Goal: Task Accomplishment & Management: Manage account settings

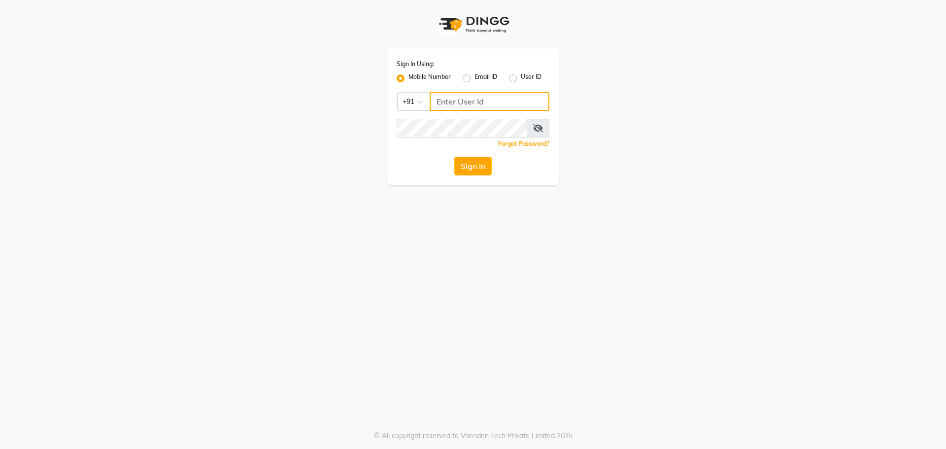
click at [446, 96] on input "Username" at bounding box center [490, 101] width 120 height 19
type input "9967947168"
click at [474, 167] on button "Sign In" at bounding box center [472, 166] width 37 height 19
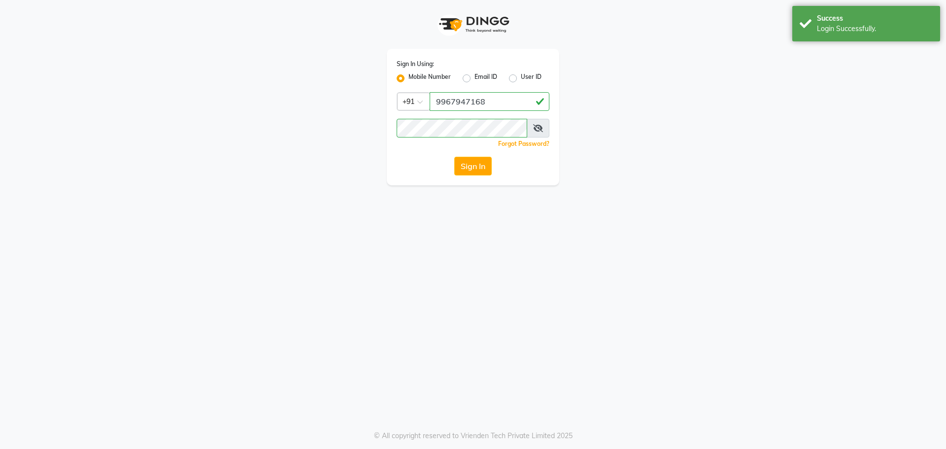
select select "55"
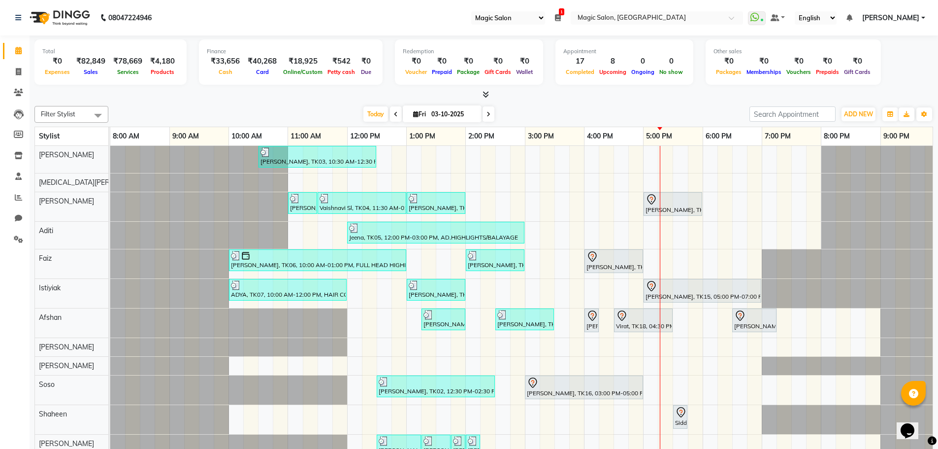
click at [387, 112] on div "[DATE] [DATE]" at bounding box center [429, 114] width 133 height 15
click at [379, 112] on span "Today" at bounding box center [376, 113] width 25 height 15
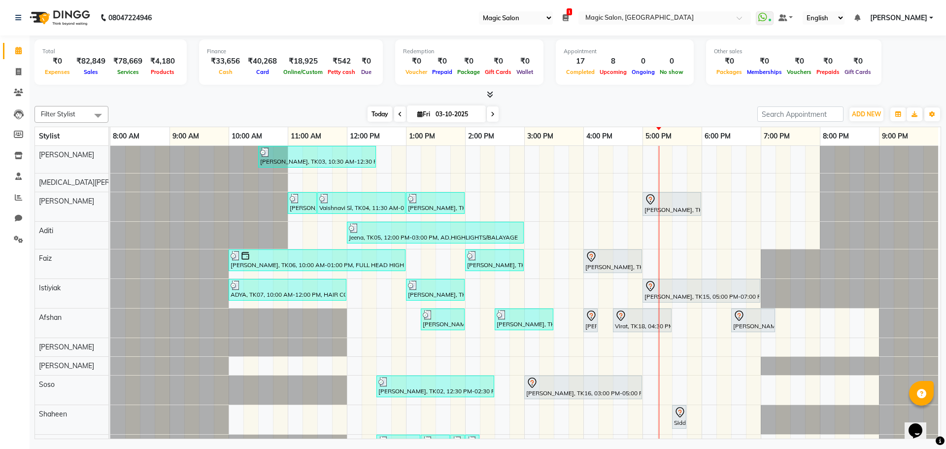
click at [377, 111] on span "Today" at bounding box center [380, 113] width 25 height 15
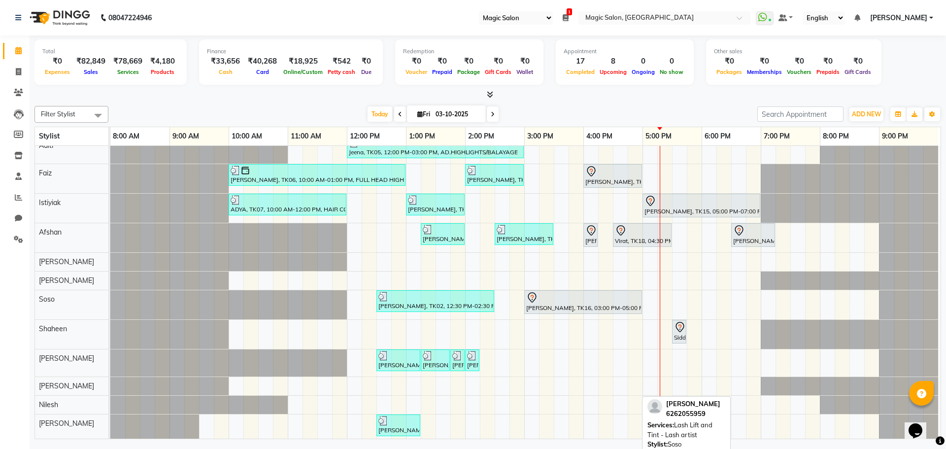
scroll to position [133, 0]
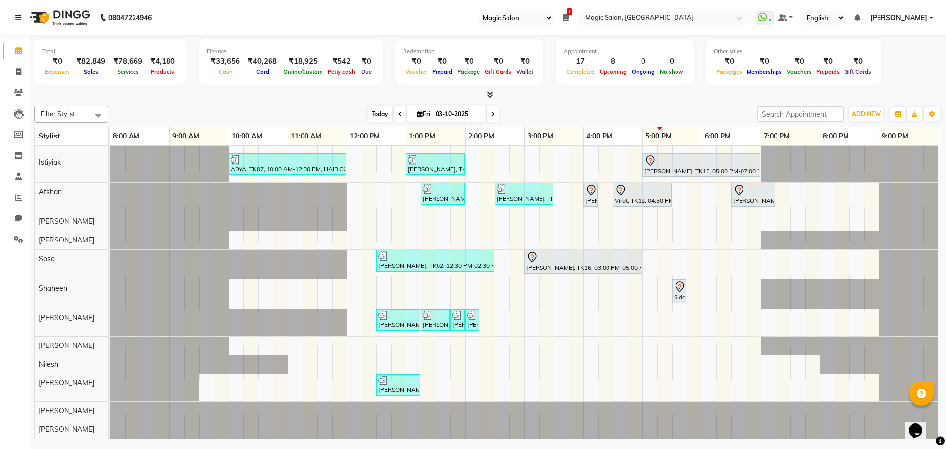
click at [379, 115] on span "Today" at bounding box center [380, 113] width 25 height 15
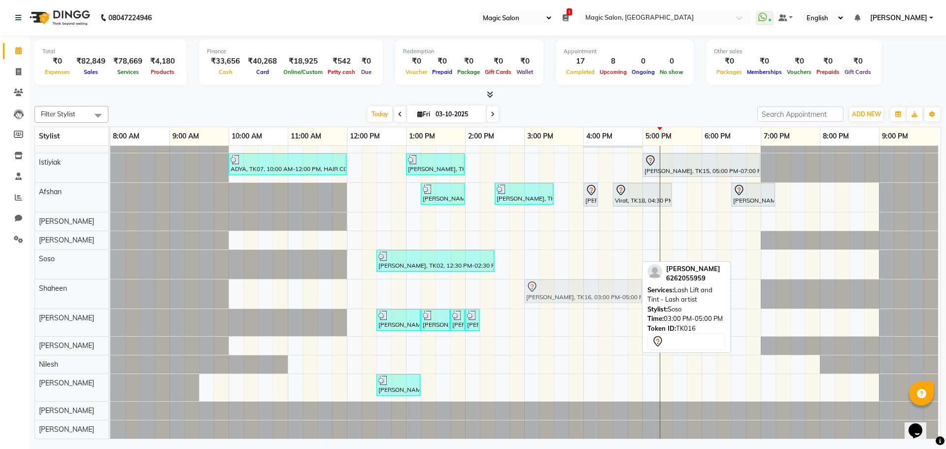
drag, startPoint x: 574, startPoint y: 260, endPoint x: 569, endPoint y: 285, distance: 25.5
click at [569, 285] on tbody "Shibhani Dandekar, TK03, 10:30 AM-12:30 PM, Lash Lift and Tint - Creative Direc…" at bounding box center [524, 229] width 828 height 418
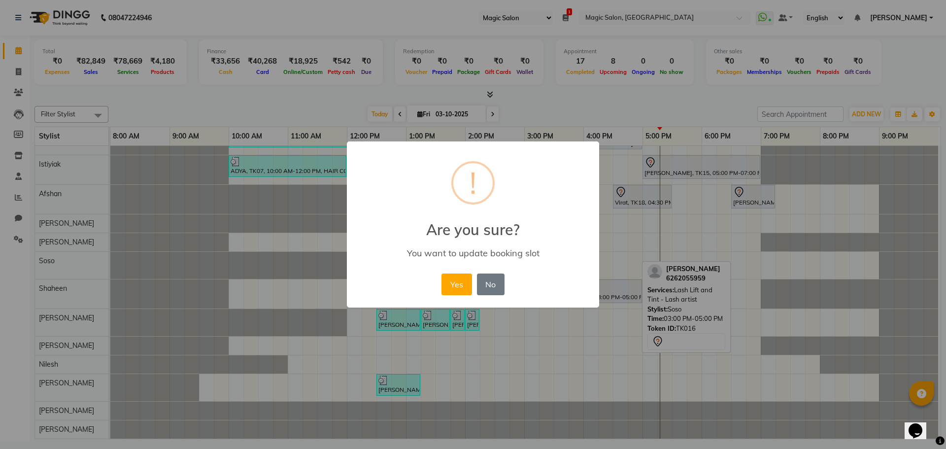
scroll to position [131, 5]
click at [448, 282] on button "Yes" at bounding box center [456, 284] width 30 height 22
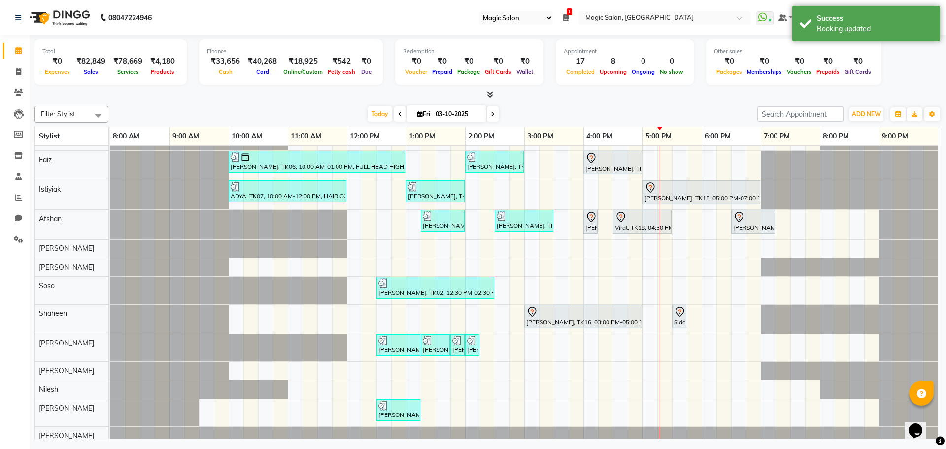
scroll to position [0, 0]
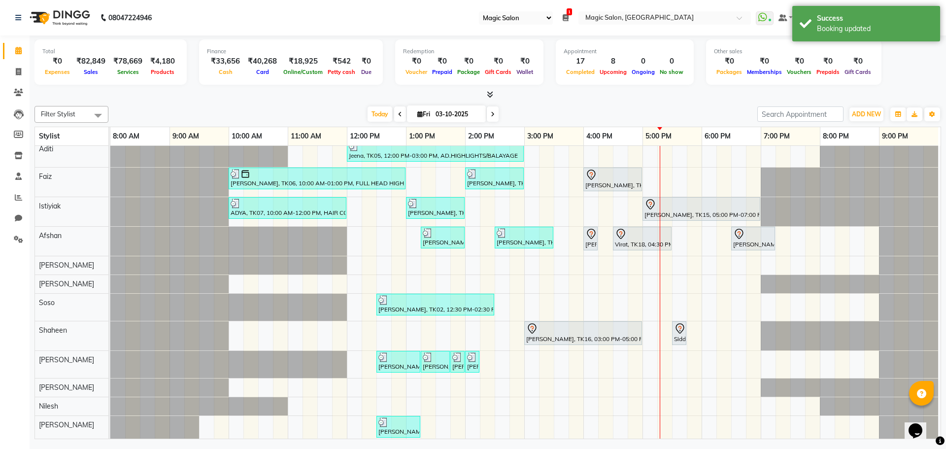
click at [375, 105] on div "Filter Stylist Select All Shraddha Naik Nikita Menon Samir Lakhani Aditi Faiz I…" at bounding box center [487, 270] width 906 height 337
click at [371, 109] on span "Today" at bounding box center [380, 113] width 25 height 15
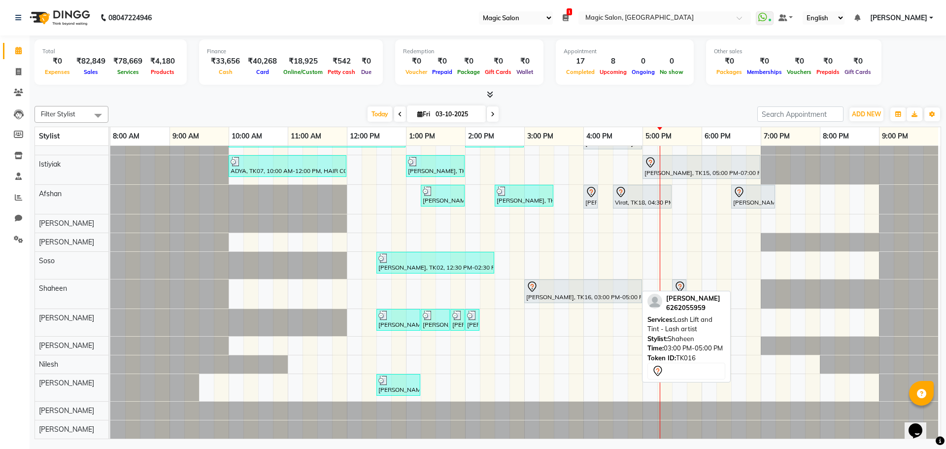
click at [592, 286] on div "[PERSON_NAME], TK16, 03:00 PM-05:00 PM, Lash Lift and Tint - Lash artist" at bounding box center [583, 291] width 116 height 21
click at [595, 284] on div at bounding box center [583, 287] width 114 height 12
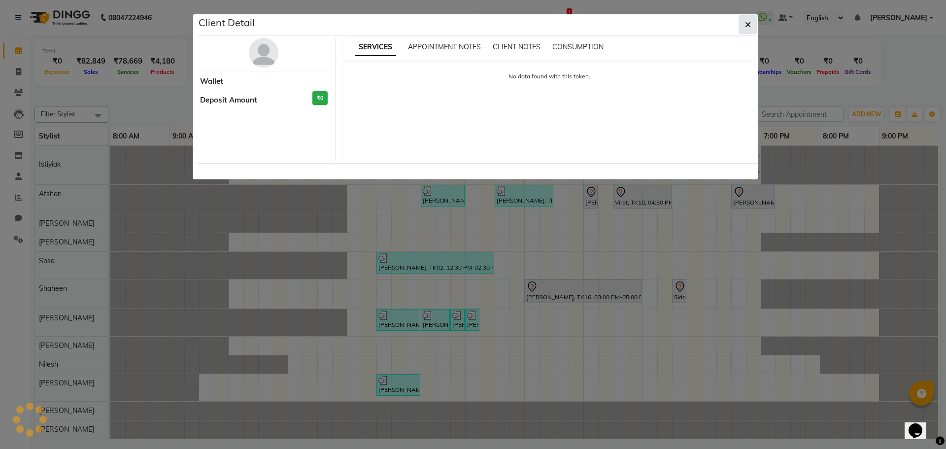
click at [747, 22] on icon "button" at bounding box center [748, 25] width 6 height 8
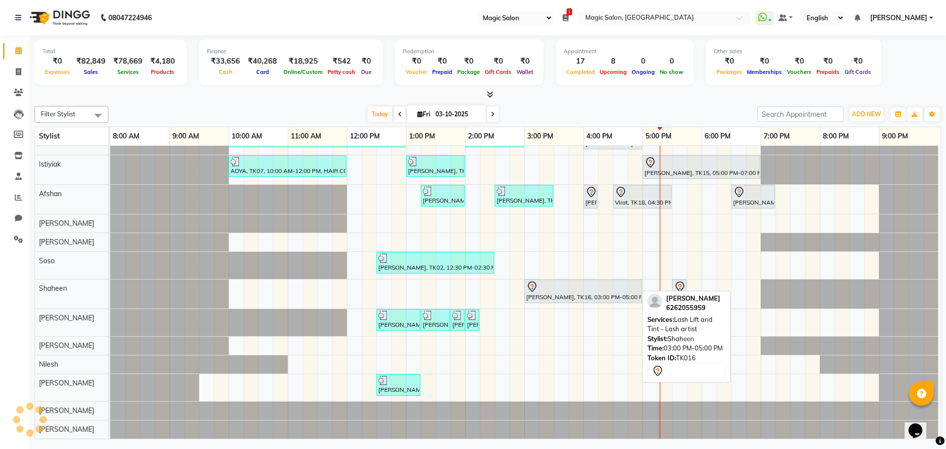
click at [555, 285] on div "[PERSON_NAME], TK16, 03:00 PM-05:00 PM, Lash Lift and Tint - Lash artist" at bounding box center [583, 291] width 116 height 21
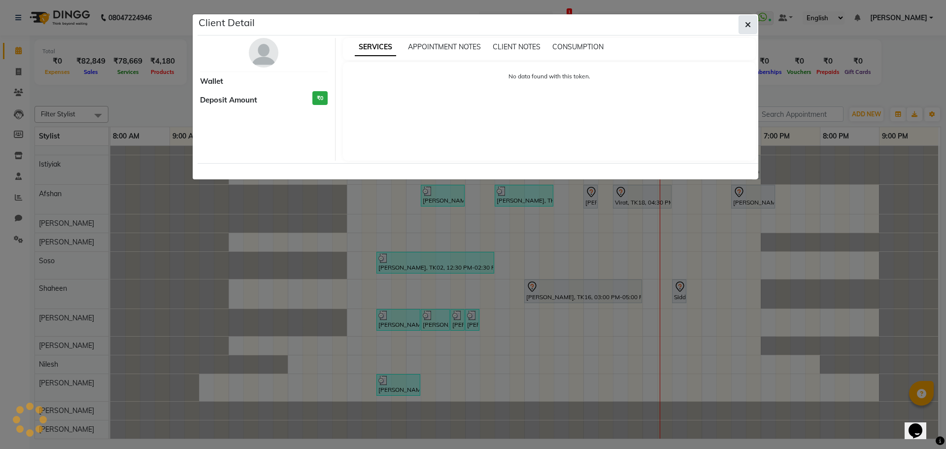
click at [746, 23] on icon "button" at bounding box center [748, 25] width 6 height 8
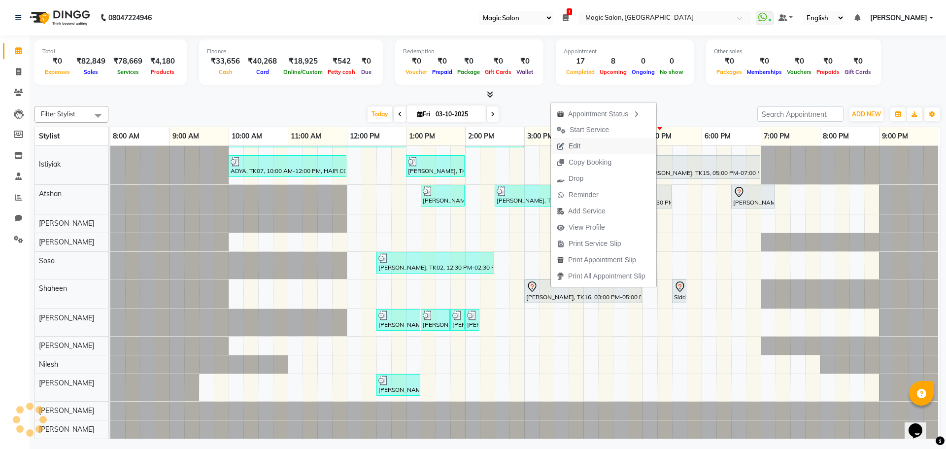
click at [598, 140] on button "Edit" at bounding box center [603, 146] width 105 height 16
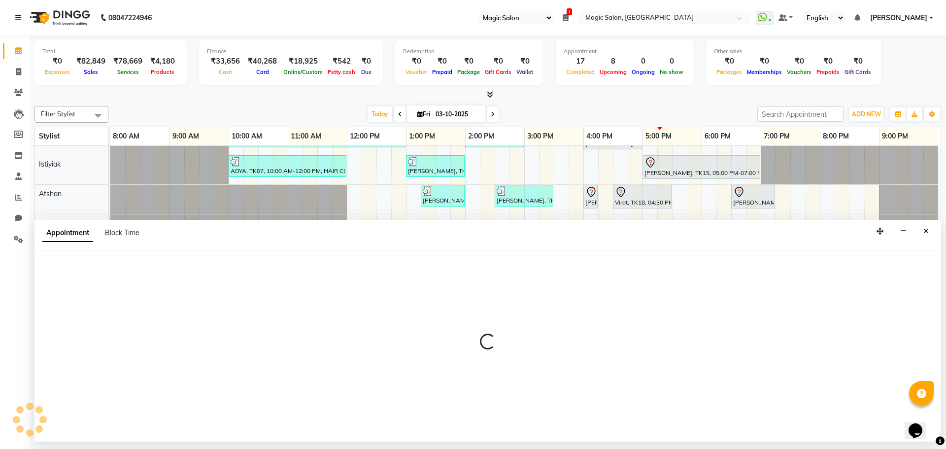
select select "tentative"
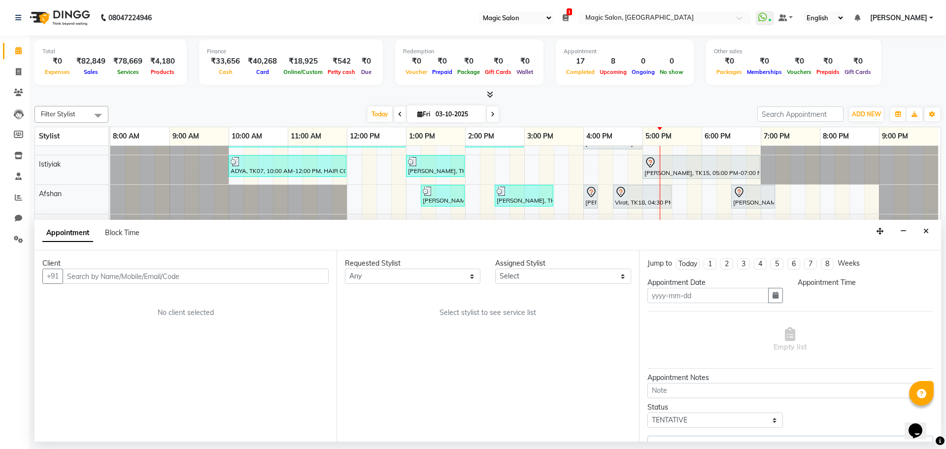
type input "03-10-2025"
select select "61847"
select select "900"
select select
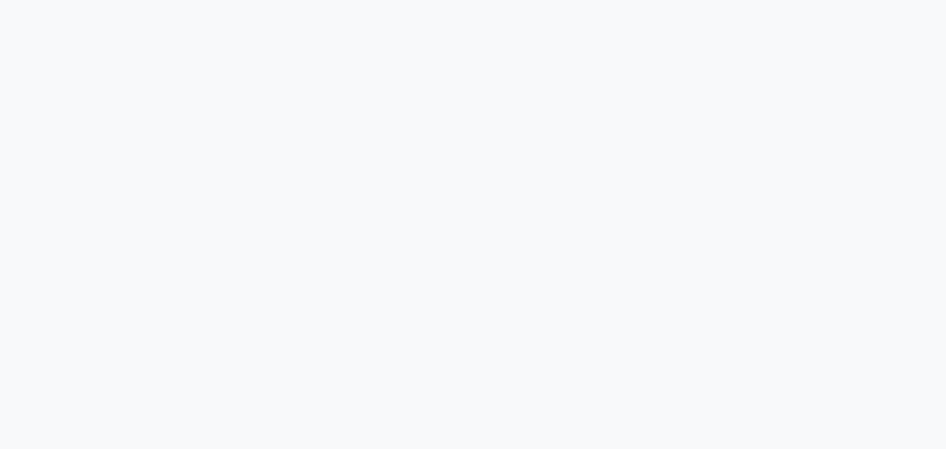
select select "55"
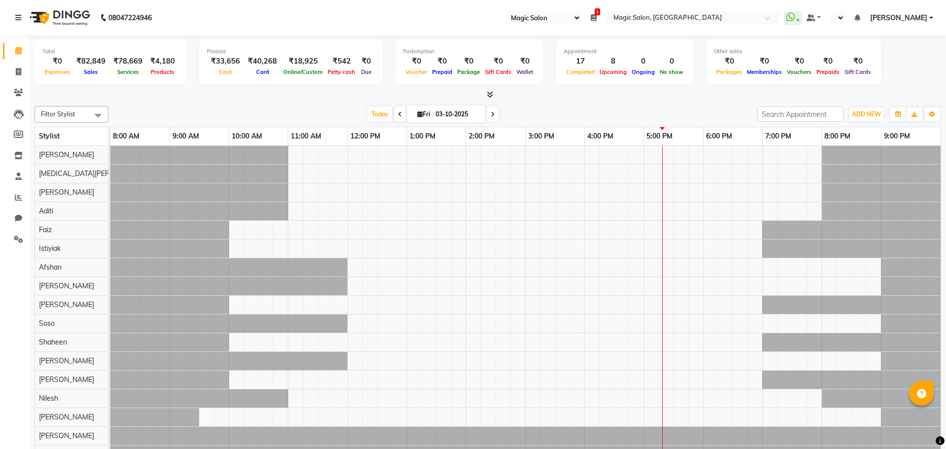
select select "en"
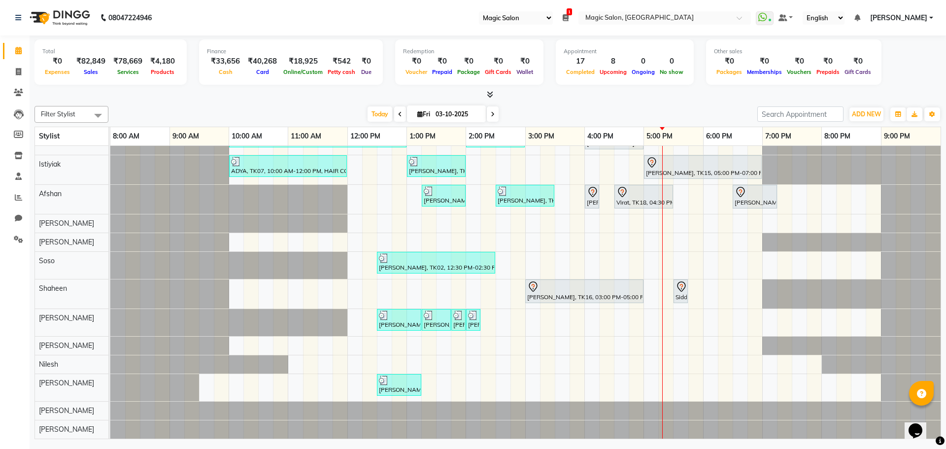
scroll to position [33, 0]
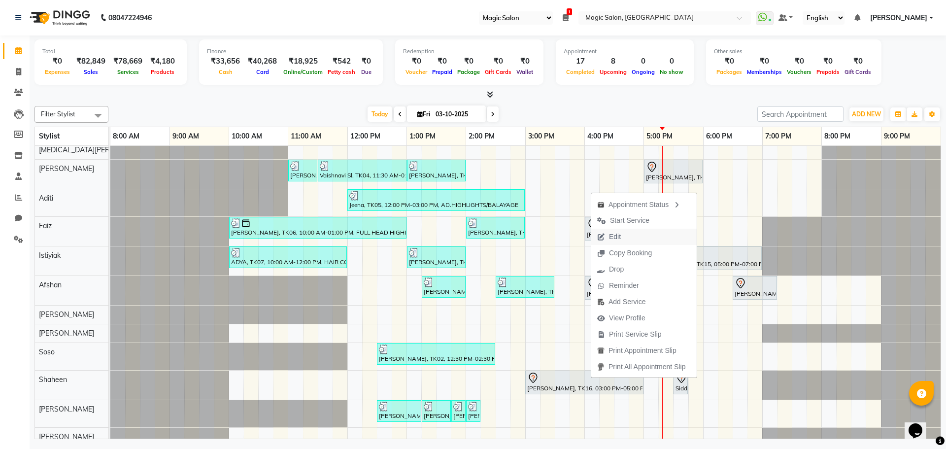
click at [641, 230] on button "Edit" at bounding box center [643, 237] width 105 height 16
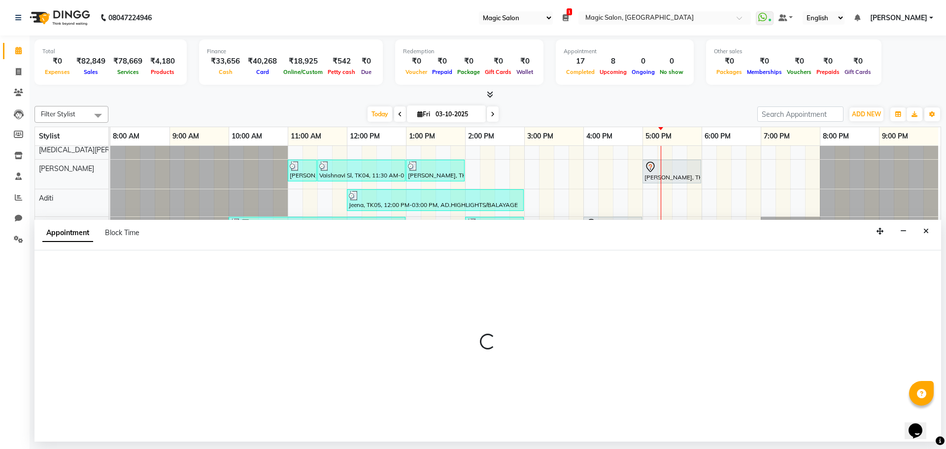
select select "tentative"
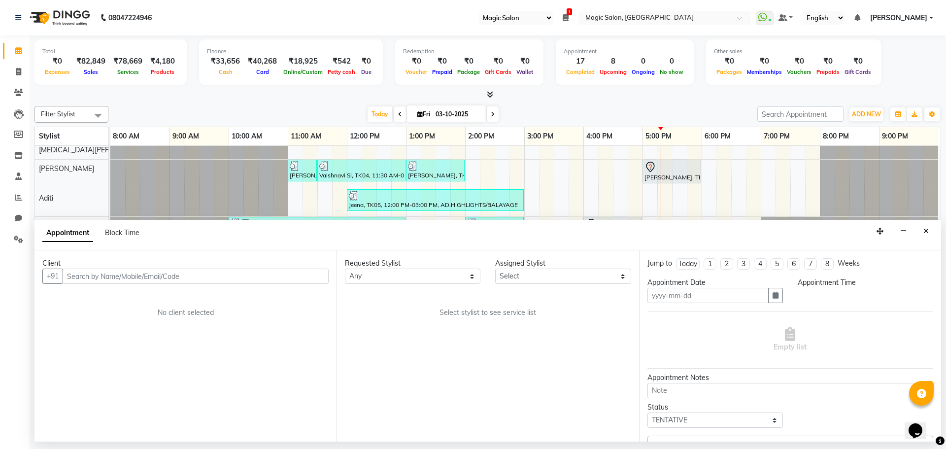
type input "03-10-2025"
select select "61847"
select select "900"
select select "3632"
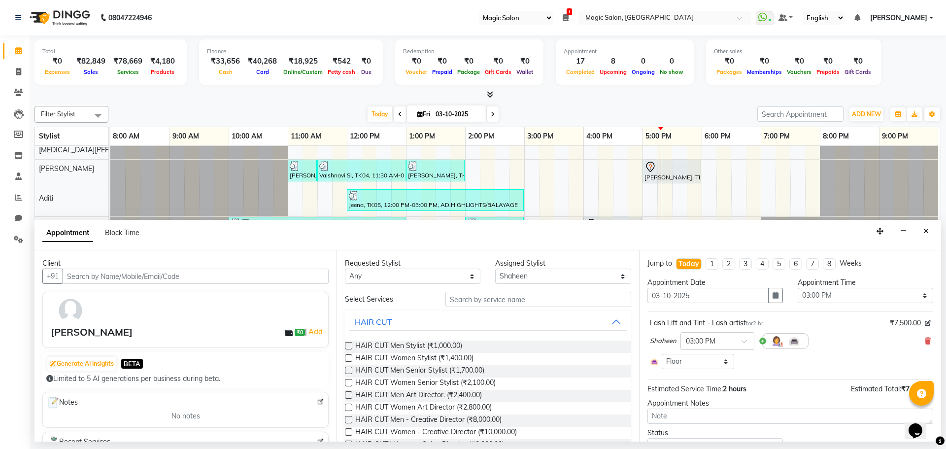
click at [920, 228] on button "Close" at bounding box center [926, 231] width 14 height 15
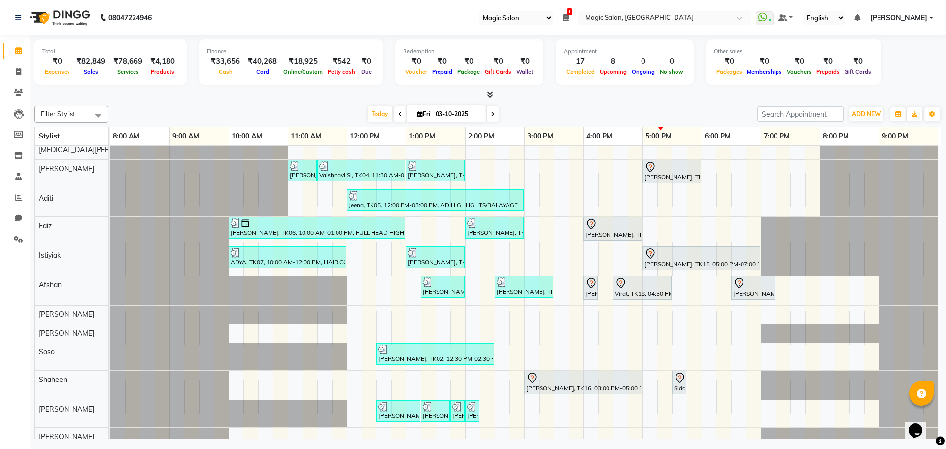
click at [428, 111] on span "Fri" at bounding box center [424, 113] width 18 height 7
select select "10"
select select "2025"
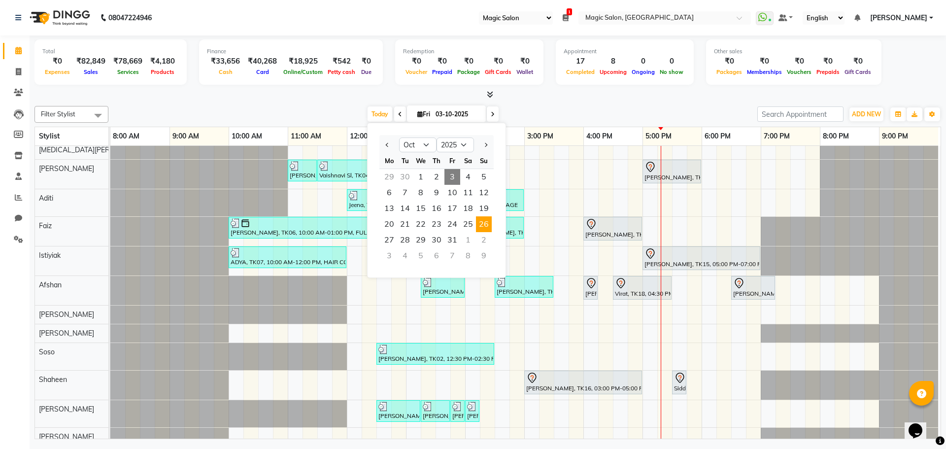
click at [484, 230] on span "26" at bounding box center [484, 224] width 16 height 16
type input "[DATE]"
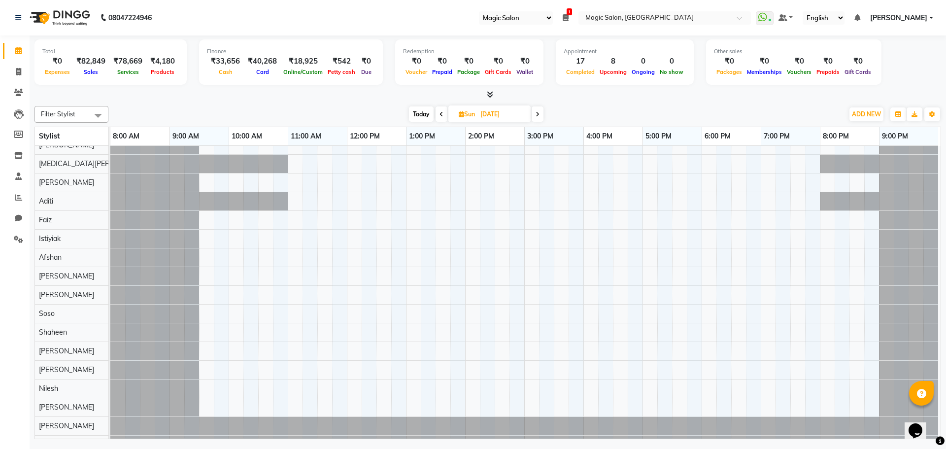
scroll to position [0, 0]
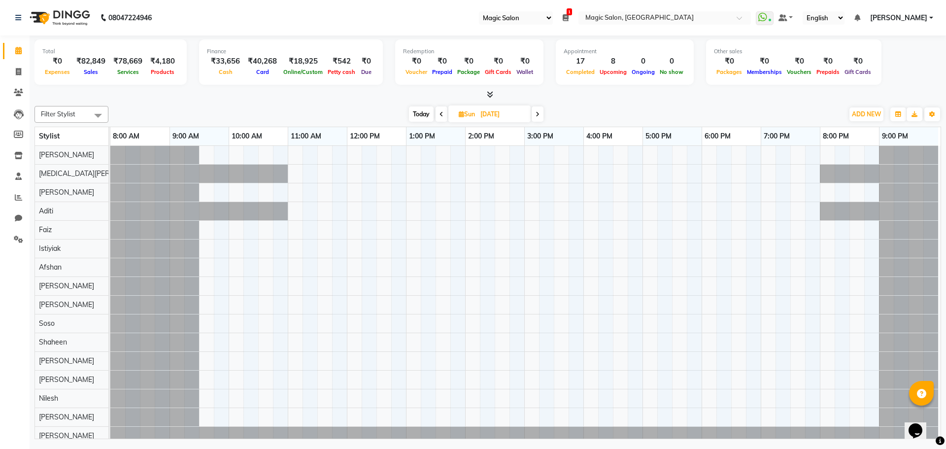
click at [644, 328] on div at bounding box center [525, 305] width 830 height 318
select select "61849"
select select "tentative"
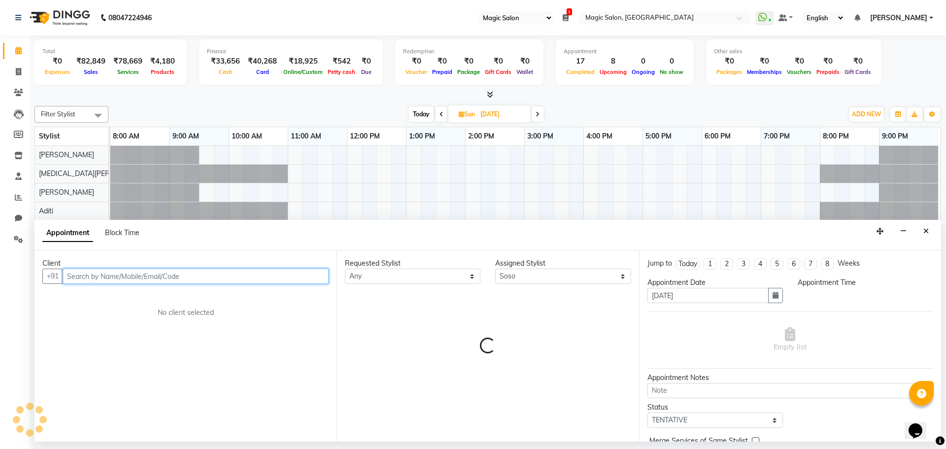
select select "1020"
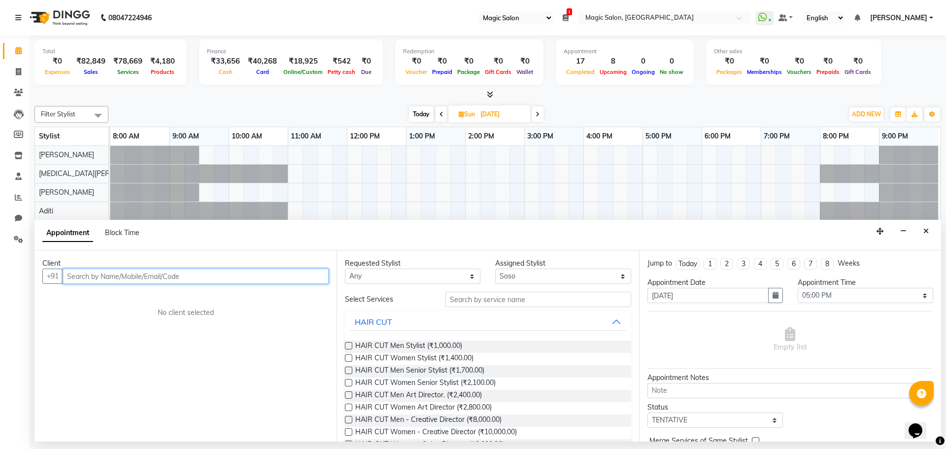
click at [181, 275] on input "text" at bounding box center [196, 275] width 266 height 15
click at [99, 276] on input "text" at bounding box center [196, 275] width 266 height 15
type input "9833002337"
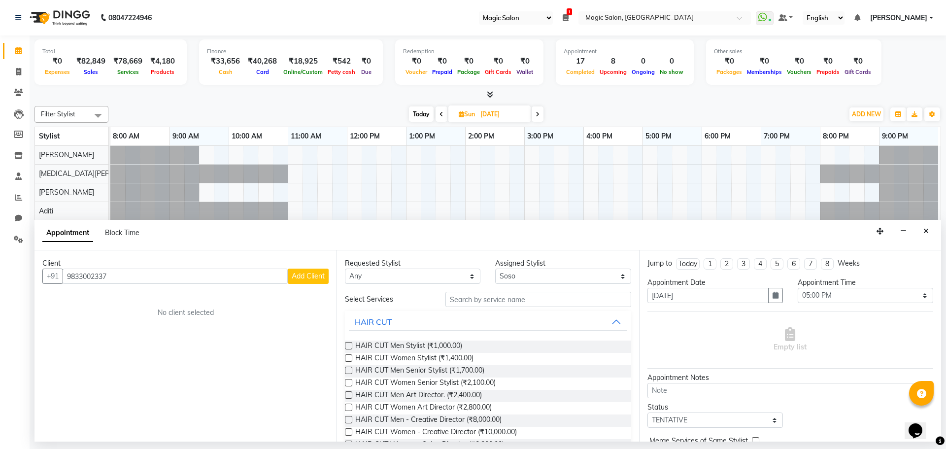
click at [305, 277] on span "Add Client" at bounding box center [308, 275] width 33 height 9
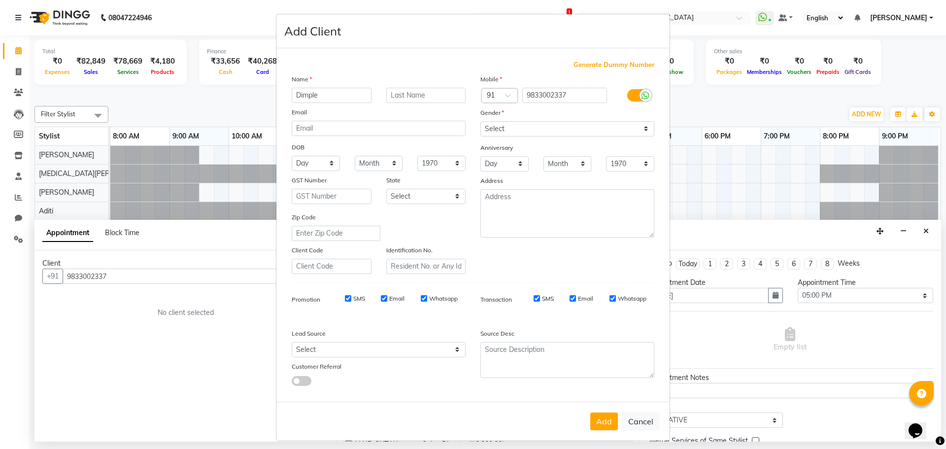
type input "Dimple"
click at [389, 92] on input "text" at bounding box center [426, 95] width 80 height 15
type input "Minawala"
click at [530, 130] on select "Select [DEMOGRAPHIC_DATA] [DEMOGRAPHIC_DATA] Other Prefer Not To Say" at bounding box center [567, 128] width 174 height 15
select select "[DEMOGRAPHIC_DATA]"
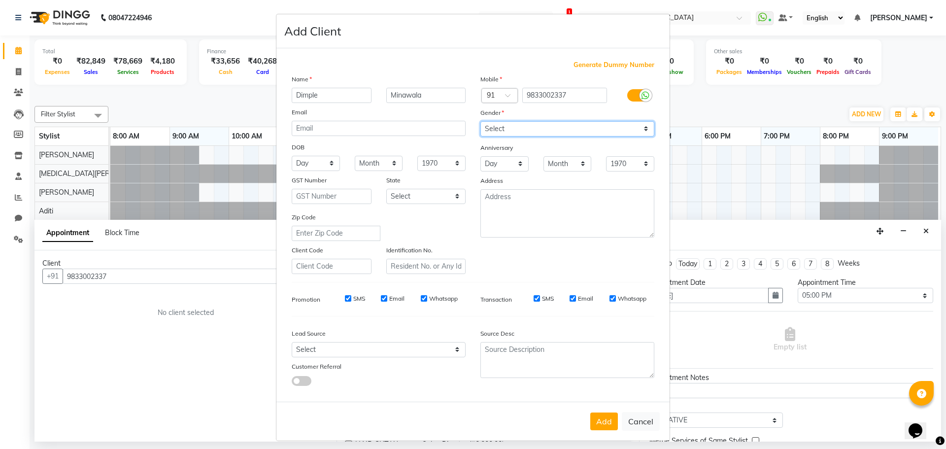
click at [480, 121] on select "Select [DEMOGRAPHIC_DATA] [DEMOGRAPHIC_DATA] Other Prefer Not To Say" at bounding box center [567, 128] width 174 height 15
click at [335, 347] on select "Select Walk-in Referral Internet Friend Word of Mouth Advertisement Facebook Ju…" at bounding box center [379, 349] width 174 height 15
select select "49756"
click at [292, 342] on select "Select Walk-in Referral Internet Friend Word of Mouth Advertisement Facebook Ju…" at bounding box center [379, 349] width 174 height 15
click at [597, 415] on button "Add" at bounding box center [604, 421] width 28 height 18
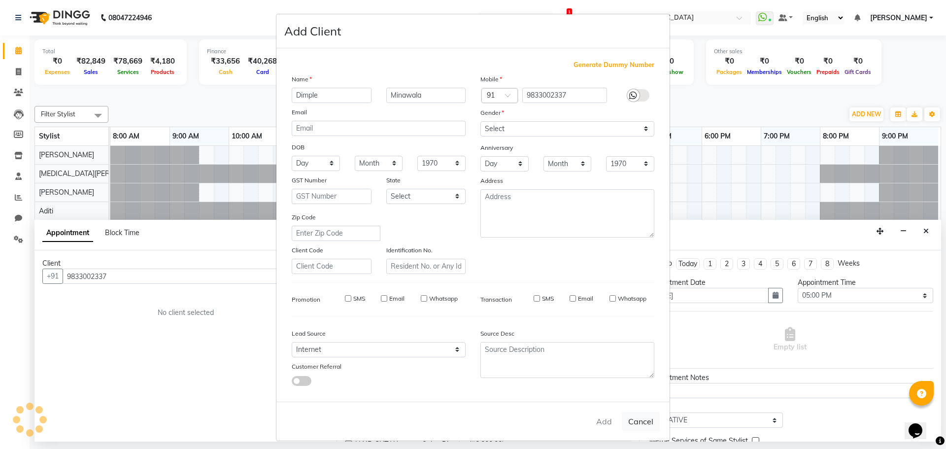
select select
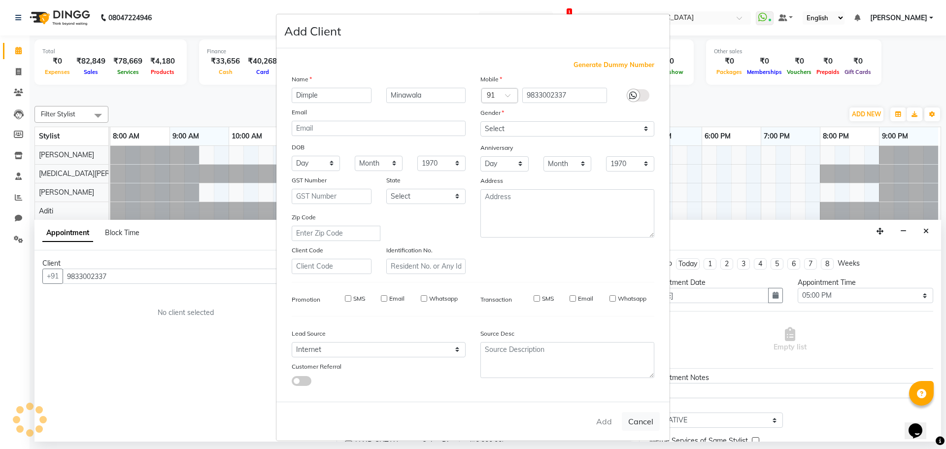
select select
checkbox input "false"
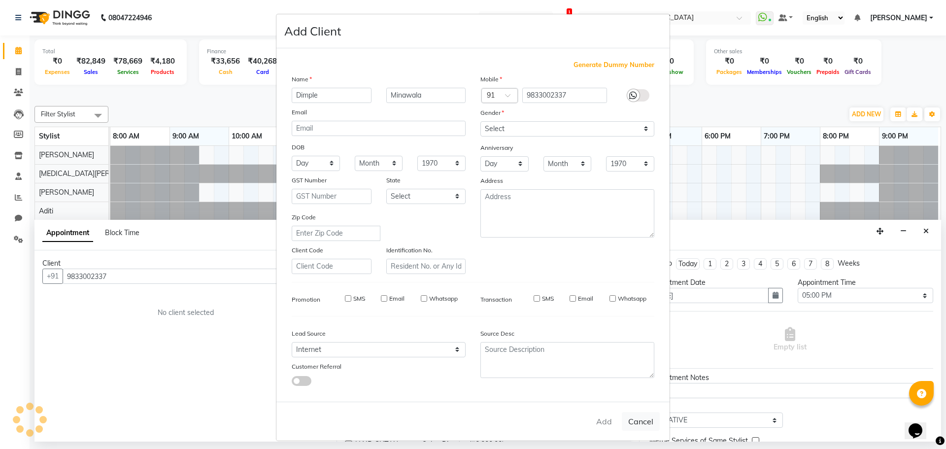
checkbox input "false"
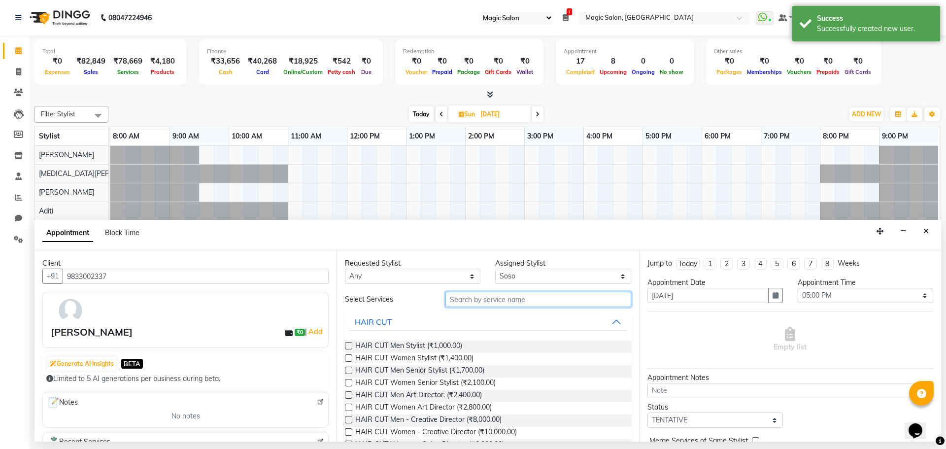
click at [500, 298] on input "text" at bounding box center [538, 299] width 186 height 15
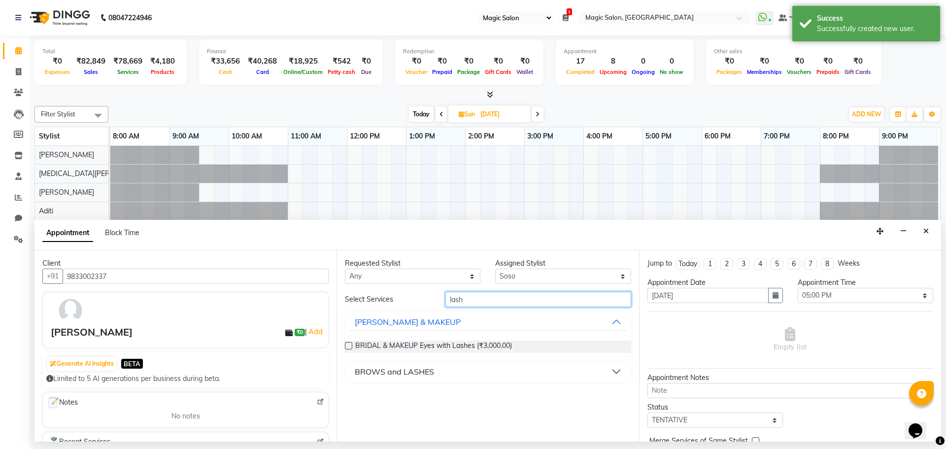
type input "lash"
click at [382, 374] on div "BROWS and LASHES" at bounding box center [394, 372] width 79 height 12
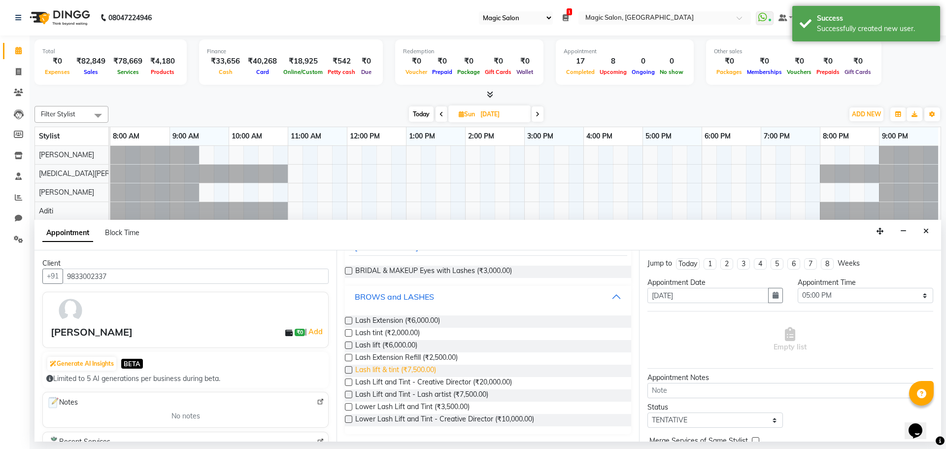
scroll to position [75, 0]
click at [427, 370] on span "Lash lift & tint (₹7,500.00)" at bounding box center [395, 370] width 81 height 12
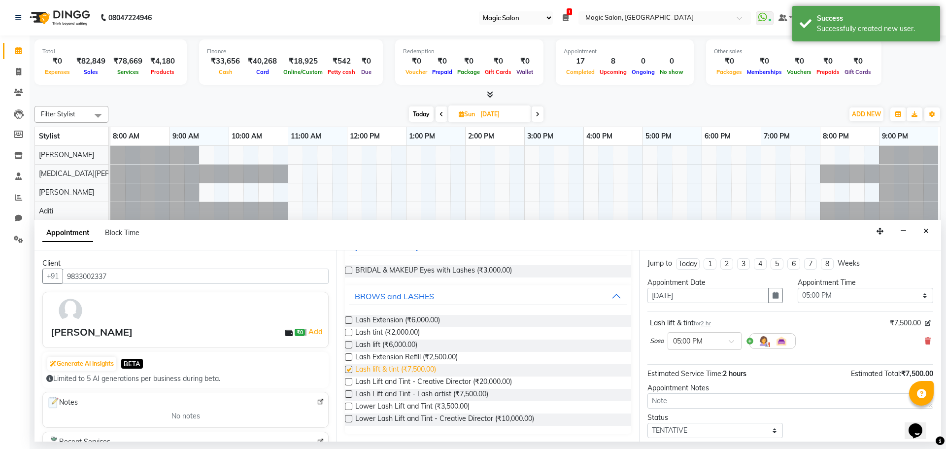
checkbox input "false"
click at [437, 392] on span "Lash Lift and Tint - Lash artist (₹7,500.00)" at bounding box center [421, 395] width 133 height 12
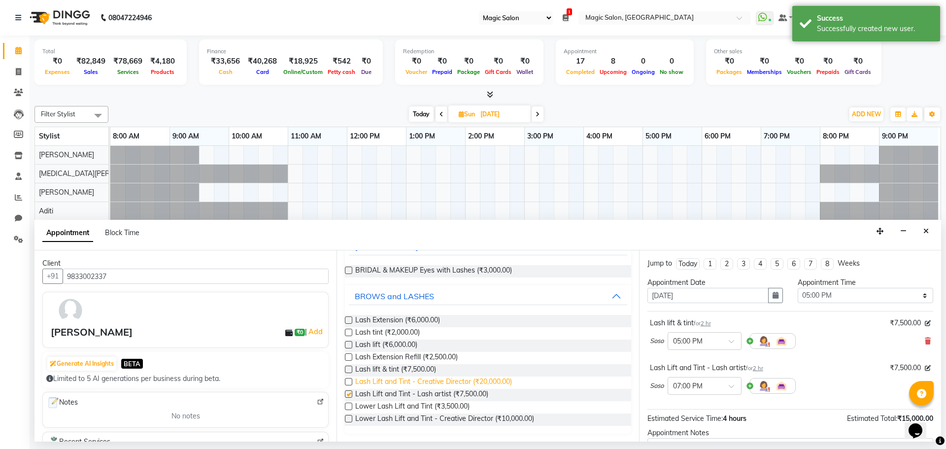
checkbox input "false"
click at [925, 338] on icon at bounding box center [928, 340] width 6 height 7
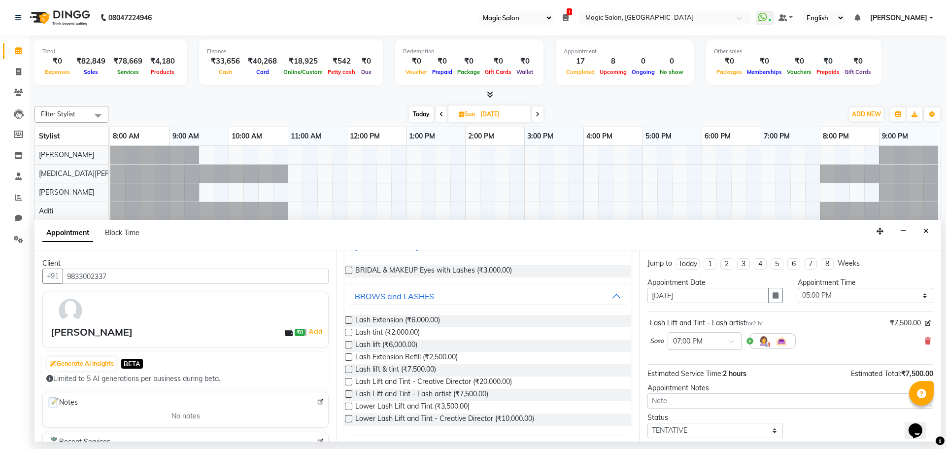
click at [701, 340] on input "text" at bounding box center [694, 340] width 43 height 10
click at [699, 363] on div "05:00 PM" at bounding box center [704, 361] width 73 height 18
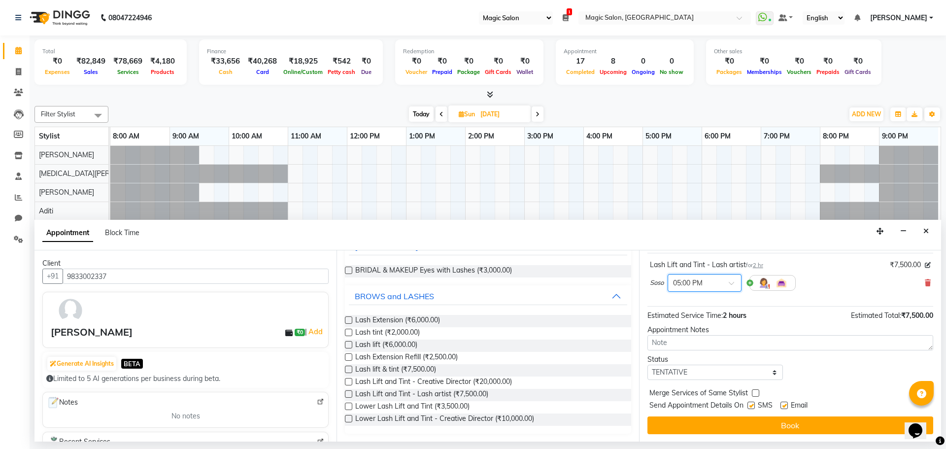
scroll to position [59, 0]
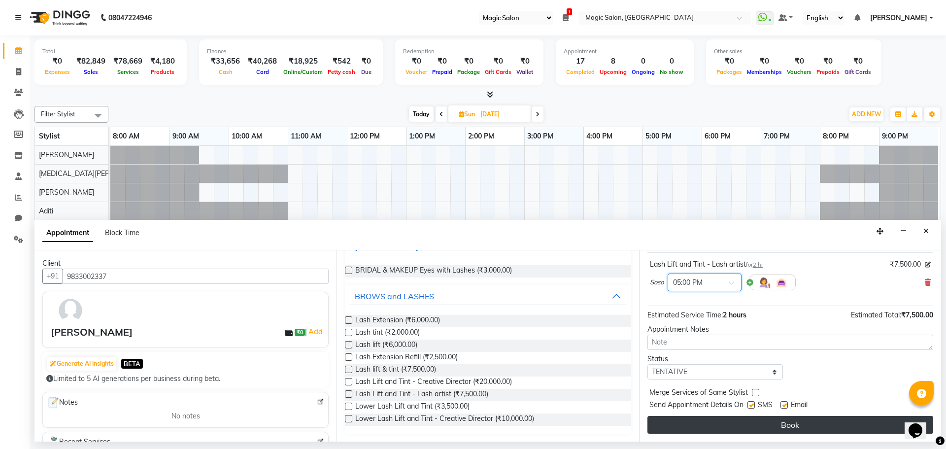
click at [702, 418] on button "Book" at bounding box center [790, 425] width 286 height 18
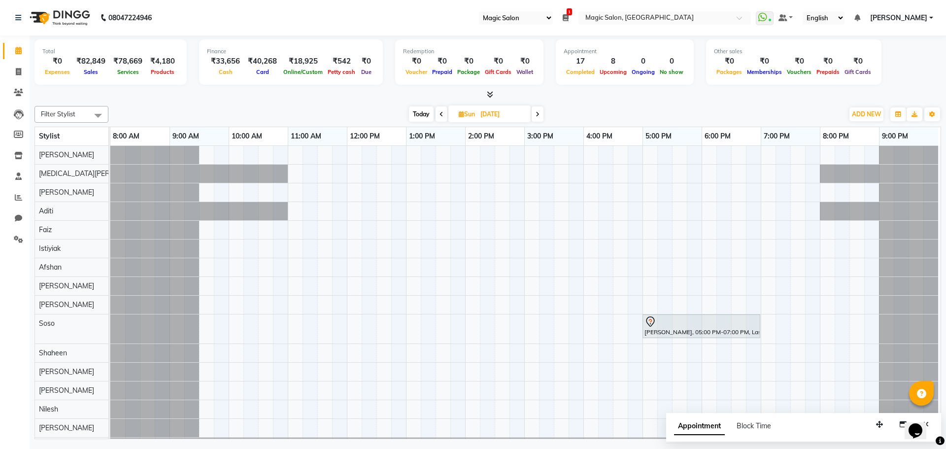
click at [419, 115] on span "Today" at bounding box center [421, 113] width 25 height 15
type input "03-10-2025"
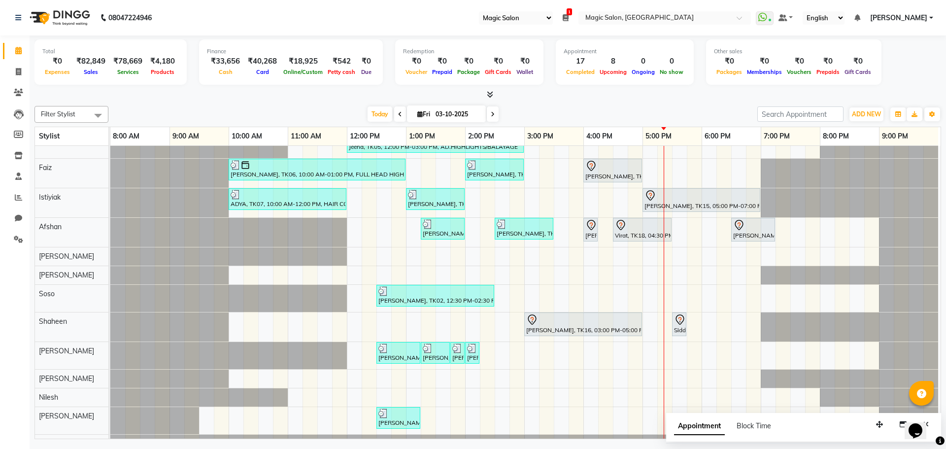
scroll to position [131, 0]
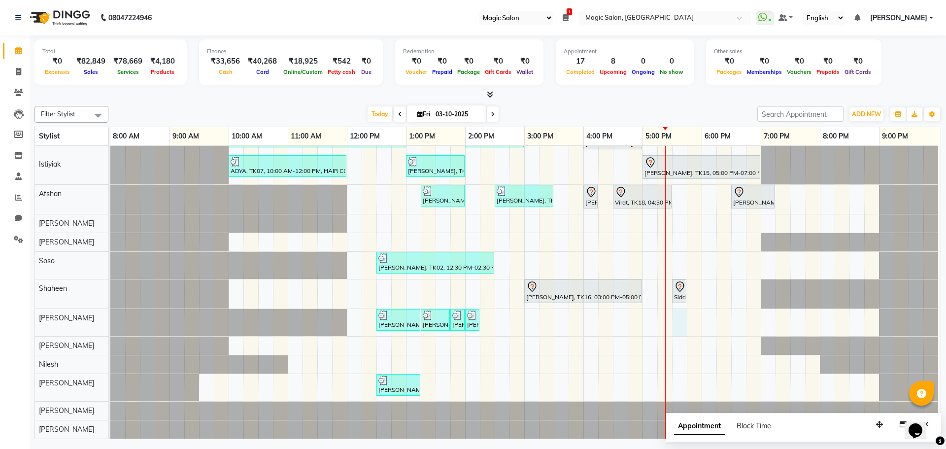
click at [680, 313] on div "Shibhani Dandekar, TK03, 10:30 AM-12:30 PM, Lash Lift and Tint - Creative Direc…" at bounding box center [525, 230] width 830 height 416
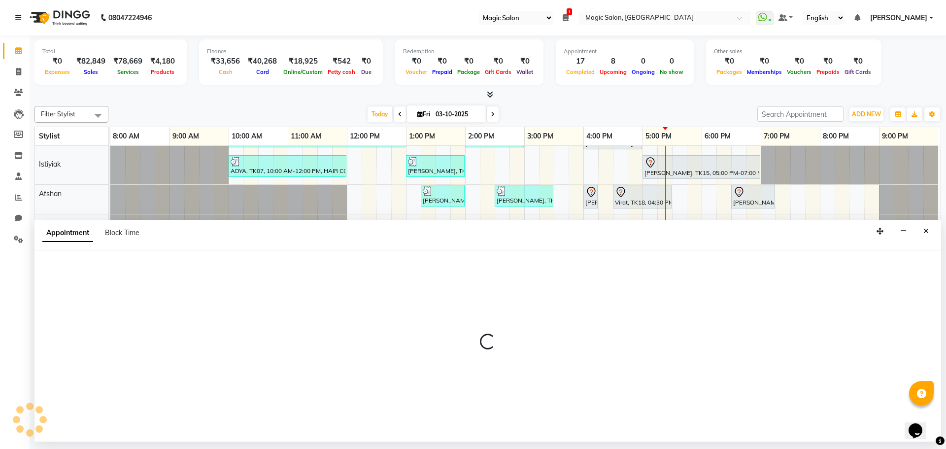
select select "89727"
select select "1050"
select select "tentative"
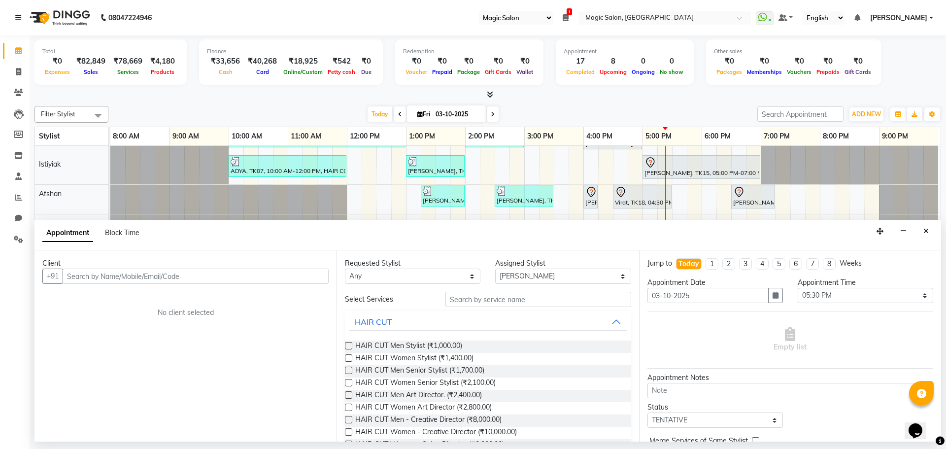
click at [84, 275] on input "text" at bounding box center [196, 275] width 266 height 15
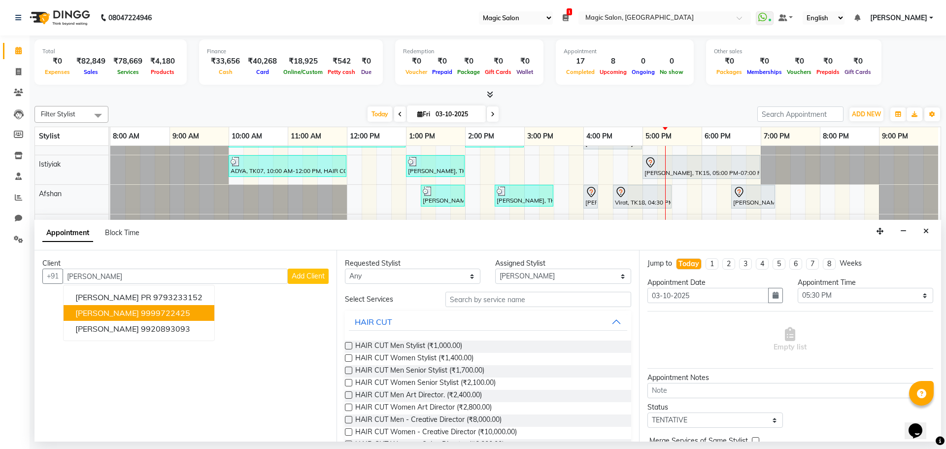
click at [168, 314] on ngb-highlight "9999722425" at bounding box center [165, 313] width 49 height 10
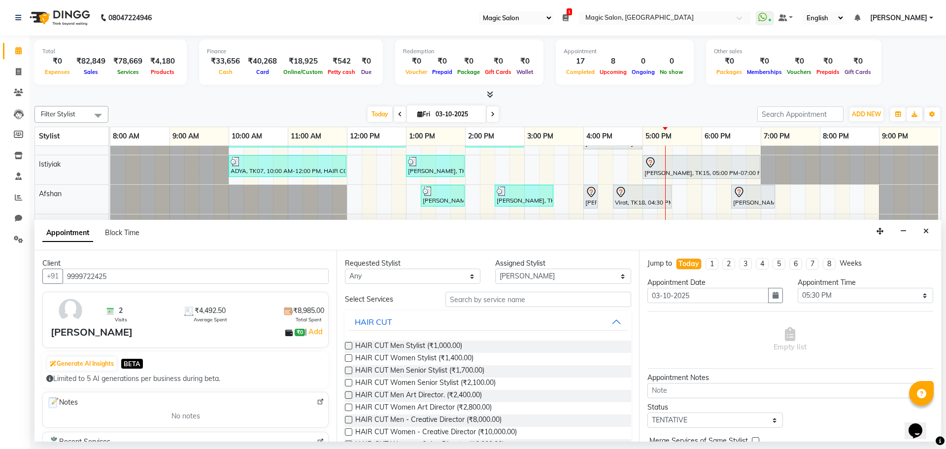
scroll to position [148, 0]
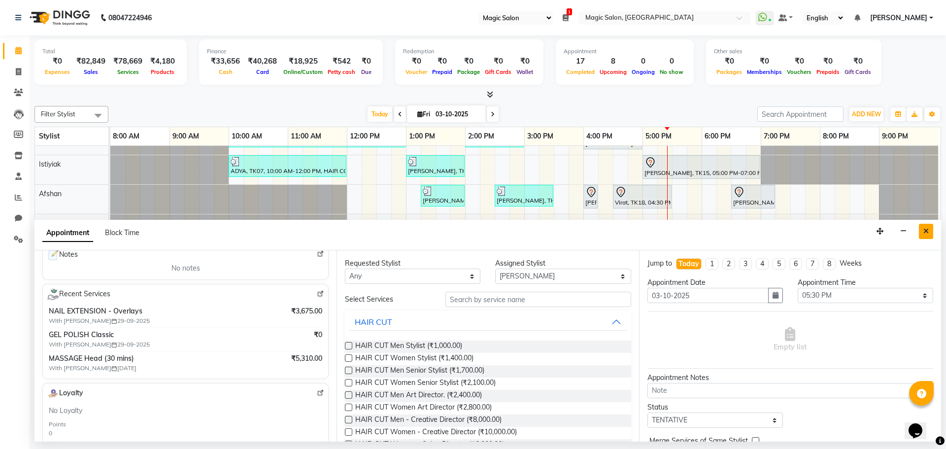
type input "9999722425"
click at [925, 228] on icon "Close" at bounding box center [925, 231] width 5 height 7
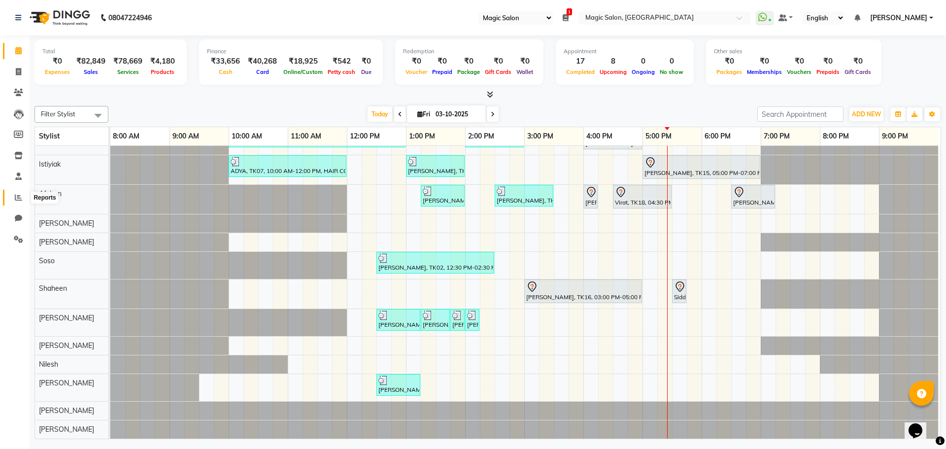
click at [13, 194] on span at bounding box center [18, 197] width 17 height 11
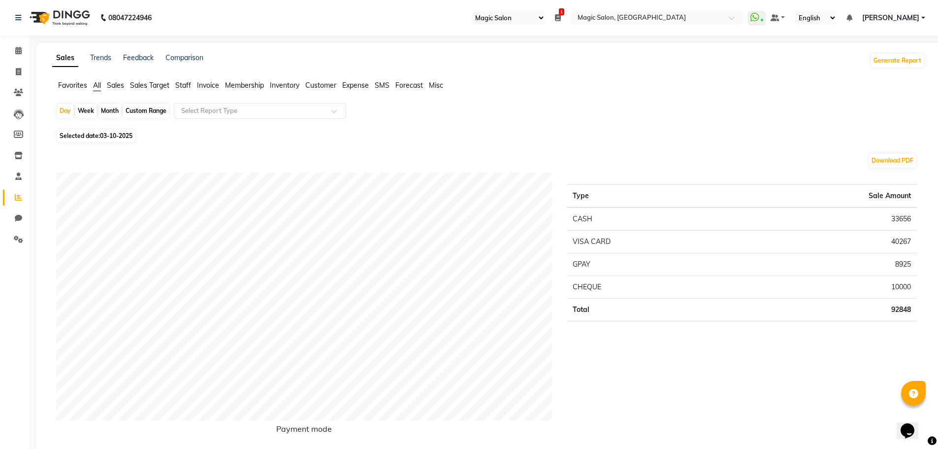
click at [104, 138] on span "03-10-2025" at bounding box center [116, 135] width 33 height 7
select select "10"
select select "2025"
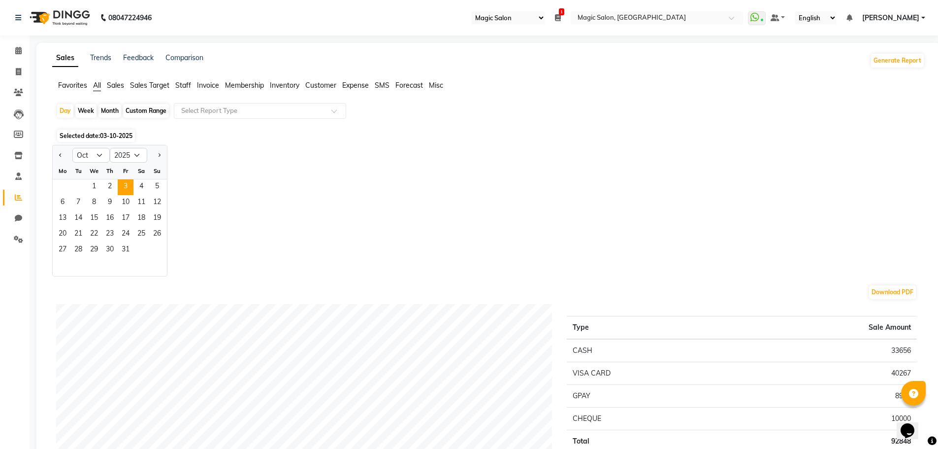
click at [161, 108] on div "Custom Range" at bounding box center [146, 111] width 46 height 14
select select "10"
select select "2025"
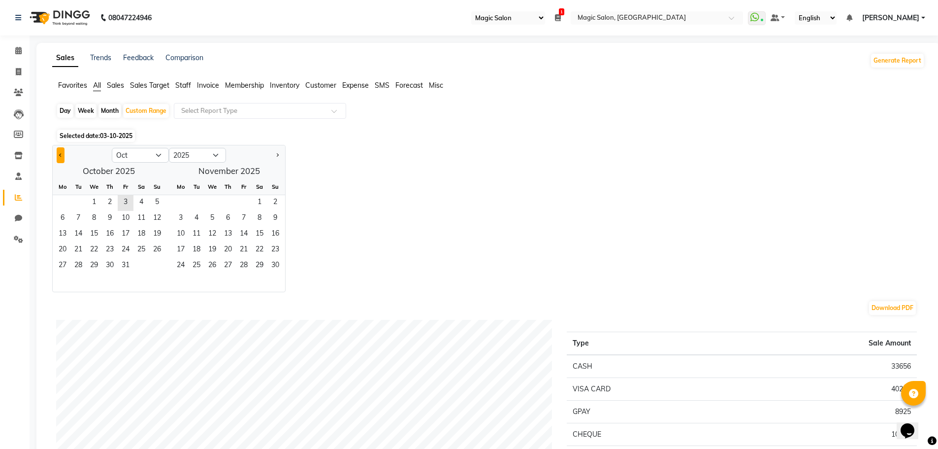
click at [60, 153] on span "Previous month" at bounding box center [60, 154] width 3 height 3
select select "9"
click at [78, 263] on span "30" at bounding box center [78, 266] width 16 height 16
click at [226, 199] on span "2" at bounding box center [228, 203] width 16 height 16
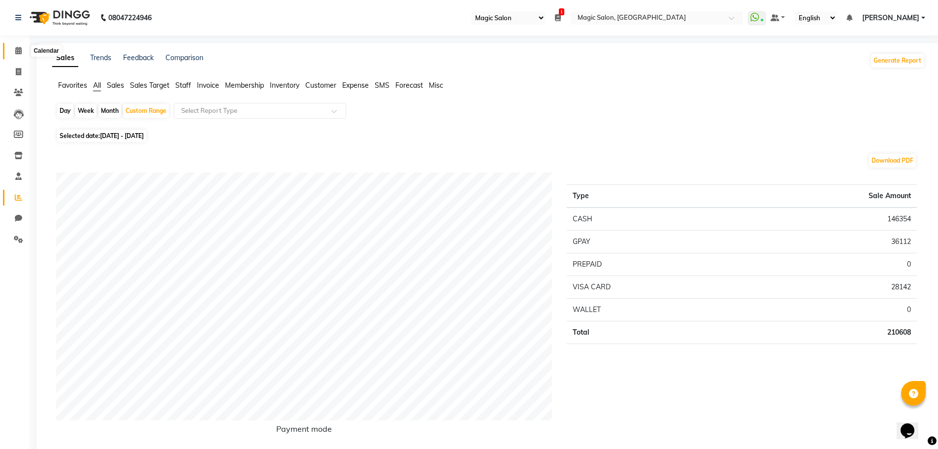
click at [20, 49] on icon at bounding box center [18, 50] width 6 height 7
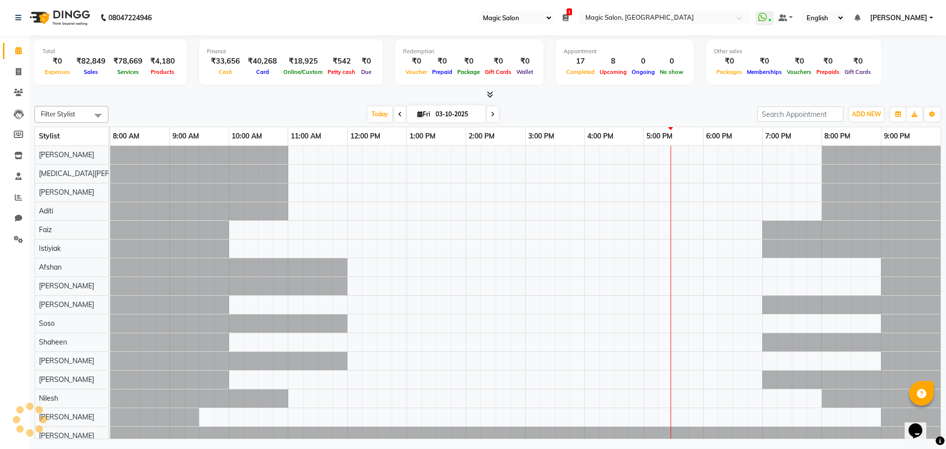
scroll to position [0, 7]
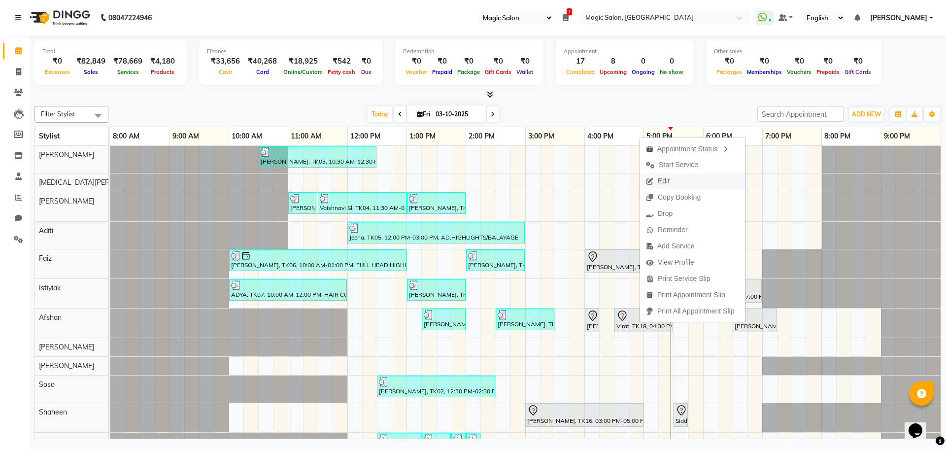
click at [668, 182] on span "Edit" at bounding box center [664, 181] width 12 height 10
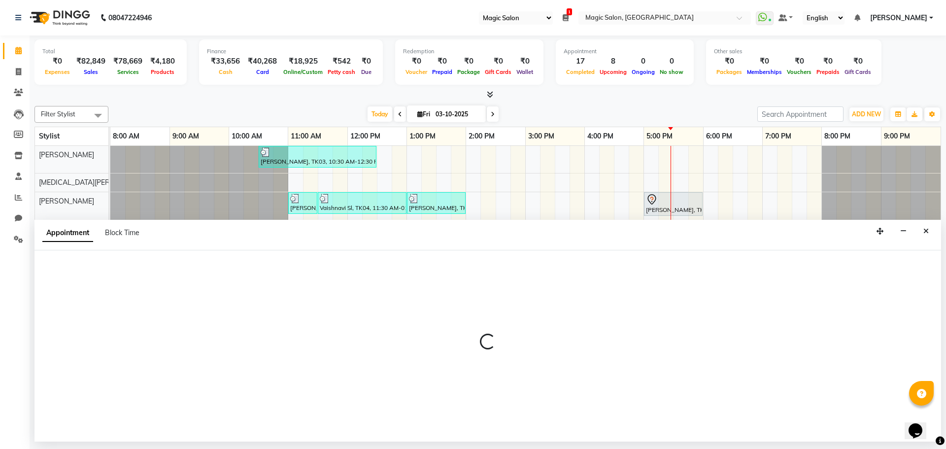
scroll to position [0, 5]
select select "tentative"
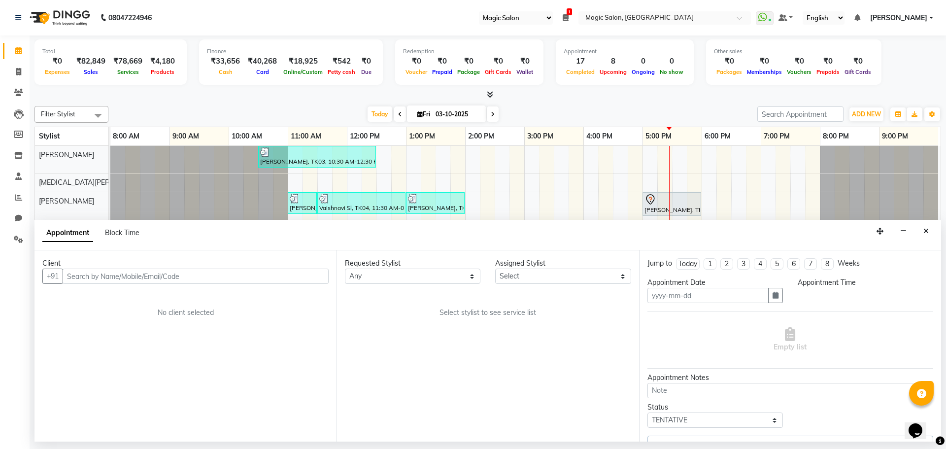
type input "03-10-2025"
select select "990"
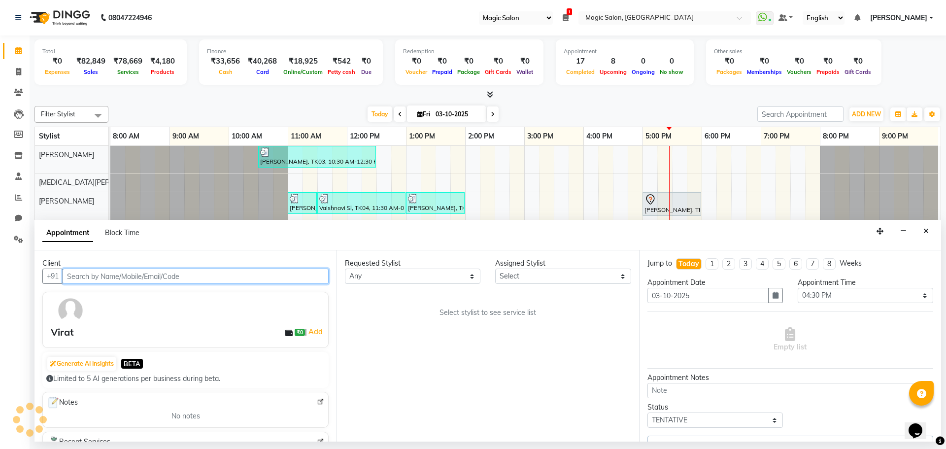
scroll to position [0, 5]
select select "91425"
select select "3632"
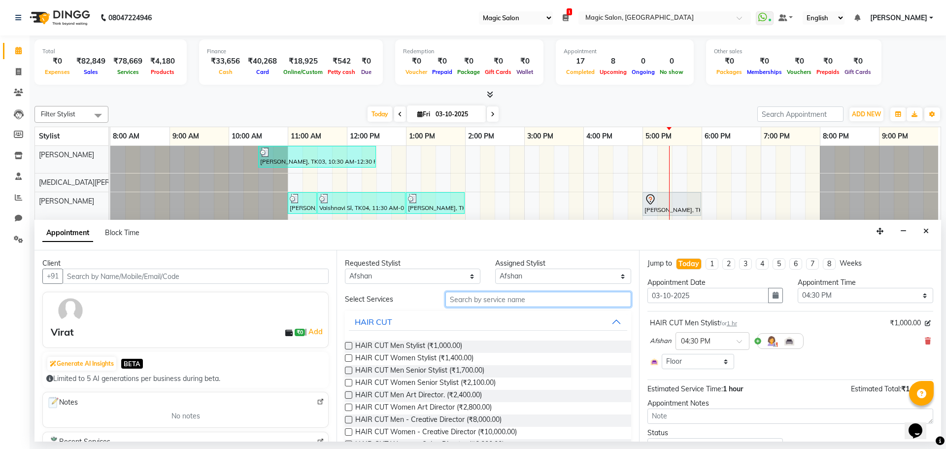
click at [482, 300] on input "text" at bounding box center [538, 299] width 186 height 15
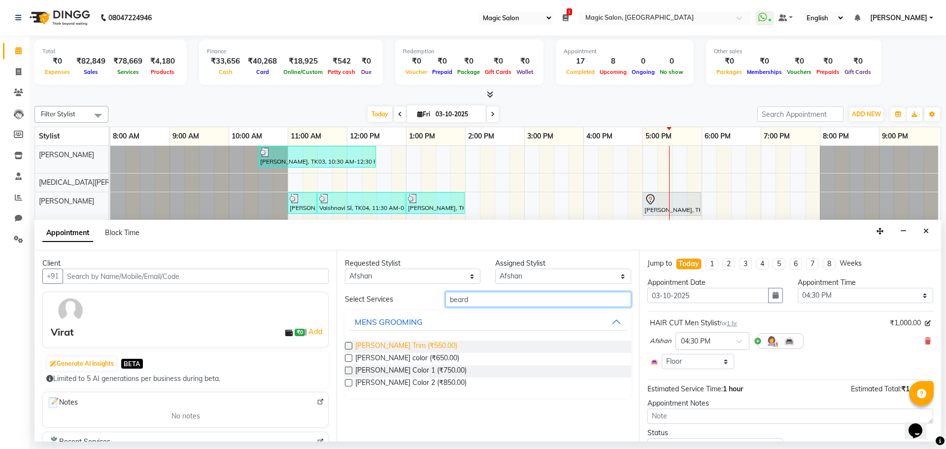
type input "beard"
click at [409, 346] on span "Beard Trim (₹550.00)" at bounding box center [406, 346] width 102 height 12
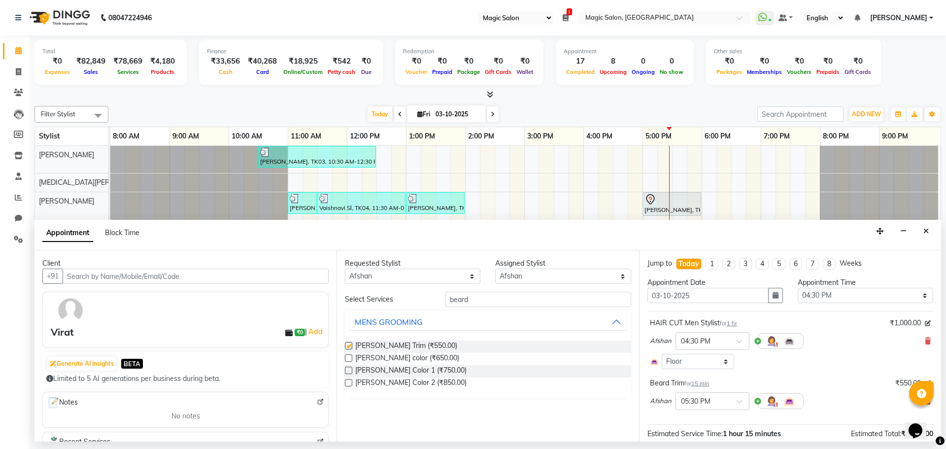
checkbox input "false"
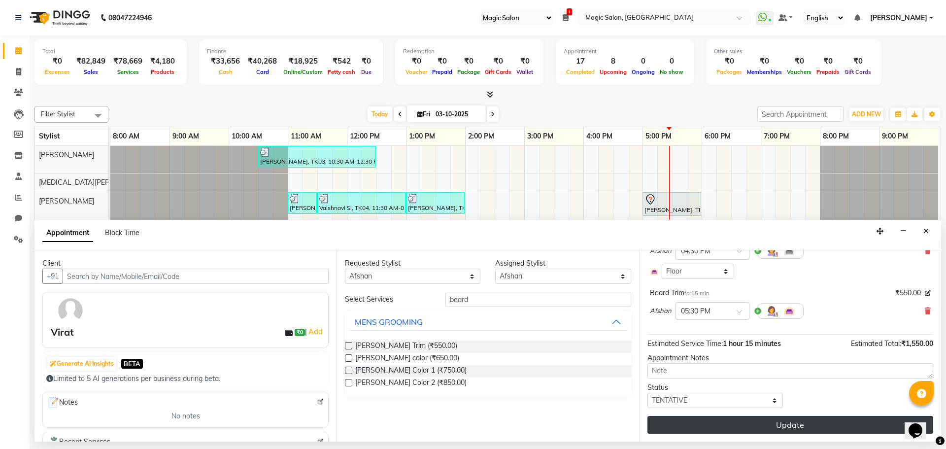
click at [711, 422] on button "Update" at bounding box center [790, 425] width 286 height 18
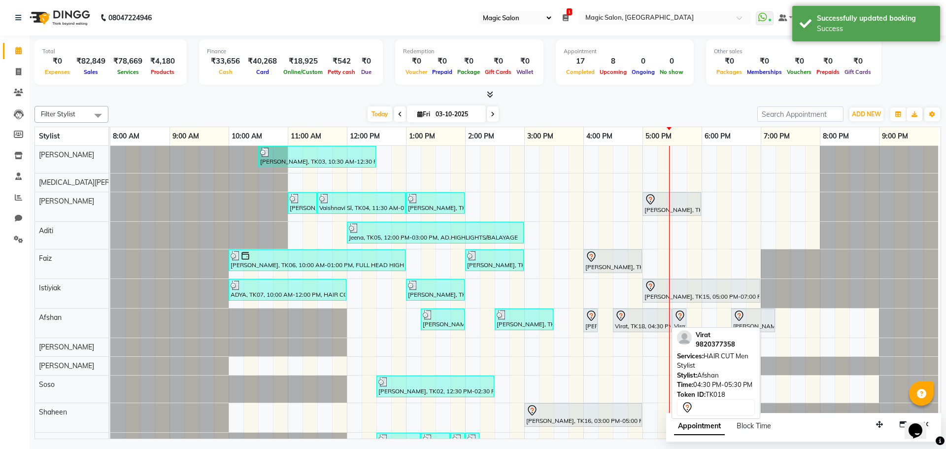
click at [628, 322] on div "Virat, TK18, 04:30 PM-05:30 PM, HAIR CUT Men Stylist" at bounding box center [642, 320] width 57 height 21
select select "7"
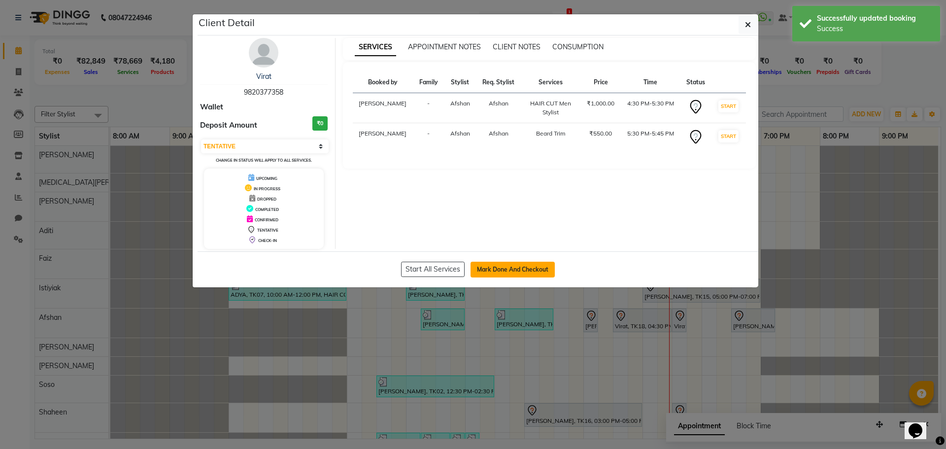
click at [502, 268] on button "Mark Done And Checkout" at bounding box center [512, 270] width 84 height 16
select select "7276"
select select "service"
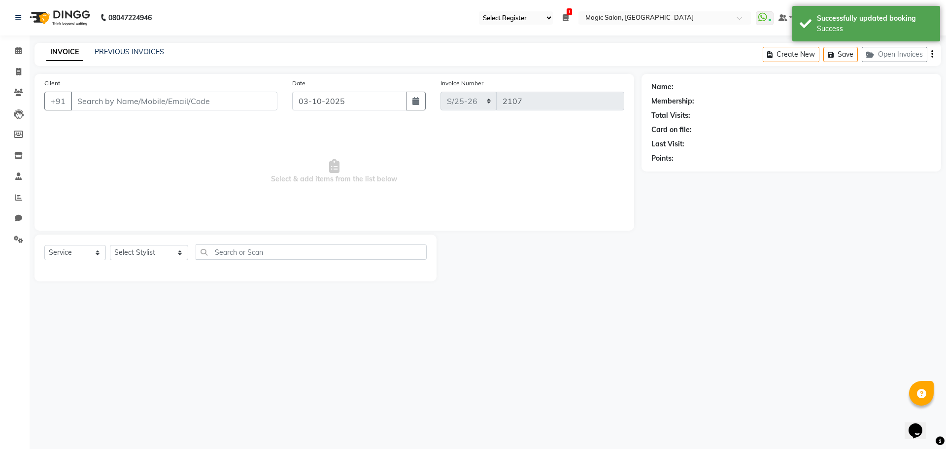
type input "9820377358"
select select "91425"
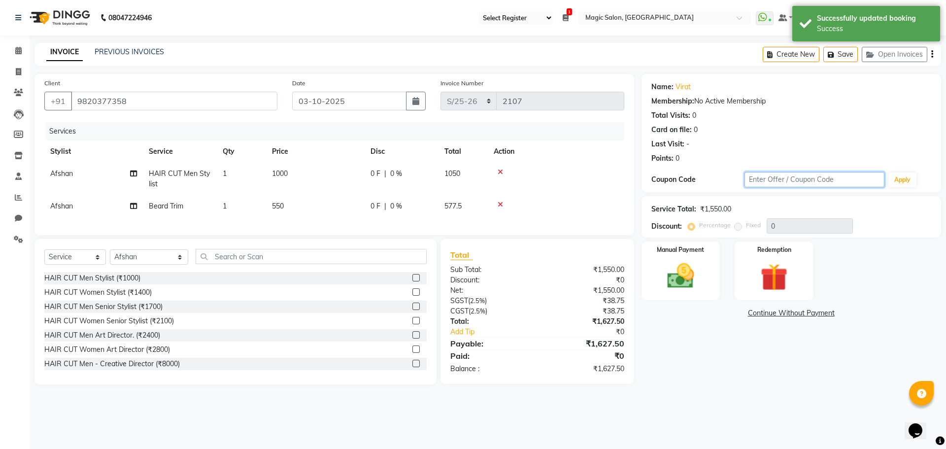
click at [764, 181] on input "text" at bounding box center [814, 179] width 140 height 15
click at [894, 175] on button "Apply" at bounding box center [902, 179] width 28 height 15
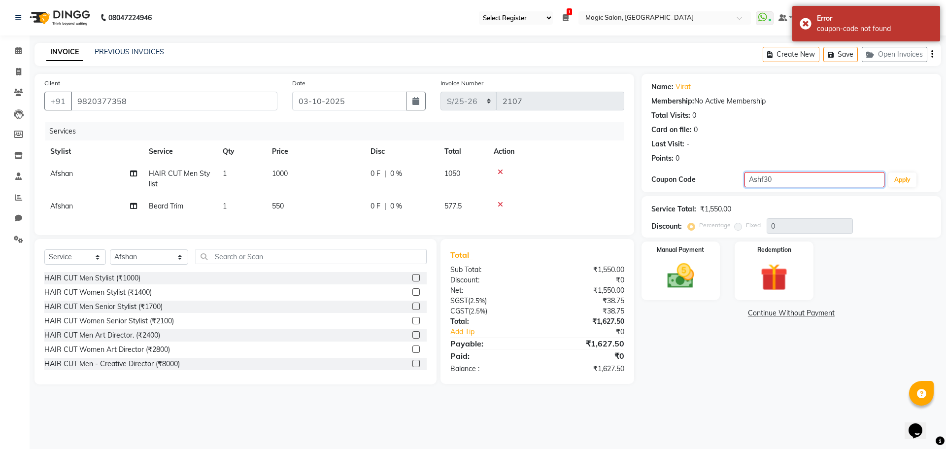
click at [798, 177] on input "Ashf30" at bounding box center [814, 179] width 140 height 15
click at [906, 179] on button "Apply" at bounding box center [902, 179] width 28 height 15
click at [765, 179] on input "Ashf30%" at bounding box center [814, 179] width 140 height 15
click at [905, 181] on button "Apply" at bounding box center [902, 179] width 28 height 15
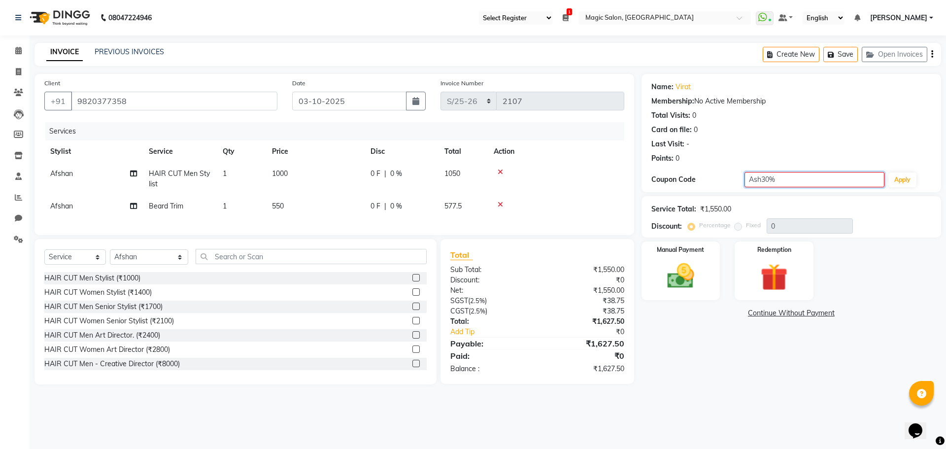
click at [780, 176] on input "Ash30%" at bounding box center [814, 179] width 140 height 15
click at [905, 175] on button "Apply" at bounding box center [902, 179] width 28 height 15
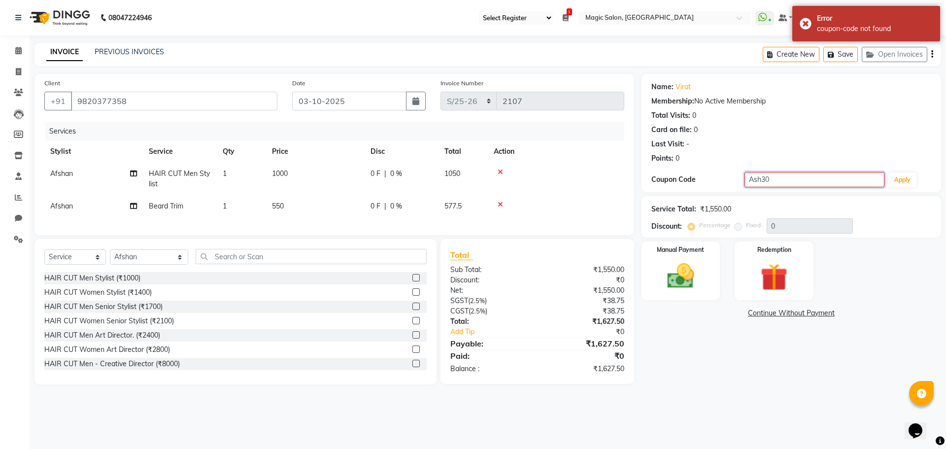
drag, startPoint x: 800, startPoint y: 178, endPoint x: 707, endPoint y: 178, distance: 92.6
click at [707, 178] on div "Coupon Code Ash30 Apply" at bounding box center [791, 179] width 280 height 17
click at [763, 178] on input "Ash30" at bounding box center [814, 179] width 140 height 15
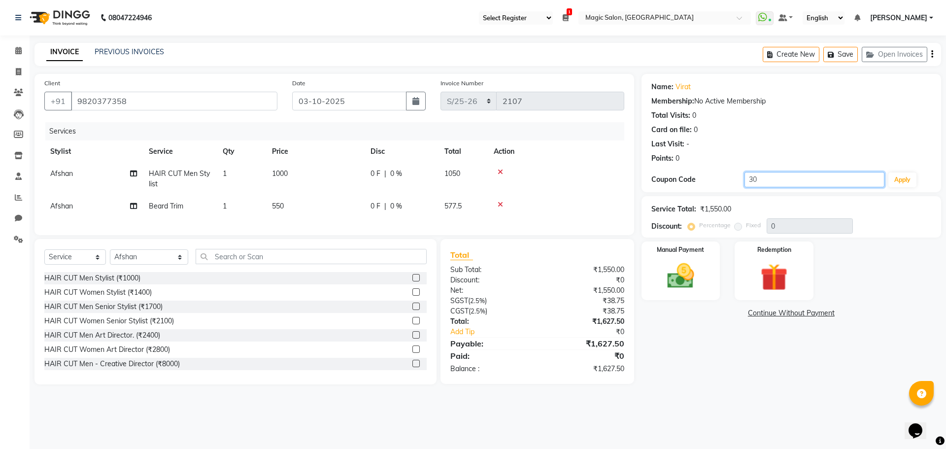
drag, startPoint x: 766, startPoint y: 175, endPoint x: 721, endPoint y: 175, distance: 44.8
click at [721, 175] on div "Coupon Code 30 Apply" at bounding box center [791, 179] width 280 height 17
type input "30"
click at [13, 50] on span at bounding box center [18, 50] width 17 height 11
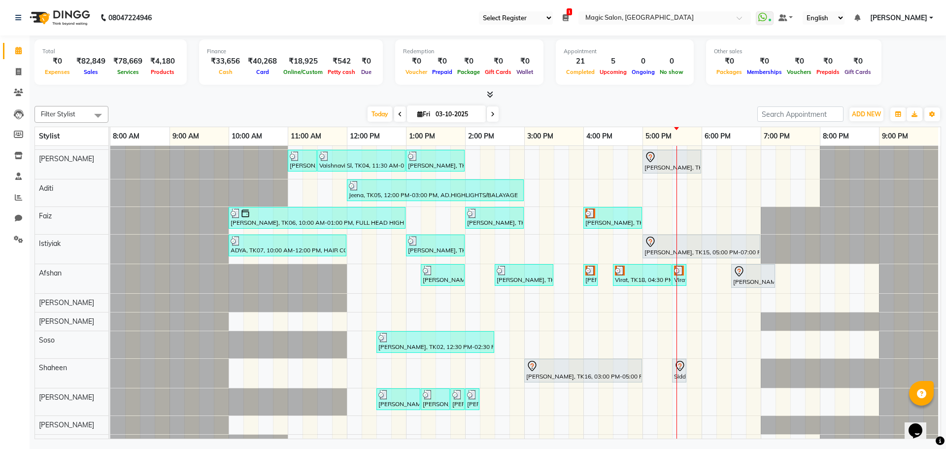
scroll to position [49, 0]
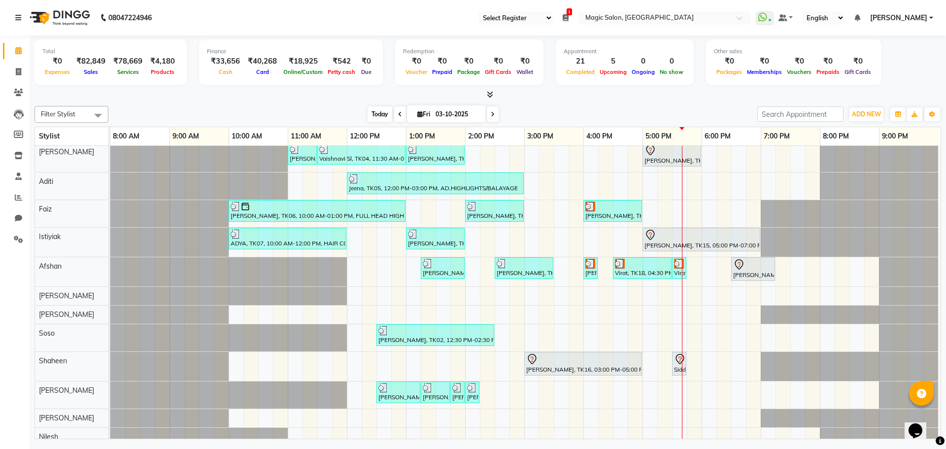
click at [372, 112] on span "Today" at bounding box center [380, 113] width 25 height 15
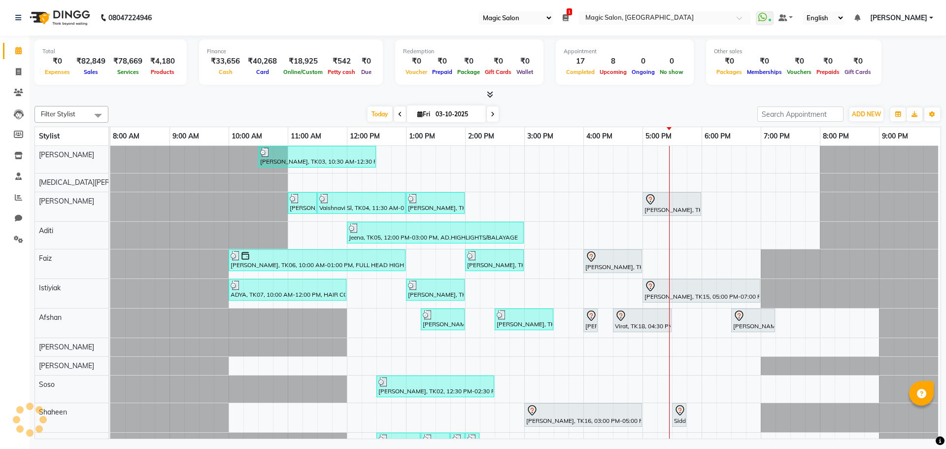
select select "55"
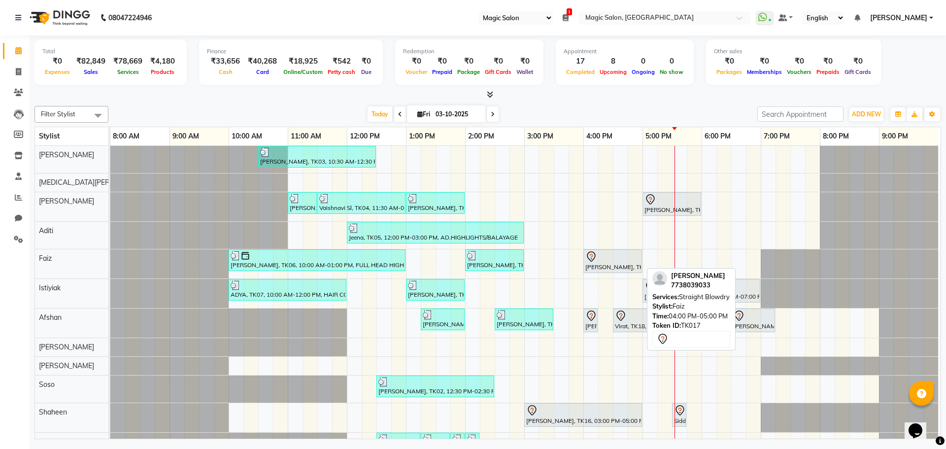
click at [601, 261] on div at bounding box center [612, 257] width 55 height 12
select select "7"
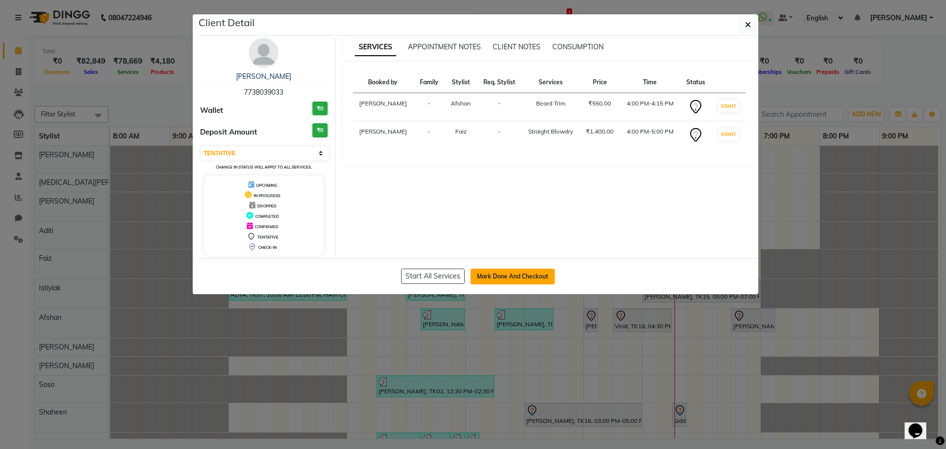
click at [497, 274] on button "Mark Done And Checkout" at bounding box center [512, 276] width 84 height 16
select select "7276"
select select "service"
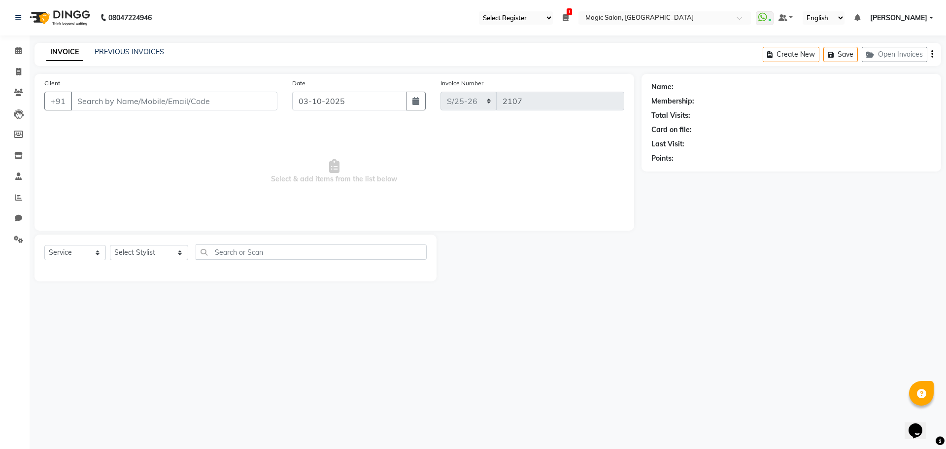
type input "7738039033"
select select "91425"
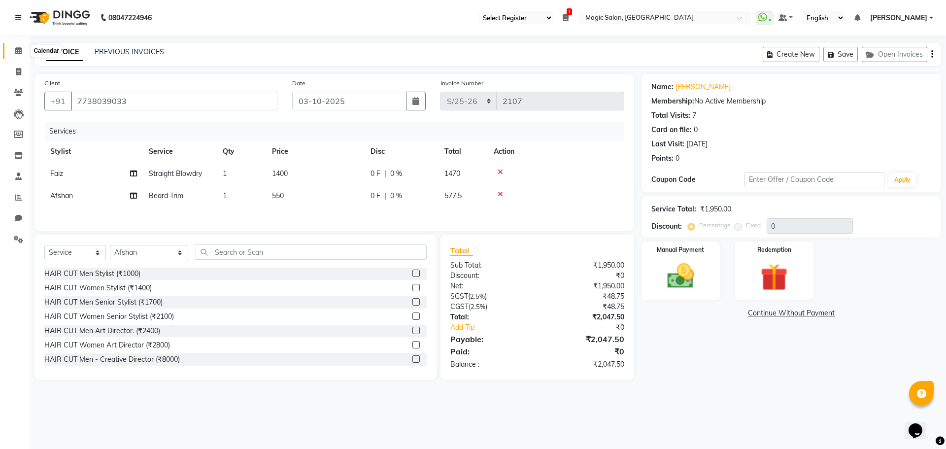
click at [17, 50] on icon at bounding box center [18, 50] width 6 height 7
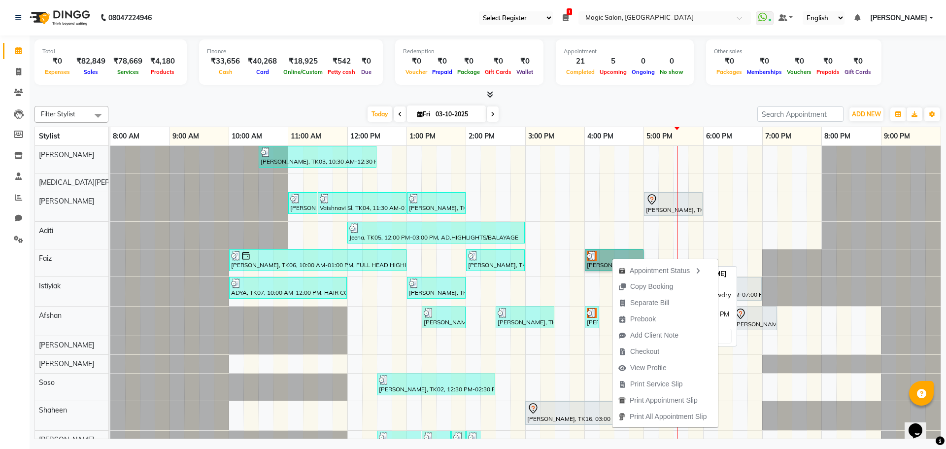
click at [609, 256] on link "Priyanka Desai, TK17, 04:00 PM-05:00 PM, Straight Blowdry" at bounding box center [614, 260] width 59 height 22
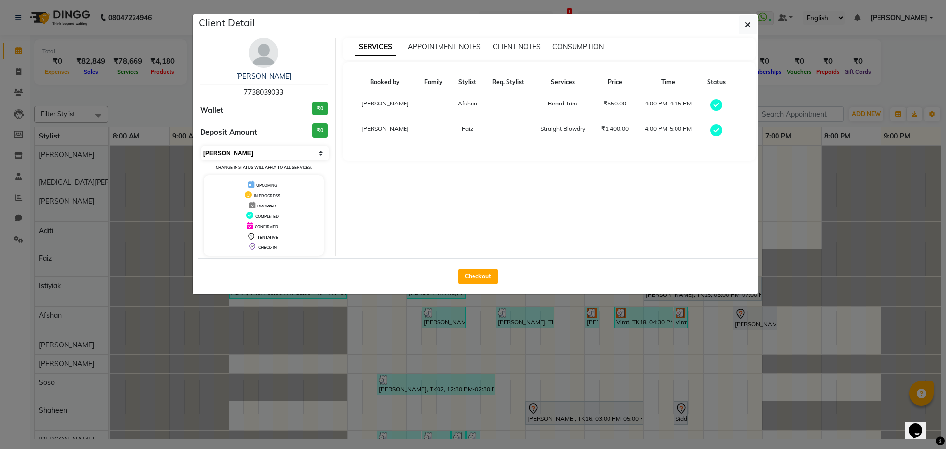
click at [241, 148] on select "Select MARK DONE UPCOMING" at bounding box center [265, 153] width 128 height 14
click at [201, 146] on select "Select MARK DONE UPCOMING" at bounding box center [265, 153] width 128 height 14
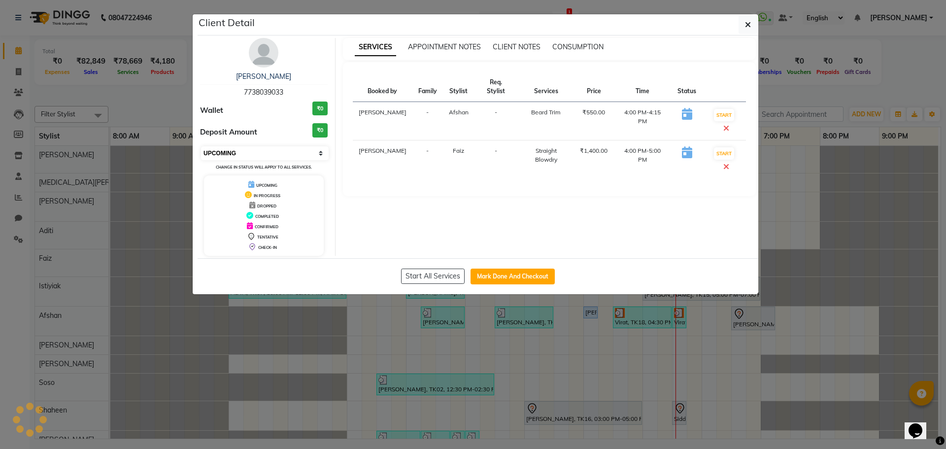
click at [252, 152] on select "Select IN SERVICE CONFIRMED TENTATIVE CHECK IN MARK DONE DROPPED UPCOMING" at bounding box center [265, 153] width 128 height 14
select select "7"
click at [201, 146] on select "Select IN SERVICE CONFIRMED TENTATIVE CHECK IN MARK DONE DROPPED UPCOMING" at bounding box center [265, 153] width 128 height 14
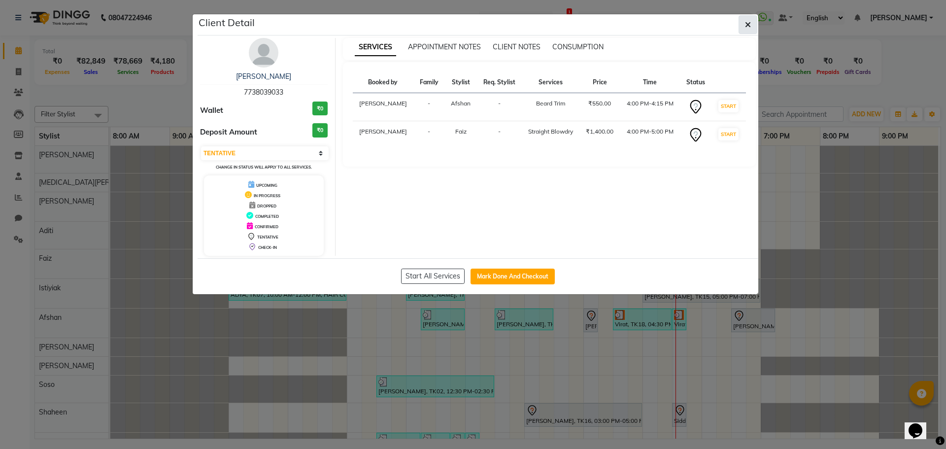
click at [744, 24] on button "button" at bounding box center [747, 24] width 19 height 19
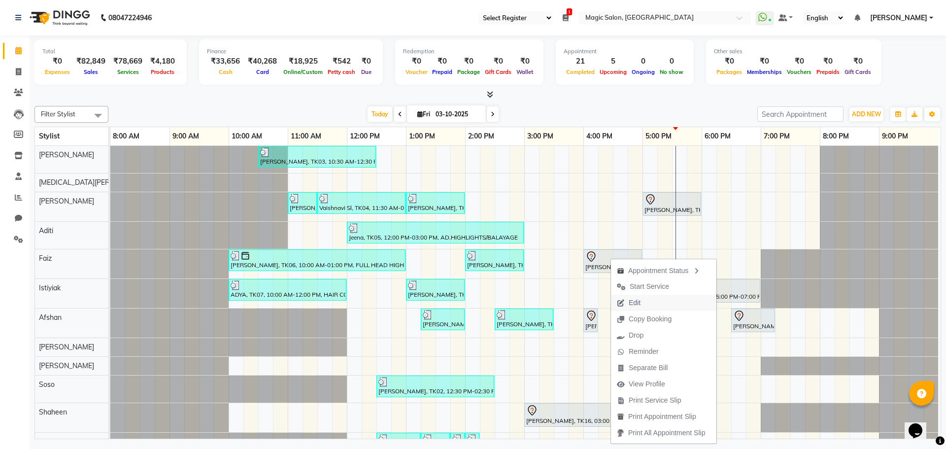
click at [638, 299] on span "Edit" at bounding box center [635, 303] width 12 height 10
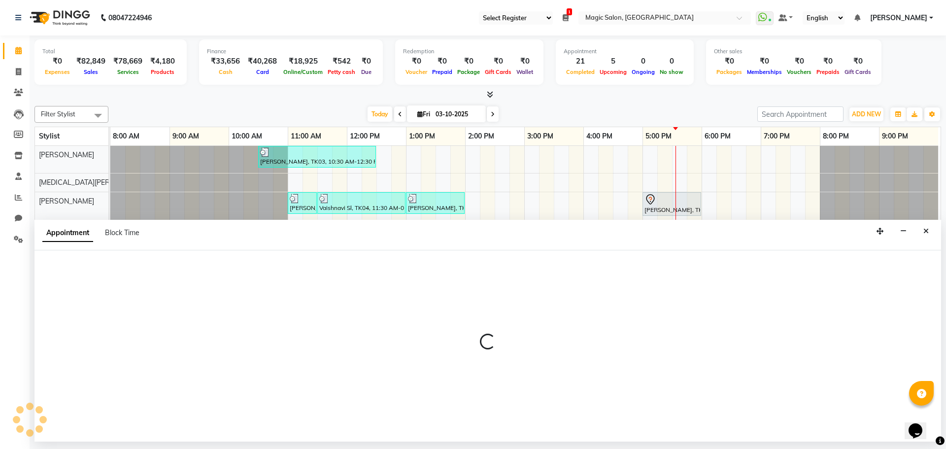
select select "tentative"
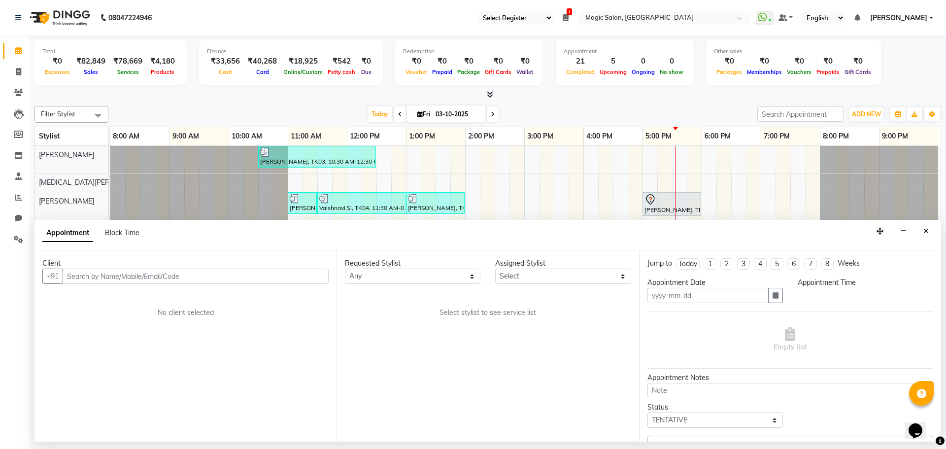
type input "03-10-2025"
select select "960"
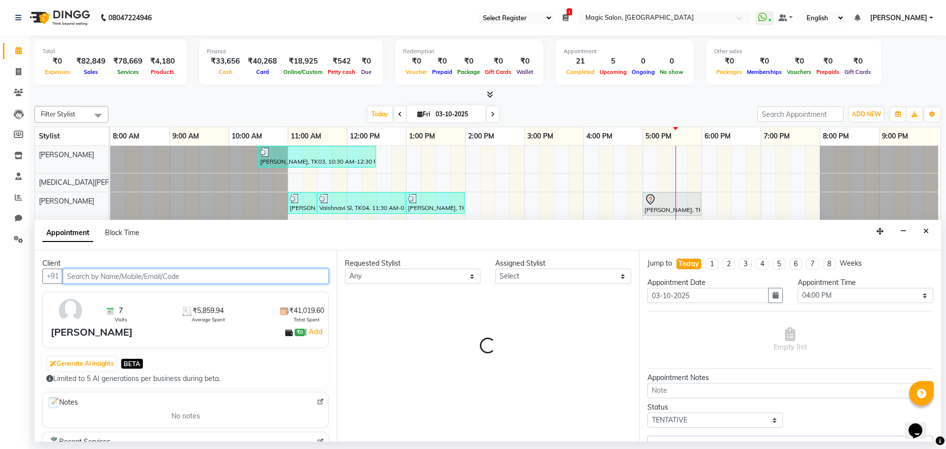
select select "83382"
select select "3632"
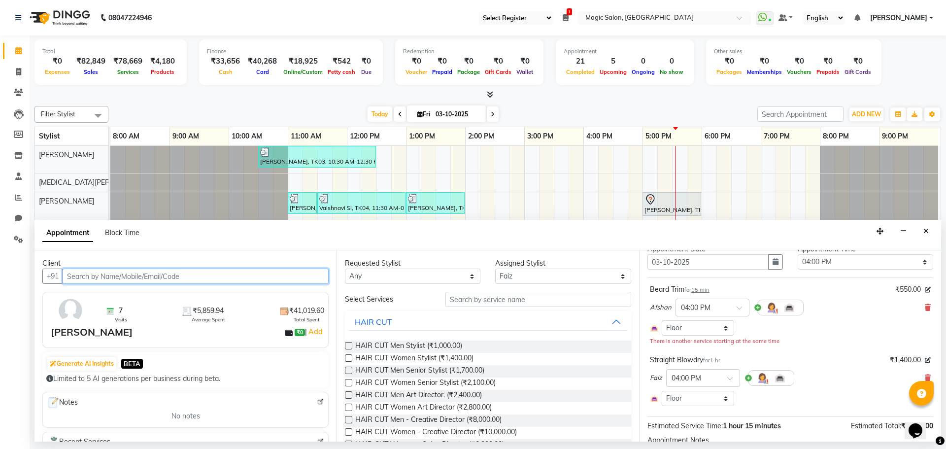
scroll to position [49, 0]
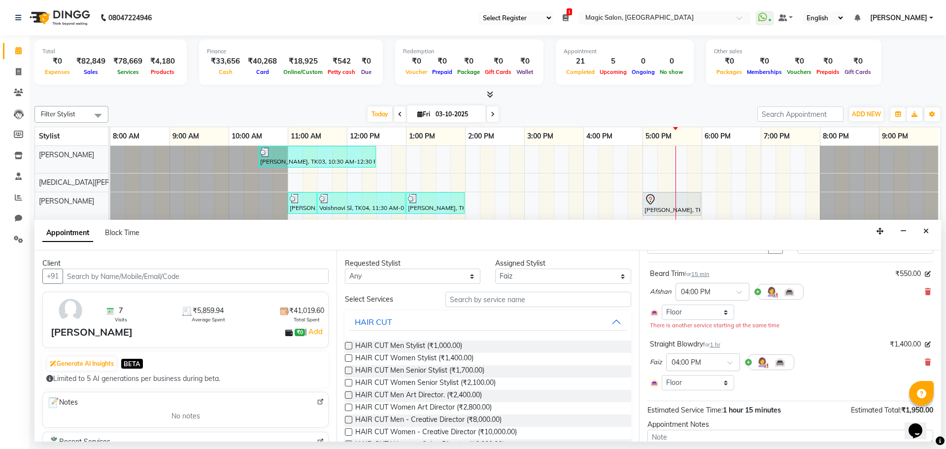
click at [915, 359] on div "Faiz × 04:00 PM" at bounding box center [790, 362] width 281 height 26
click at [470, 297] on input "text" at bounding box center [538, 299] width 186 height 15
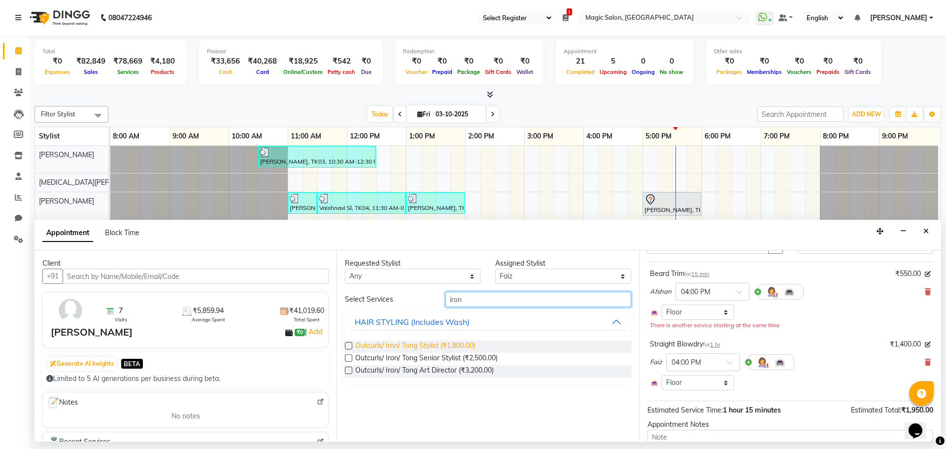
type input "iron"
click at [440, 341] on span "Outcurls/ Iron/ Tong Stylist (₹1,800.00)" at bounding box center [415, 346] width 120 height 12
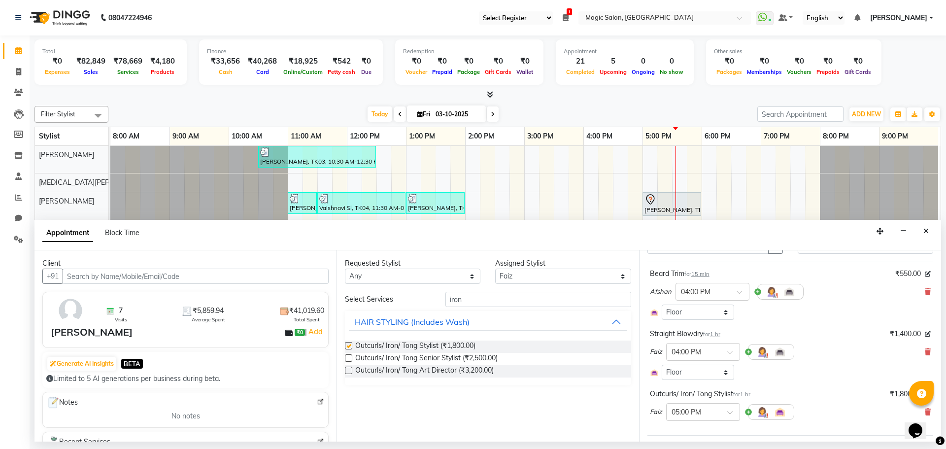
checkbox input "false"
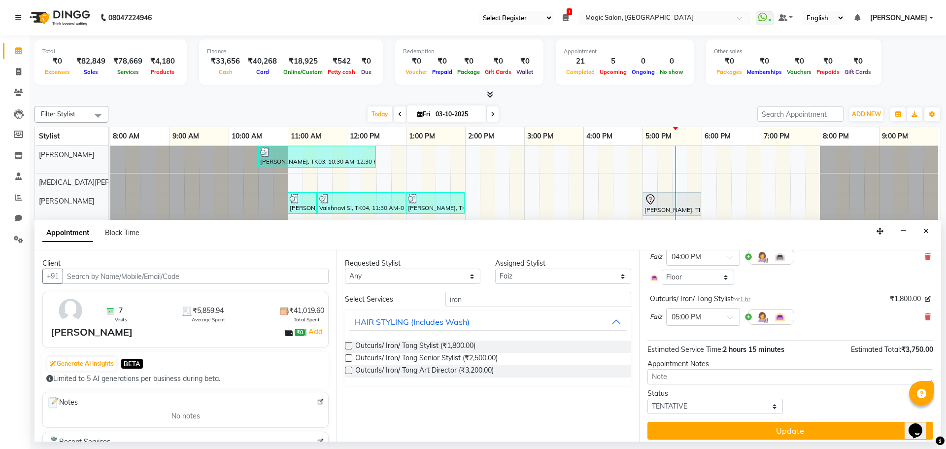
scroll to position [148, 0]
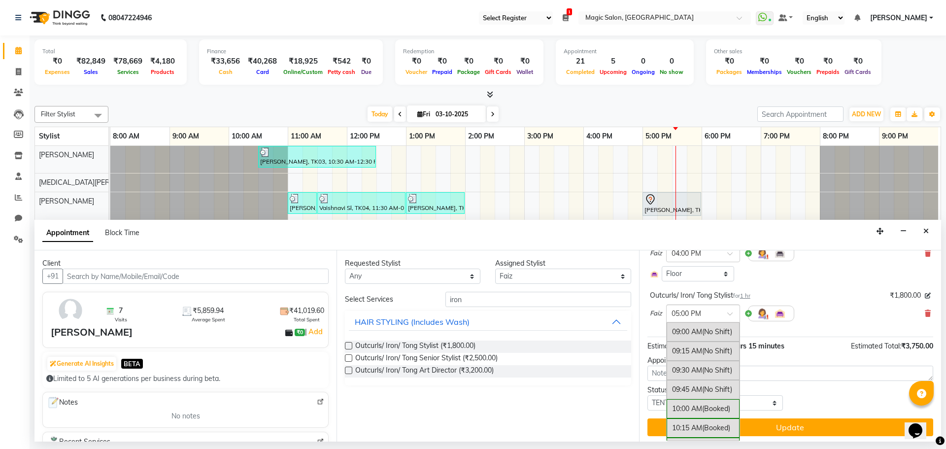
click at [723, 318] on div "× 05:00 PM" at bounding box center [696, 313] width 58 height 10
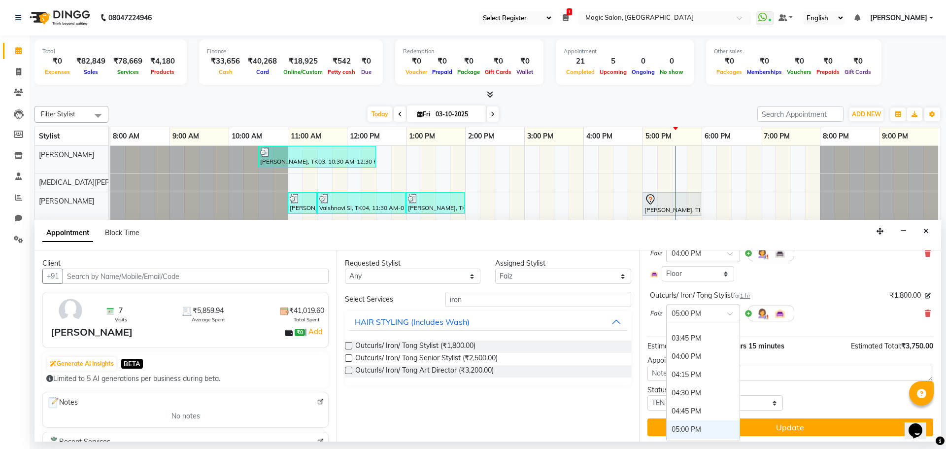
scroll to position [504, 0]
click at [697, 359] on div "04:00 PM" at bounding box center [703, 357] width 73 height 18
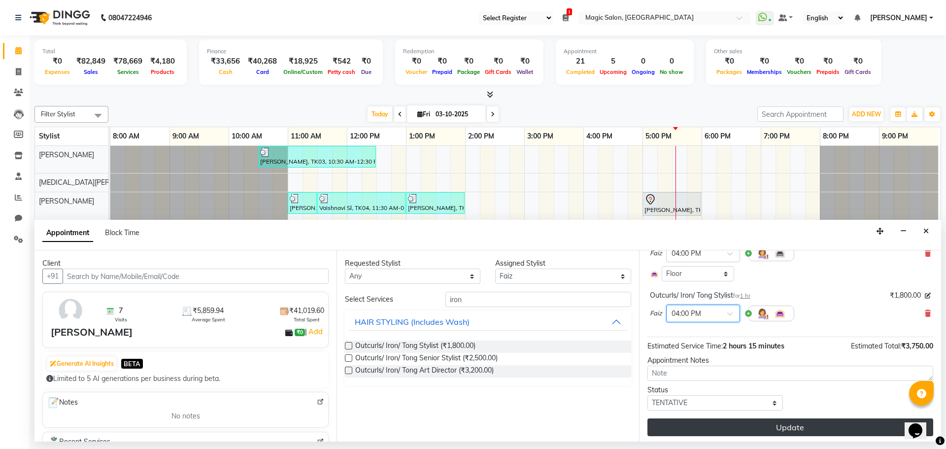
click at [681, 425] on button "Update" at bounding box center [790, 427] width 286 height 18
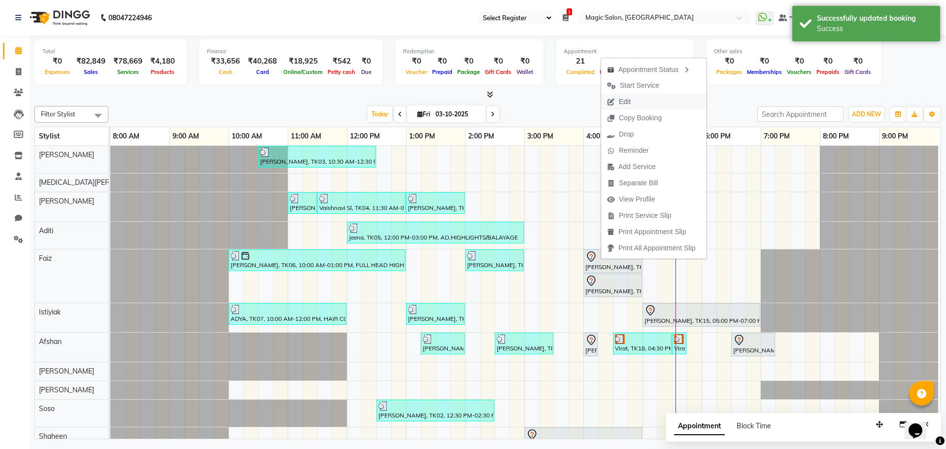
click at [639, 99] on button "Edit" at bounding box center [653, 102] width 105 height 16
select select "tentative"
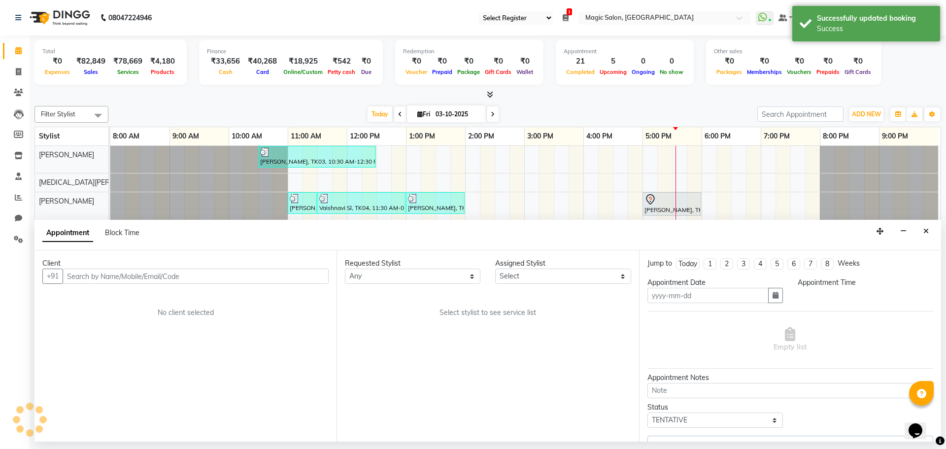
type input "03-10-2025"
select select "83382"
select select "960"
select select "3632"
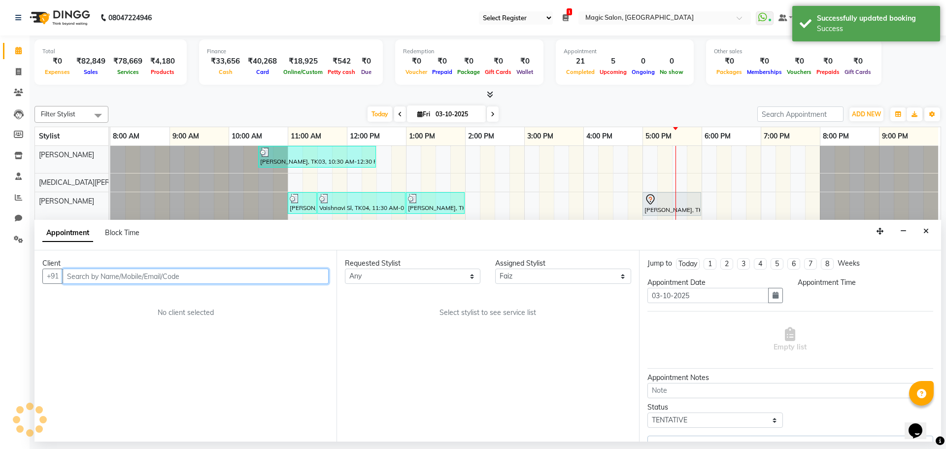
select select "3632"
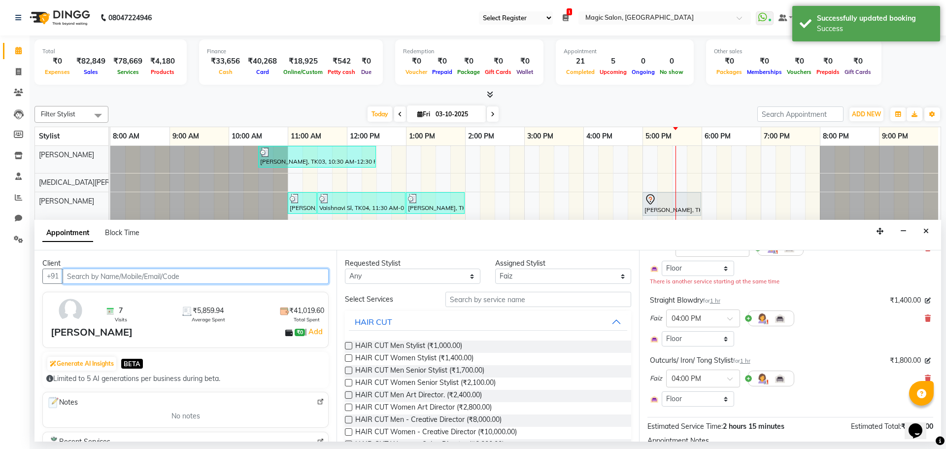
scroll to position [99, 0]
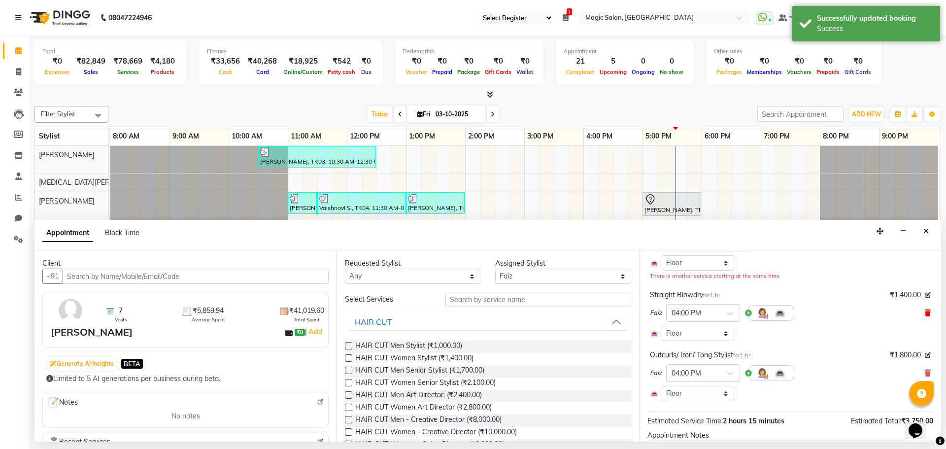
click at [925, 311] on icon at bounding box center [928, 312] width 6 height 7
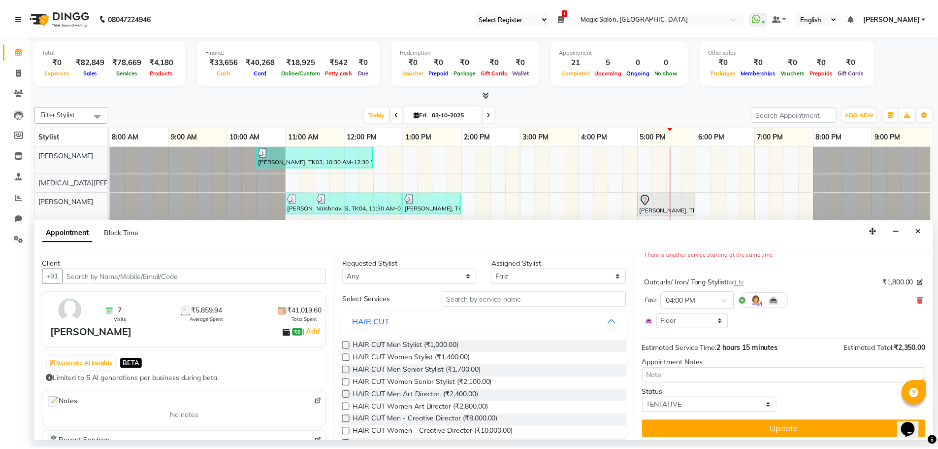
scroll to position [125, 0]
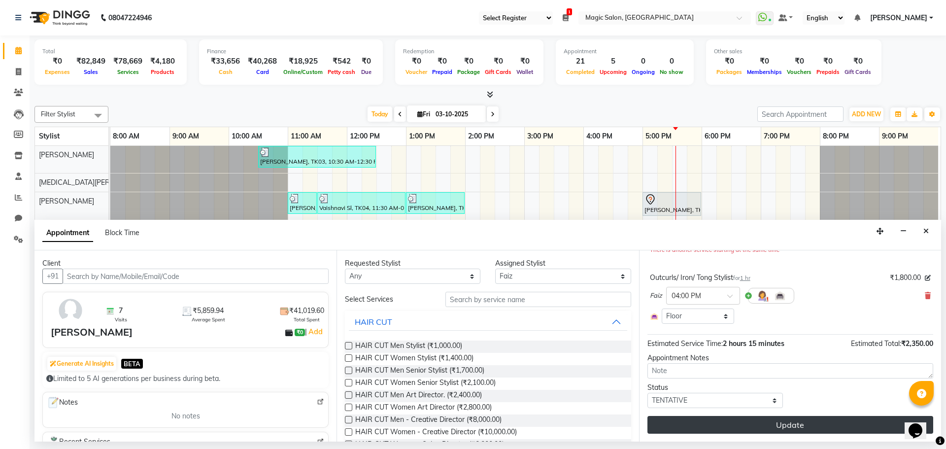
click at [759, 421] on button "Update" at bounding box center [790, 425] width 286 height 18
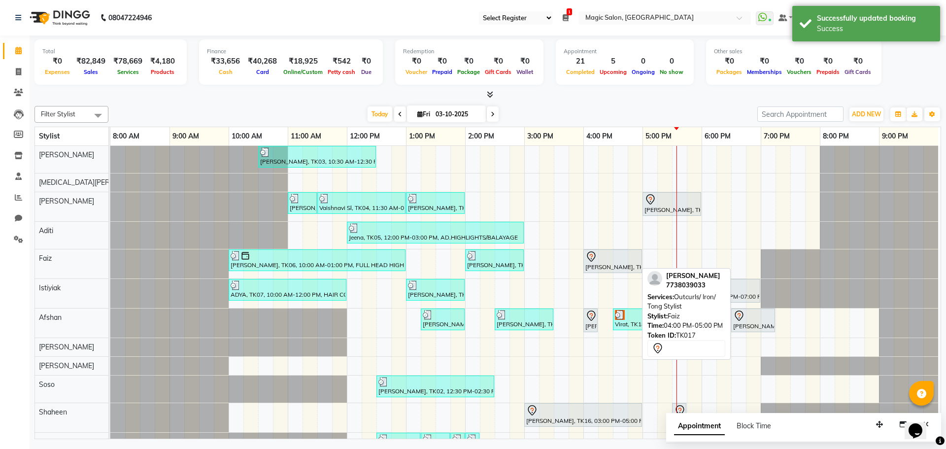
click at [595, 261] on div at bounding box center [612, 257] width 55 height 12
select select "7"
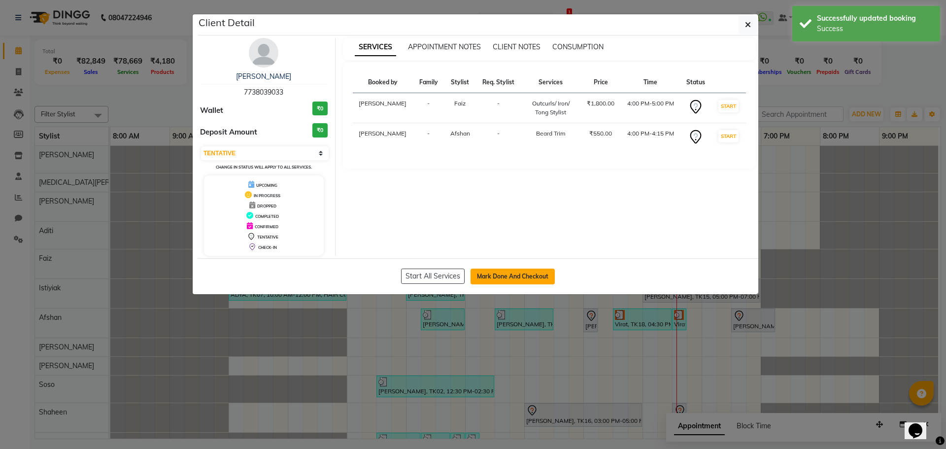
click at [535, 276] on button "Mark Done And Checkout" at bounding box center [512, 276] width 84 height 16
select select "7276"
select select "service"
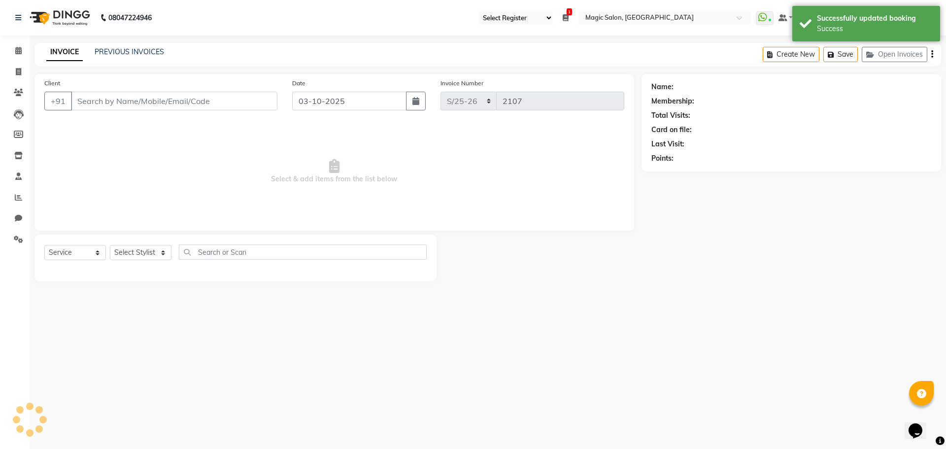
type input "7738039033"
select select "83382"
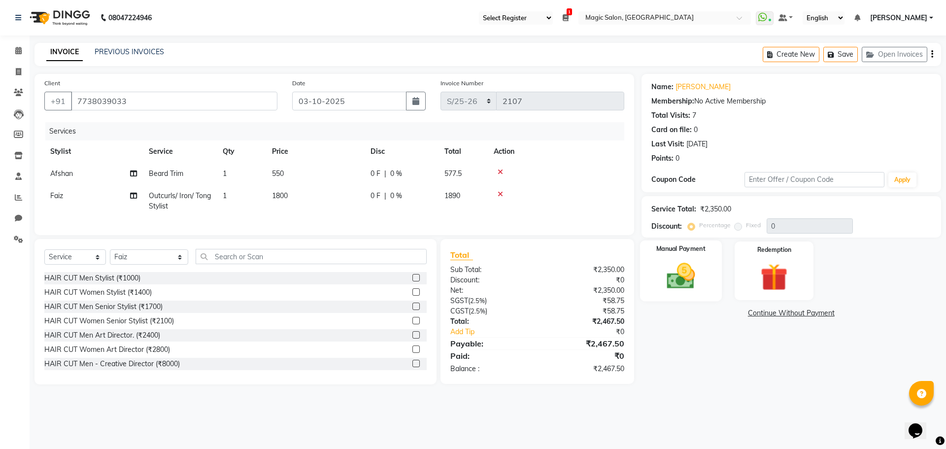
click at [699, 283] on img at bounding box center [681, 276] width 46 height 33
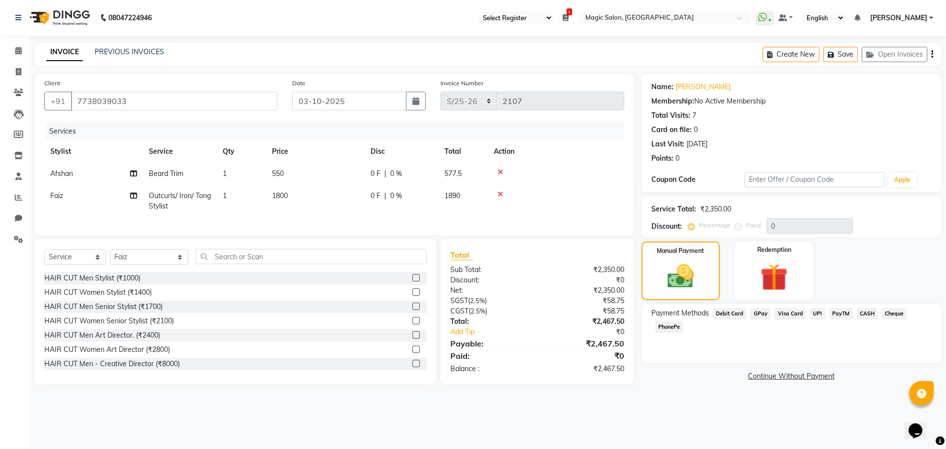
click at [758, 310] on span "GPay" at bounding box center [760, 313] width 20 height 11
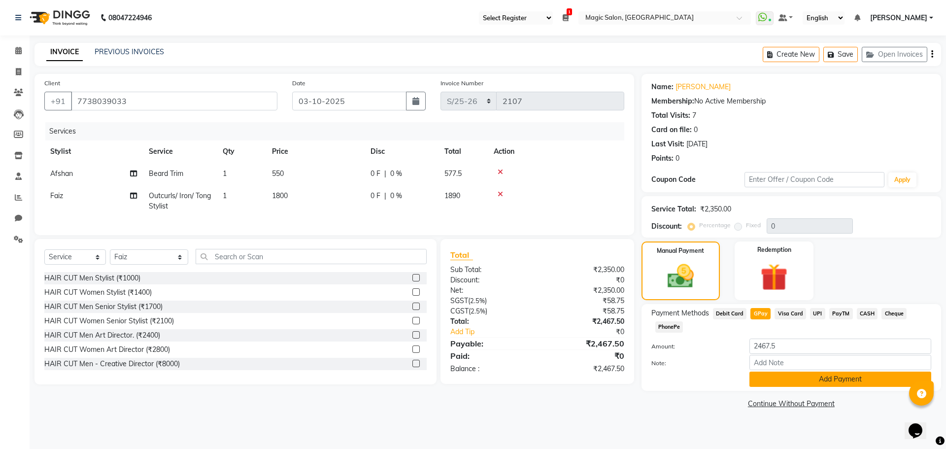
click at [824, 378] on button "Add Payment" at bounding box center [840, 378] width 182 height 15
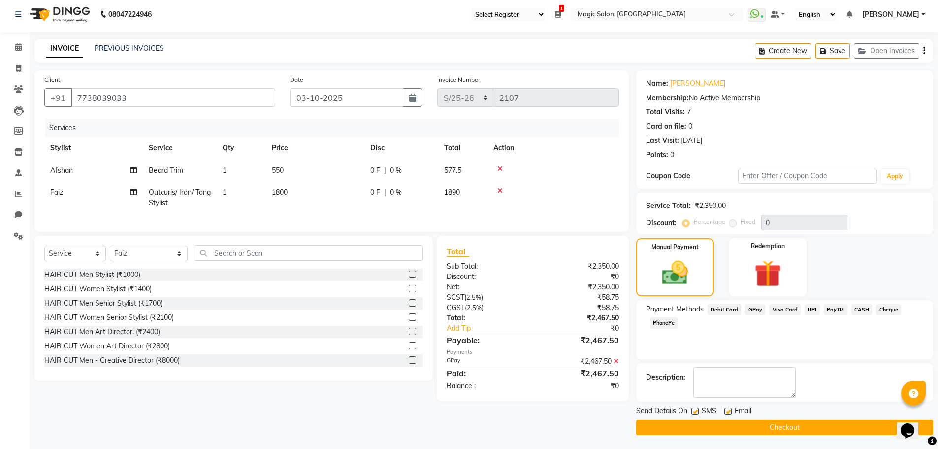
scroll to position [4, 0]
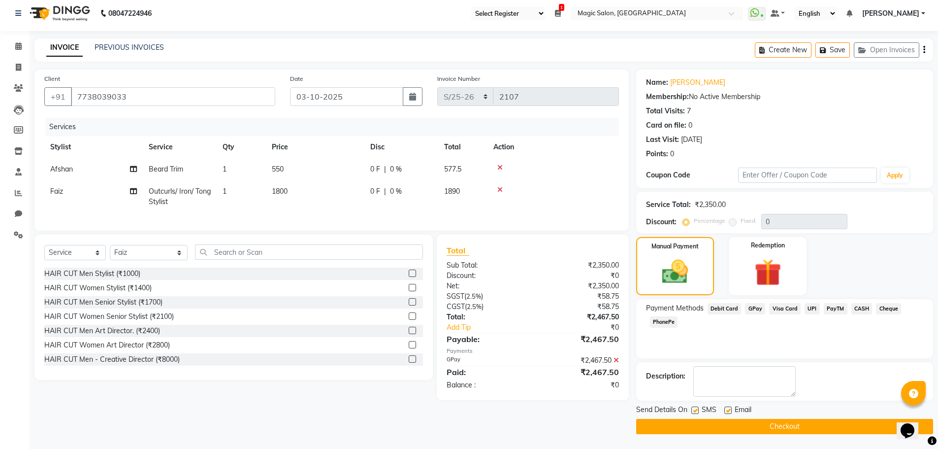
click at [763, 426] on button "Checkout" at bounding box center [784, 426] width 297 height 15
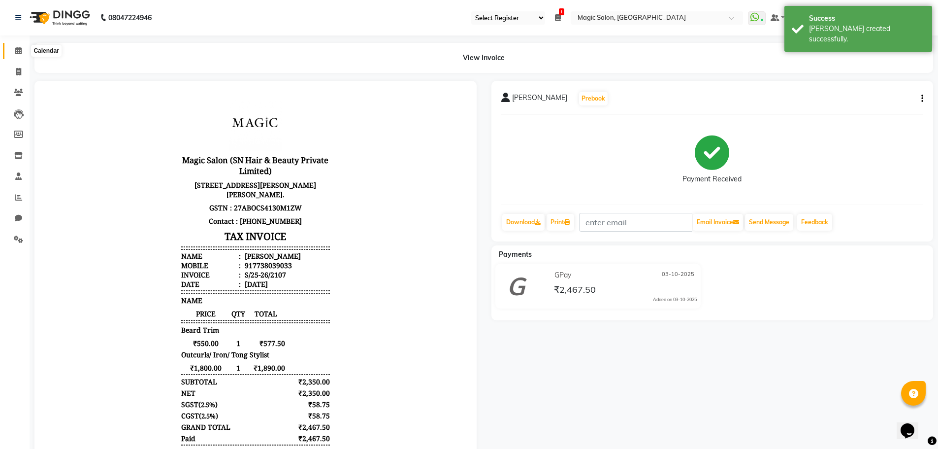
click at [18, 51] on icon at bounding box center [18, 50] width 6 height 7
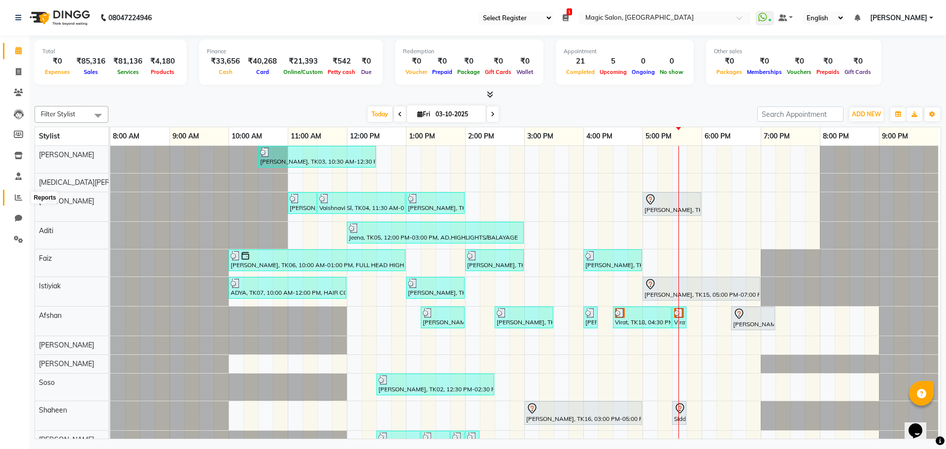
click at [14, 195] on span at bounding box center [18, 197] width 17 height 11
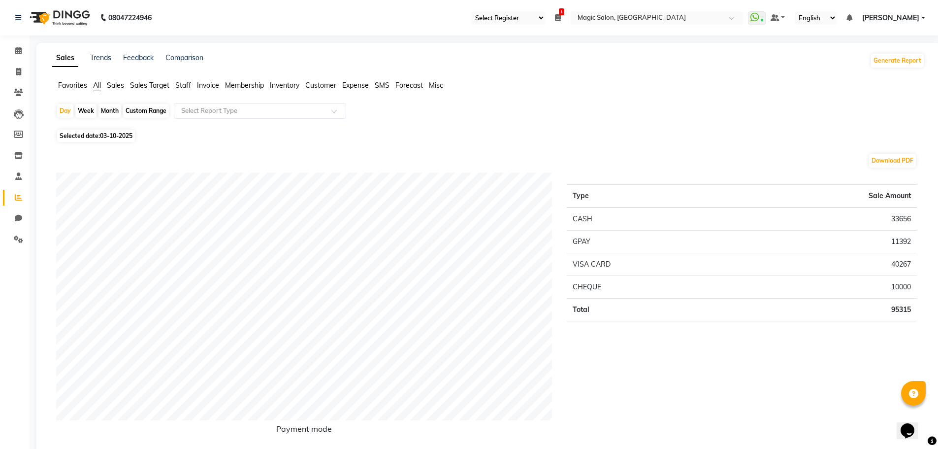
click at [83, 134] on span "Selected date: 03-10-2025" at bounding box center [96, 136] width 78 height 12
select select "10"
select select "2025"
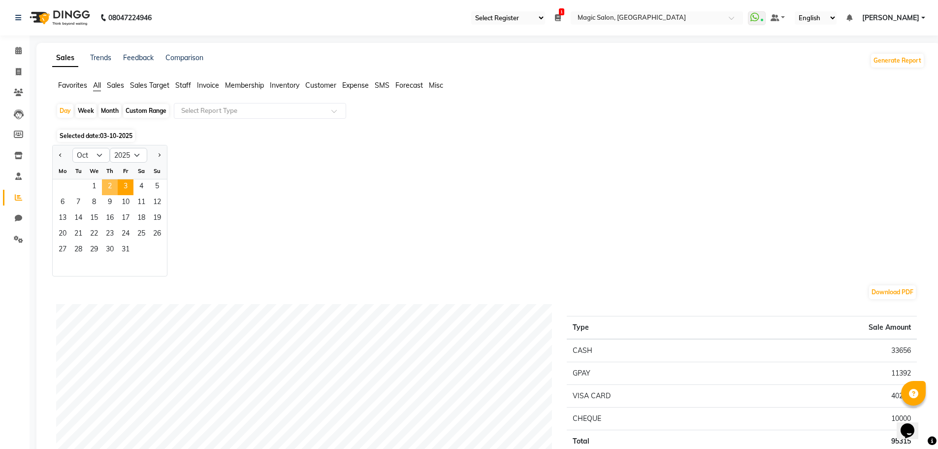
click at [109, 185] on span "2" at bounding box center [110, 187] width 16 height 16
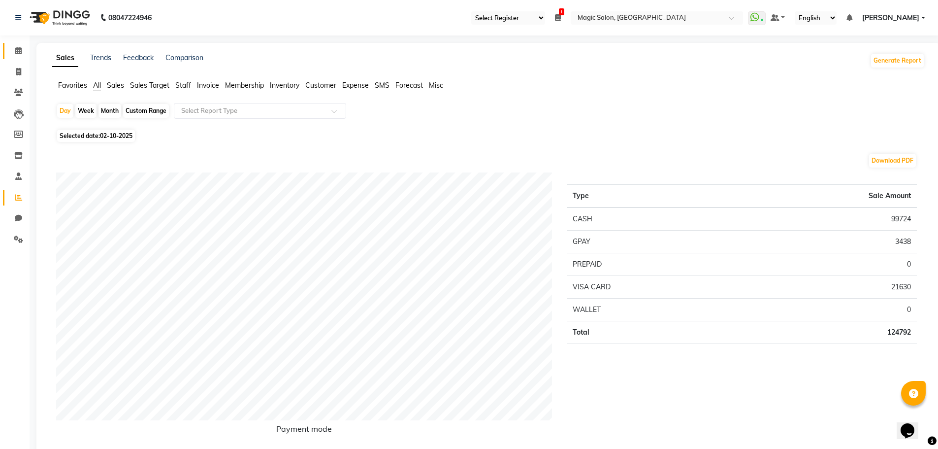
click at [13, 44] on link "Calendar" at bounding box center [15, 51] width 24 height 16
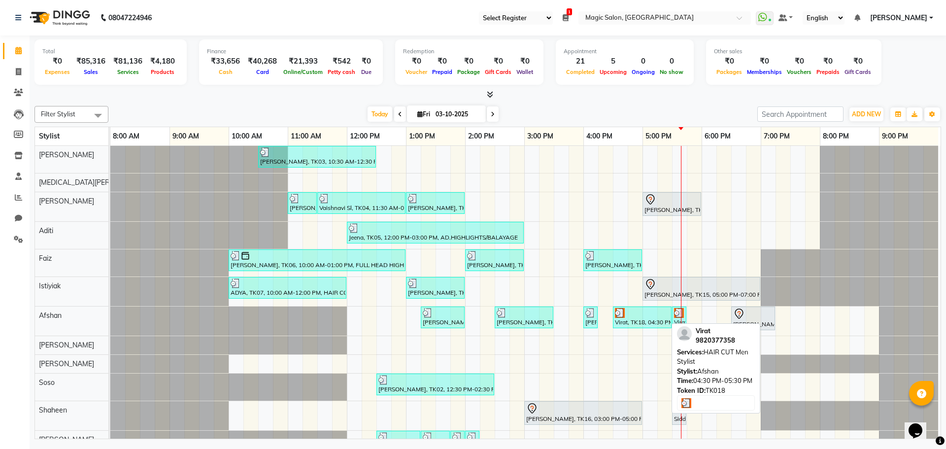
click at [625, 321] on div "Virat, TK18, 04:30 PM-05:30 PM, HAIR CUT Men Stylist" at bounding box center [642, 317] width 57 height 19
select select "3"
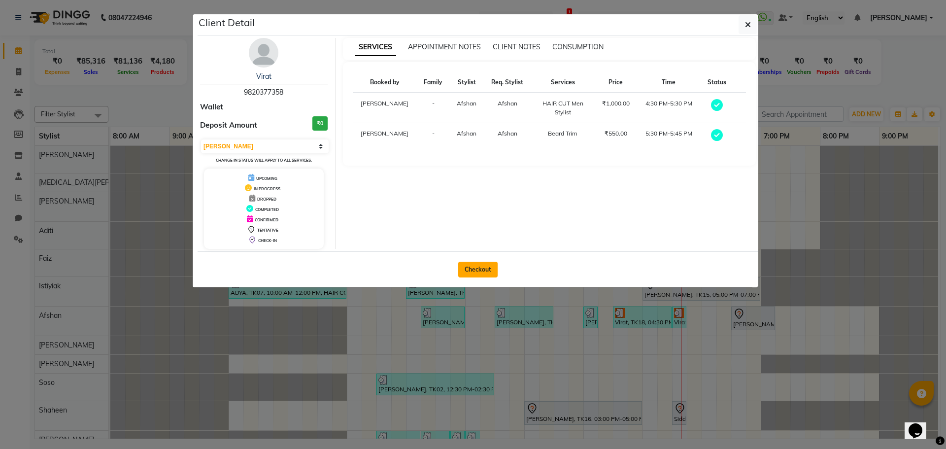
click at [485, 272] on button "Checkout" at bounding box center [477, 270] width 39 height 16
select select "7276"
select select "service"
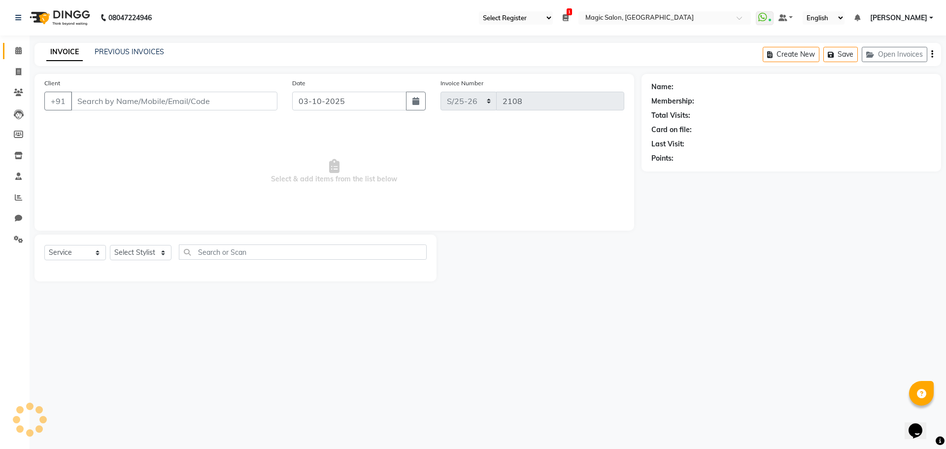
type input "9820377358"
select select "91425"
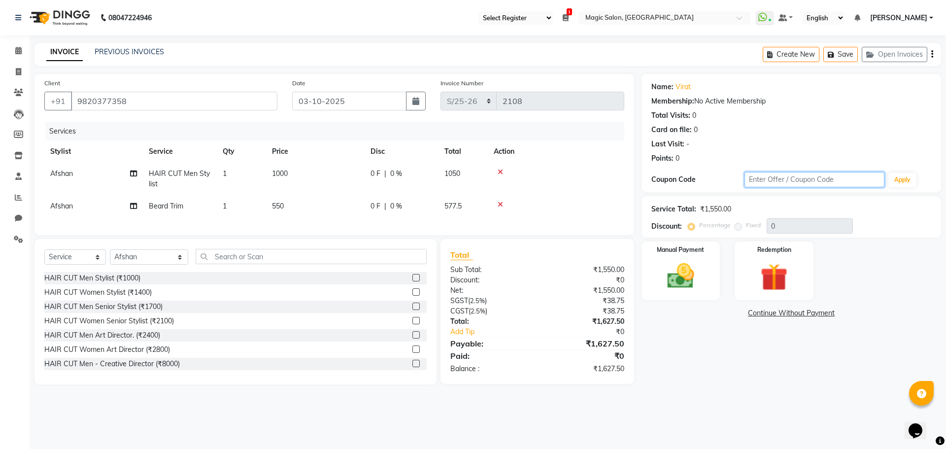
click at [759, 181] on input "text" at bounding box center [814, 179] width 140 height 15
type input "Swap30%"
click at [894, 176] on button "Apply" at bounding box center [902, 179] width 28 height 15
type input "30"
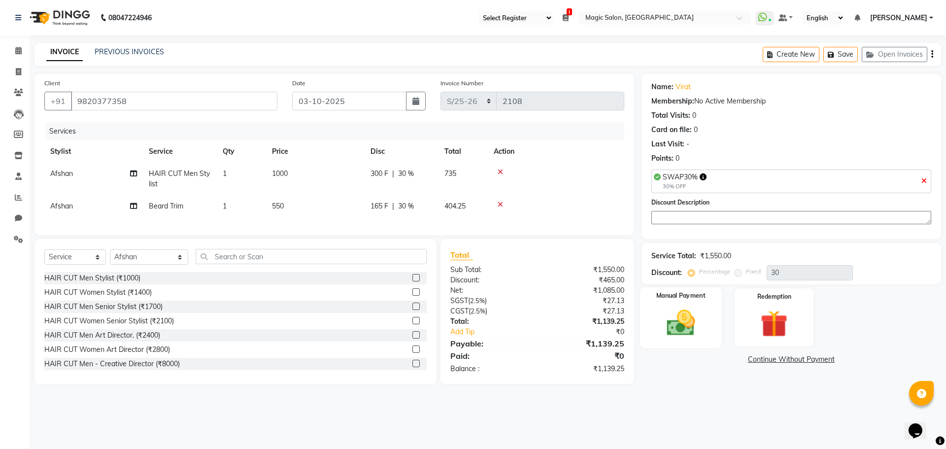
click at [687, 329] on img at bounding box center [681, 322] width 46 height 33
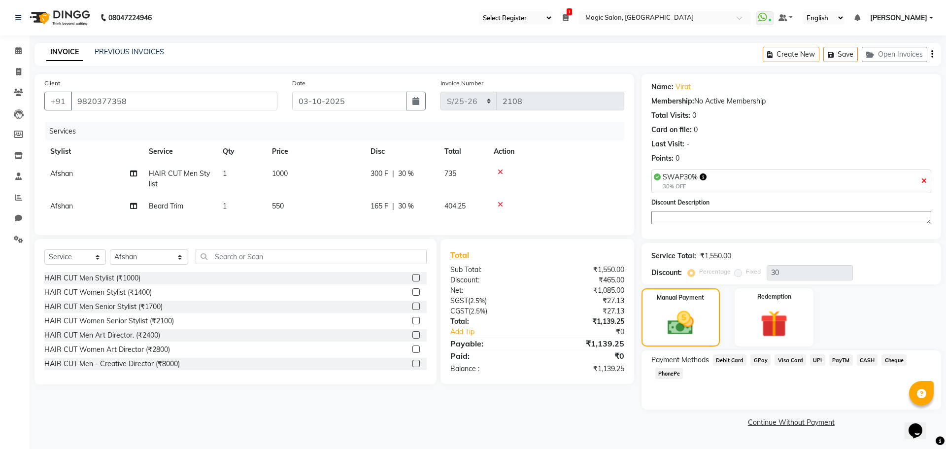
click at [865, 357] on span "CASH" at bounding box center [867, 359] width 21 height 11
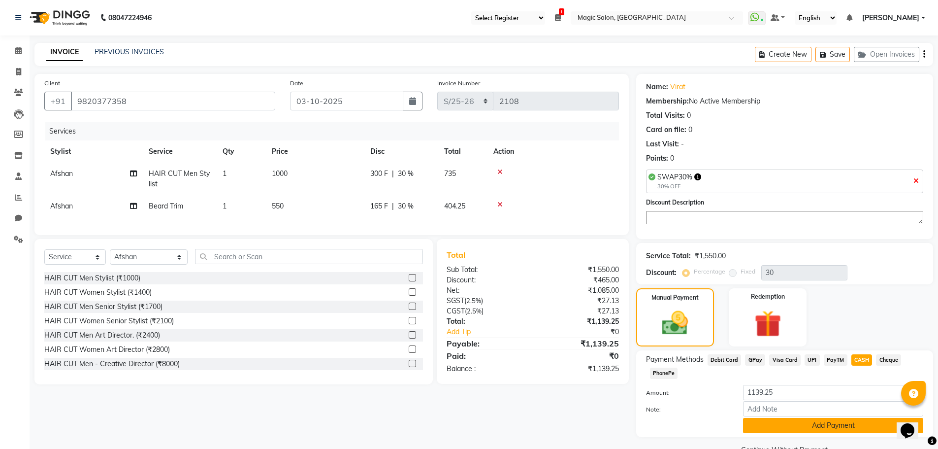
click at [820, 430] on button "Add Payment" at bounding box center [833, 425] width 180 height 15
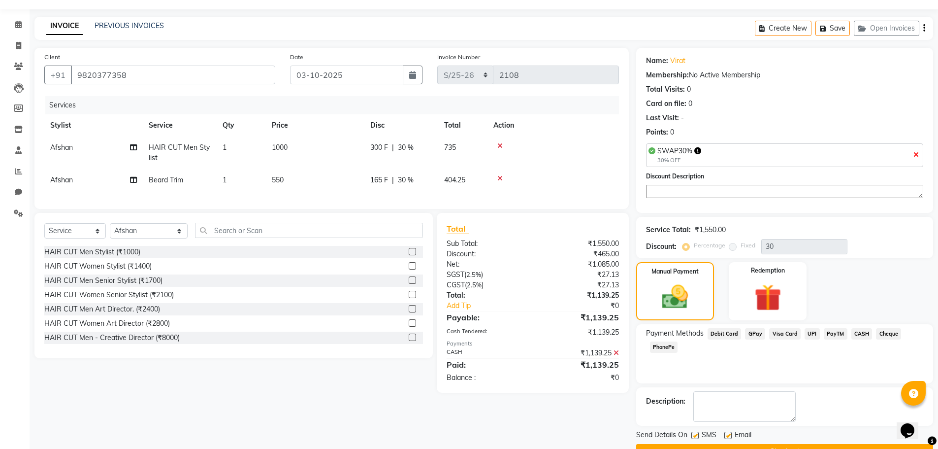
scroll to position [51, 0]
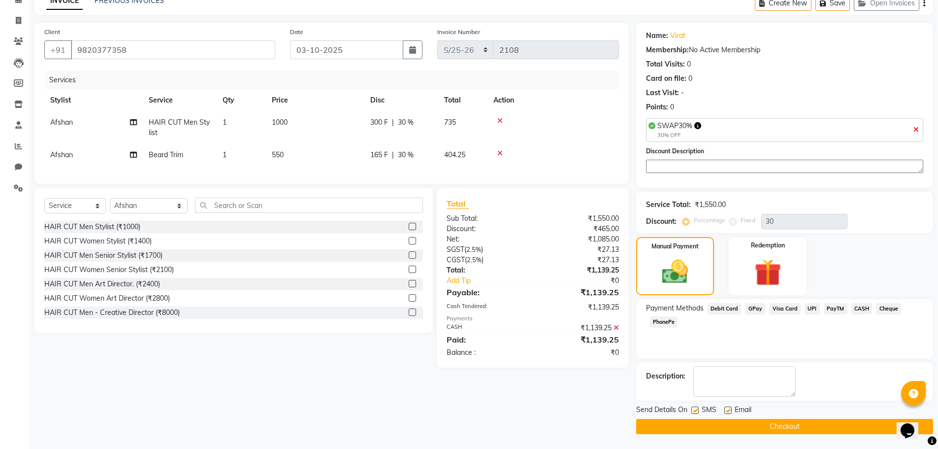
click at [738, 427] on button "Checkout" at bounding box center [784, 426] width 297 height 15
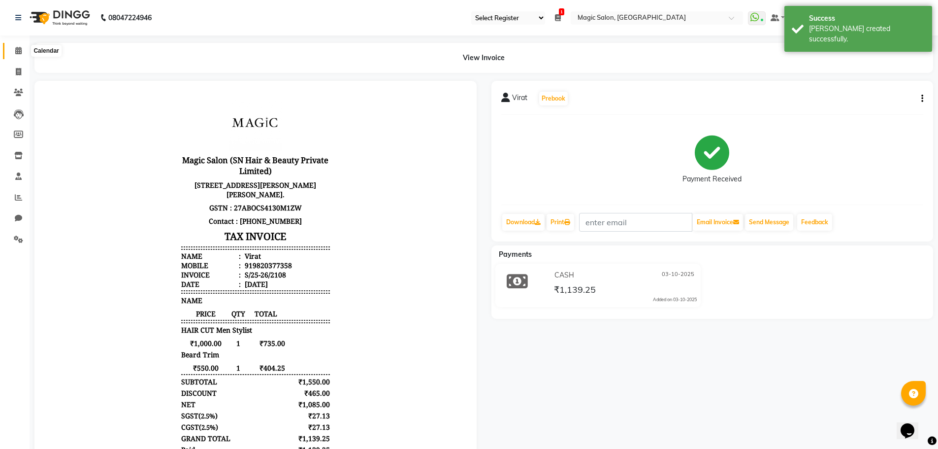
click at [12, 45] on span at bounding box center [18, 50] width 17 height 11
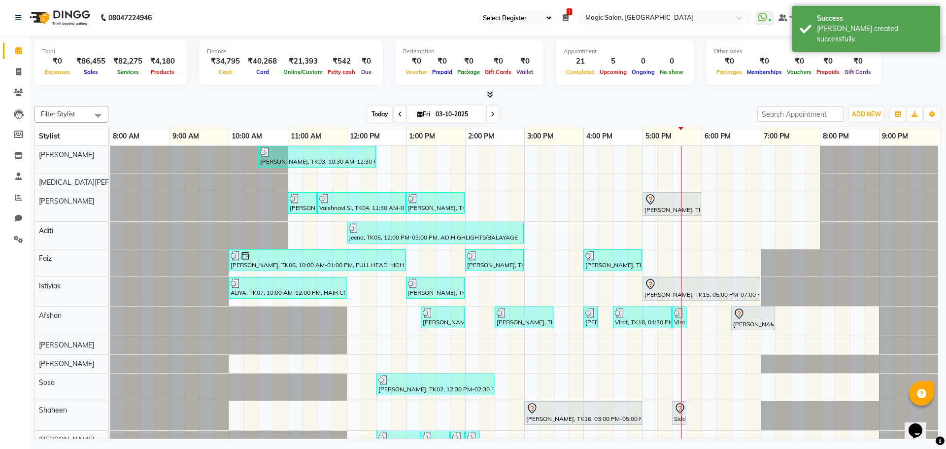
click at [369, 114] on span "Today" at bounding box center [380, 113] width 25 height 15
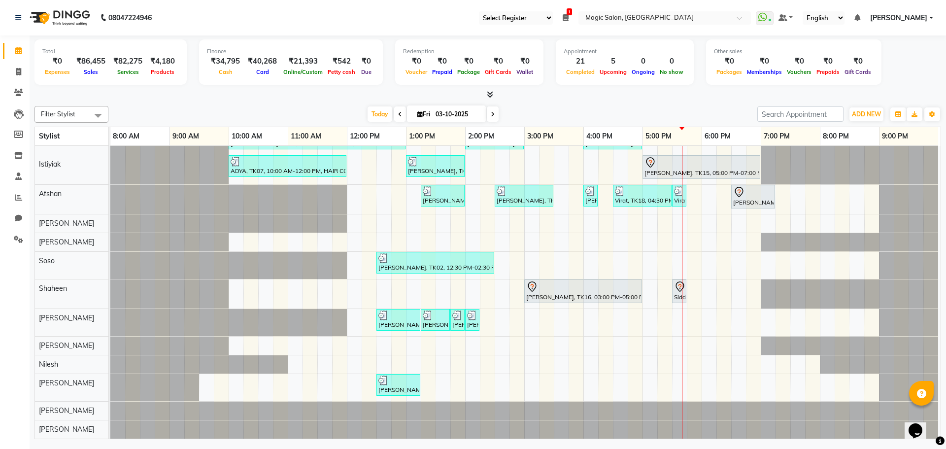
scroll to position [129, 0]
click at [430, 110] on span "Fri" at bounding box center [424, 113] width 18 height 7
select select "10"
select select "2025"
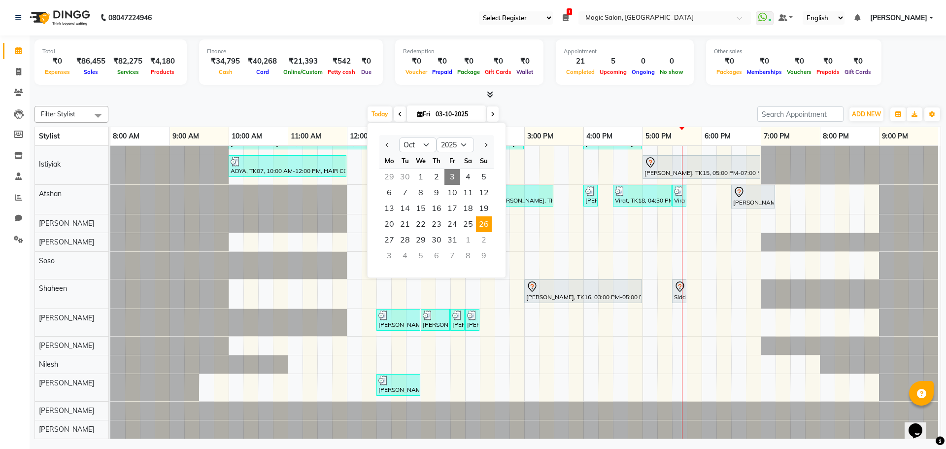
click at [484, 225] on span "26" at bounding box center [484, 224] width 16 height 16
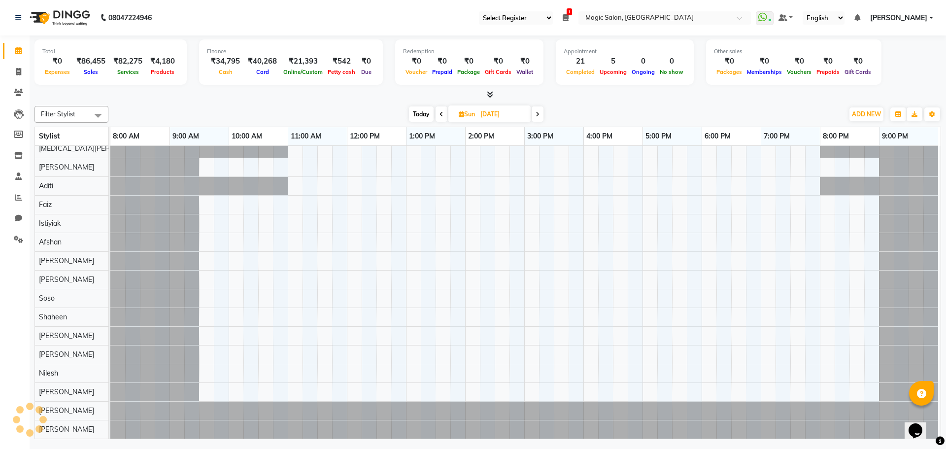
scroll to position [43, 0]
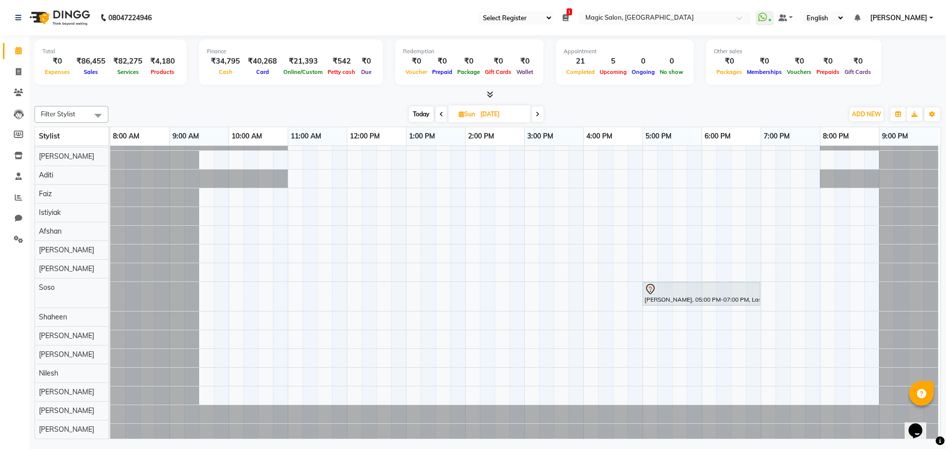
click at [423, 112] on span "Today" at bounding box center [421, 113] width 25 height 15
type input "03-10-2025"
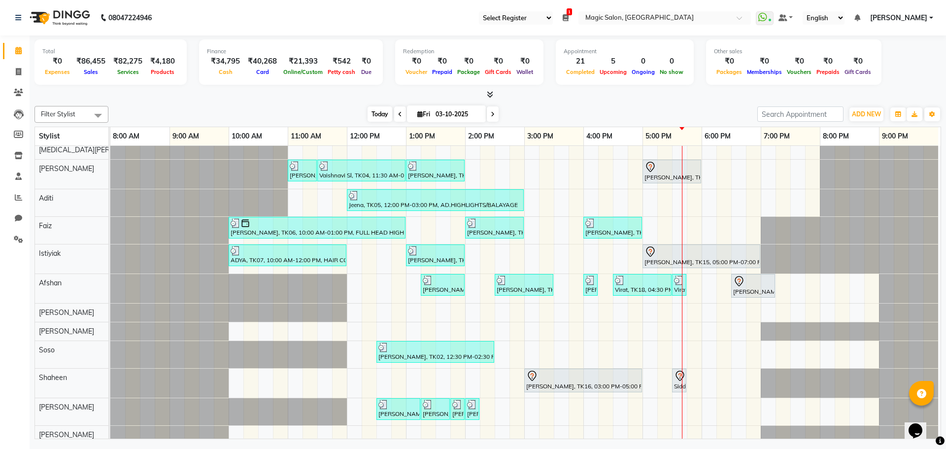
click at [379, 109] on span "Today" at bounding box center [380, 113] width 25 height 15
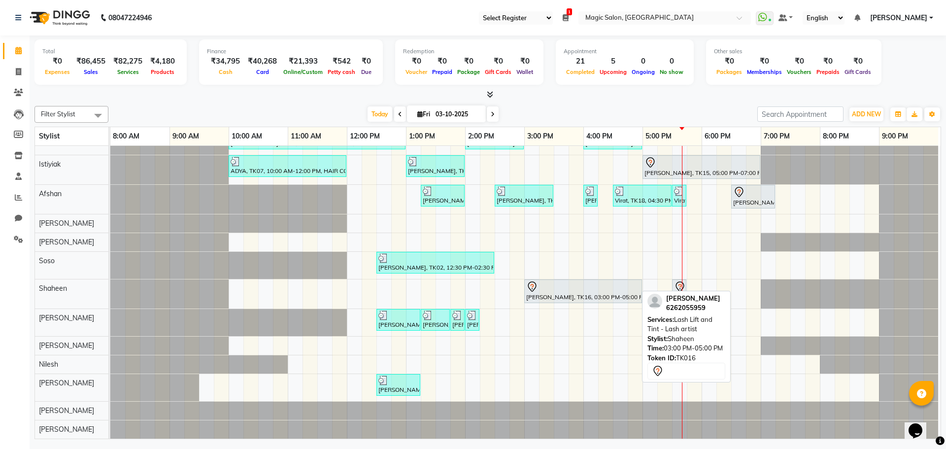
click at [580, 285] on div "[PERSON_NAME], TK16, 03:00 PM-05:00 PM, Lash Lift and Tint - Lash artist" at bounding box center [583, 291] width 116 height 21
select select "7"
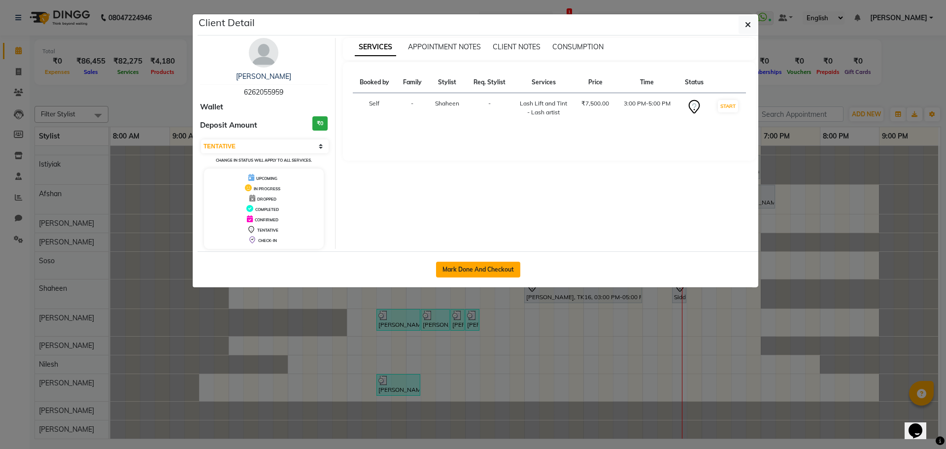
click at [496, 272] on button "Mark Done And Checkout" at bounding box center [478, 270] width 84 height 16
select select "service"
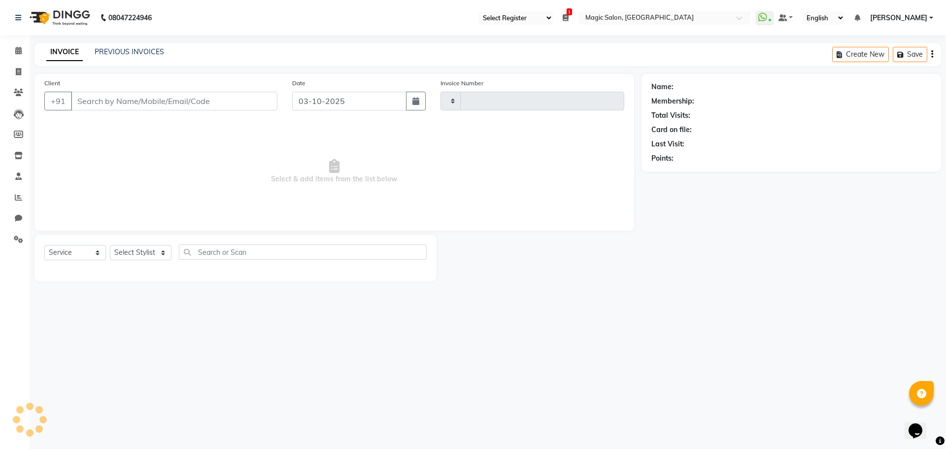
type input "2109"
select select "7276"
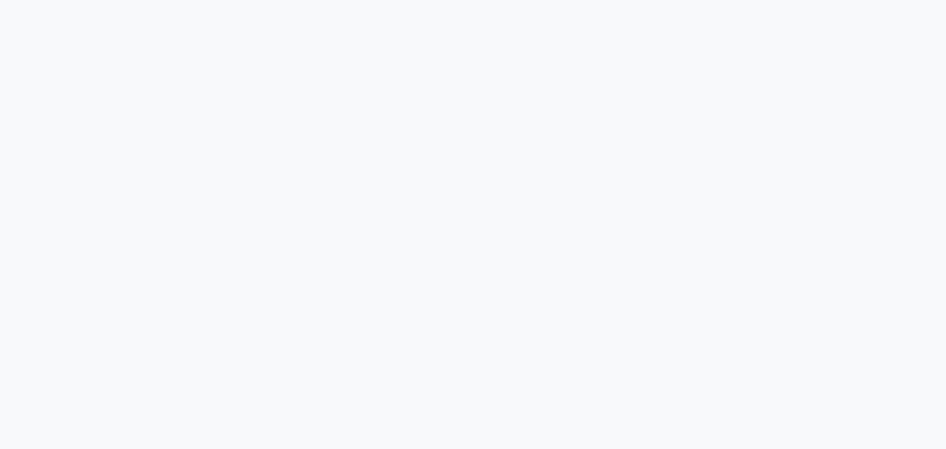
select select "55"
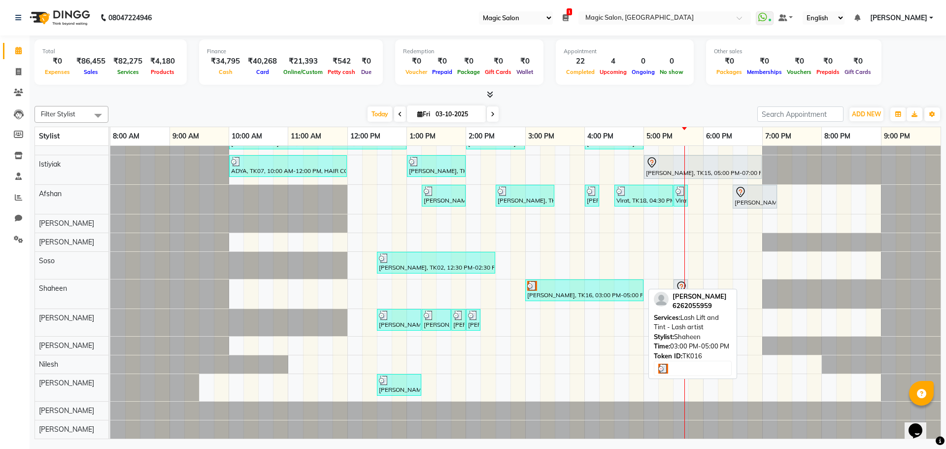
click at [595, 283] on div "[PERSON_NAME], TK16, 03:00 PM-05:00 PM, Lash Lift and Tint - Lash artist" at bounding box center [584, 290] width 116 height 19
select select "3"
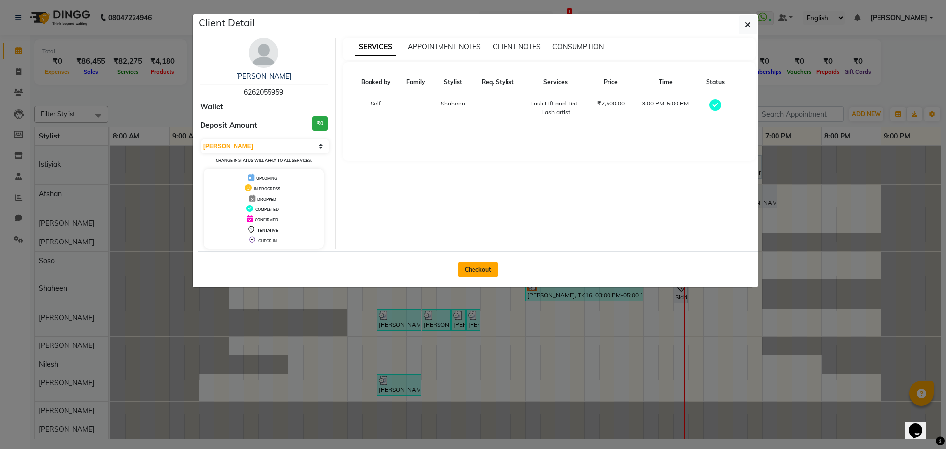
click at [480, 267] on button "Checkout" at bounding box center [477, 270] width 39 height 16
select select "7276"
select select "service"
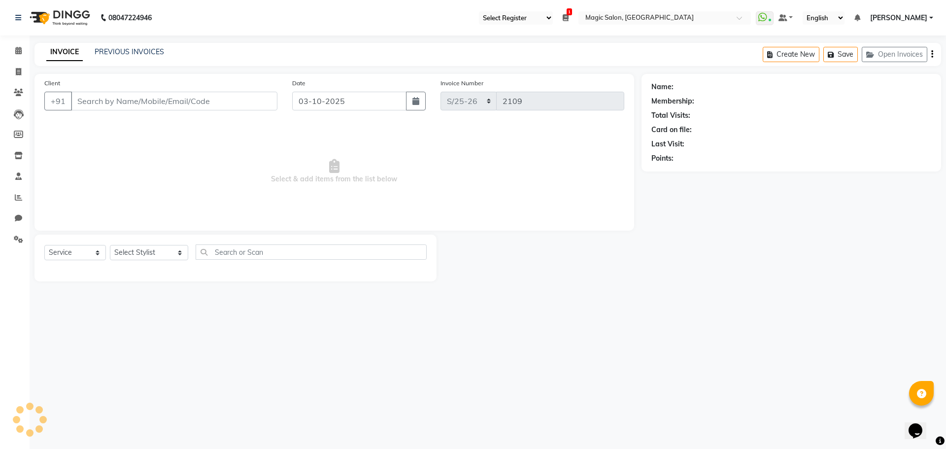
type input "6262055959"
select select "61847"
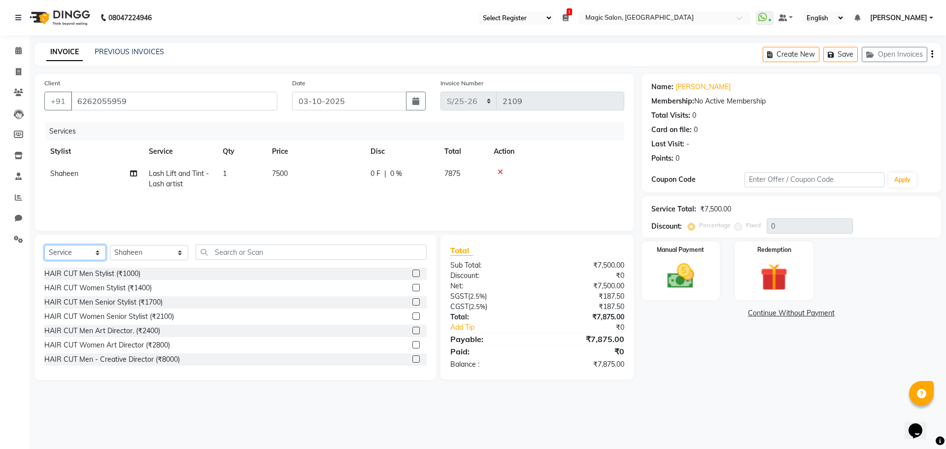
click at [69, 254] on select "Select Service Product Membership Package Voucher Prepaid Gift Card" at bounding box center [75, 252] width 62 height 15
select select "product"
click at [44, 245] on select "Select Service Product Membership Package Voucher Prepaid Gift Card" at bounding box center [75, 252] width 62 height 15
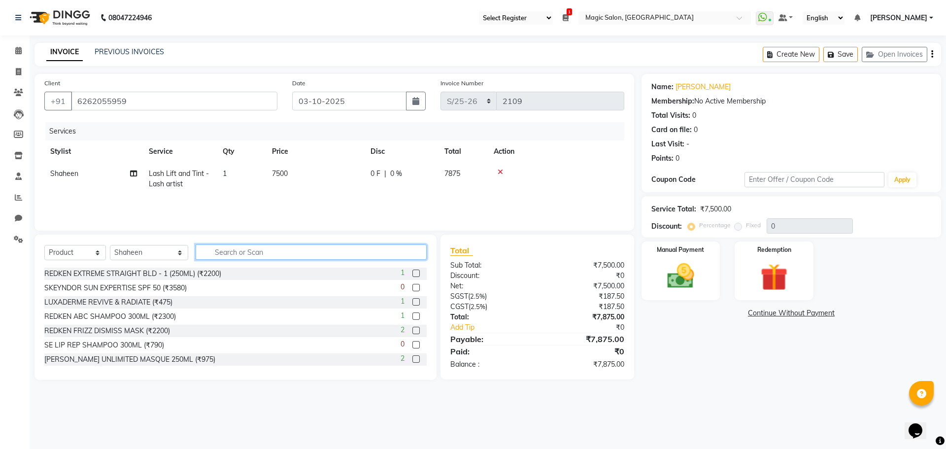
click at [242, 254] on input "text" at bounding box center [311, 251] width 231 height 15
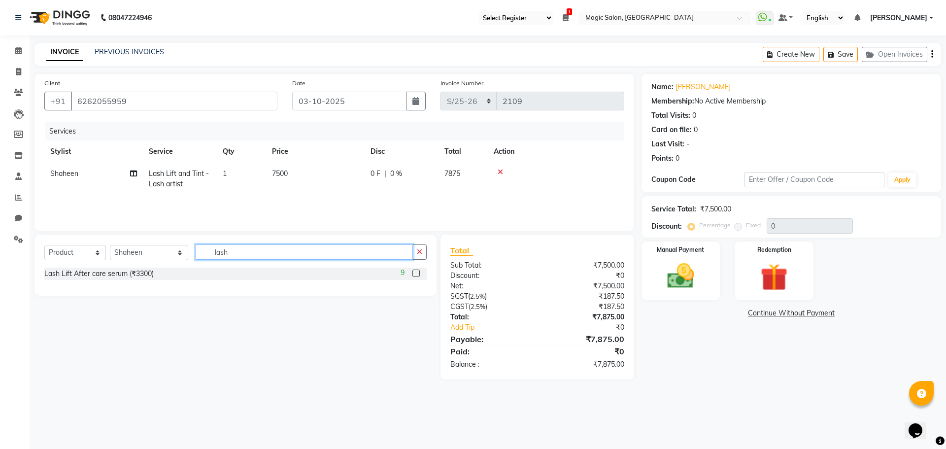
type input "lash"
click at [416, 272] on label at bounding box center [415, 272] width 7 height 7
click at [416, 272] on input "checkbox" at bounding box center [415, 273] width 6 height 6
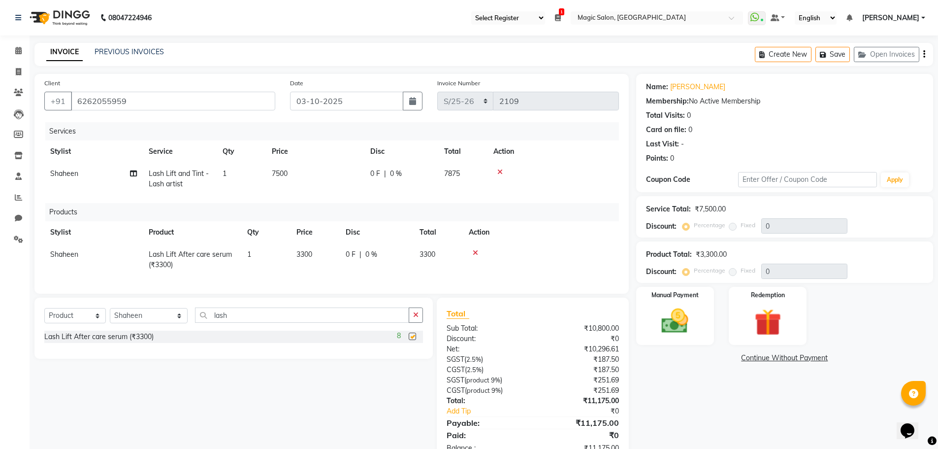
checkbox input "false"
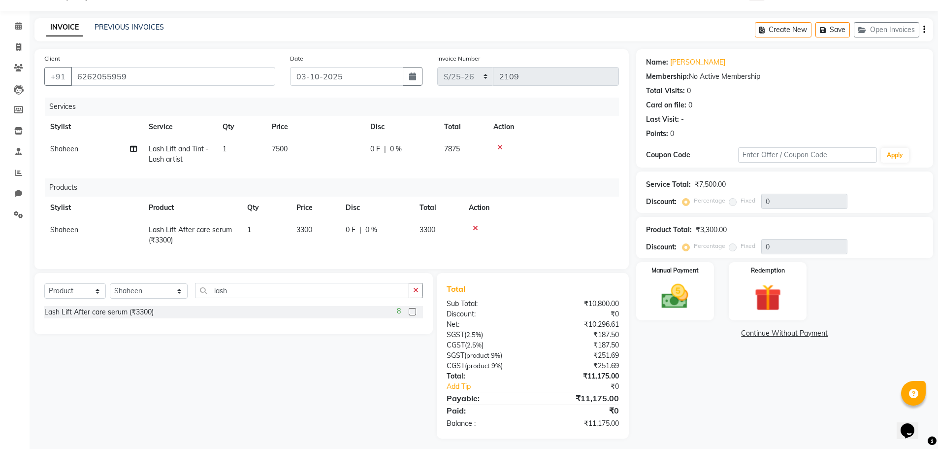
scroll to position [36, 0]
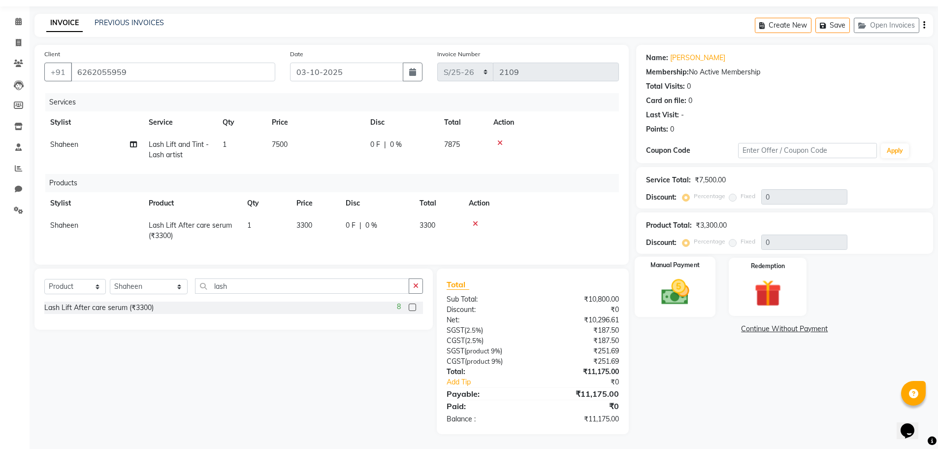
click at [673, 285] on img at bounding box center [675, 292] width 45 height 32
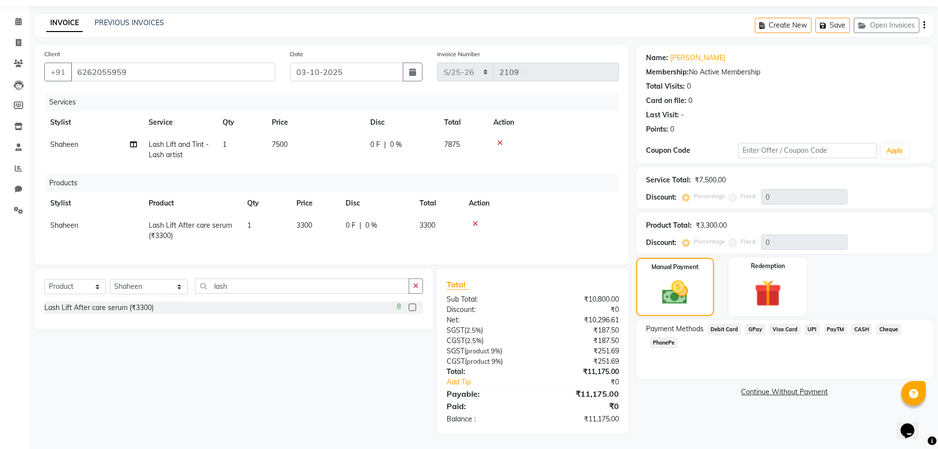
click at [782, 324] on span "Visa Card" at bounding box center [785, 329] width 32 height 11
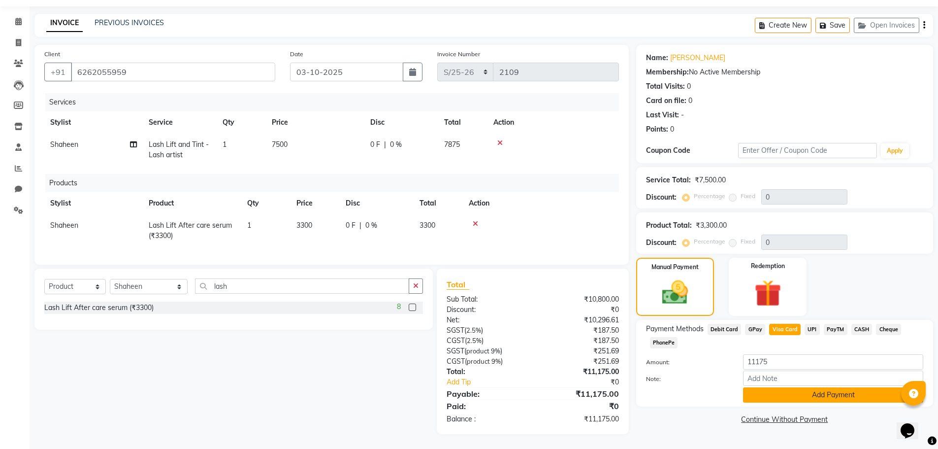
click at [776, 388] on button "Add Payment" at bounding box center [833, 394] width 180 height 15
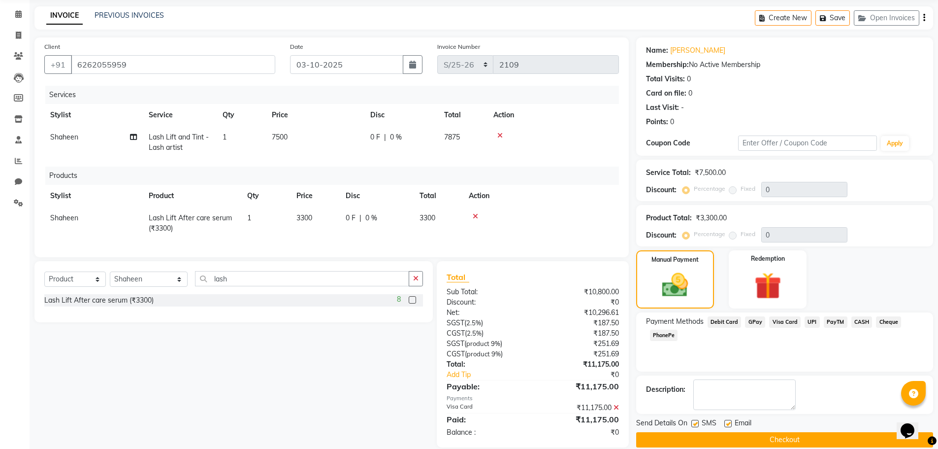
click at [705, 437] on button "Checkout" at bounding box center [784, 439] width 297 height 15
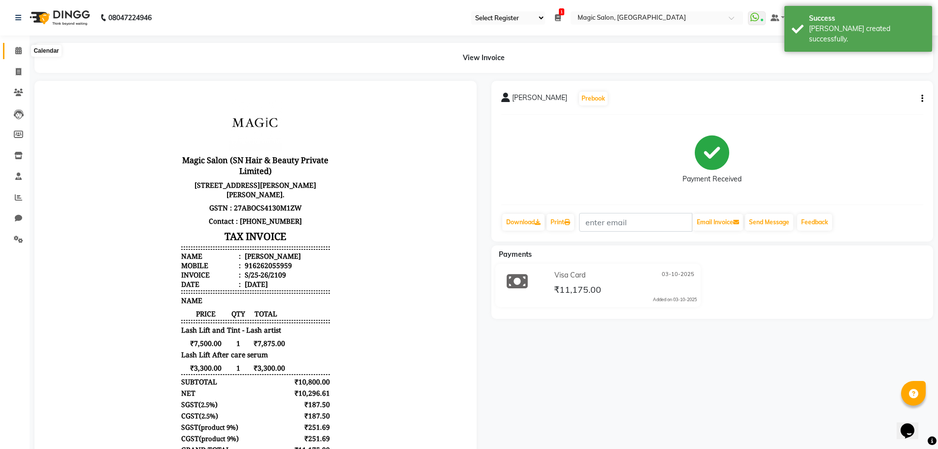
click at [14, 48] on span at bounding box center [18, 50] width 17 height 11
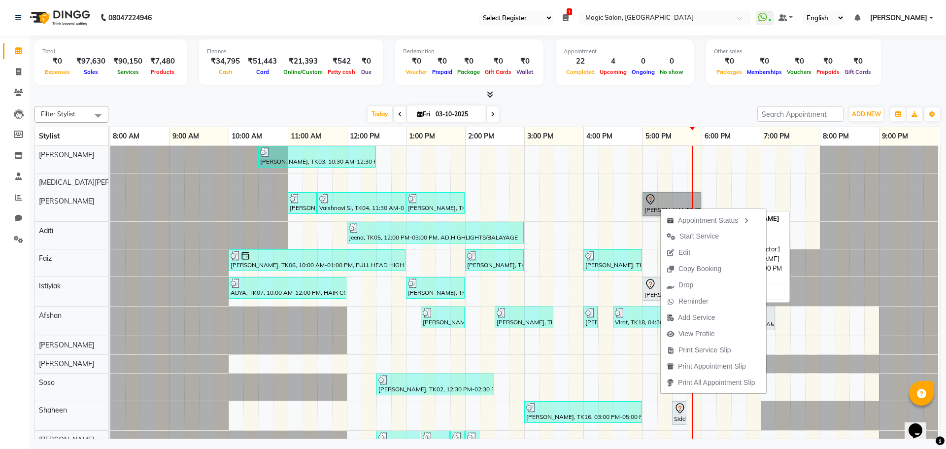
click at [663, 199] on link "[PERSON_NAME], TK01, 05:00 PM-06:00 PM, HAIR CUT Women - Salon Director1" at bounding box center [671, 204] width 59 height 24
select select "7"
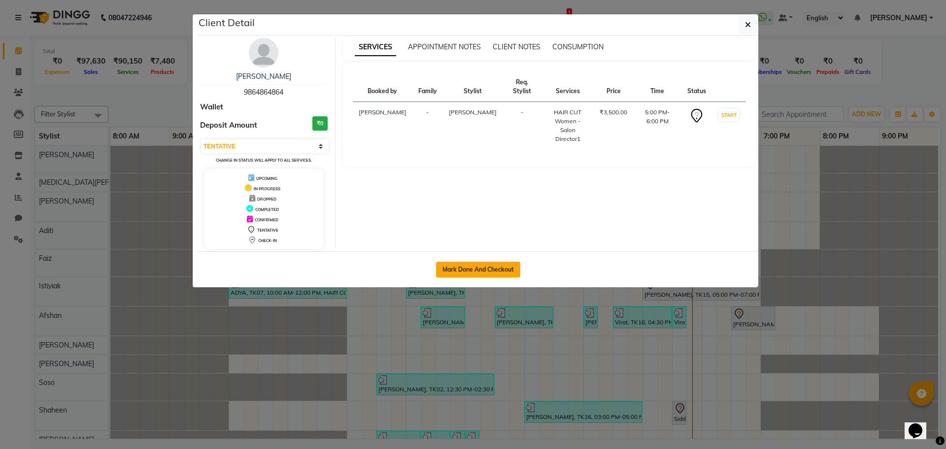
click at [488, 271] on button "Mark Done And Checkout" at bounding box center [478, 270] width 84 height 16
select select "7276"
select select "service"
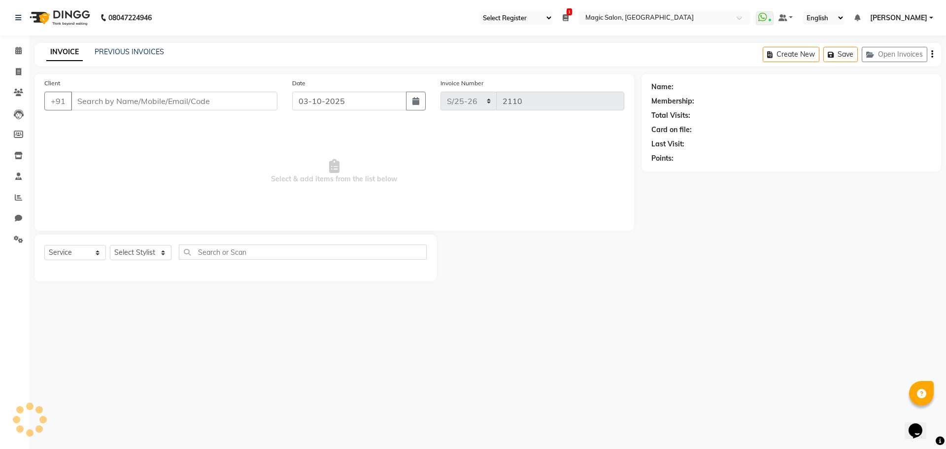
type input "9864864864"
select select "65345"
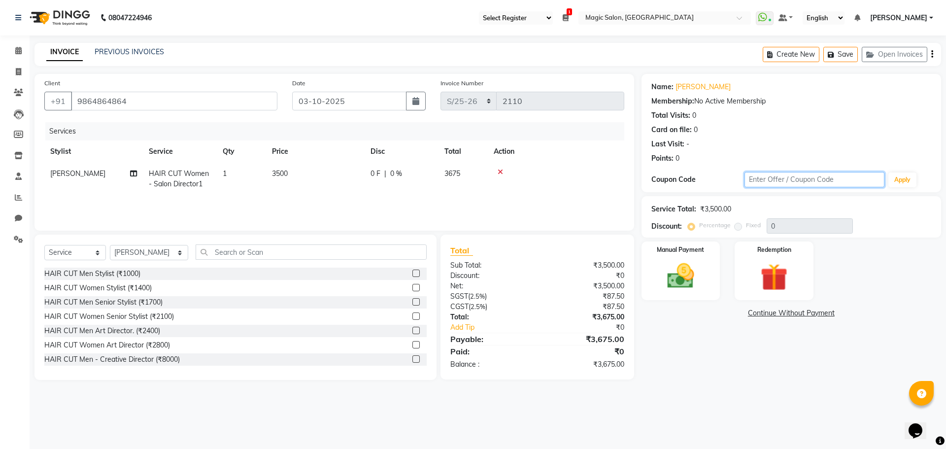
click at [795, 184] on input "text" at bounding box center [814, 179] width 140 height 15
type input "SAM10%"
click at [899, 184] on button "Apply" at bounding box center [902, 179] width 28 height 15
type input "10"
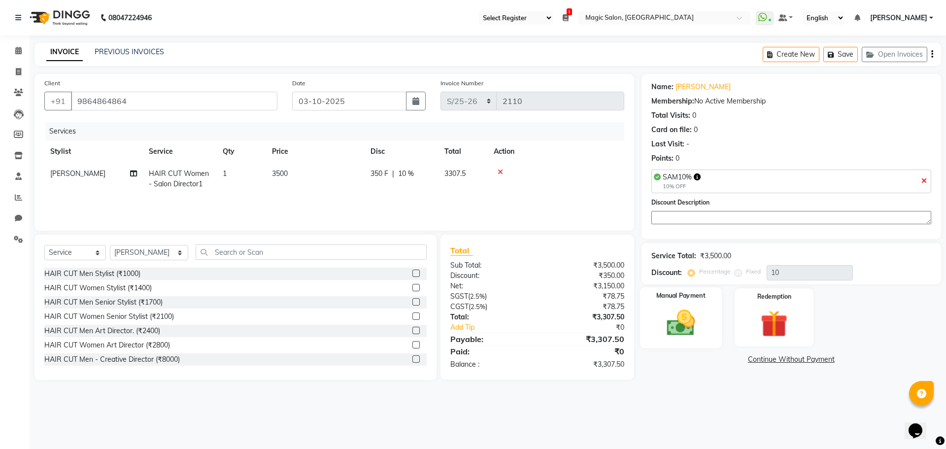
click at [695, 311] on img at bounding box center [681, 322] width 46 height 33
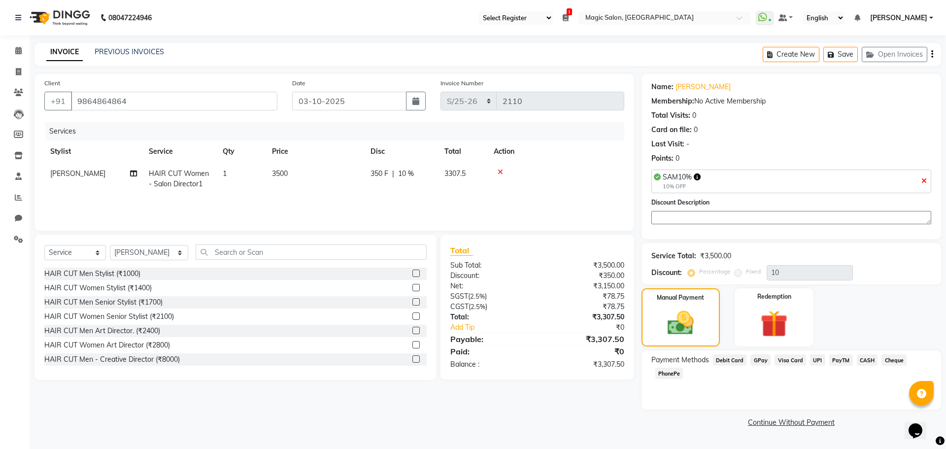
click at [869, 358] on span "CASH" at bounding box center [867, 359] width 21 height 11
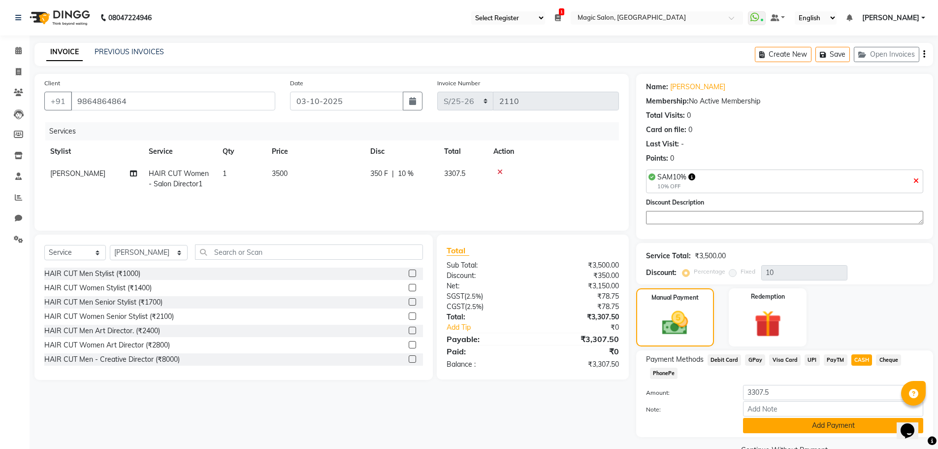
click at [790, 422] on button "Add Payment" at bounding box center [833, 425] width 180 height 15
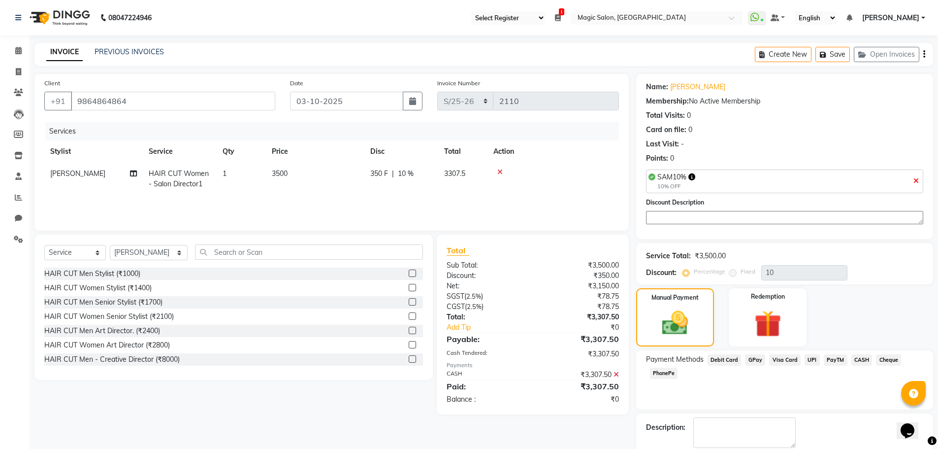
scroll to position [51, 0]
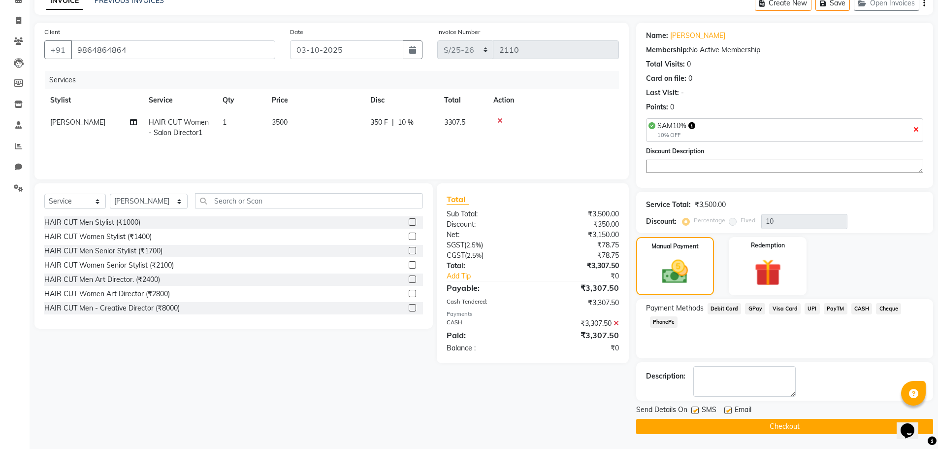
click at [792, 423] on button "Checkout" at bounding box center [784, 426] width 297 height 15
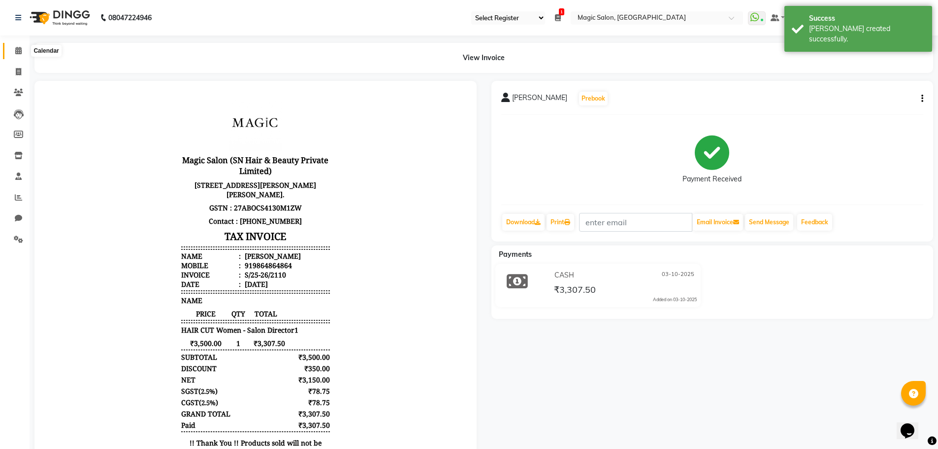
click at [14, 46] on span at bounding box center [18, 50] width 17 height 11
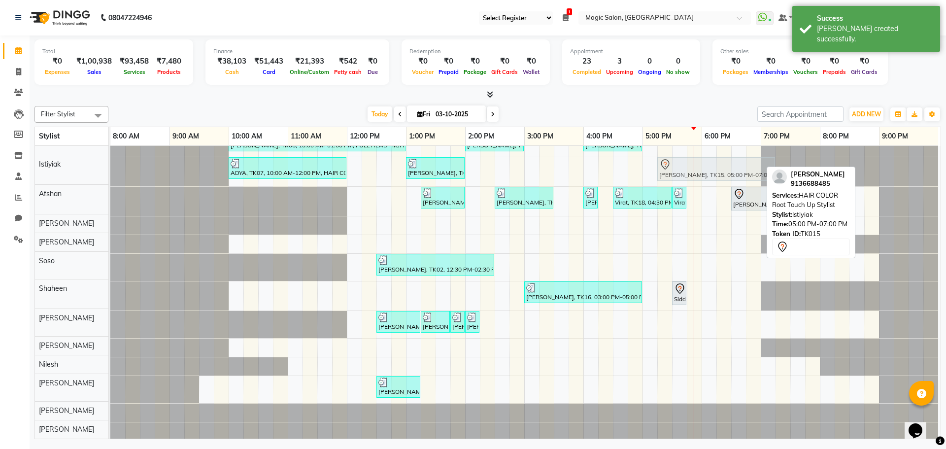
scroll to position [106, 0]
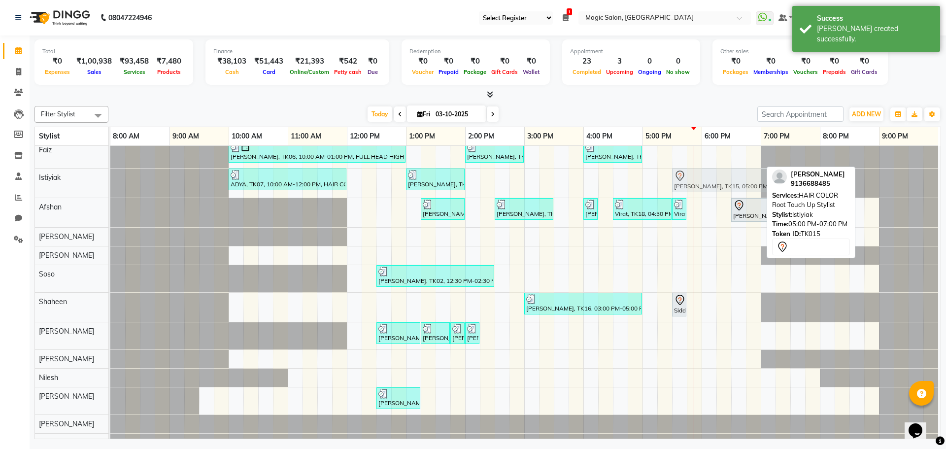
drag, startPoint x: 659, startPoint y: 161, endPoint x: 686, endPoint y: 180, distance: 32.9
click at [110, 180] on div "ADYA, TK07, 10:00 AM-12:00 PM, HAIR COLOR Global - Women Stylist [PERSON_NAME],…" at bounding box center [110, 182] width 0 height 29
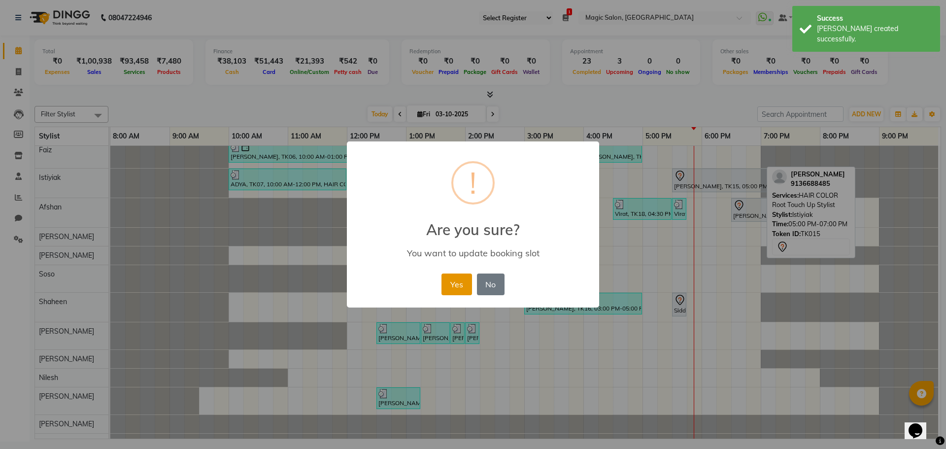
click at [467, 284] on button "Yes" at bounding box center [456, 284] width 30 height 22
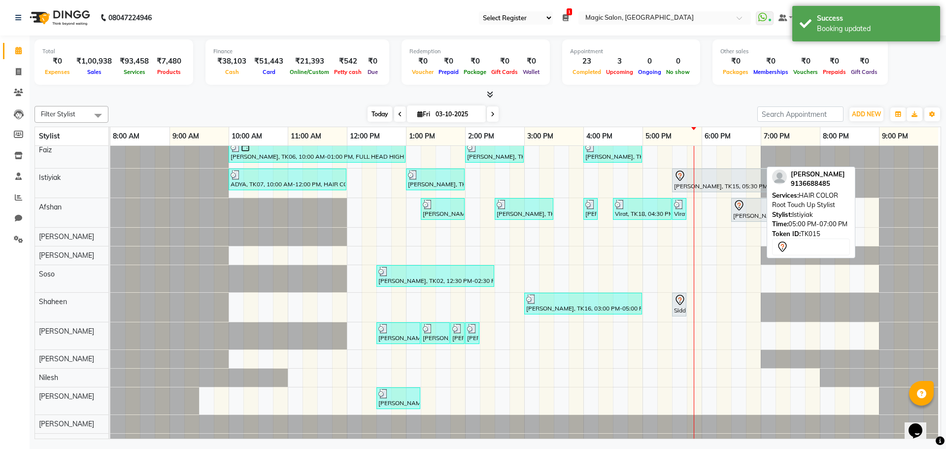
click at [377, 109] on span "Today" at bounding box center [380, 113] width 25 height 15
click at [443, 117] on input "03-10-2025" at bounding box center [457, 114] width 49 height 15
select select "10"
select select "2025"
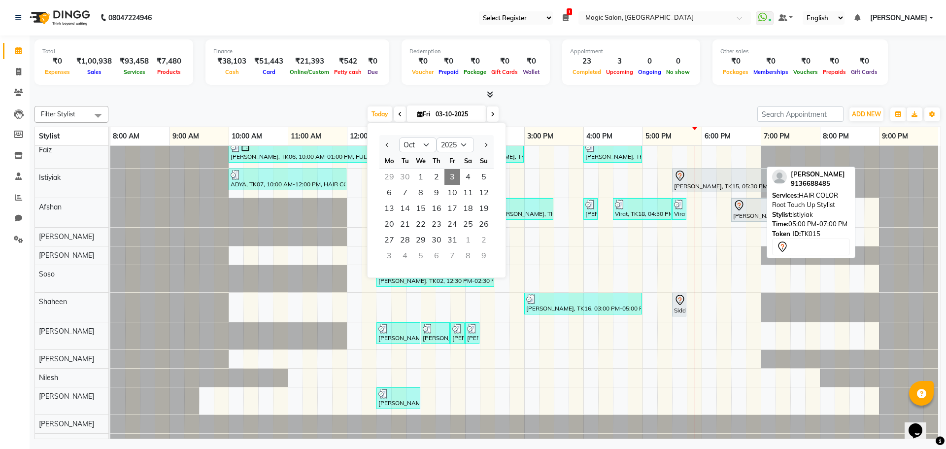
click at [352, 118] on div "[DATE] [DATE] Jan Feb Mar Apr May Jun [DATE] Aug Sep Oct Nov [DATE] 2016 2017 2…" at bounding box center [432, 114] width 639 height 15
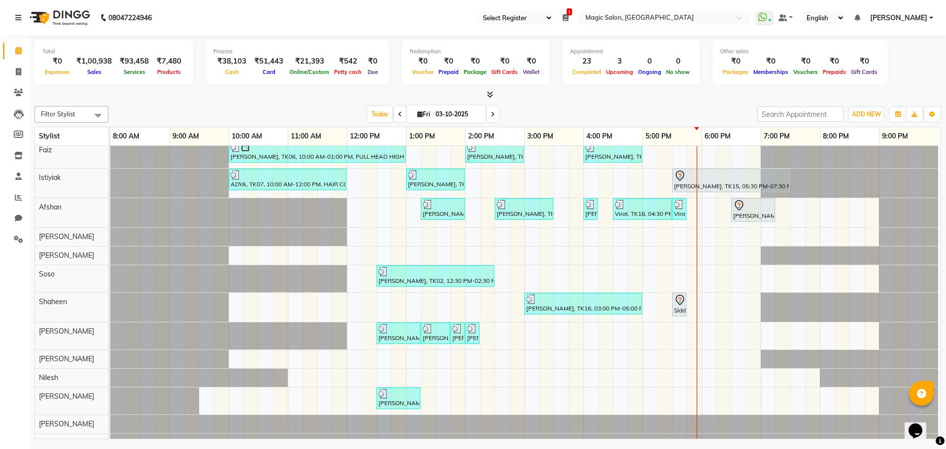
click at [451, 114] on input "03-10-2025" at bounding box center [457, 114] width 49 height 15
select select "10"
select select "2025"
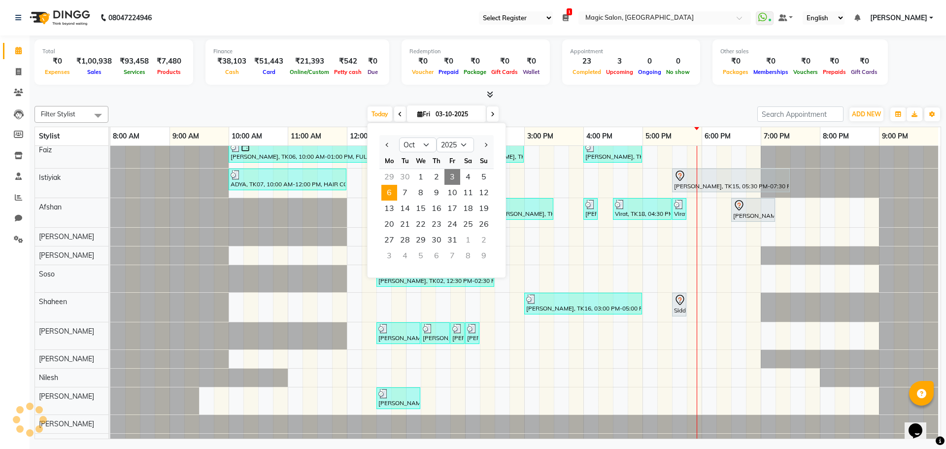
click at [393, 197] on span "6" at bounding box center [389, 193] width 16 height 16
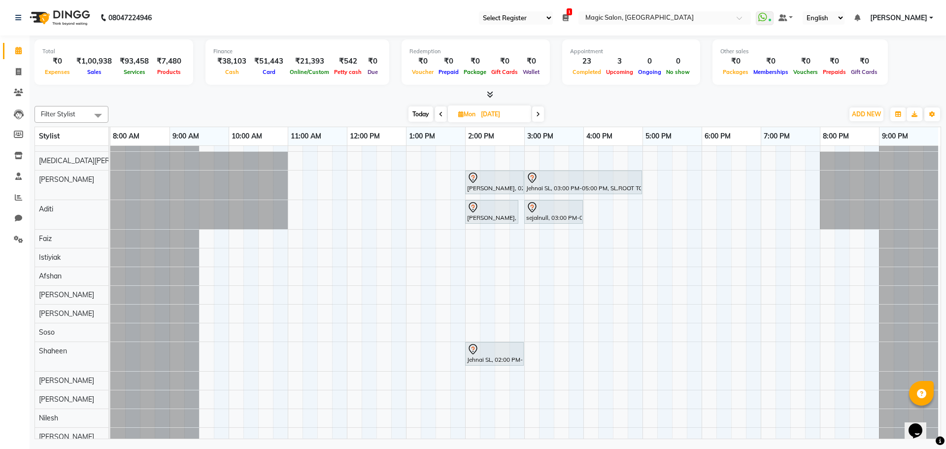
scroll to position [0, 0]
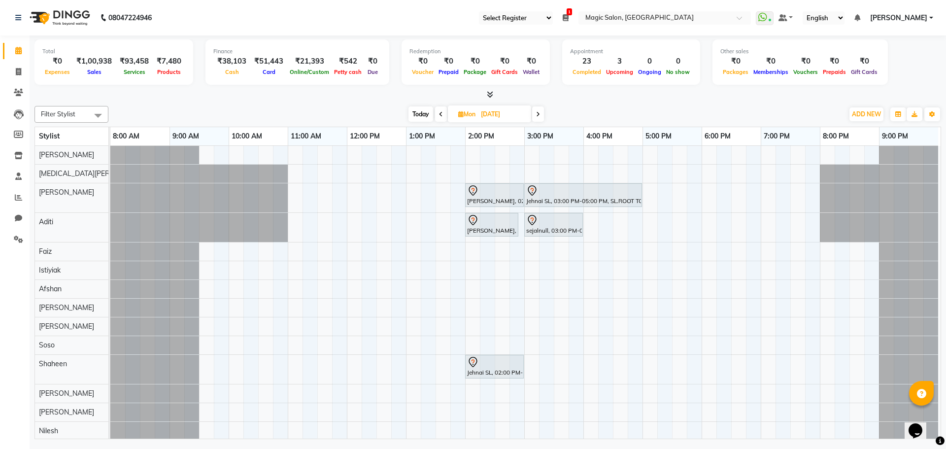
click at [439, 114] on icon at bounding box center [441, 114] width 4 height 6
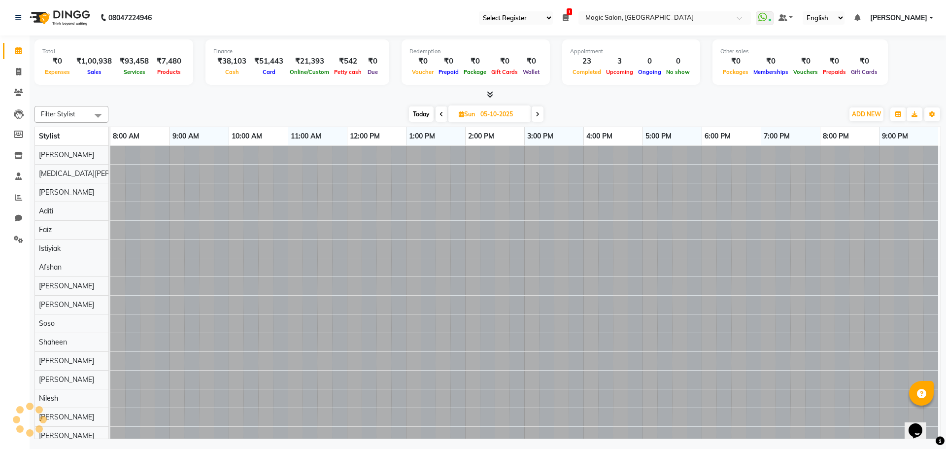
scroll to position [0, 5]
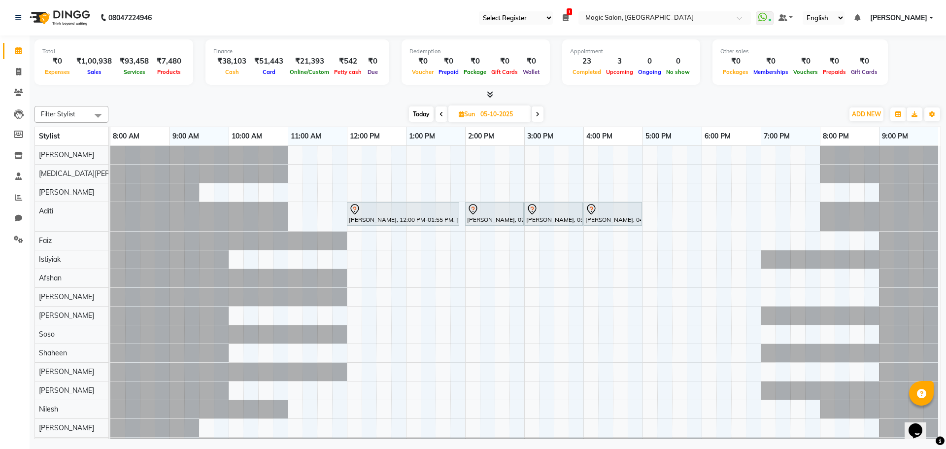
click at [439, 114] on icon at bounding box center [441, 114] width 4 height 6
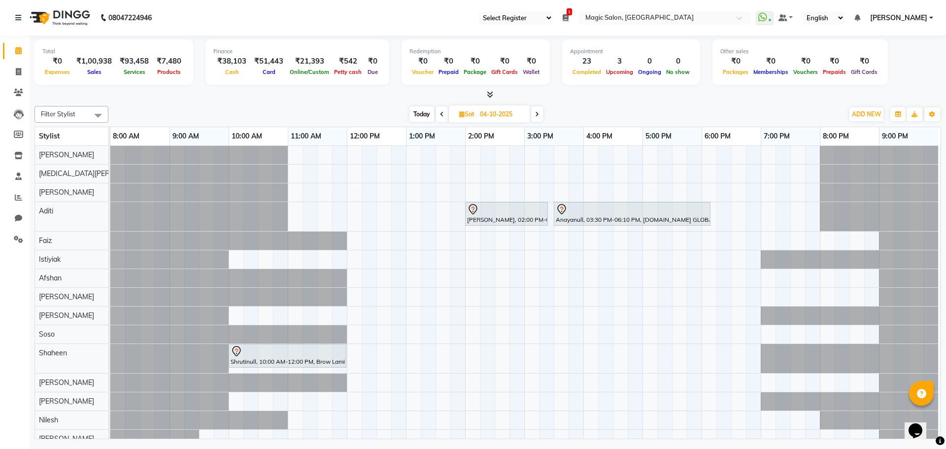
click at [537, 113] on icon at bounding box center [537, 114] width 4 height 6
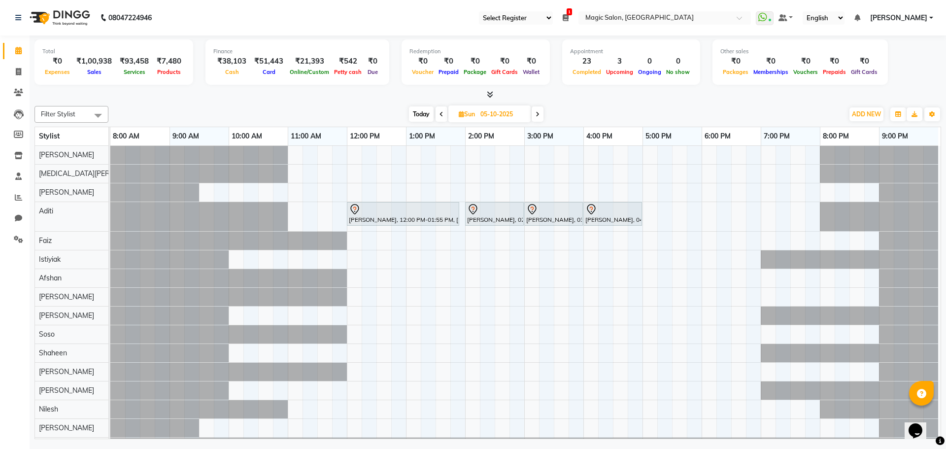
click at [537, 113] on icon at bounding box center [537, 114] width 4 height 6
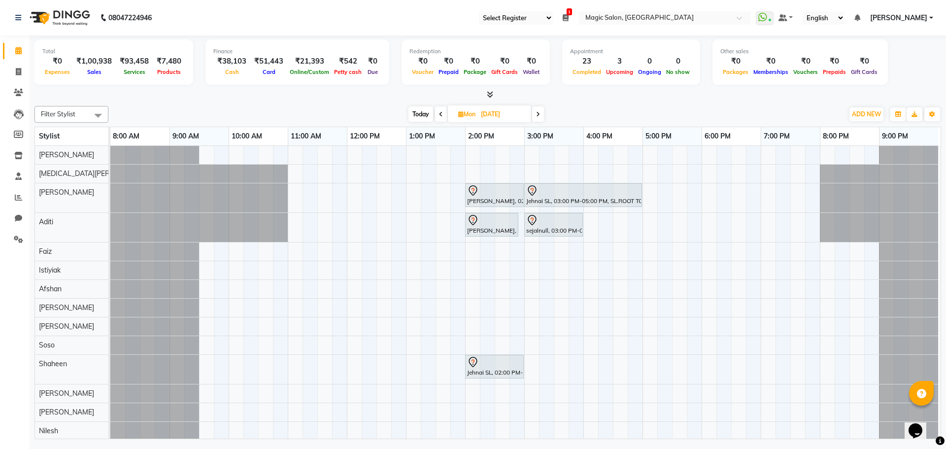
click at [537, 113] on icon at bounding box center [538, 114] width 4 height 6
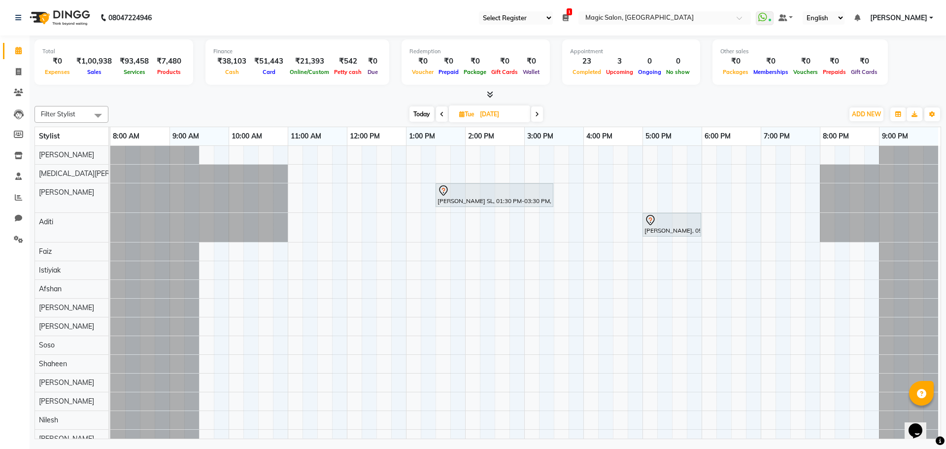
click at [538, 112] on icon at bounding box center [537, 114] width 4 height 6
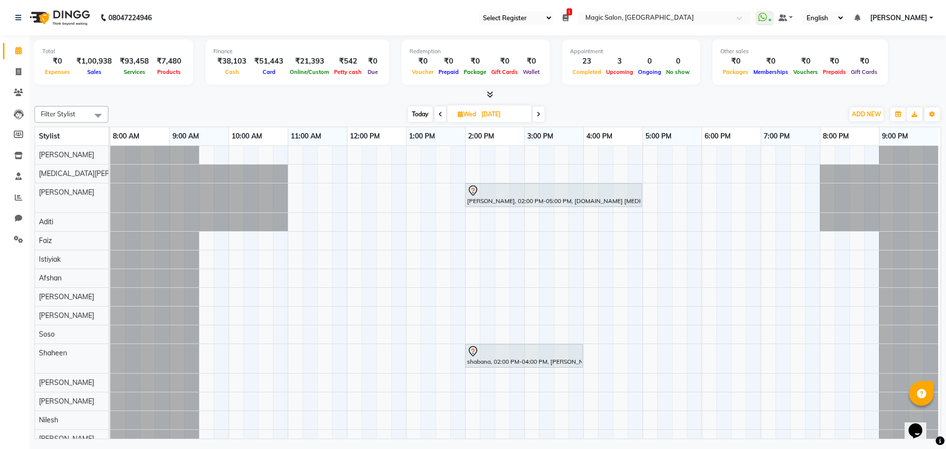
click at [539, 112] on icon at bounding box center [538, 114] width 4 height 6
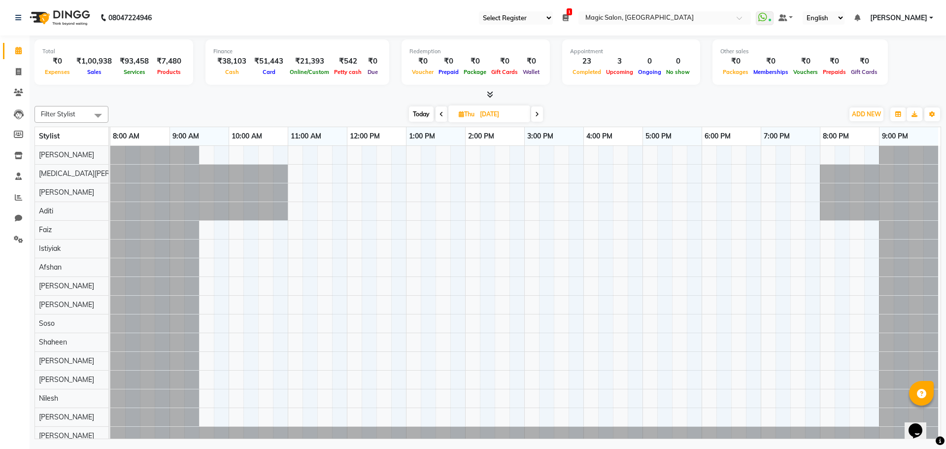
click at [539, 112] on icon at bounding box center [537, 114] width 4 height 6
click at [539, 112] on span at bounding box center [536, 113] width 12 height 15
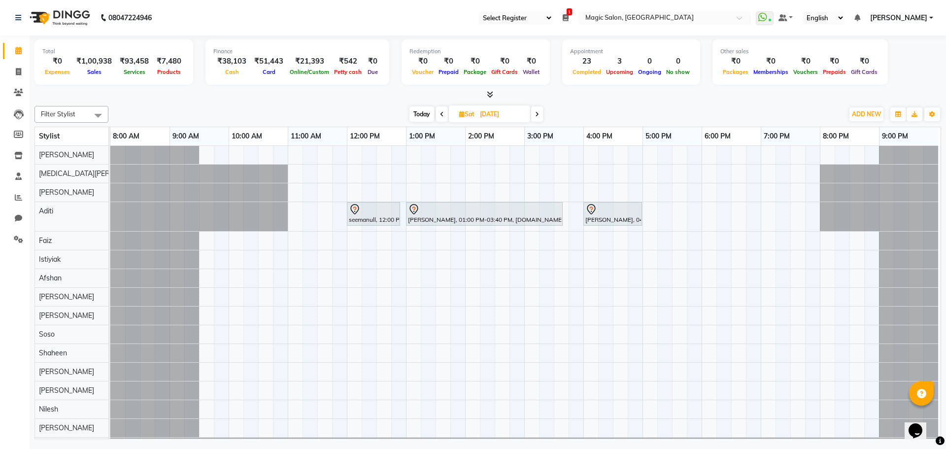
click at [541, 114] on span at bounding box center [537, 113] width 12 height 15
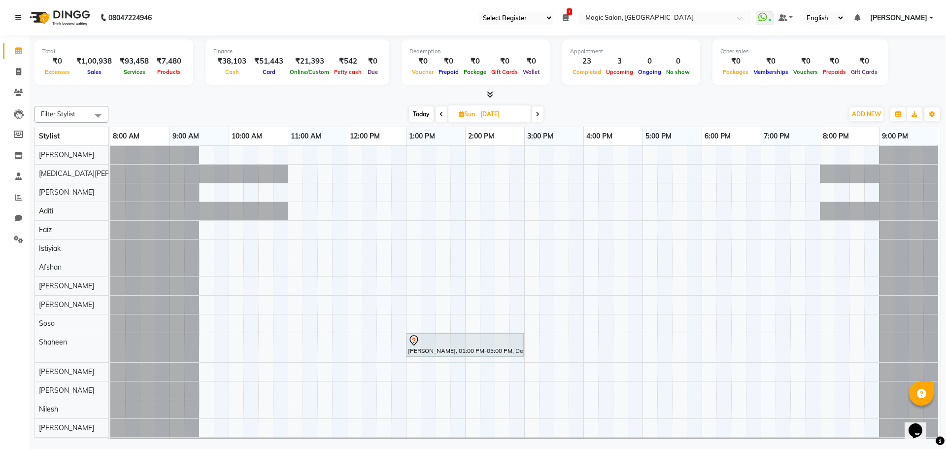
click at [422, 116] on span "Today" at bounding box center [421, 113] width 25 height 15
type input "03-10-2025"
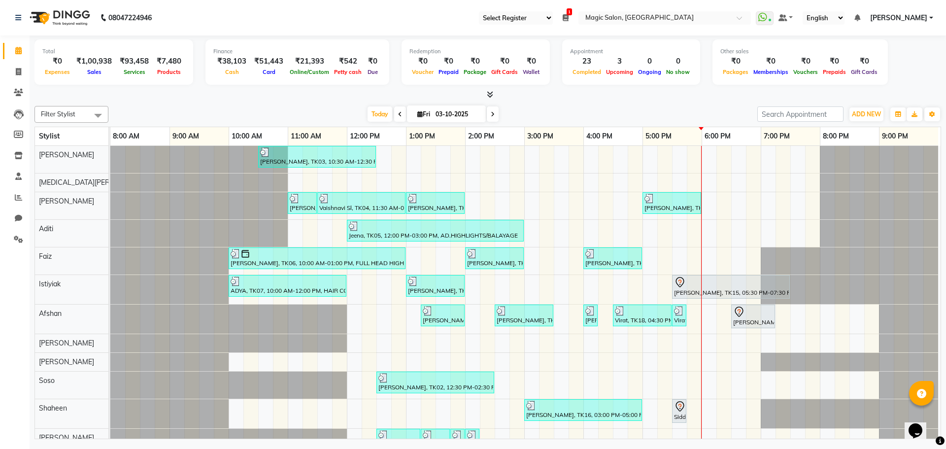
click at [460, 116] on input "03-10-2025" at bounding box center [457, 114] width 49 height 15
select select "10"
select select "2025"
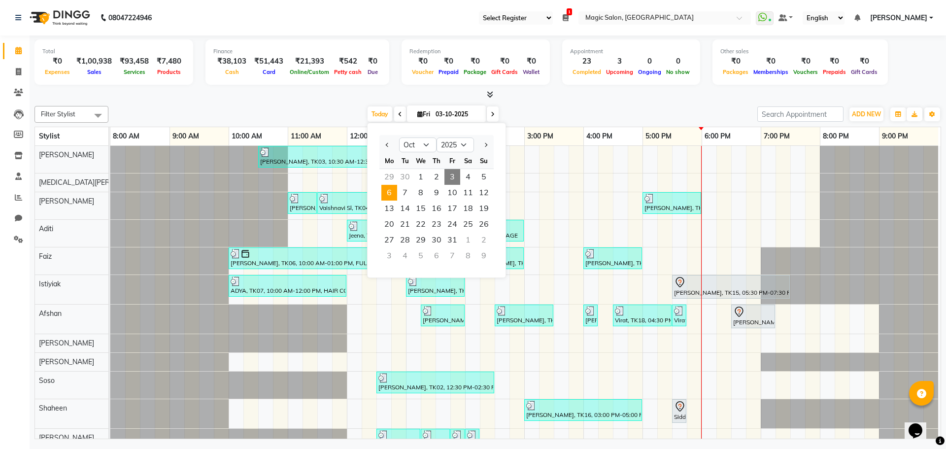
click at [394, 195] on span "6" at bounding box center [389, 193] width 16 height 16
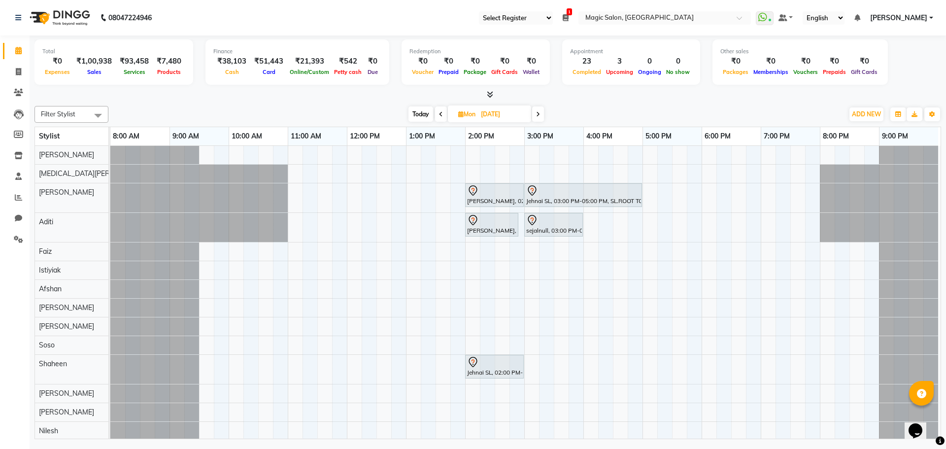
click at [420, 107] on span "Today" at bounding box center [420, 113] width 25 height 15
type input "03-10-2025"
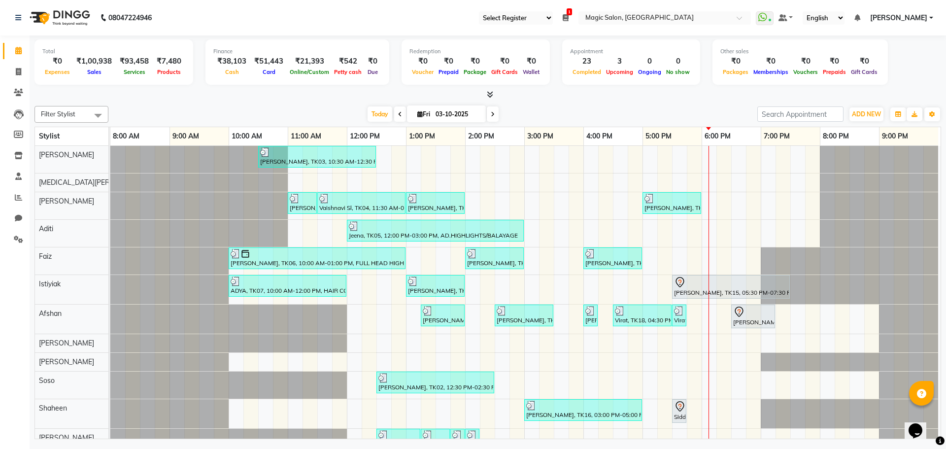
click at [439, 115] on input "03-10-2025" at bounding box center [457, 114] width 49 height 15
select select "10"
select select "2025"
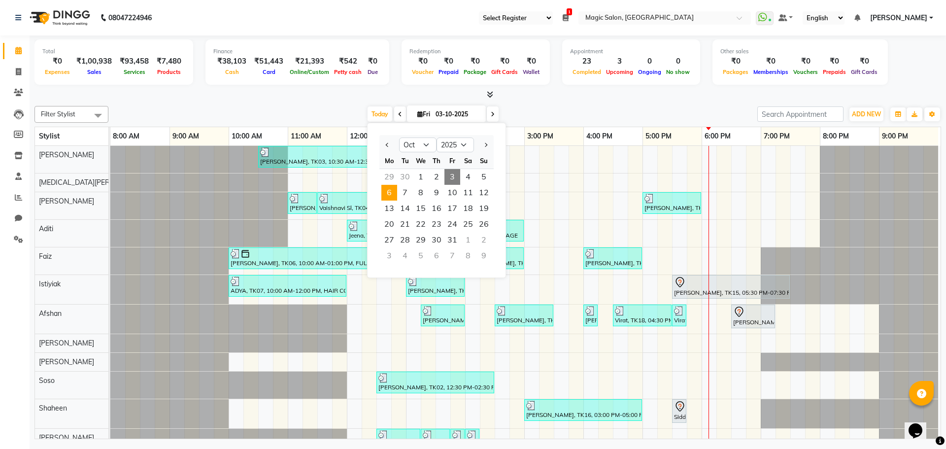
click at [388, 192] on span "6" at bounding box center [389, 193] width 16 height 16
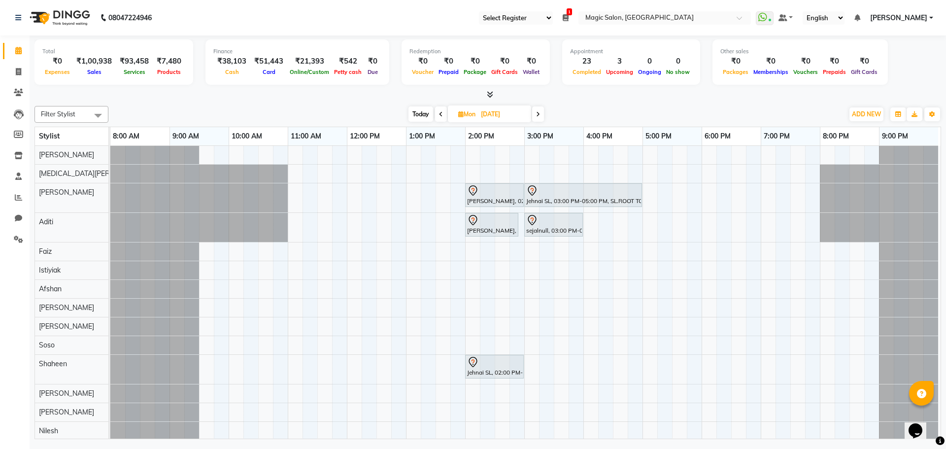
click at [536, 109] on span at bounding box center [538, 113] width 12 height 15
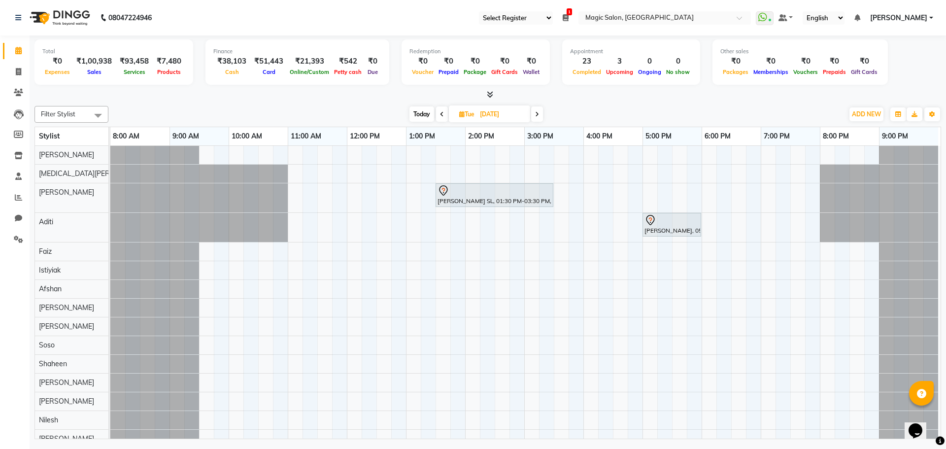
click at [535, 111] on span at bounding box center [537, 113] width 12 height 15
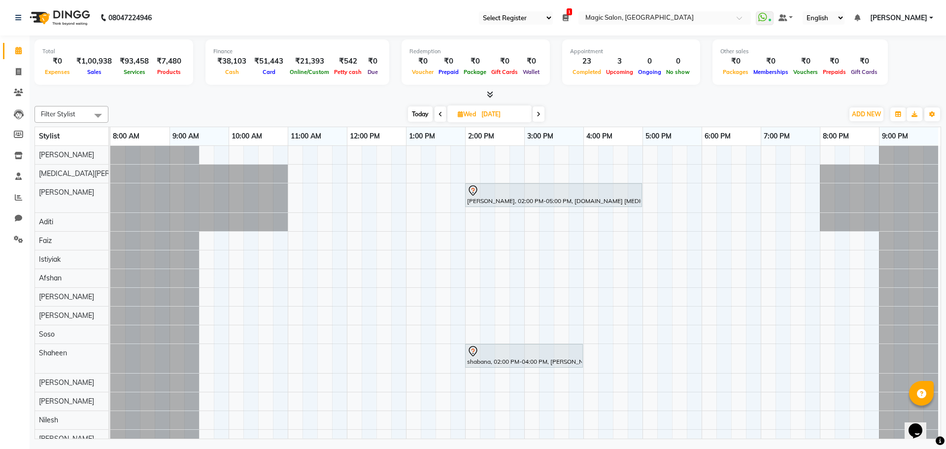
click at [412, 112] on span "Today" at bounding box center [420, 113] width 25 height 15
type input "03-10-2025"
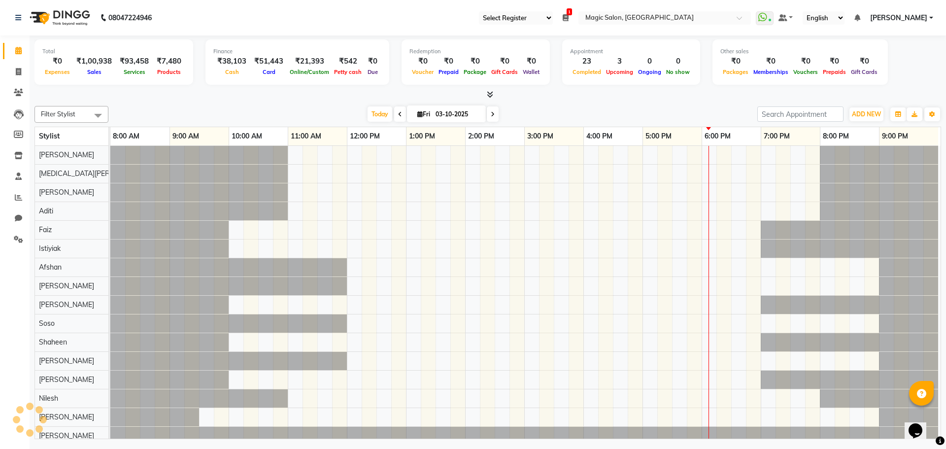
click at [462, 112] on input "03-10-2025" at bounding box center [457, 114] width 49 height 15
select select "10"
select select "2025"
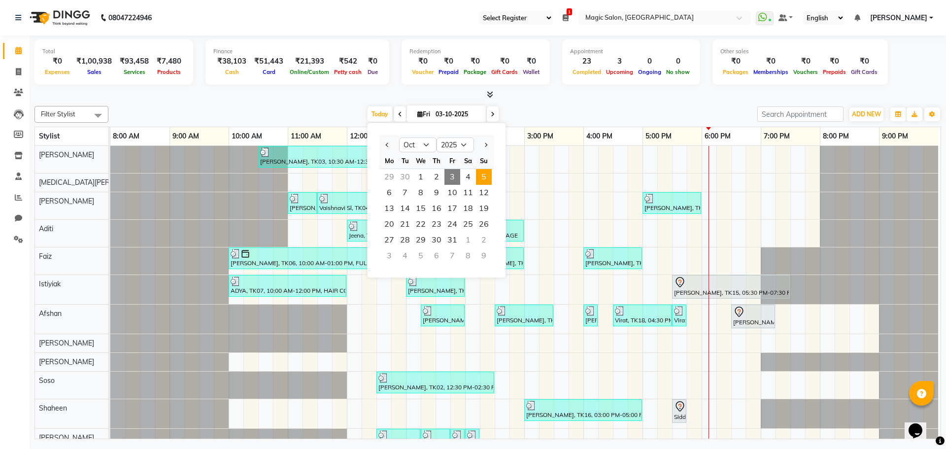
click at [481, 169] on span "5" at bounding box center [484, 177] width 16 height 16
type input "05-10-2025"
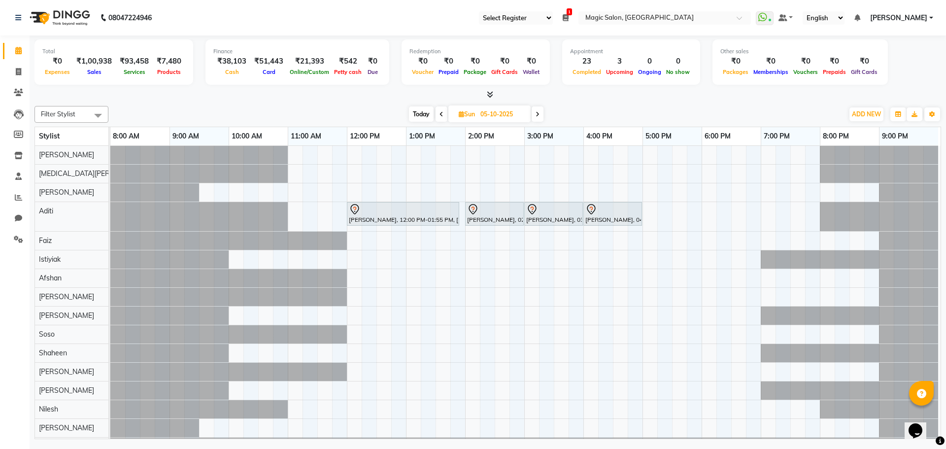
click at [495, 115] on input "05-10-2025" at bounding box center [501, 114] width 49 height 15
select select "10"
select select "2025"
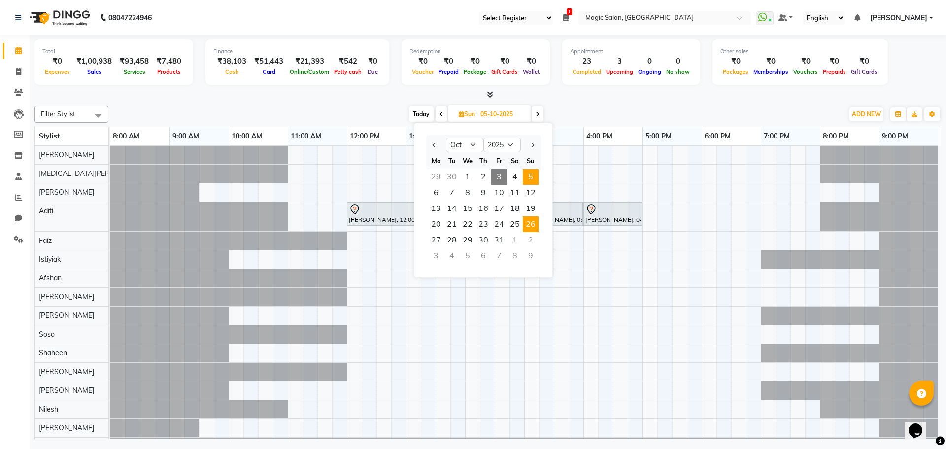
click at [529, 218] on span "26" at bounding box center [531, 224] width 16 height 16
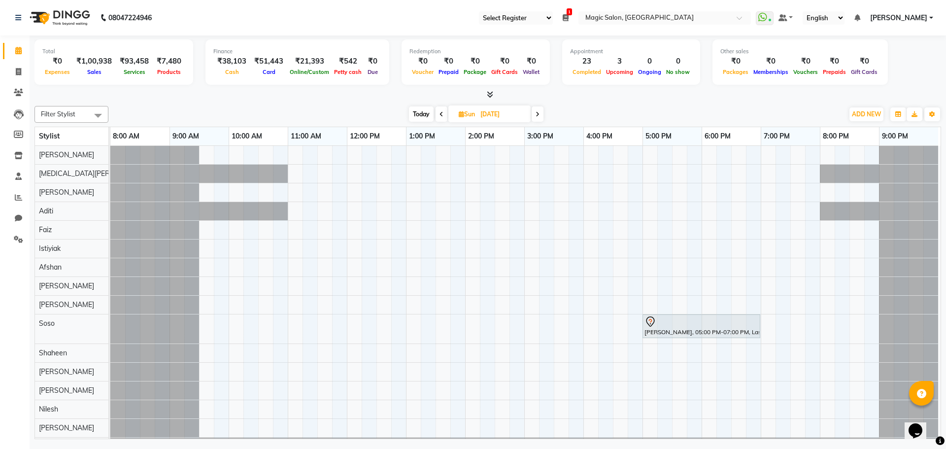
click at [421, 111] on span "Today" at bounding box center [421, 113] width 25 height 15
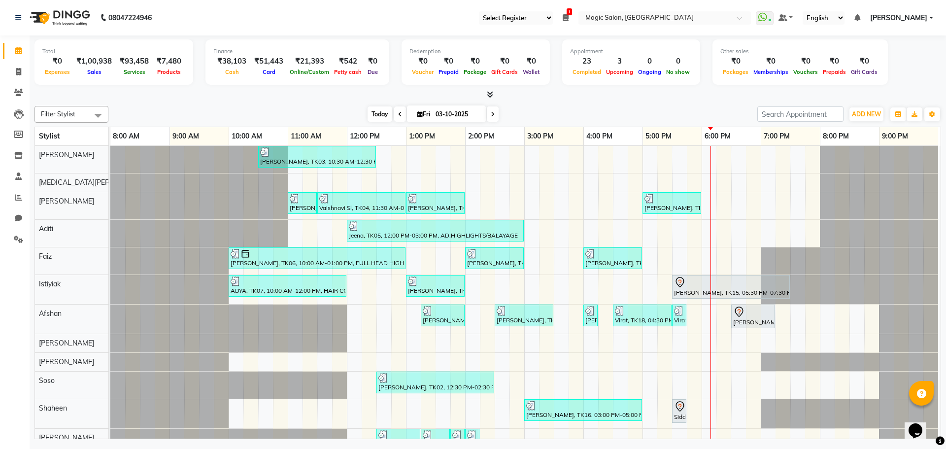
click at [371, 111] on span "Today" at bounding box center [380, 113] width 25 height 15
click at [491, 111] on icon at bounding box center [493, 114] width 4 height 6
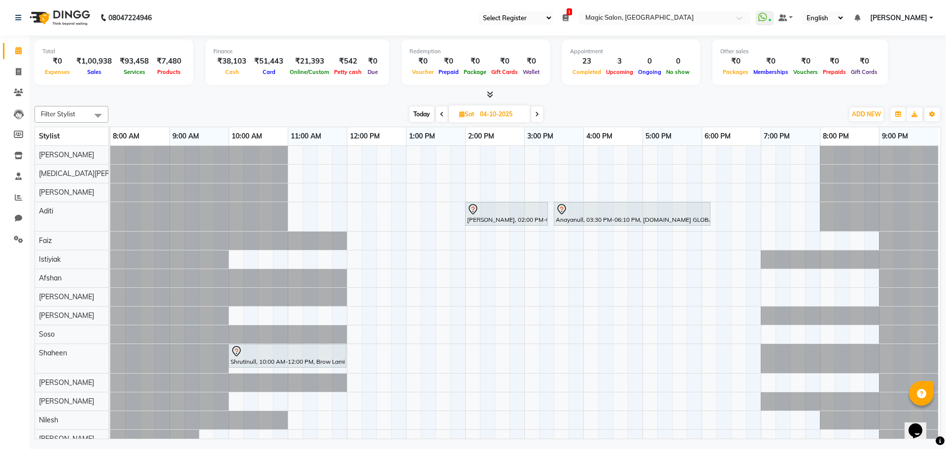
click at [533, 114] on span at bounding box center [537, 113] width 12 height 15
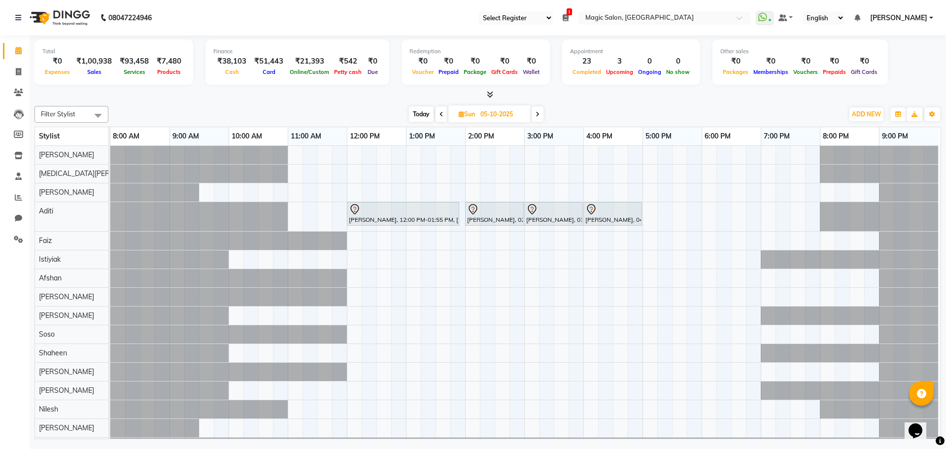
click at [543, 111] on span at bounding box center [538, 113] width 12 height 15
type input "06-10-2025"
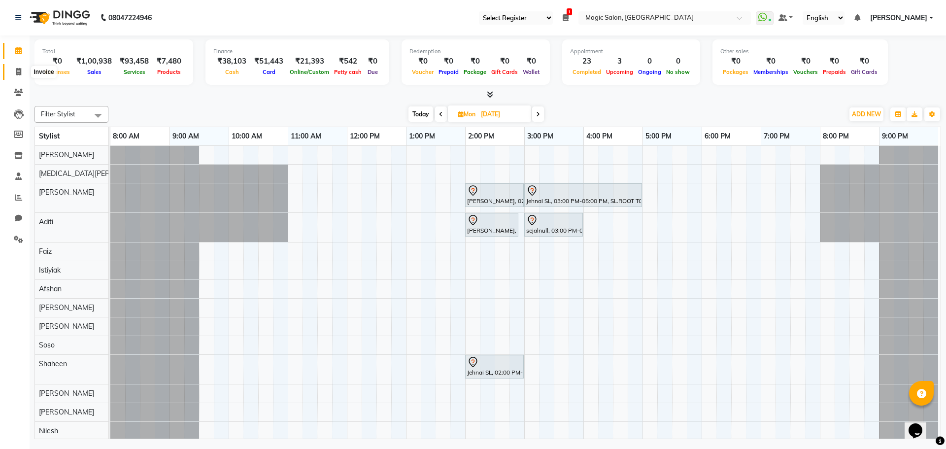
click at [24, 71] on span at bounding box center [18, 72] width 17 height 11
select select "service"
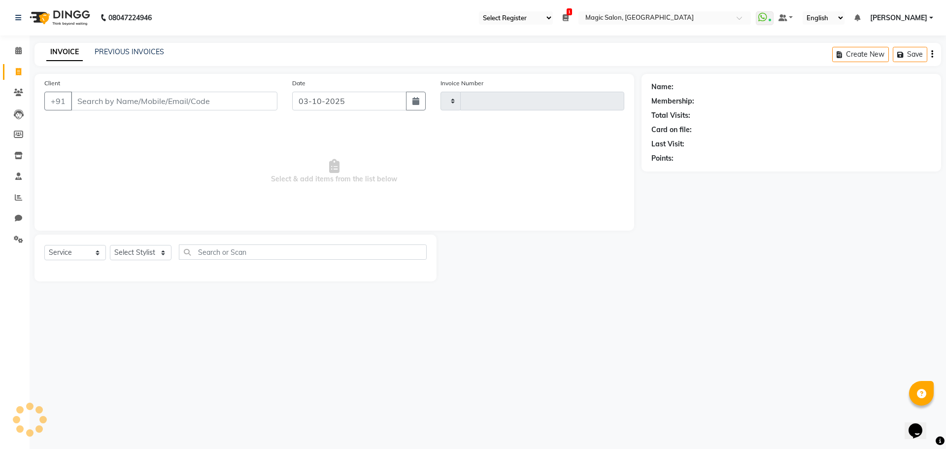
type input "2111"
select select "7276"
click at [122, 98] on input "Client" at bounding box center [174, 101] width 206 height 19
click at [150, 249] on select "Select Stylist Aditi Afshan Amanda Faiz Farhan Istiyiak Mayur Nikita Menon Nile…" at bounding box center [149, 252] width 78 height 15
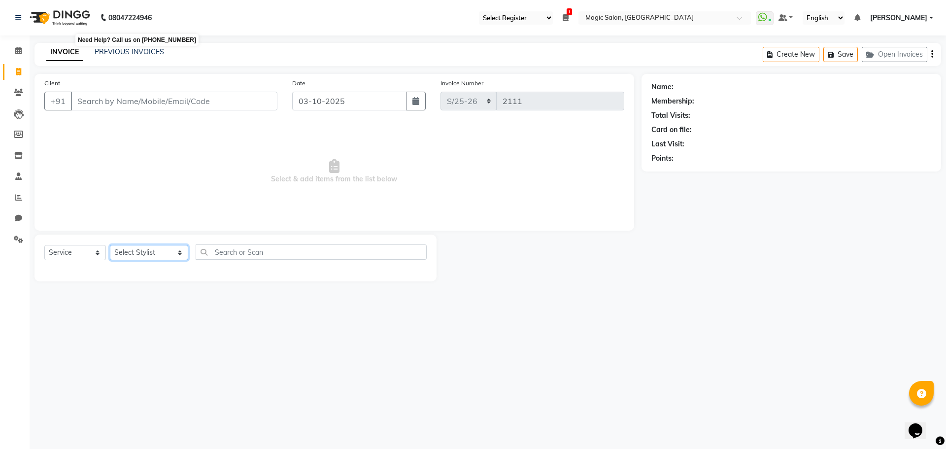
select select "65345"
click at [110, 245] on select "Select Stylist Aditi Afshan Amanda Faiz Farhan Istiyiak Mayur Nikita Menon Nile…" at bounding box center [149, 252] width 78 height 15
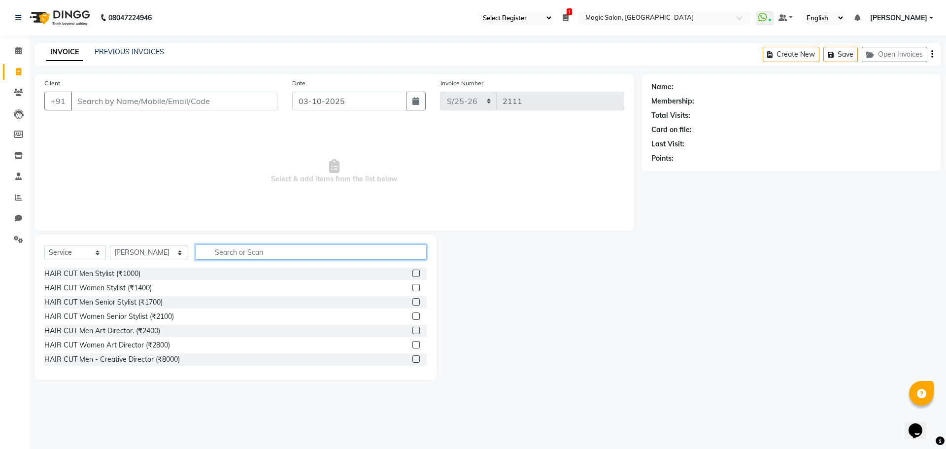
click at [211, 252] on input "text" at bounding box center [311, 251] width 231 height 15
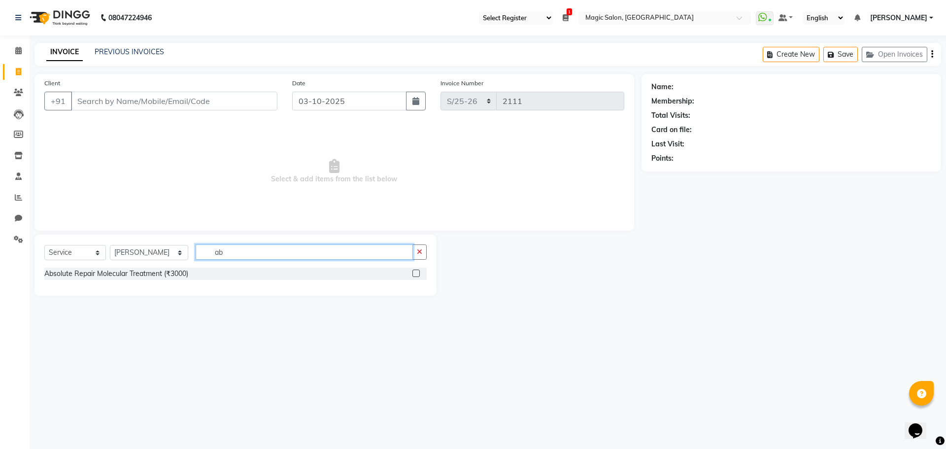
type input "ab"
click at [96, 253] on select "Select Service Product Membership Package Voucher Prepaid Gift Card" at bounding box center [75, 252] width 62 height 15
select select "product"
click at [44, 245] on select "Select Service Product Membership Package Voucher Prepaid Gift Card" at bounding box center [75, 252] width 62 height 15
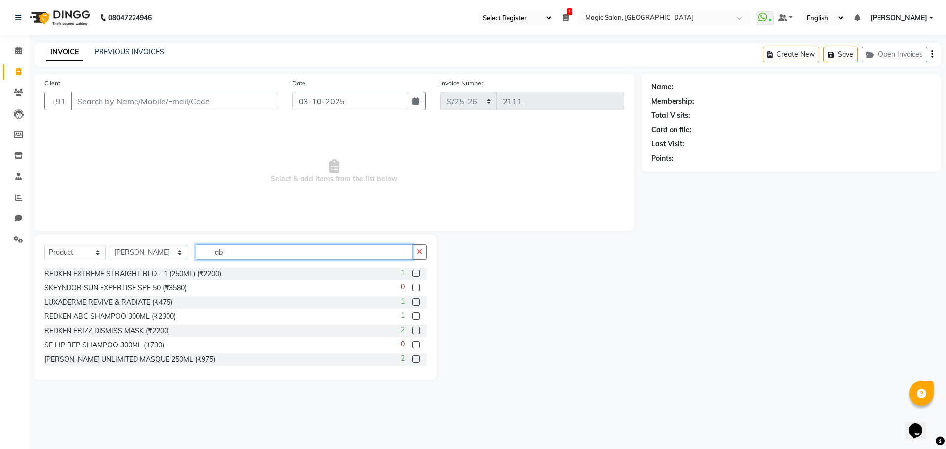
click at [227, 251] on input "ab" at bounding box center [304, 251] width 217 height 15
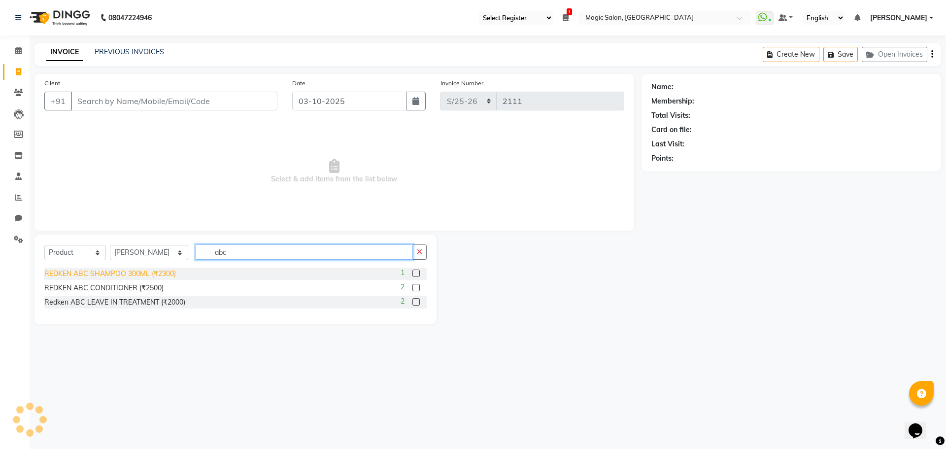
type input "abc"
click at [173, 270] on div "REDKEN ABC SHAMPOO 300ML (₹2300)" at bounding box center [110, 273] width 132 height 10
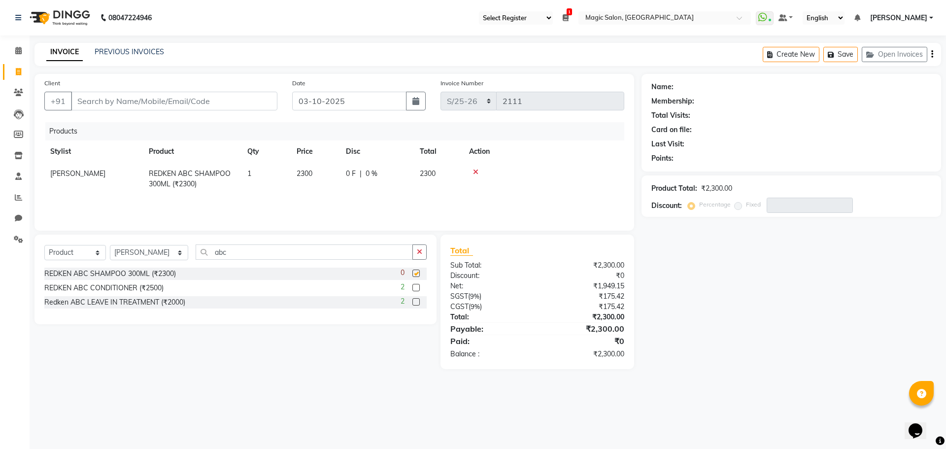
checkbox input "false"
click at [154, 254] on select "Select Stylist Aditi Afshan Amanda Faiz Farhan Istiyiak Mayur Nikita Menon Nile…" at bounding box center [149, 252] width 78 height 15
select select "61847"
click at [110, 245] on select "Select Stylist Aditi Afshan Amanda Faiz Farhan Istiyiak Mayur Nikita Menon Nile…" at bounding box center [149, 252] width 78 height 15
drag, startPoint x: 228, startPoint y: 250, endPoint x: 167, endPoint y: 249, distance: 60.6
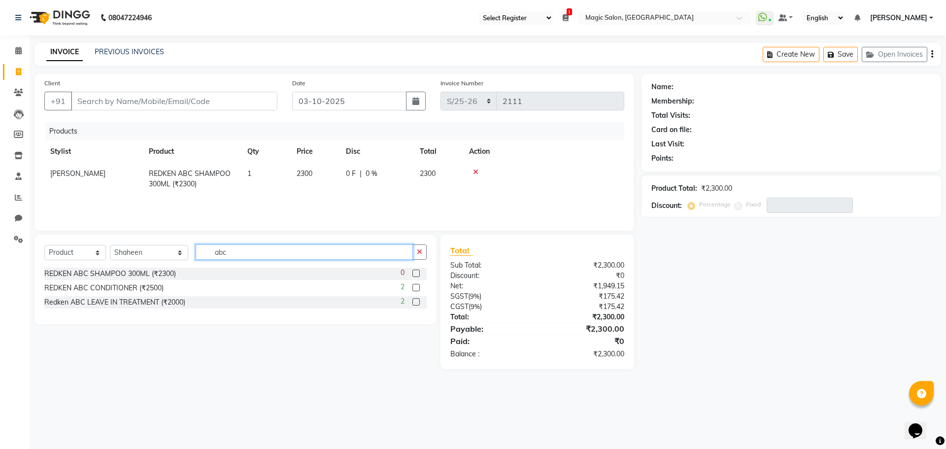
click at [167, 249] on div "Select Service Product Membership Package Voucher Prepaid Gift Card Select Styl…" at bounding box center [235, 255] width 382 height 23
type input "daily"
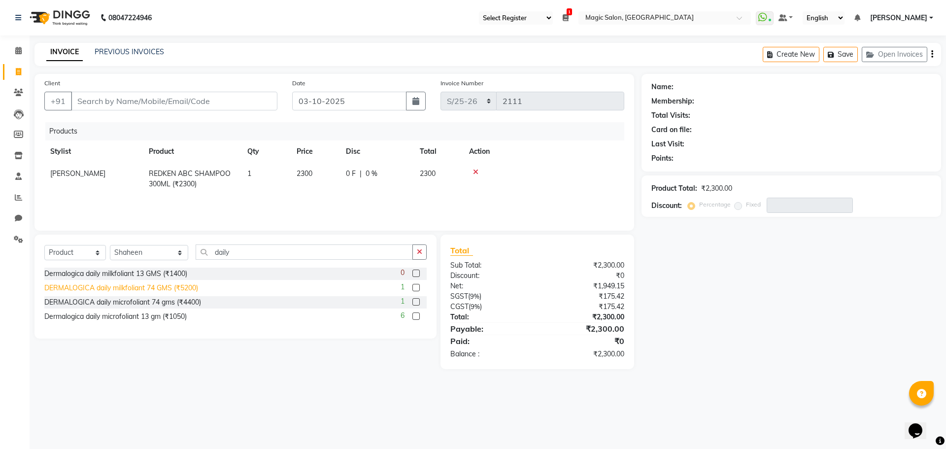
click at [136, 285] on div "DERMALOGICA daily milkfoliant 74 GMS (₹5200)" at bounding box center [121, 288] width 154 height 10
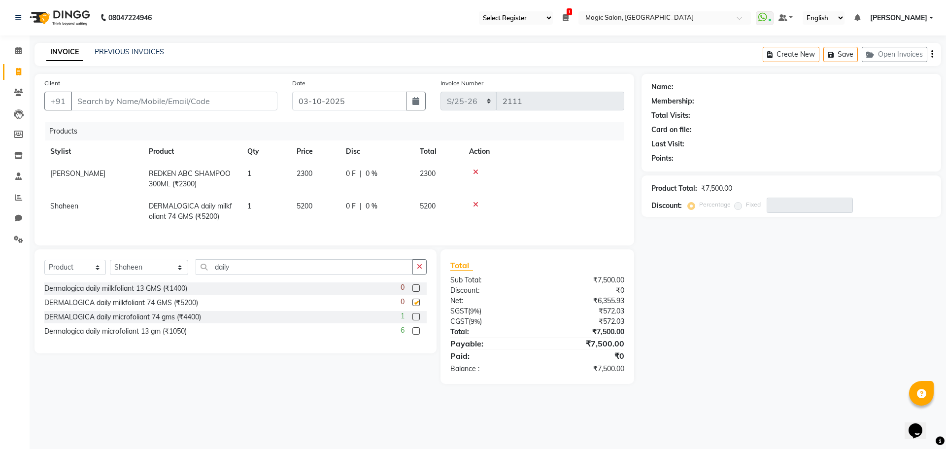
checkbox input "false"
click at [100, 106] on input "Client" at bounding box center [174, 101] width 206 height 19
type input "9"
type input "0"
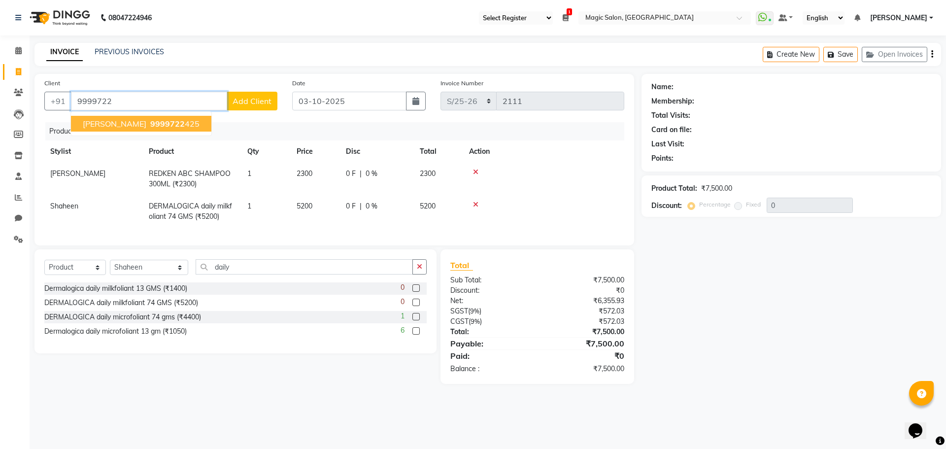
click at [98, 126] on span "SONAM CHATURVEDI" at bounding box center [115, 124] width 64 height 10
type input "9999722425"
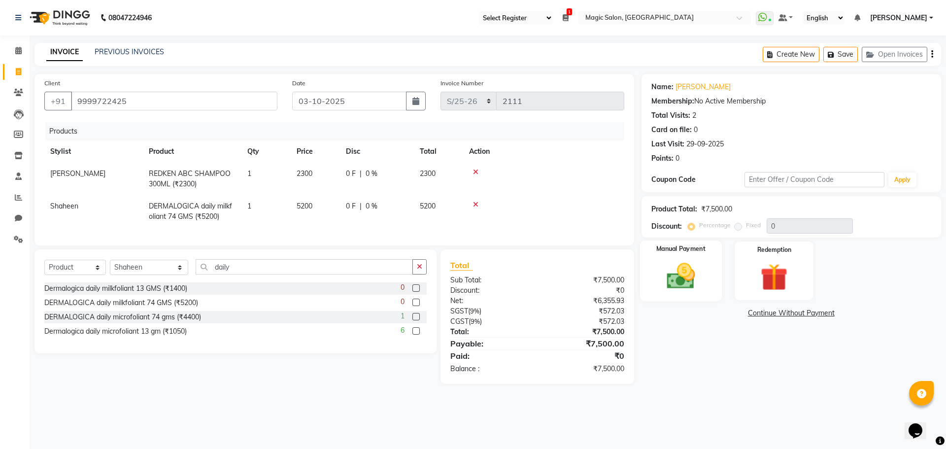
click at [687, 267] on img at bounding box center [681, 276] width 46 height 33
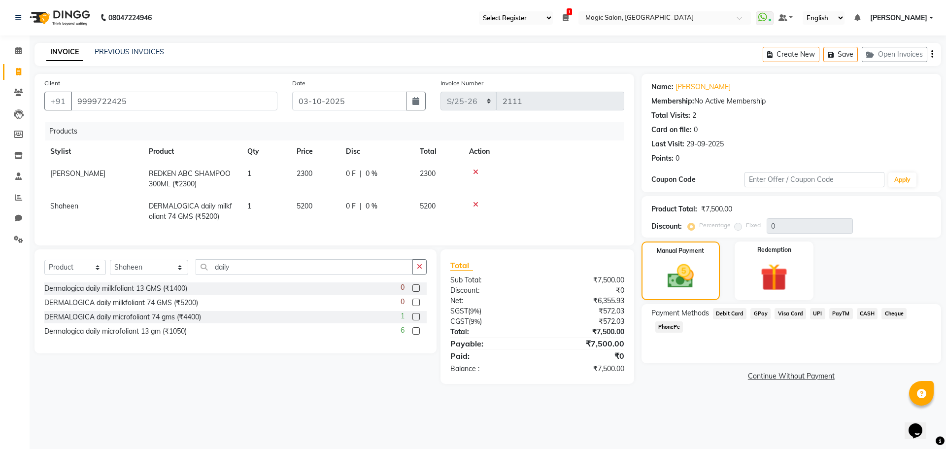
click at [761, 315] on span "GPay" at bounding box center [760, 313] width 20 height 11
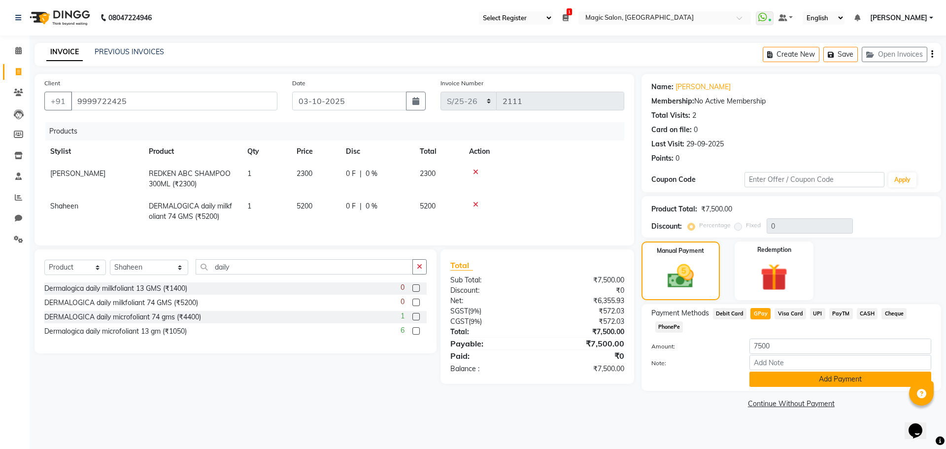
click at [780, 374] on button "Add Payment" at bounding box center [840, 378] width 182 height 15
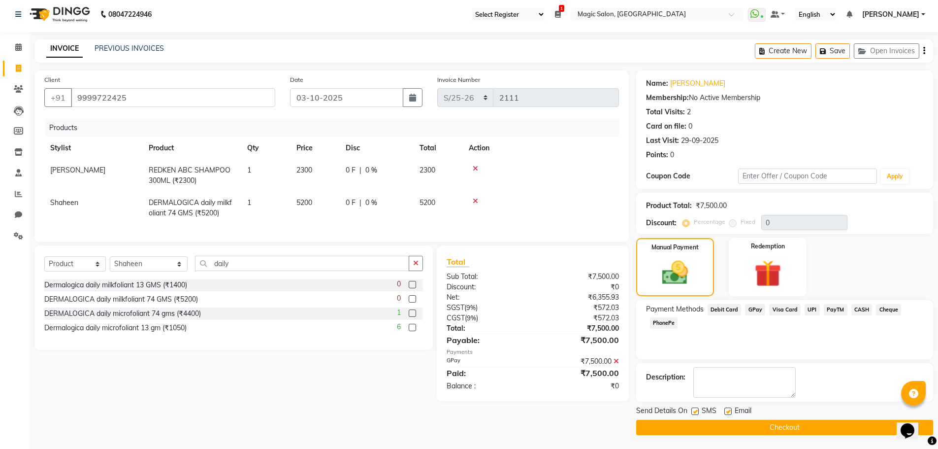
scroll to position [4, 0]
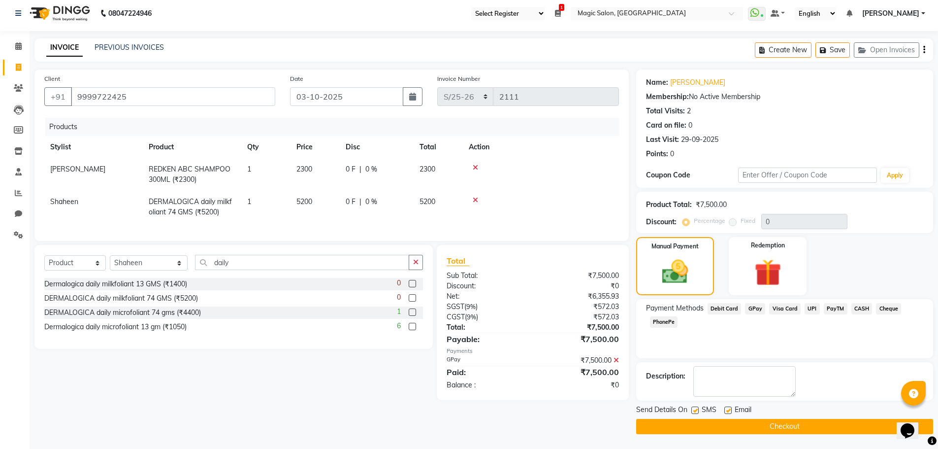
click at [785, 428] on button "Checkout" at bounding box center [784, 426] width 297 height 15
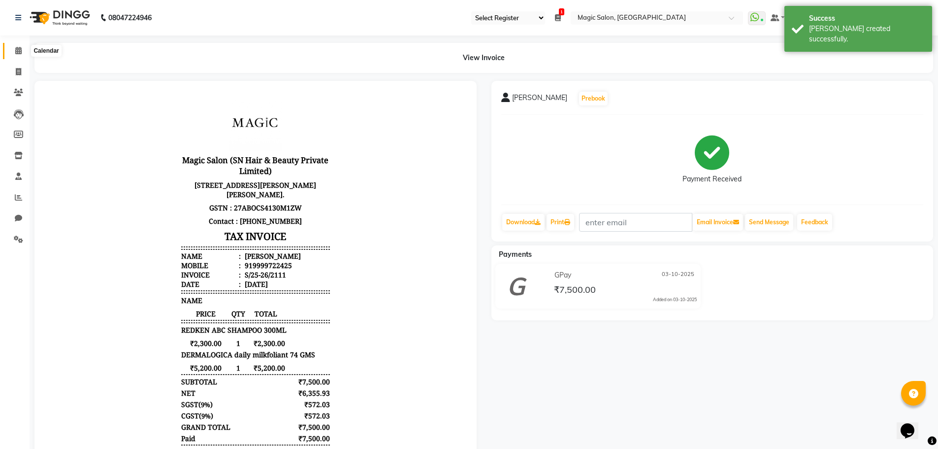
click at [18, 50] on icon at bounding box center [18, 50] width 6 height 7
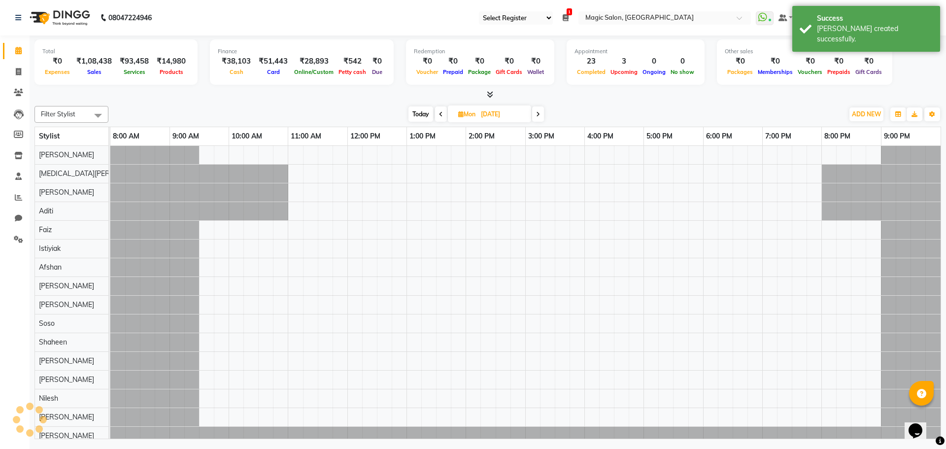
scroll to position [0, 7]
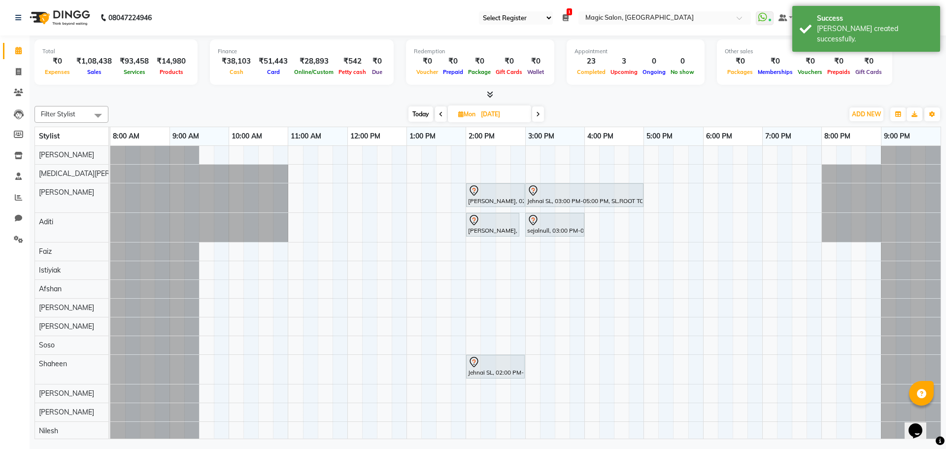
click at [418, 117] on span "Today" at bounding box center [420, 113] width 25 height 15
type input "03-10-2025"
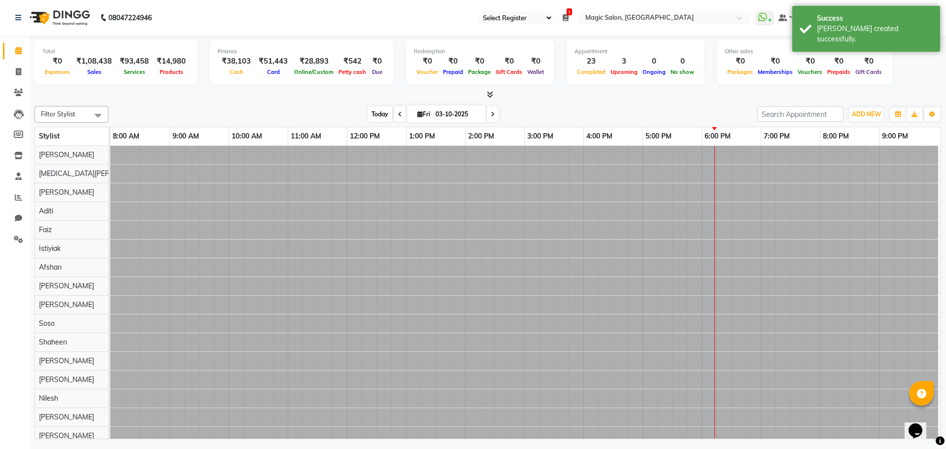
scroll to position [0, 5]
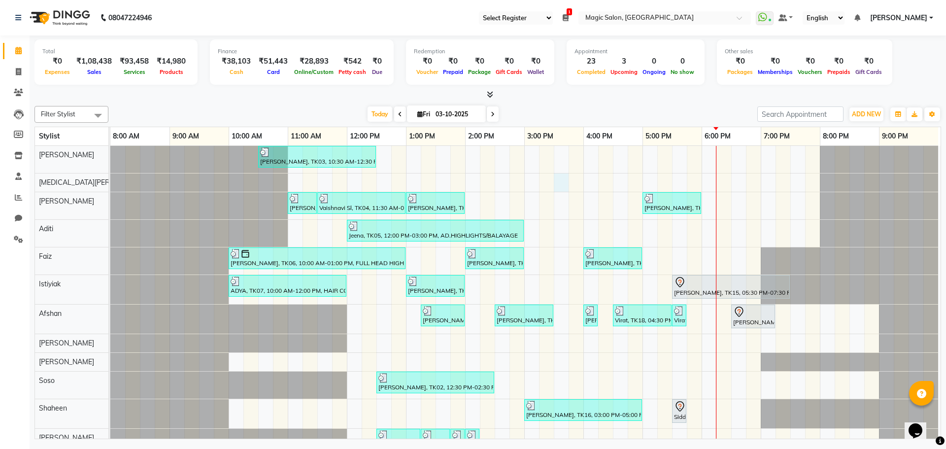
click at [561, 183] on div "Shibhani Dandekar, TK03, 10:30 AM-12:30 PM, Lash Lift and Tint - Creative Direc…" at bounding box center [525, 352] width 830 height 412
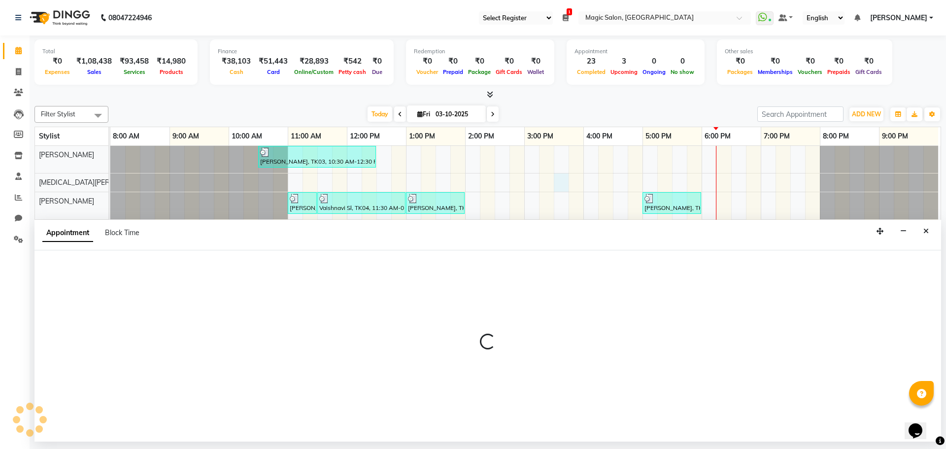
select select "61844"
select select "930"
select select "tentative"
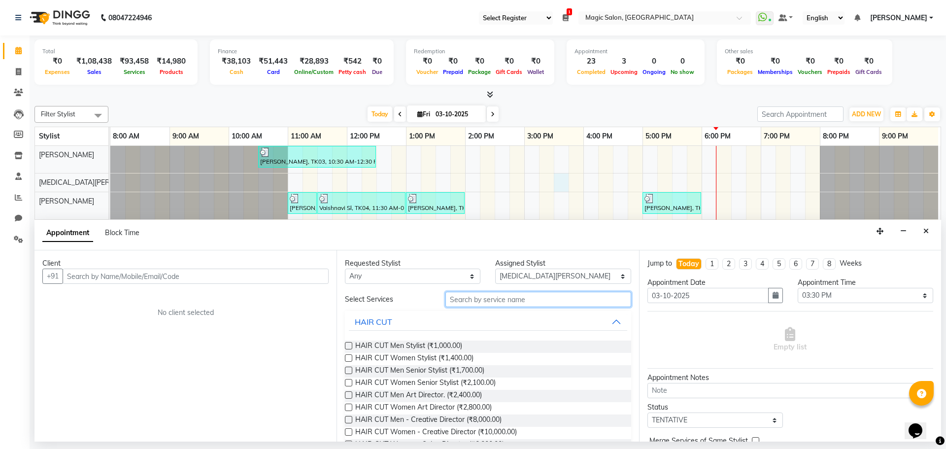
click at [516, 301] on input "text" at bounding box center [538, 299] width 186 height 15
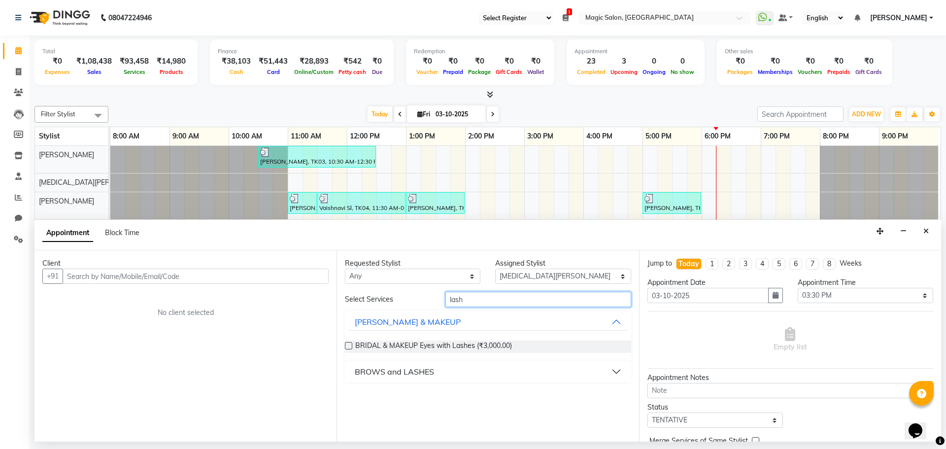
type input "lash"
click at [382, 372] on div "BROWS and LASHES" at bounding box center [394, 372] width 79 height 12
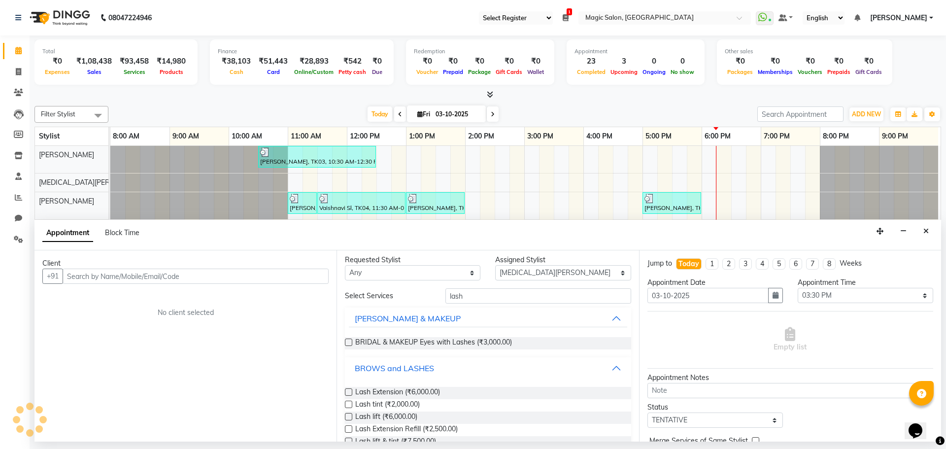
scroll to position [0, 0]
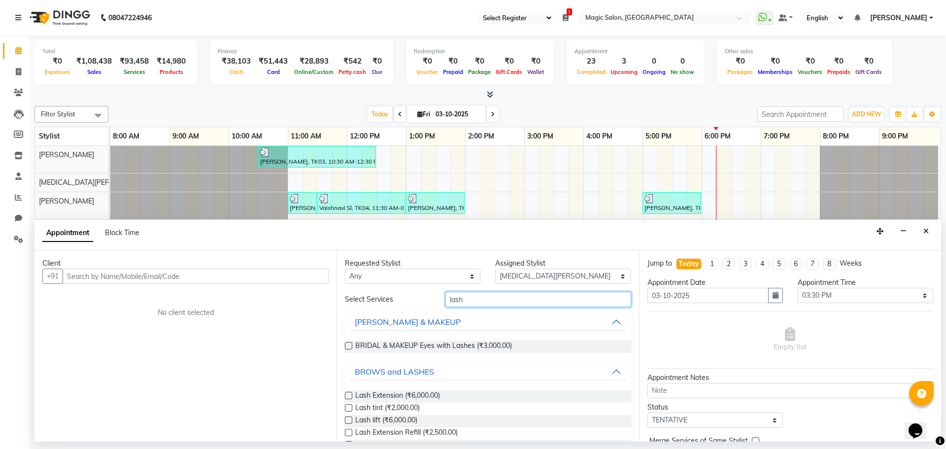
drag, startPoint x: 520, startPoint y: 300, endPoint x: 243, endPoint y: 265, distance: 279.6
click at [243, 265] on div "Client +91 No client selected Requested Stylist Any Aditi Afshan Amanda Faiz Fa…" at bounding box center [487, 345] width 906 height 191
click at [932, 233] on button "Close" at bounding box center [926, 231] width 14 height 15
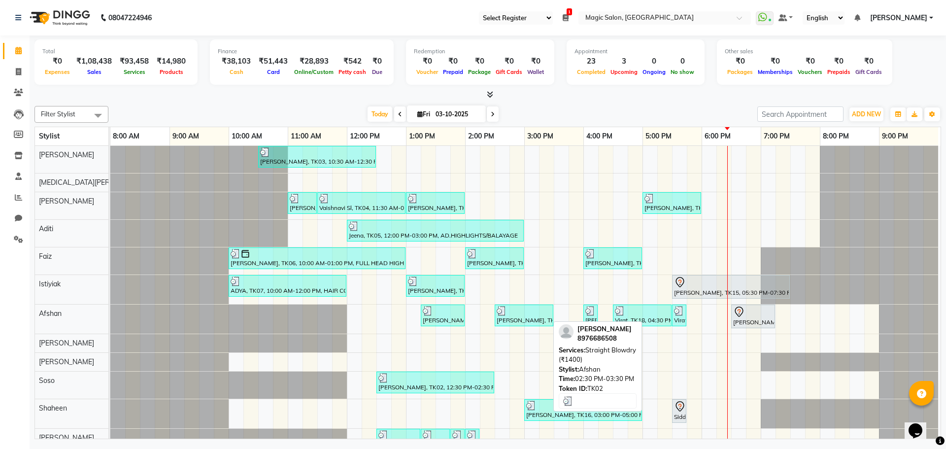
click at [522, 326] on link "Hinal Verma, TK02, 02:30 PM-03:30 PM, Straight Blowdry (₹1400)" at bounding box center [524, 315] width 59 height 22
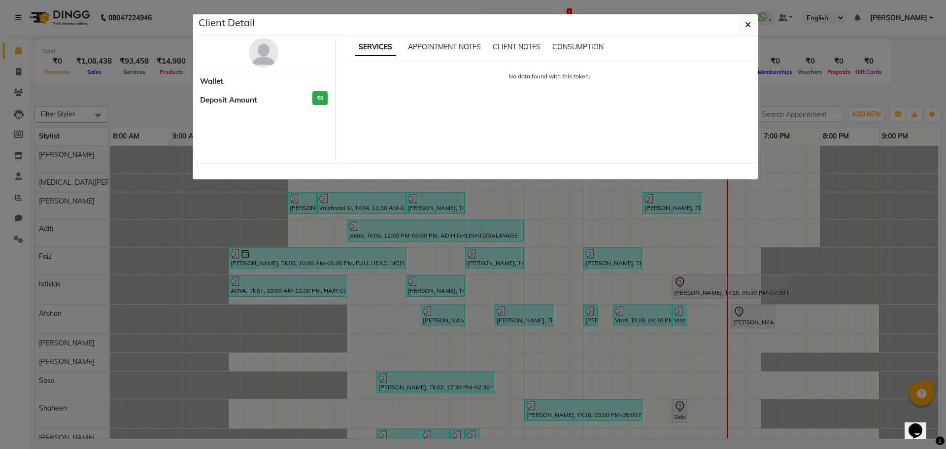
select select "3"
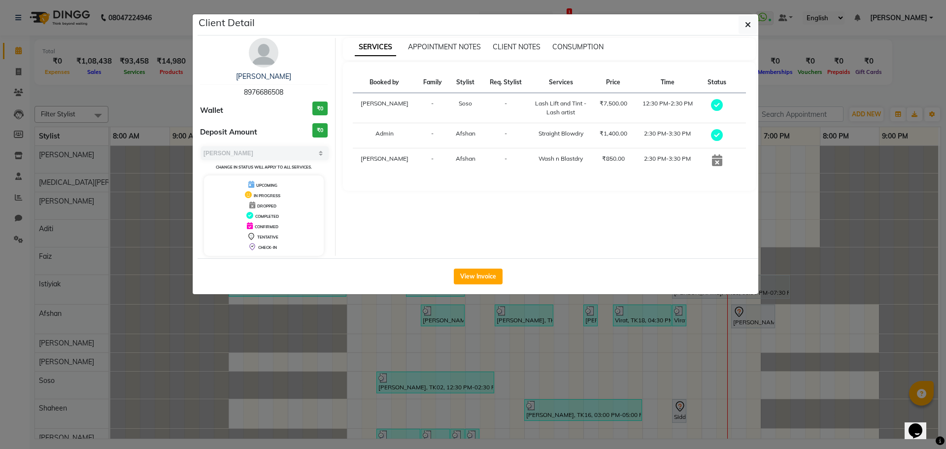
click at [527, 377] on ngb-modal-window "Client Detail Hinal Verma 8976686508 Wallet ₹0 Deposit Amount ₹0 Select MARK DO…" at bounding box center [473, 224] width 946 height 449
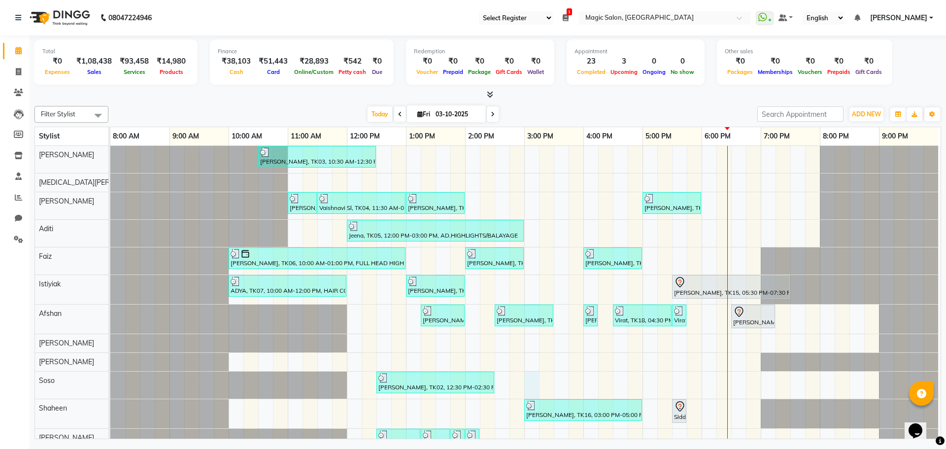
click at [533, 372] on div "Shibhani Dandekar, TK03, 10:30 AM-12:30 PM, Lash Lift and Tint - Creative Direc…" at bounding box center [525, 352] width 830 height 412
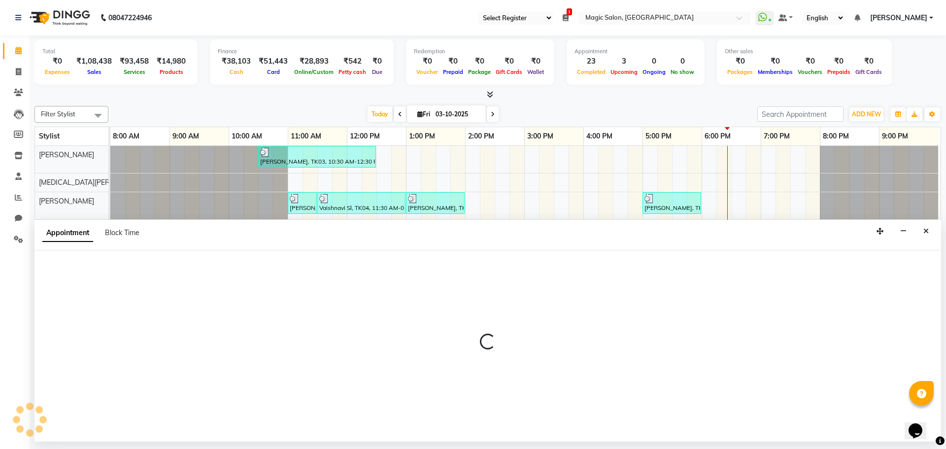
select select "61849"
select select "tentative"
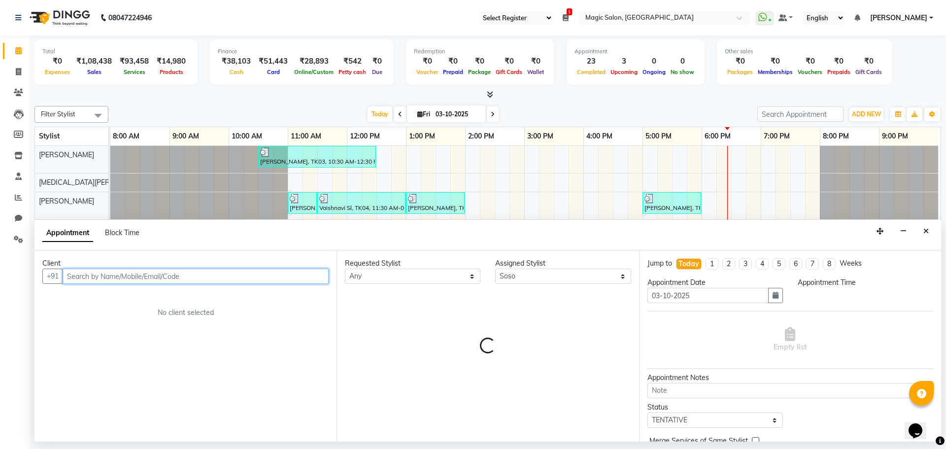
select select "900"
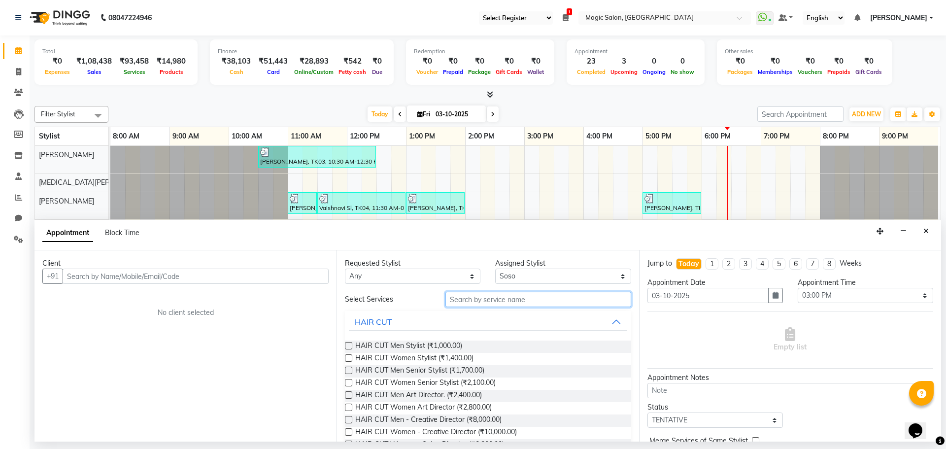
click at [468, 302] on input "text" at bounding box center [538, 299] width 186 height 15
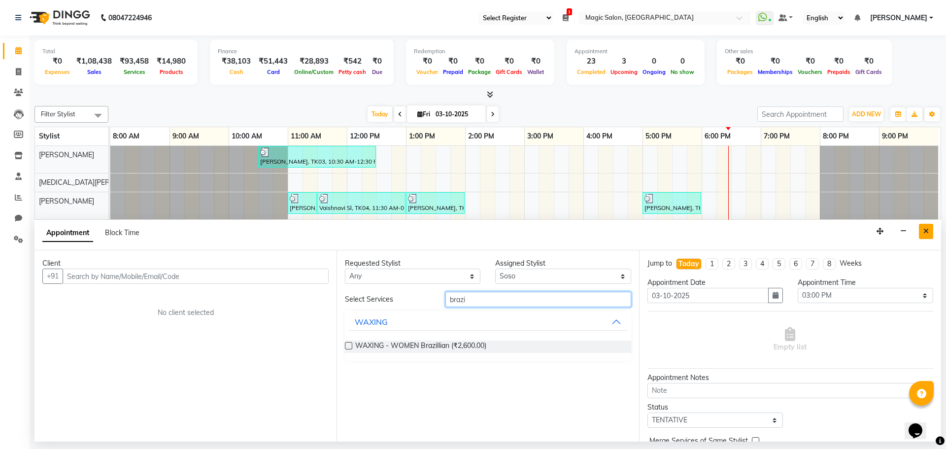
type input "brazi"
click at [930, 233] on button "Close" at bounding box center [926, 231] width 14 height 15
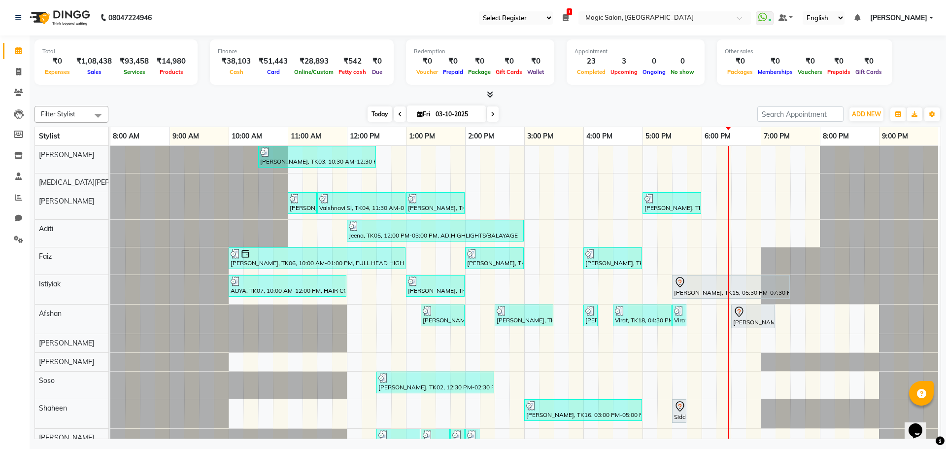
click at [370, 112] on span "Today" at bounding box center [380, 113] width 25 height 15
click at [556, 352] on td at bounding box center [561, 352] width 15 height 412
select select "67959"
select select "tentative"
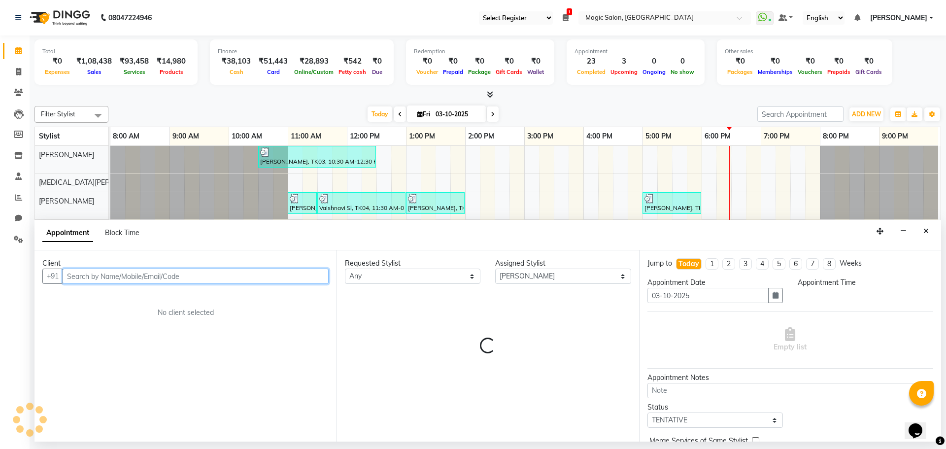
select select "930"
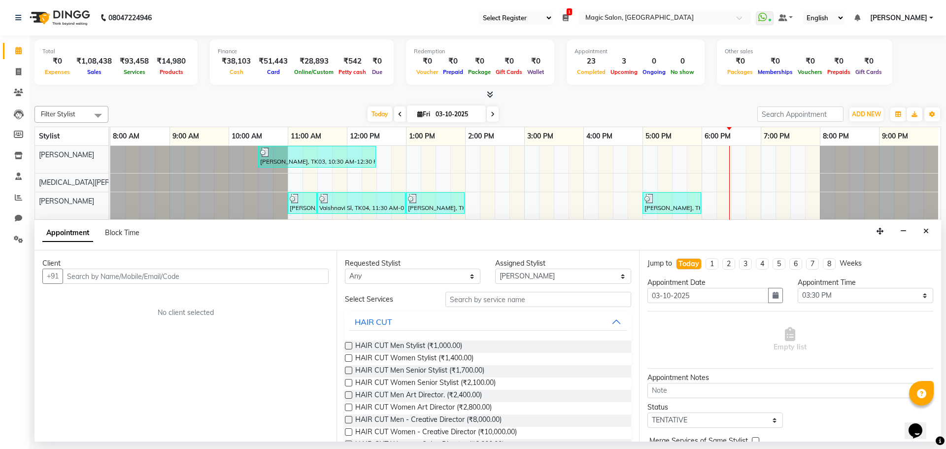
click at [474, 302] on input "text" at bounding box center [538, 299] width 186 height 15
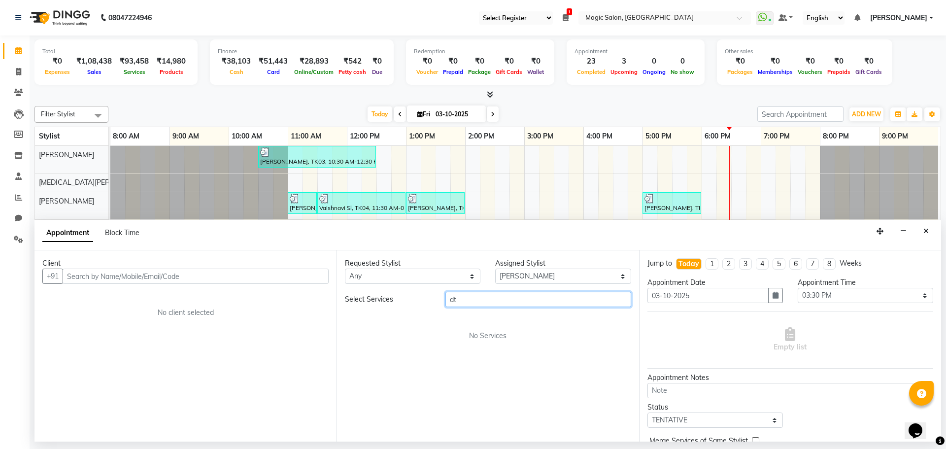
type input "d"
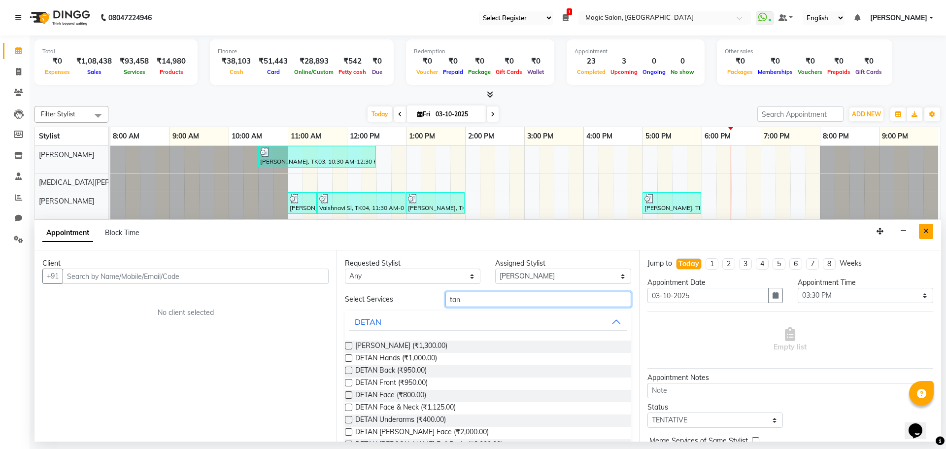
type input "tan"
click at [921, 226] on button "Close" at bounding box center [926, 231] width 14 height 15
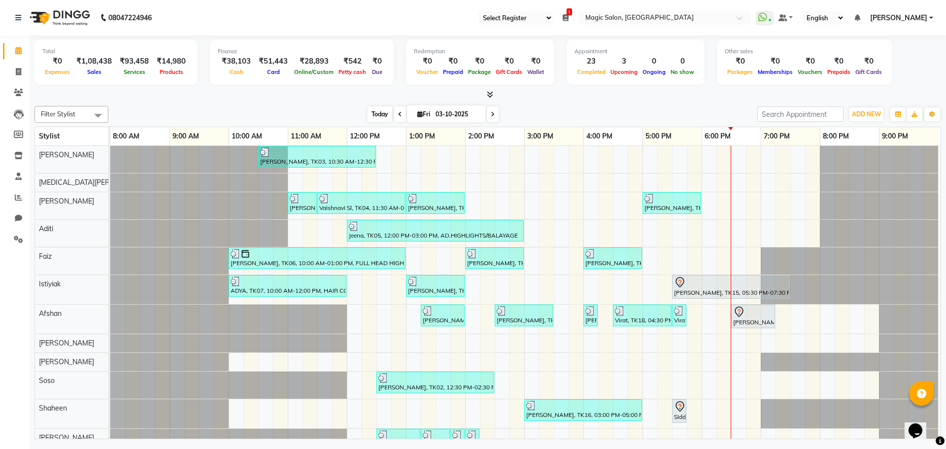
click at [378, 112] on span "Today" at bounding box center [380, 113] width 25 height 15
click at [492, 114] on icon at bounding box center [493, 114] width 4 height 6
type input "04-10-2025"
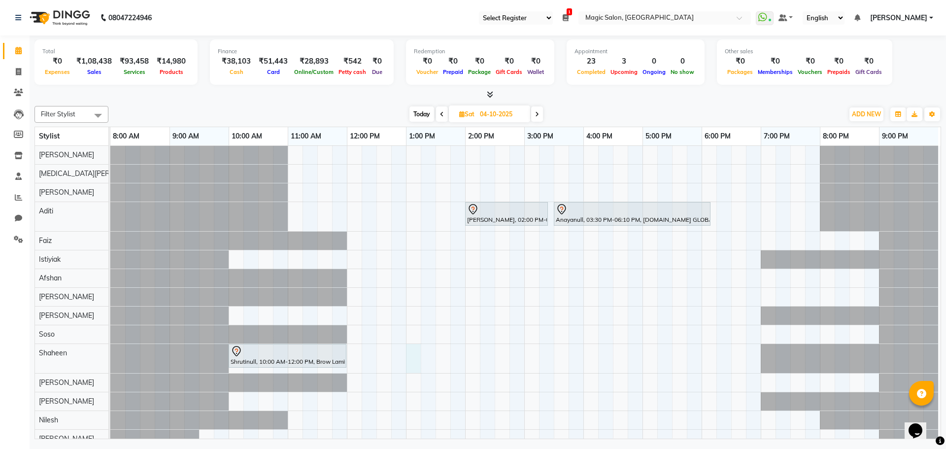
click at [404, 359] on div "kanika patil, 02:00 PM-03:25 PM, AD.HAIR GLOBAL COLOR Anayanull, 03:30 PM-06:10…" at bounding box center [525, 315] width 830 height 339
select select "61847"
select select "780"
select select "tentative"
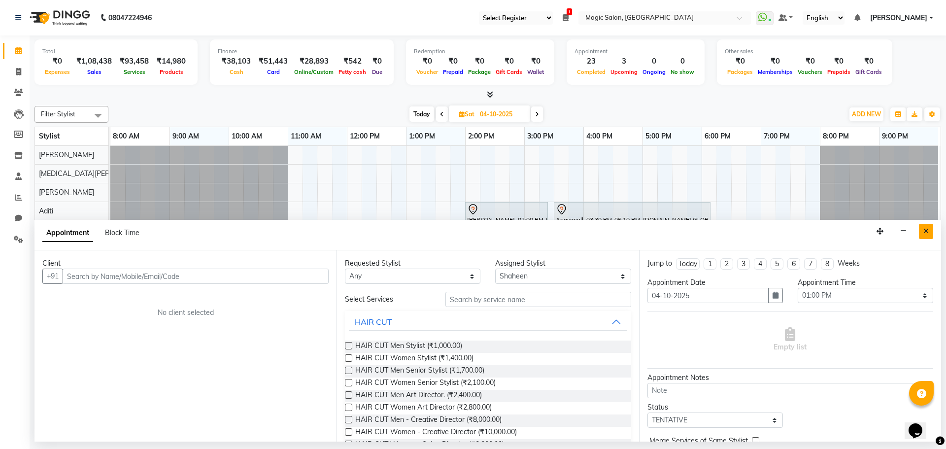
click at [924, 233] on icon "Close" at bounding box center [925, 231] width 5 height 7
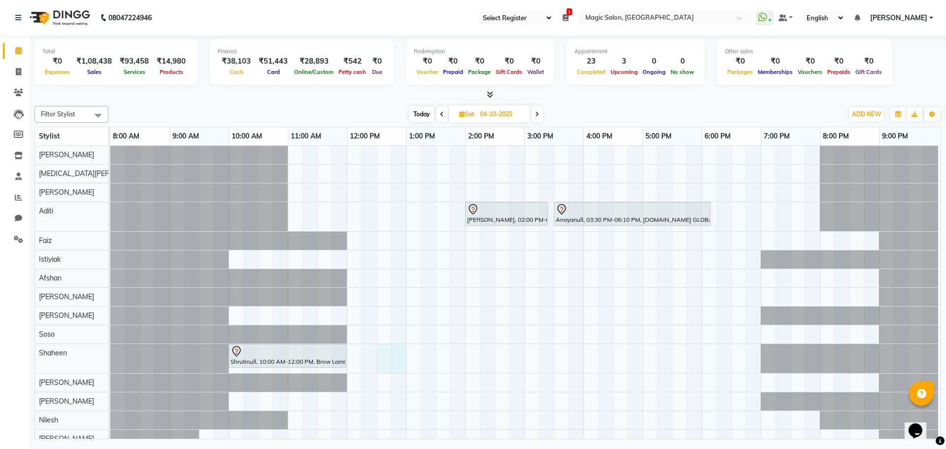
drag, startPoint x: 377, startPoint y: 356, endPoint x: 386, endPoint y: 356, distance: 8.9
click at [391, 356] on div "kanika patil, 02:00 PM-03:25 PM, AD.HAIR GLOBAL COLOR Anayanull, 03:30 PM-06:10…" at bounding box center [525, 315] width 830 height 339
select select "61847"
select select "750"
select select "tentative"
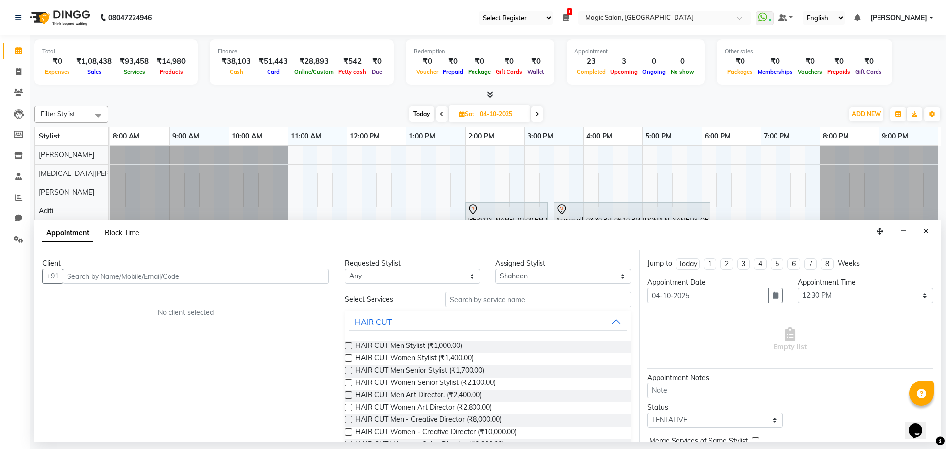
click at [130, 233] on span "Block Time" at bounding box center [122, 232] width 34 height 9
select select "61847"
select select "750"
select select "780"
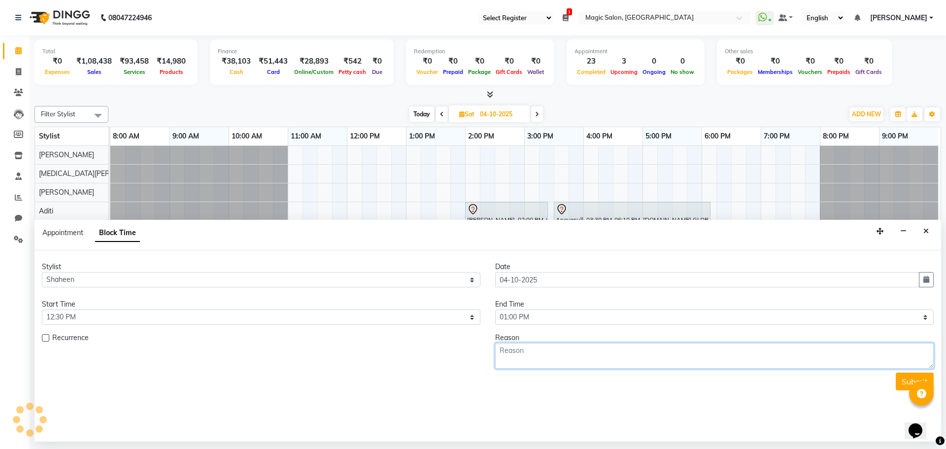
click at [529, 352] on textarea at bounding box center [714, 356] width 438 height 26
type textarea "kshirin 7858000003 consultation"
click at [911, 377] on button "Submit" at bounding box center [915, 381] width 38 height 18
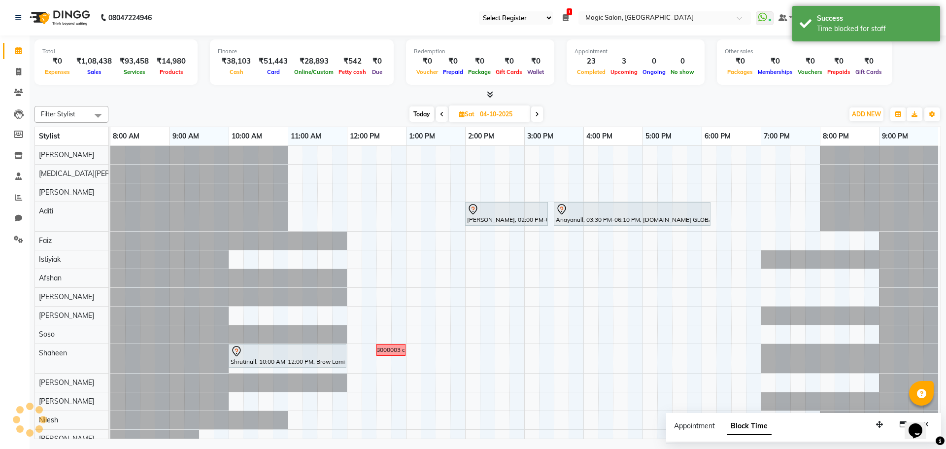
click at [414, 112] on span "Today" at bounding box center [421, 113] width 25 height 15
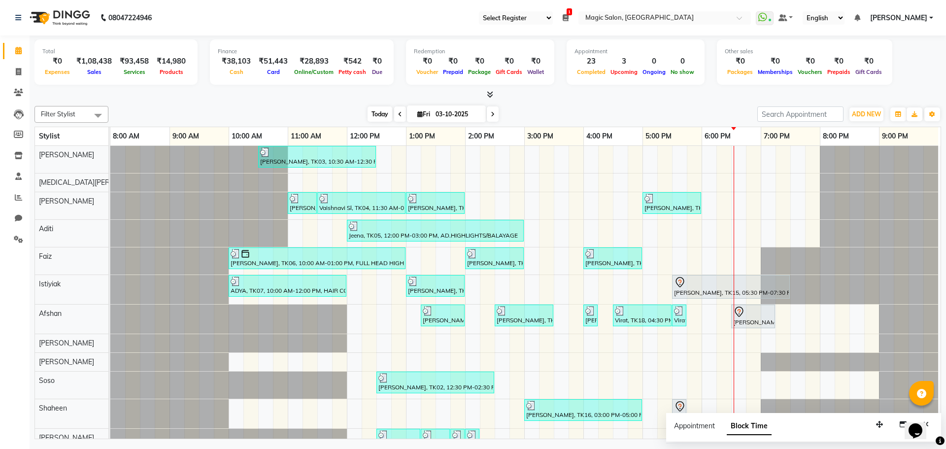
click at [374, 111] on span "Today" at bounding box center [380, 113] width 25 height 15
click at [493, 114] on span at bounding box center [493, 113] width 12 height 15
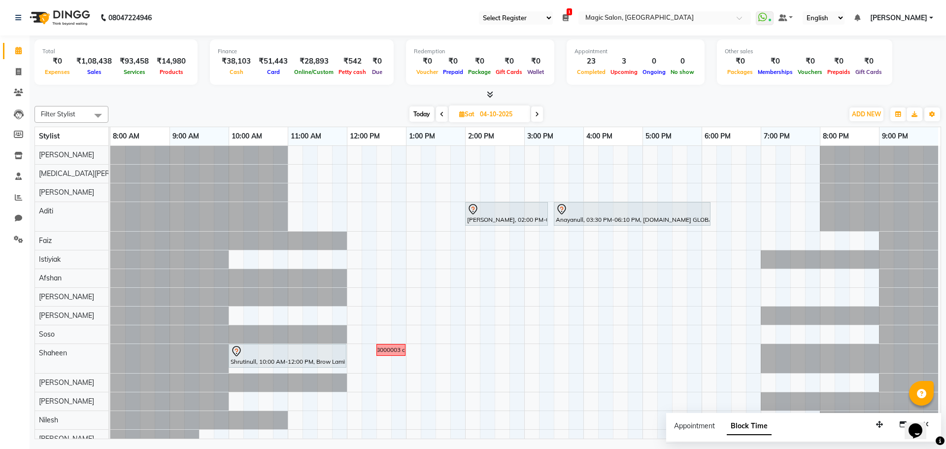
click at [538, 115] on icon at bounding box center [537, 114] width 4 height 6
type input "05-10-2025"
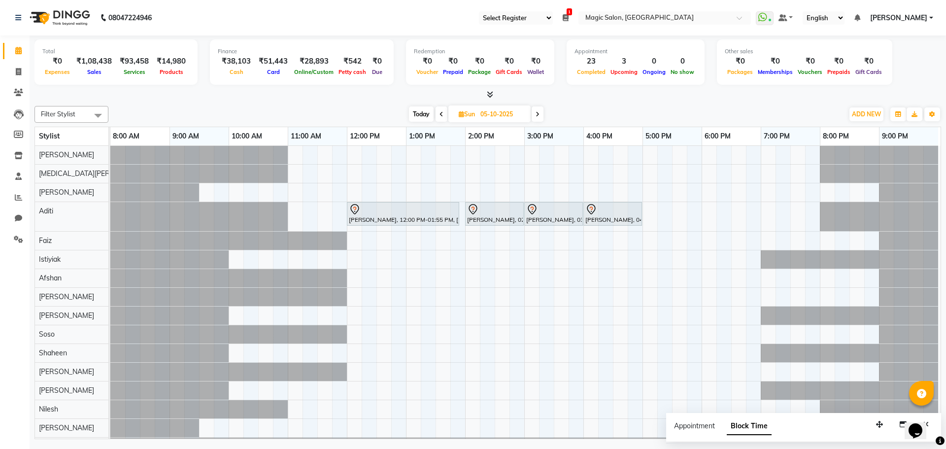
click at [644, 220] on div "Gargi, 12:00 PM-01:55 PM, AD.HAIR GLOBAL COLOR Aanchal Giananinull, 02:00 PM-03…" at bounding box center [525, 310] width 830 height 329
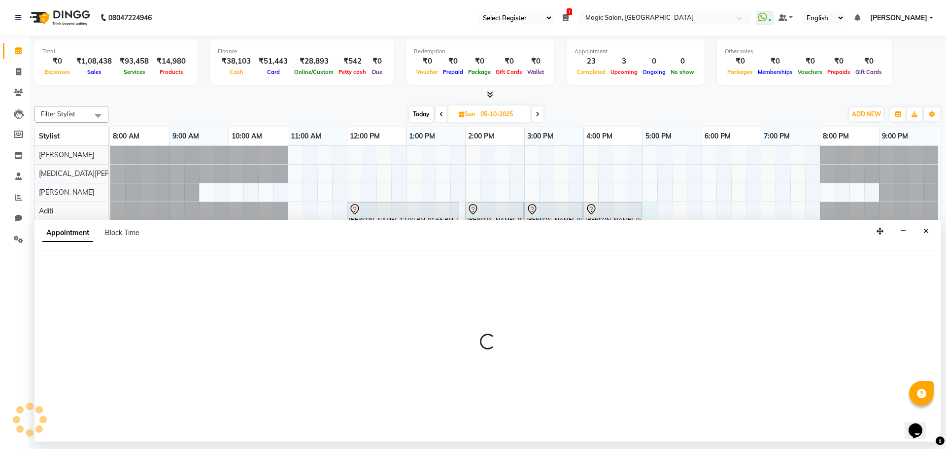
select select "77865"
select select "tentative"
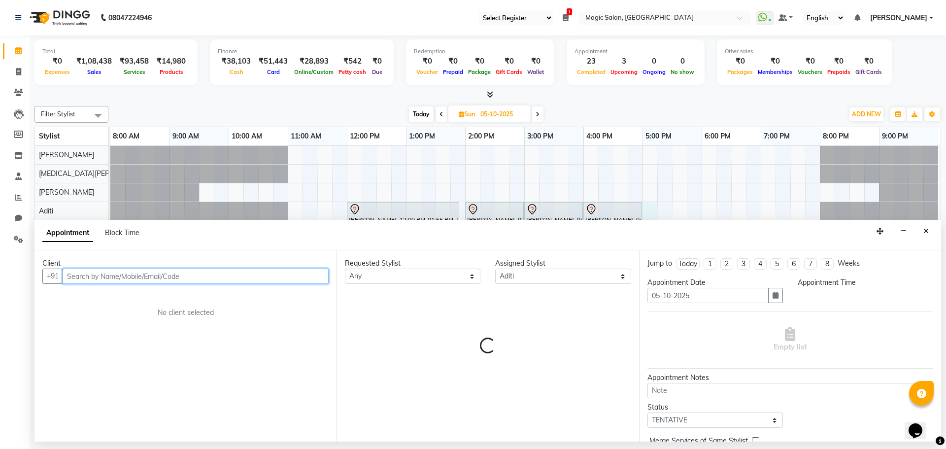
select select "1020"
click at [94, 274] on input "text" at bounding box center [196, 275] width 266 height 15
paste input "9920952882"
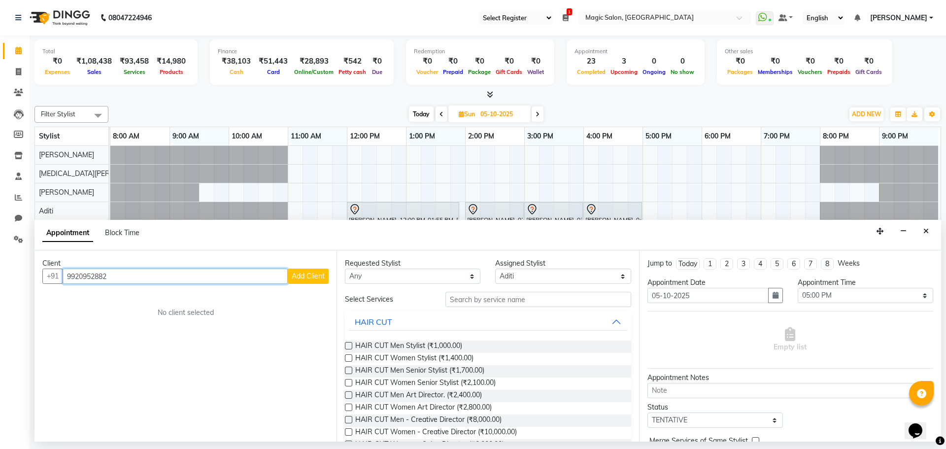
type input "9920952882"
click at [302, 275] on span "Add Client" at bounding box center [308, 275] width 33 height 9
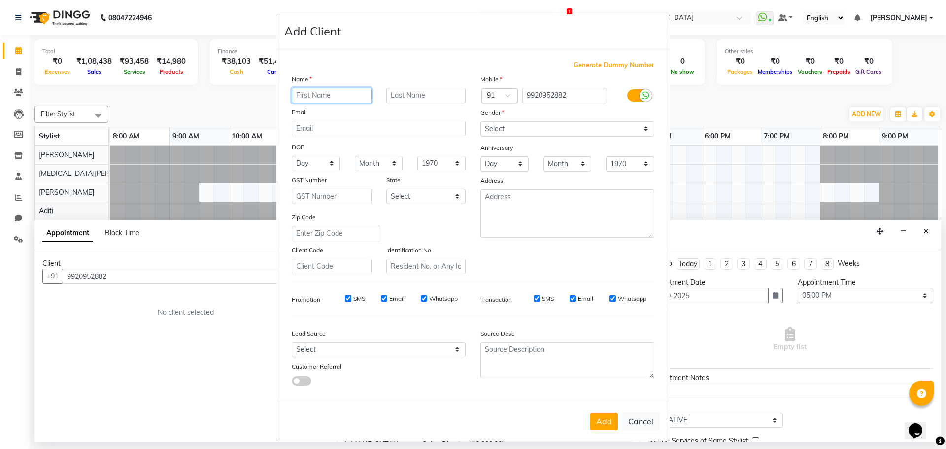
paste input "Mehek Varma"
type input "Mehek Varma"
click at [517, 125] on select "Select Male Female Other Prefer Not To Say" at bounding box center [567, 128] width 174 height 15
select select "female"
click at [480, 121] on select "Select Male Female Other Prefer Not To Say" at bounding box center [567, 128] width 174 height 15
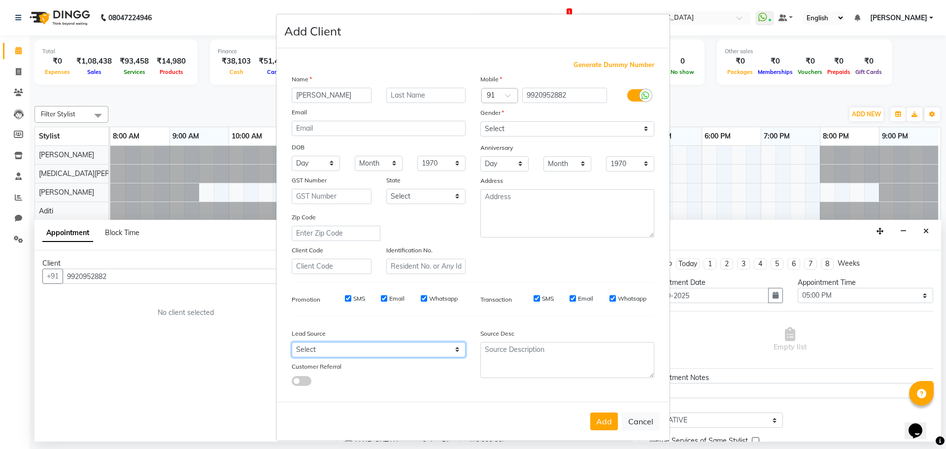
click at [348, 351] on select "Select Walk-in Referral Internet Friend Word of Mouth Advertisement Facebook Ju…" at bounding box center [379, 349] width 174 height 15
select select "49755"
click at [292, 342] on select "Select Walk-in Referral Internet Friend Word of Mouth Advertisement Facebook Ju…" at bounding box center [379, 349] width 174 height 15
click at [598, 417] on button "Add" at bounding box center [604, 421] width 28 height 18
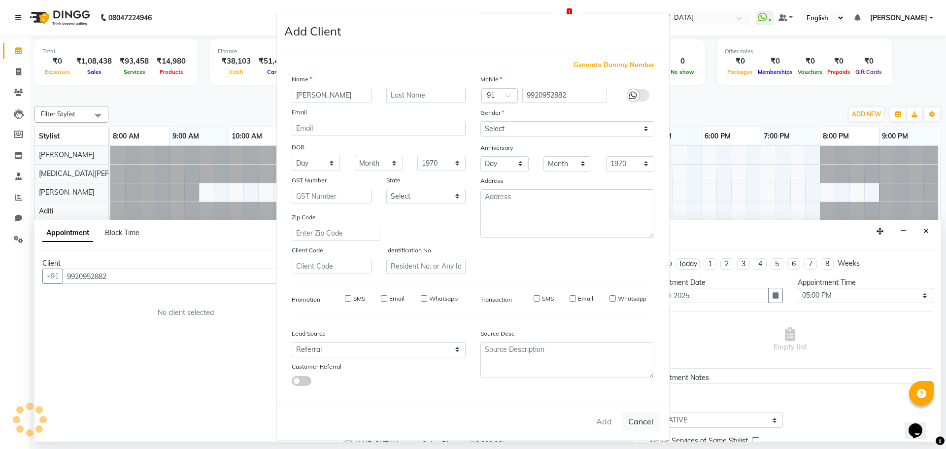
select select
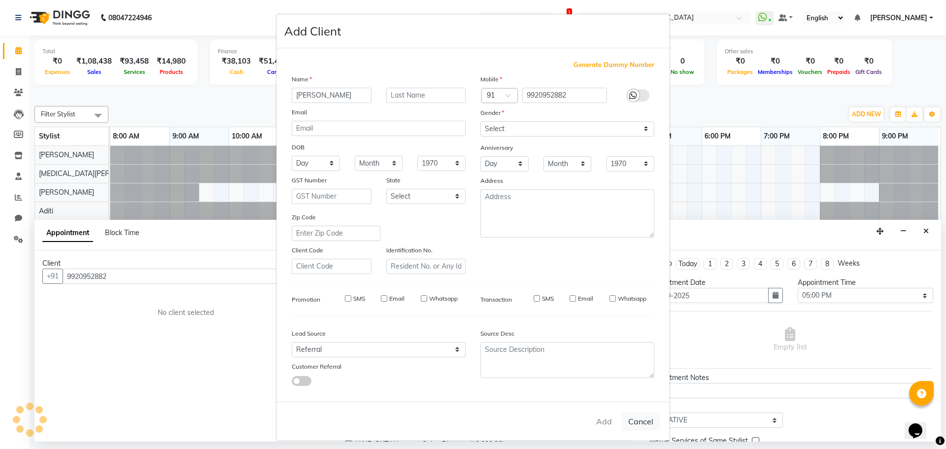
select select
checkbox input "false"
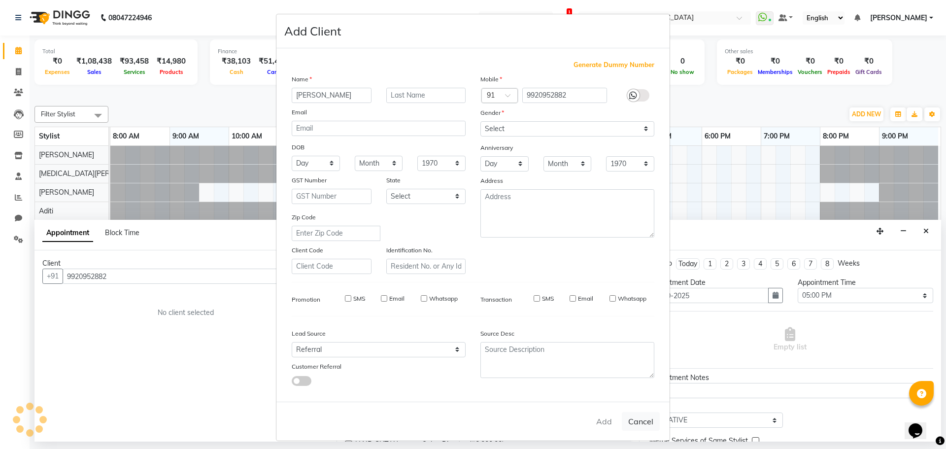
checkbox input "false"
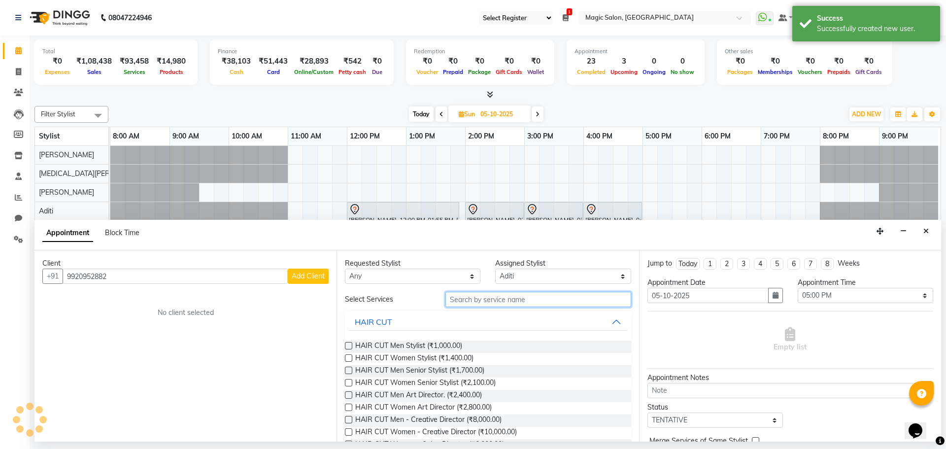
click at [520, 300] on input "text" at bounding box center [538, 299] width 186 height 15
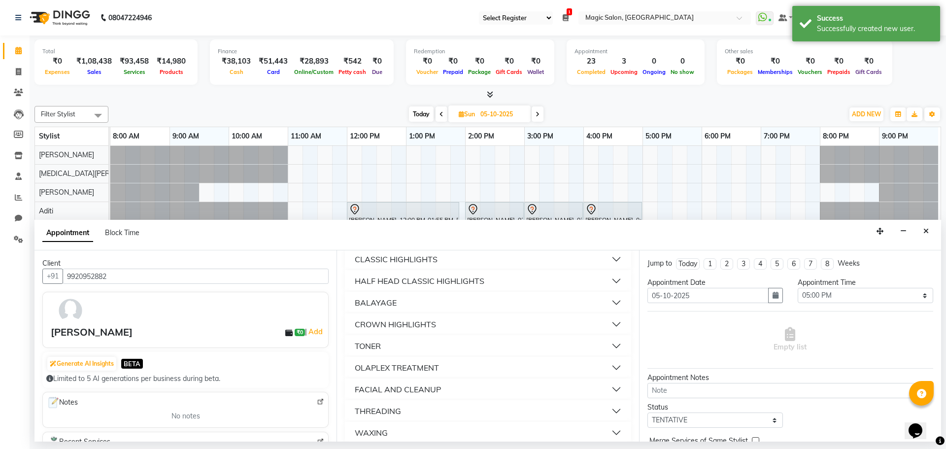
scroll to position [243, 0]
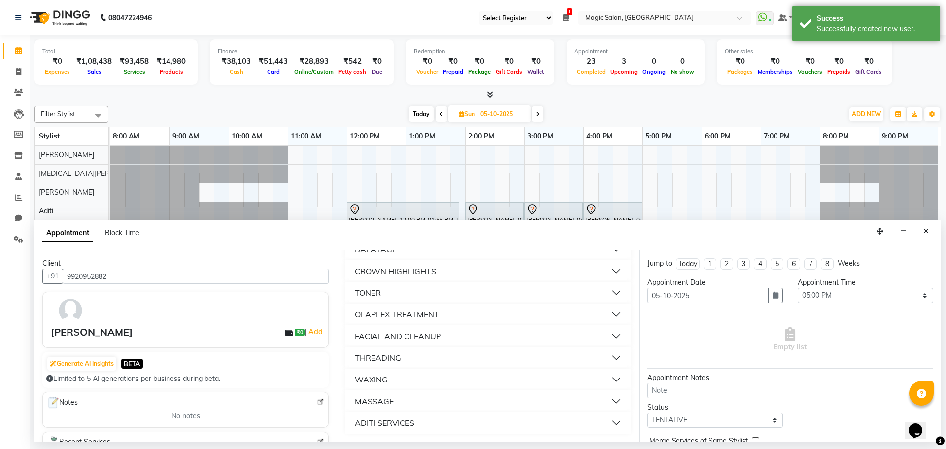
type input "ad"
click at [426, 418] on button "ADITI SERVICES" at bounding box center [488, 423] width 278 height 18
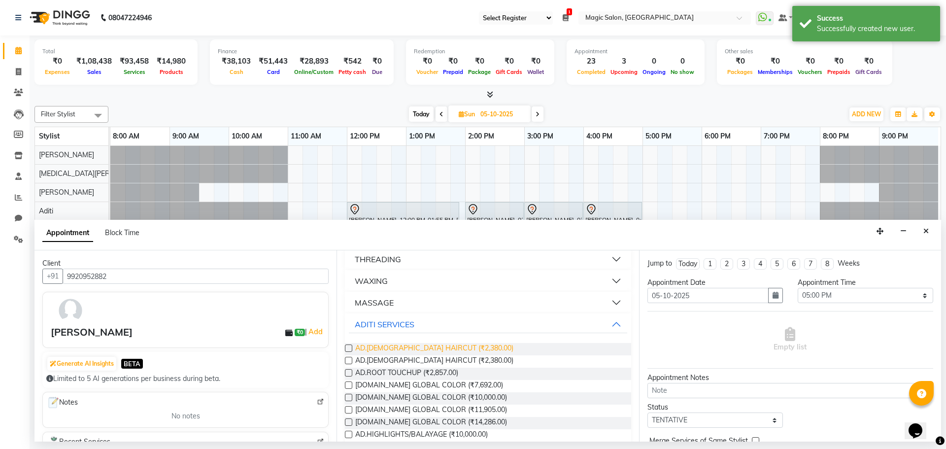
click at [416, 345] on span "AD.FEMALE HAIRCUT (₹2,380.00)" at bounding box center [434, 349] width 158 height 12
checkbox input "false"
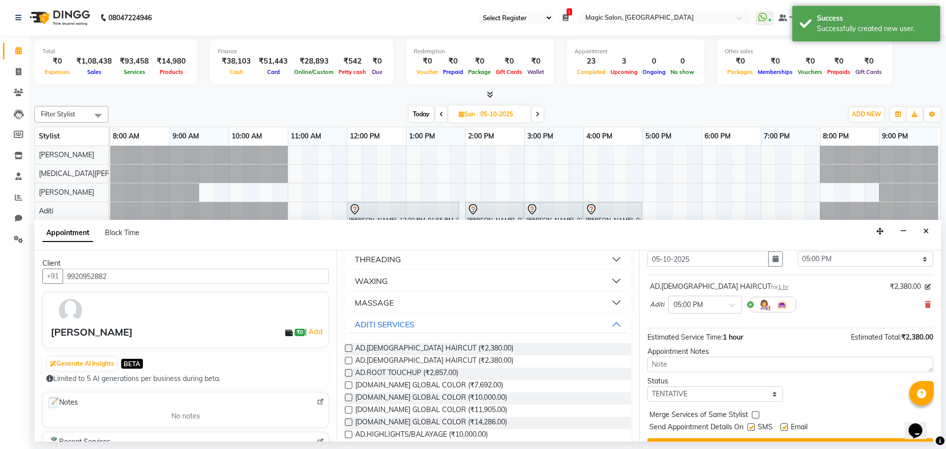
scroll to position [59, 0]
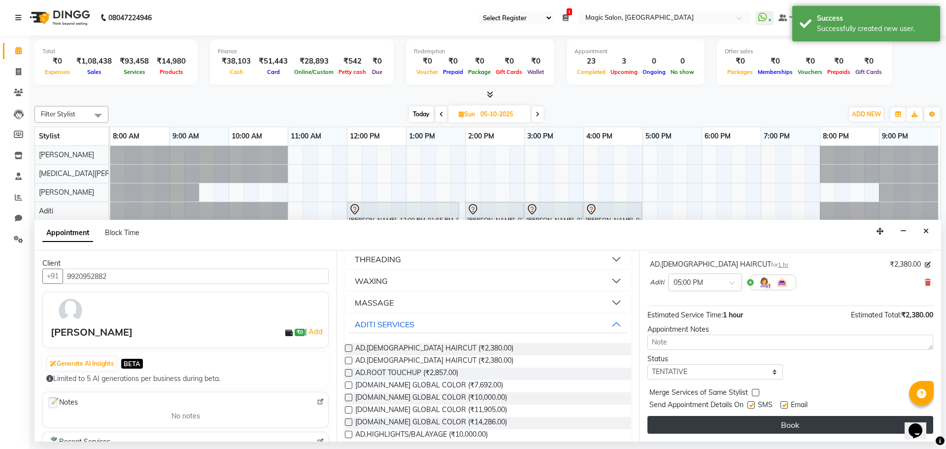
click at [770, 421] on button "Book" at bounding box center [790, 425] width 286 height 18
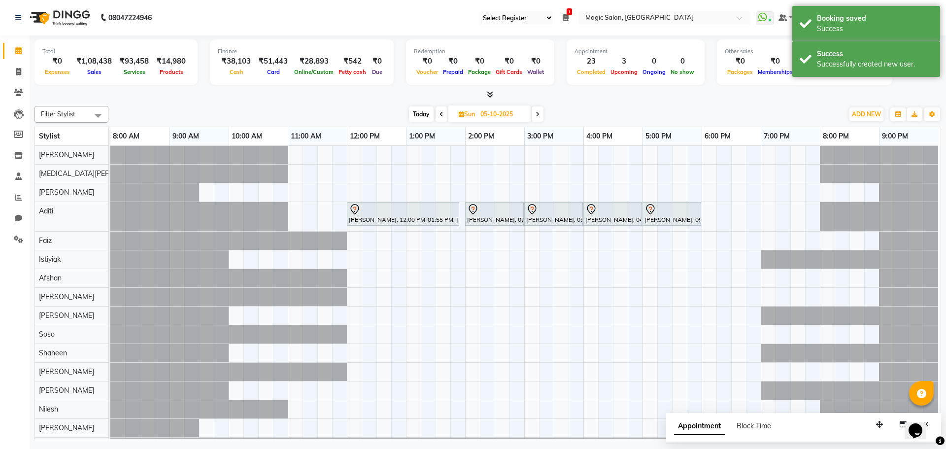
click at [414, 110] on span "Today" at bounding box center [421, 113] width 25 height 15
type input "03-10-2025"
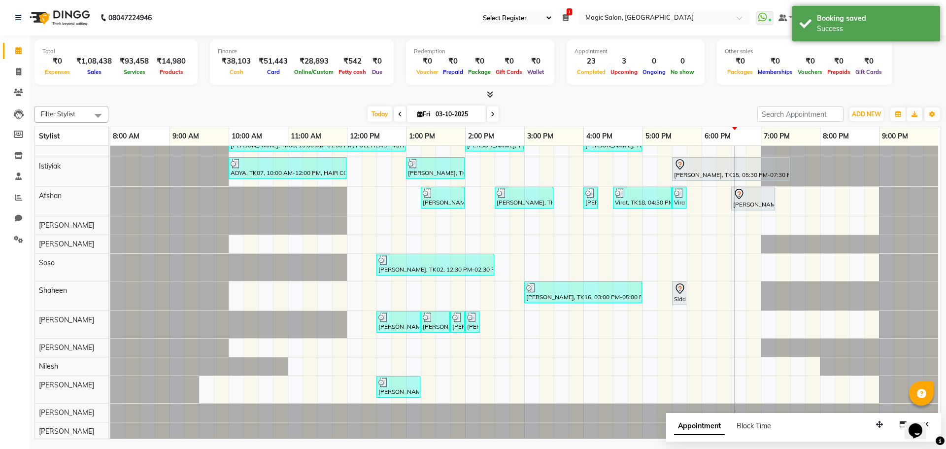
scroll to position [127, 0]
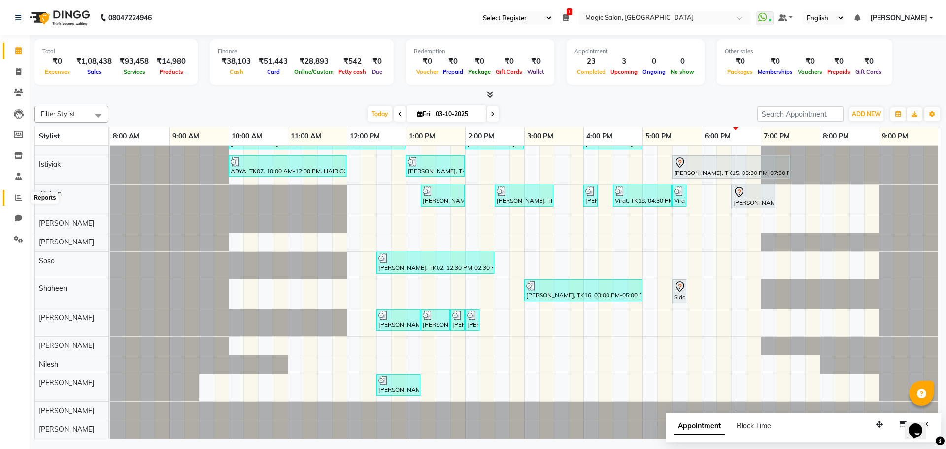
click at [19, 197] on icon at bounding box center [18, 197] width 7 height 7
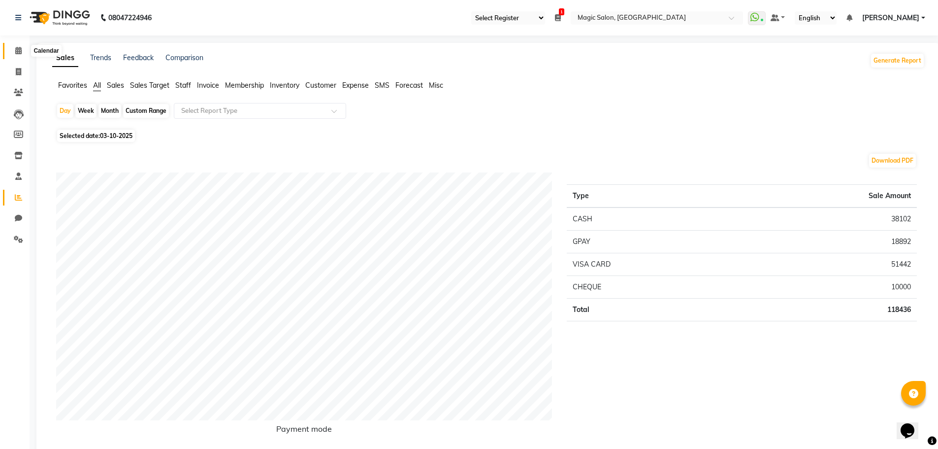
click at [18, 49] on icon at bounding box center [18, 50] width 6 height 7
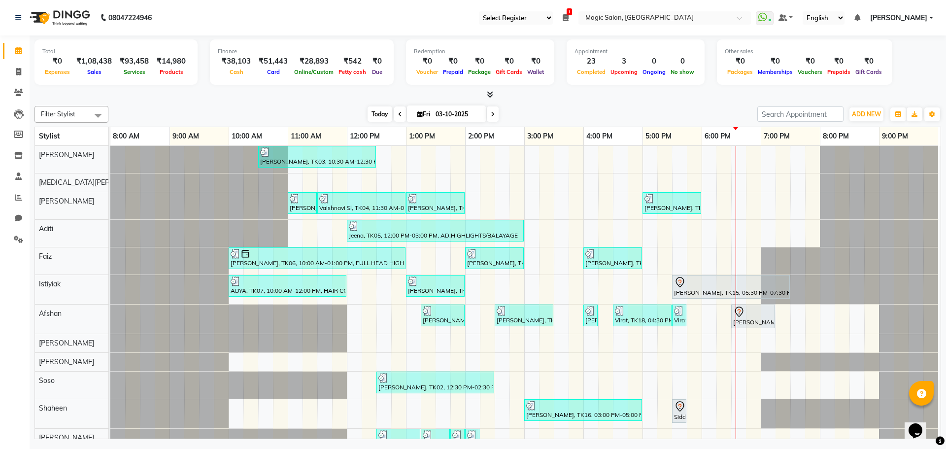
click at [381, 113] on span "Today" at bounding box center [380, 113] width 25 height 15
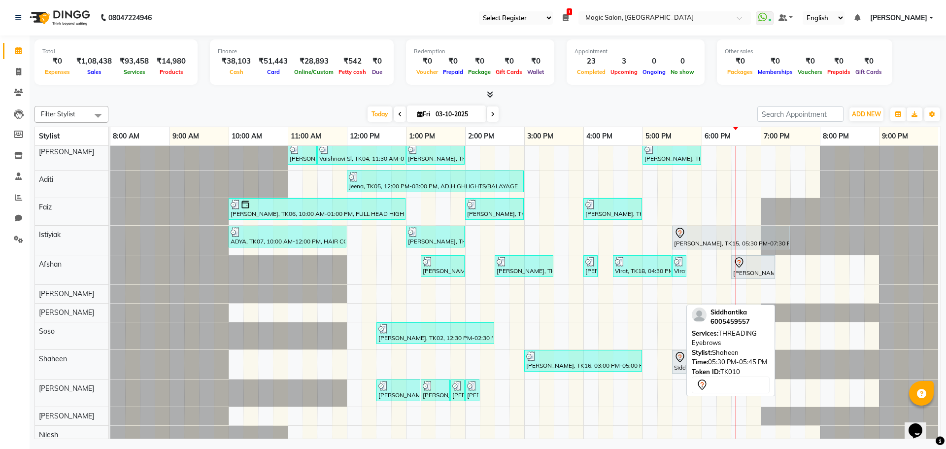
click at [677, 366] on div "Siddhantika, TK10, 05:30 PM-05:45 PM, THREADING Eyebrows" at bounding box center [679, 361] width 12 height 21
select select "7"
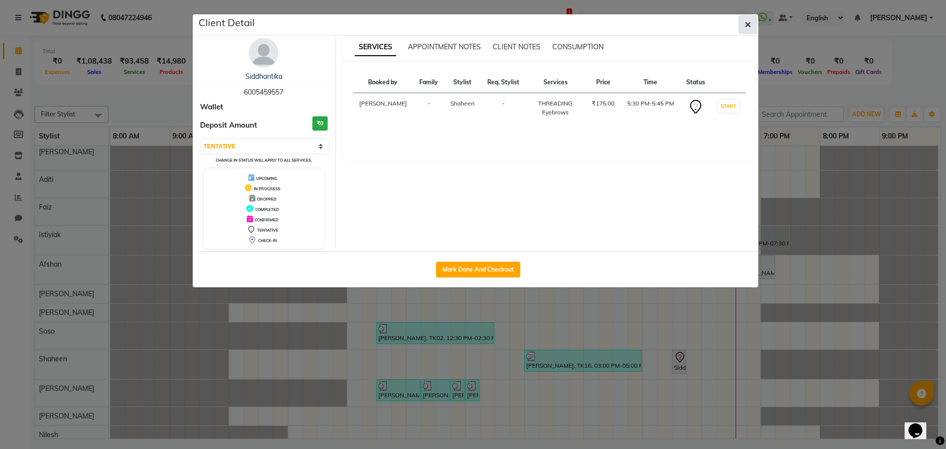
click at [740, 25] on button "button" at bounding box center [747, 24] width 19 height 19
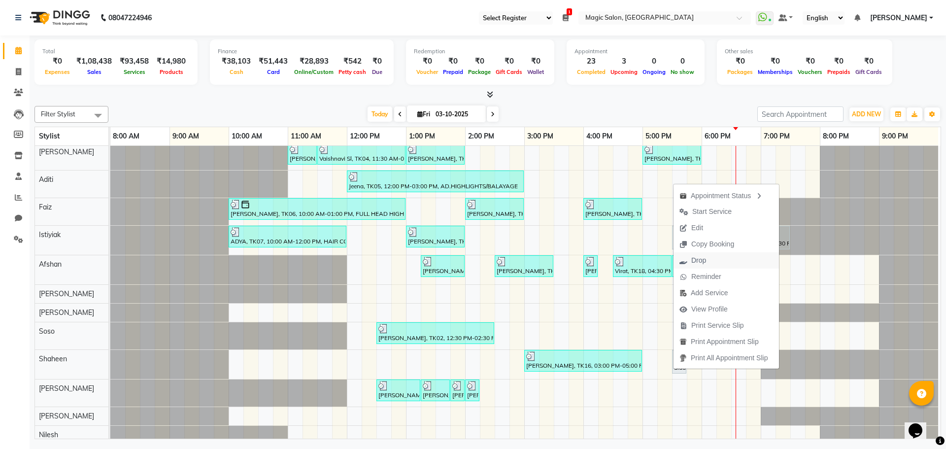
click at [701, 261] on span "Drop" at bounding box center [698, 260] width 15 height 10
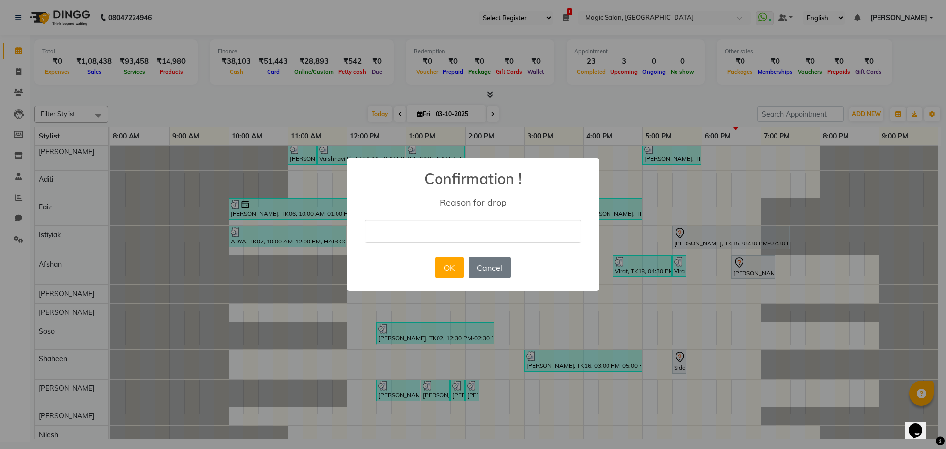
click at [480, 228] on input "text" at bounding box center [473, 231] width 217 height 23
type input "Cancel"
click at [449, 275] on button "OK" at bounding box center [449, 268] width 28 height 22
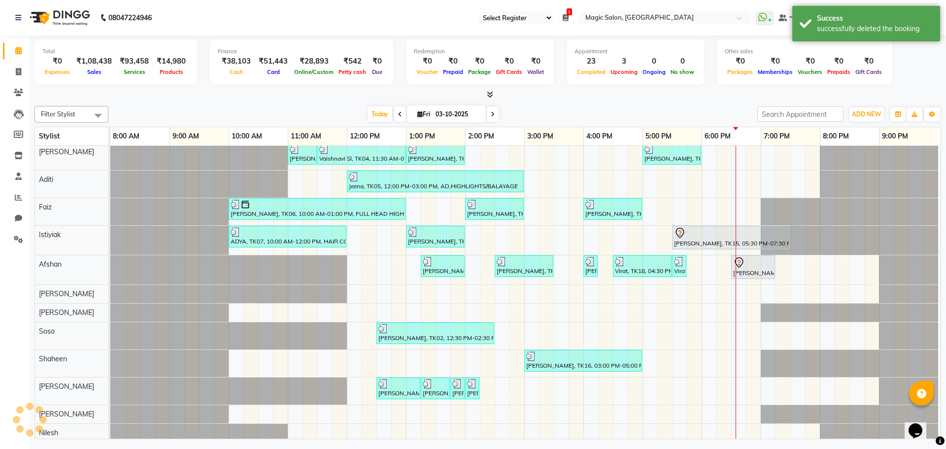
click at [491, 113] on icon at bounding box center [493, 114] width 4 height 6
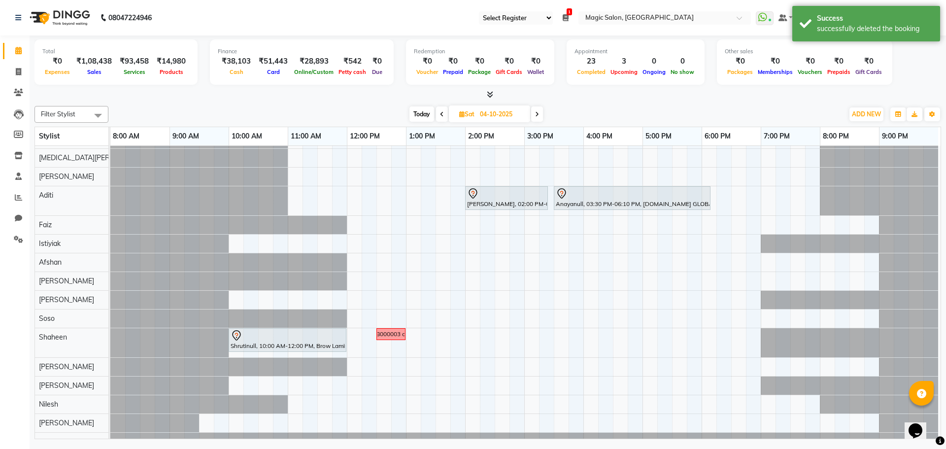
scroll to position [0, 0]
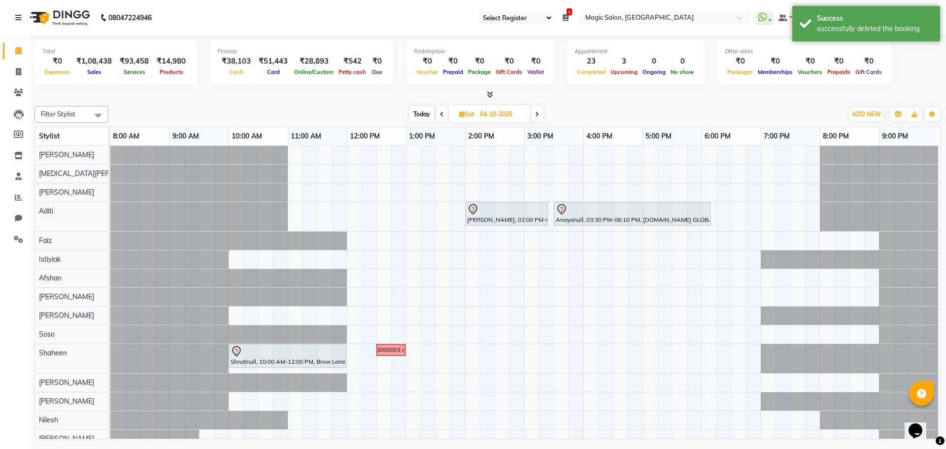
click at [420, 111] on span "Today" at bounding box center [421, 113] width 25 height 15
type input "03-10-2025"
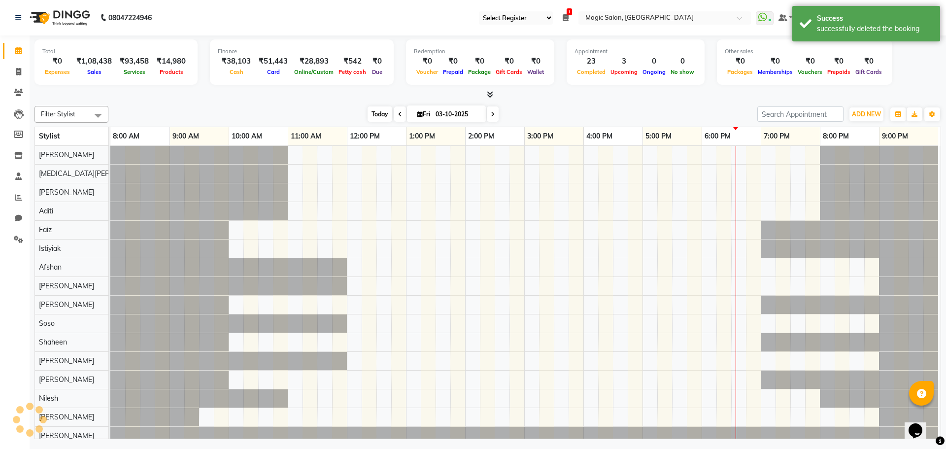
click at [388, 111] on span "Today" at bounding box center [380, 113] width 25 height 15
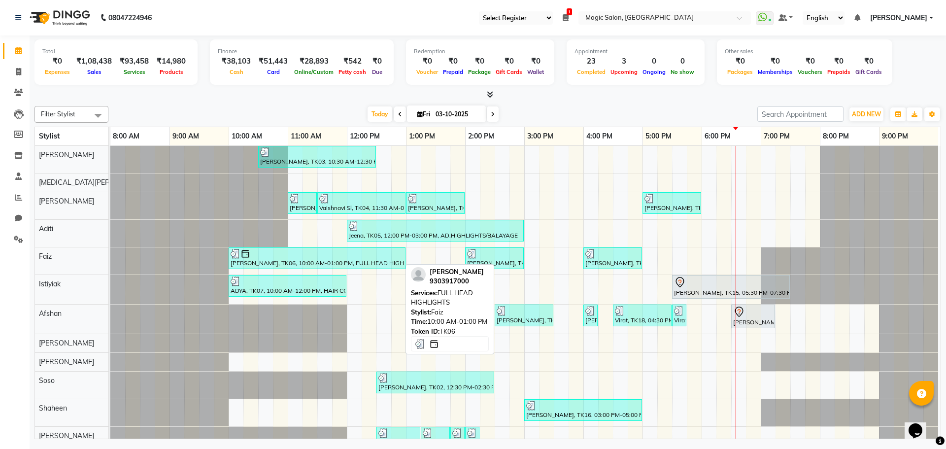
click at [241, 253] on img at bounding box center [245, 254] width 10 height 10
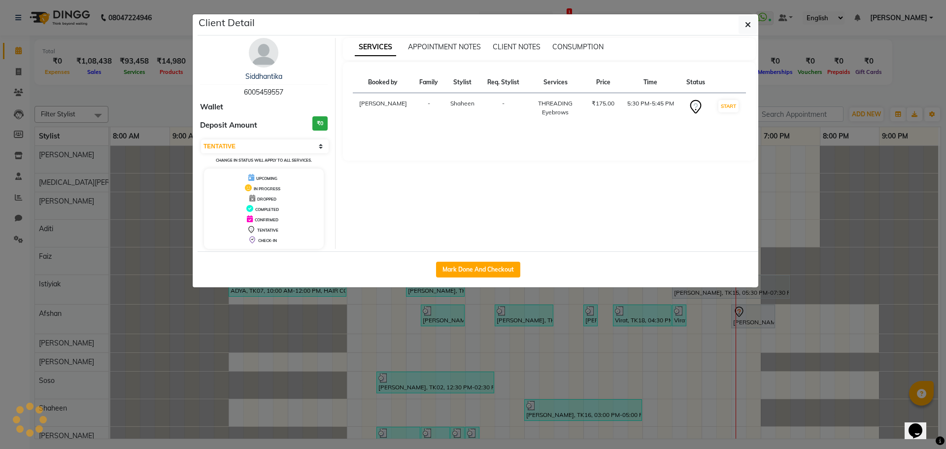
select select "3"
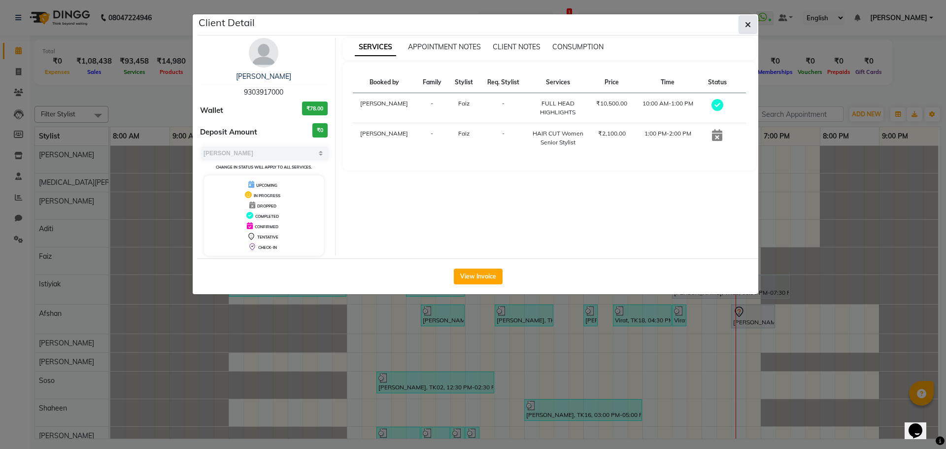
click at [749, 23] on icon "button" at bounding box center [748, 25] width 6 height 8
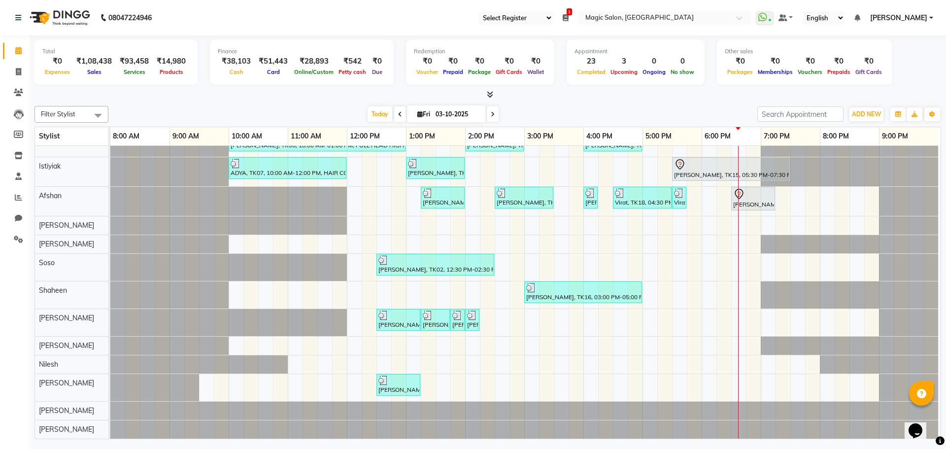
scroll to position [125, 0]
click at [648, 303] on div "Shibhani Dandekar, TK03, 10:30 AM-12:30 PM, Lash Lift and Tint - Creative Direc…" at bounding box center [525, 233] width 830 height 410
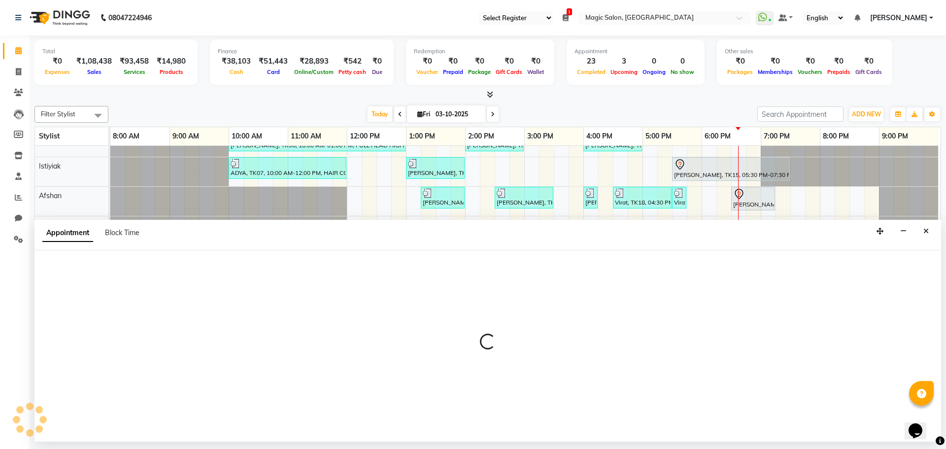
select select "89727"
select select "1020"
select select "tentative"
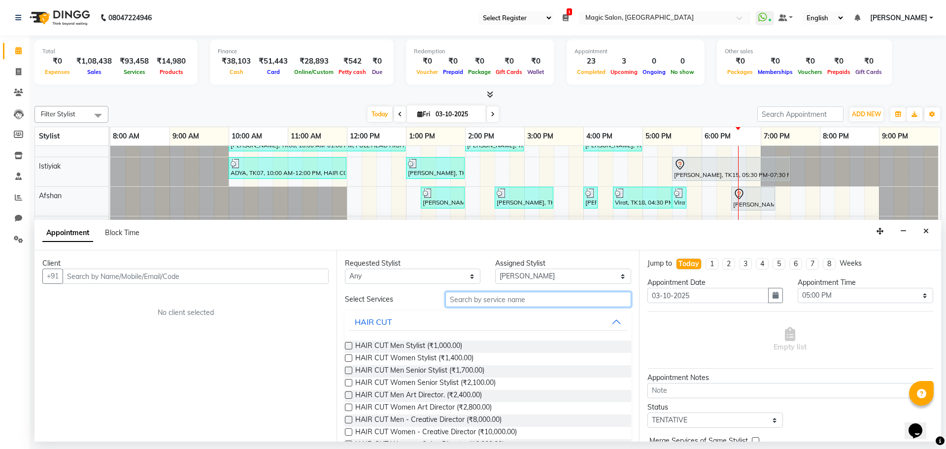
click at [569, 299] on input "text" at bounding box center [538, 299] width 186 height 15
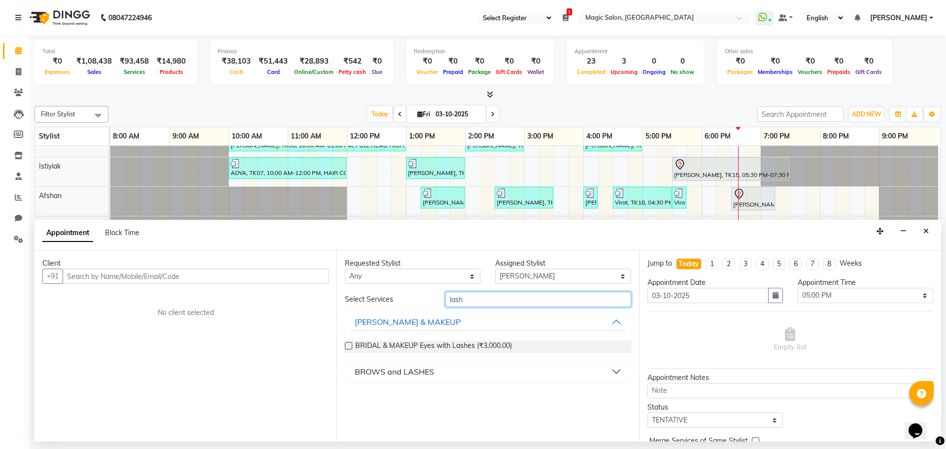
type input "lash"
click at [478, 369] on button "BROWS and LASHES" at bounding box center [488, 372] width 278 height 18
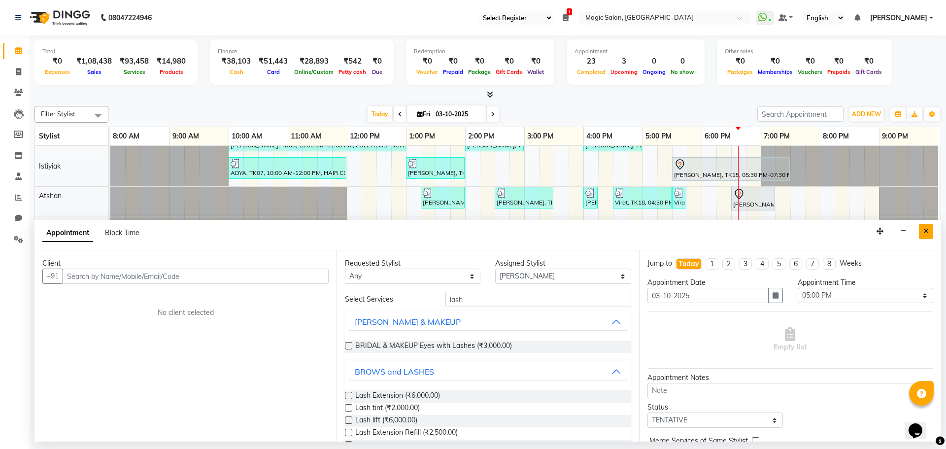
click at [929, 230] on button "Close" at bounding box center [926, 231] width 14 height 15
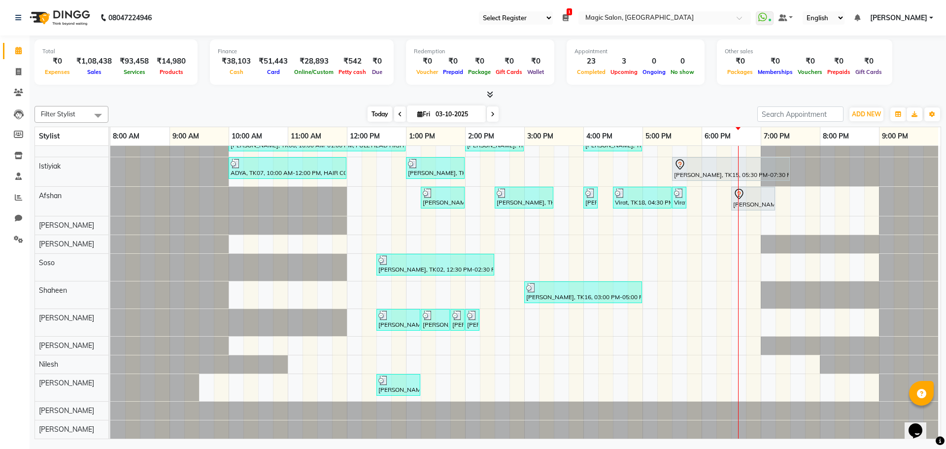
click at [384, 113] on span "Today" at bounding box center [380, 113] width 25 height 15
click at [368, 110] on span "Today" at bounding box center [380, 113] width 25 height 15
click at [495, 113] on span at bounding box center [493, 113] width 12 height 15
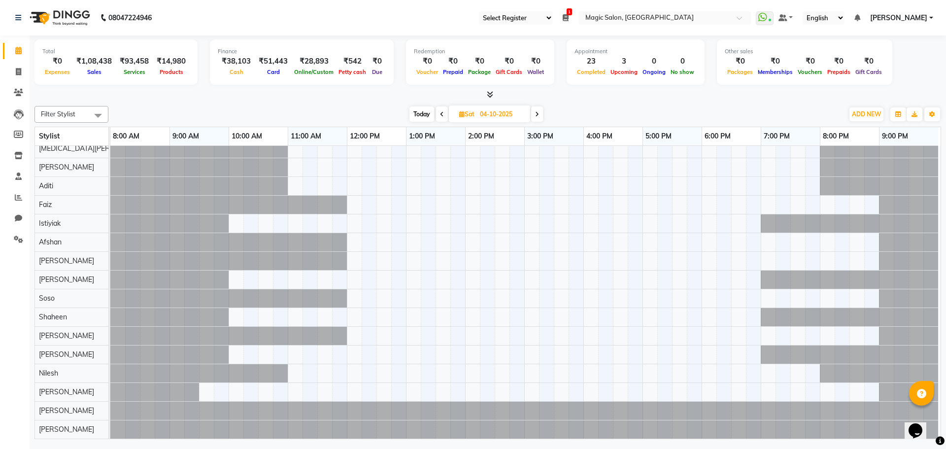
scroll to position [33, 0]
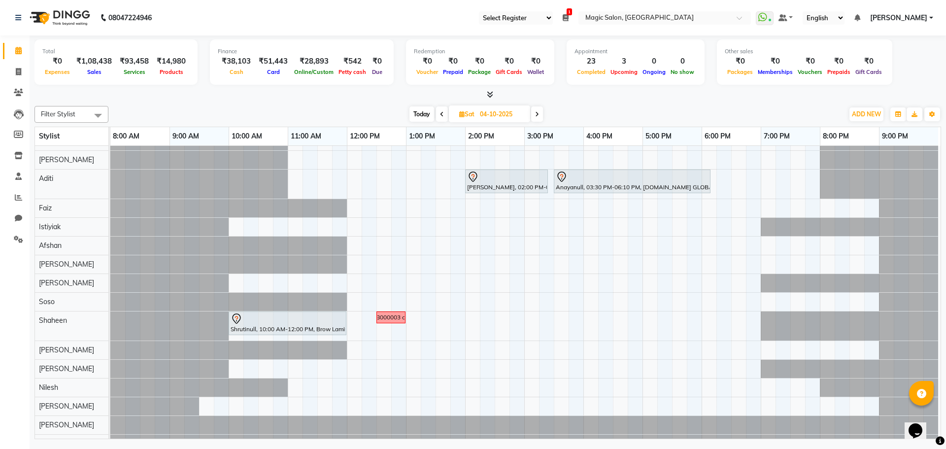
click at [428, 115] on span "Today" at bounding box center [421, 113] width 25 height 15
type input "03-10-2025"
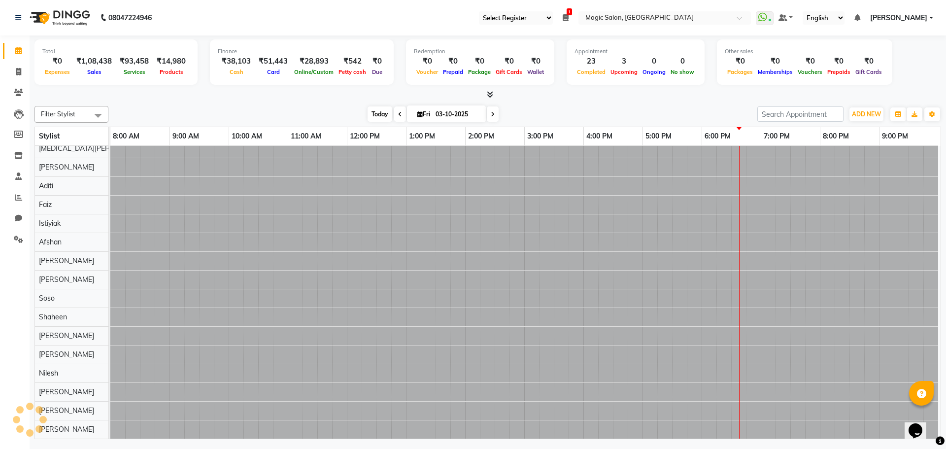
scroll to position [33, 5]
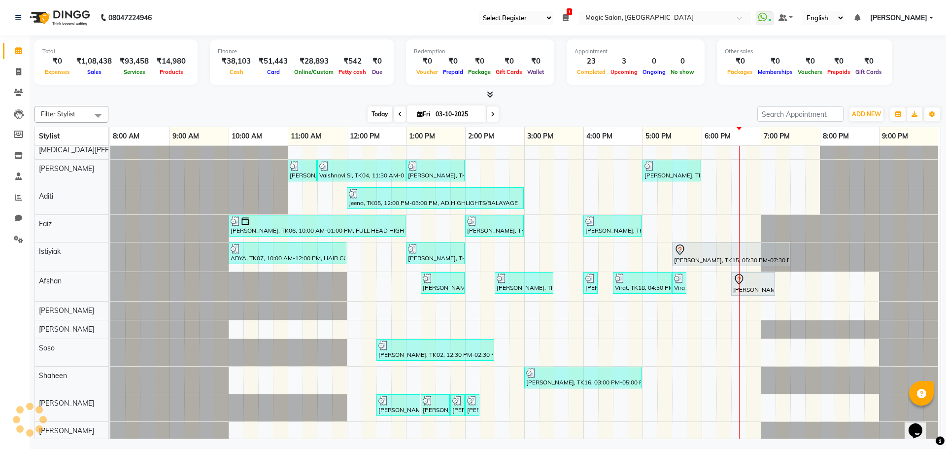
click at [384, 113] on span "Today" at bounding box center [380, 113] width 25 height 15
click at [379, 108] on span "Today" at bounding box center [380, 113] width 25 height 15
click at [662, 109] on div "Today Fri 03-10-2025" at bounding box center [432, 114] width 639 height 15
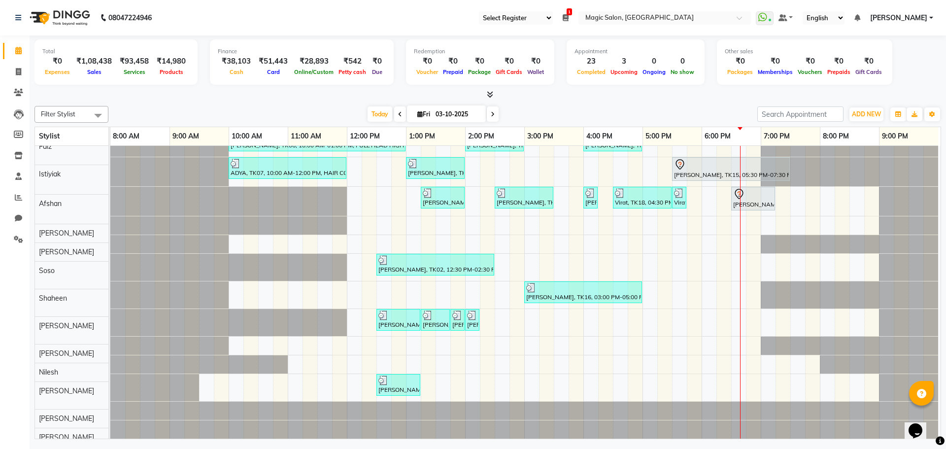
scroll to position [125, 0]
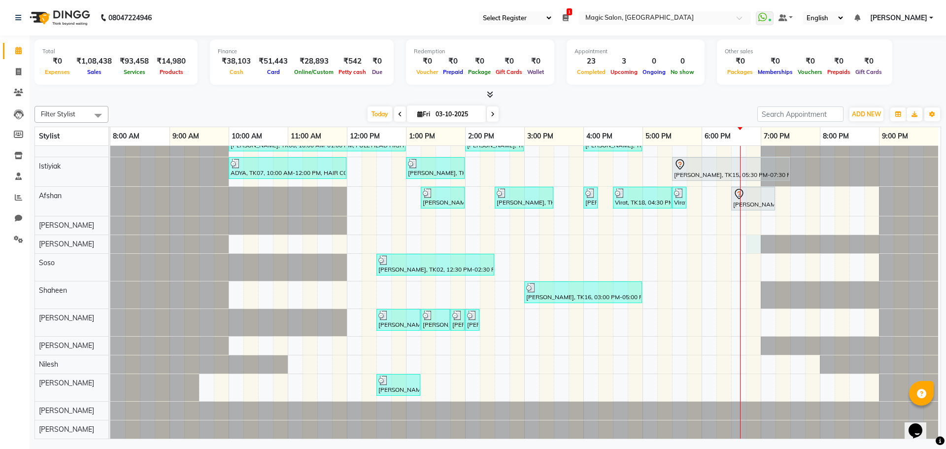
click at [746, 235] on div "Shibhani Dandekar, TK03, 10:30 AM-12:30 PM, Lash Lift and Tint - Creative Direc…" at bounding box center [525, 233] width 830 height 410
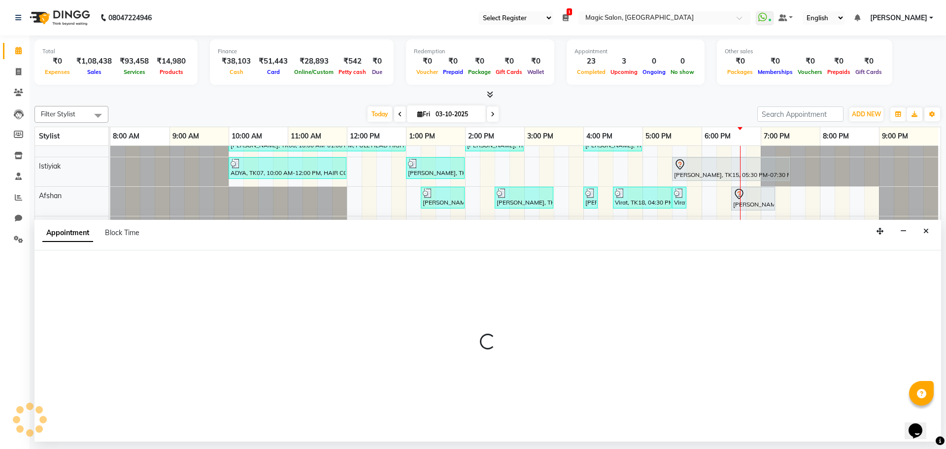
select select "90784"
select select "1125"
select select "tentative"
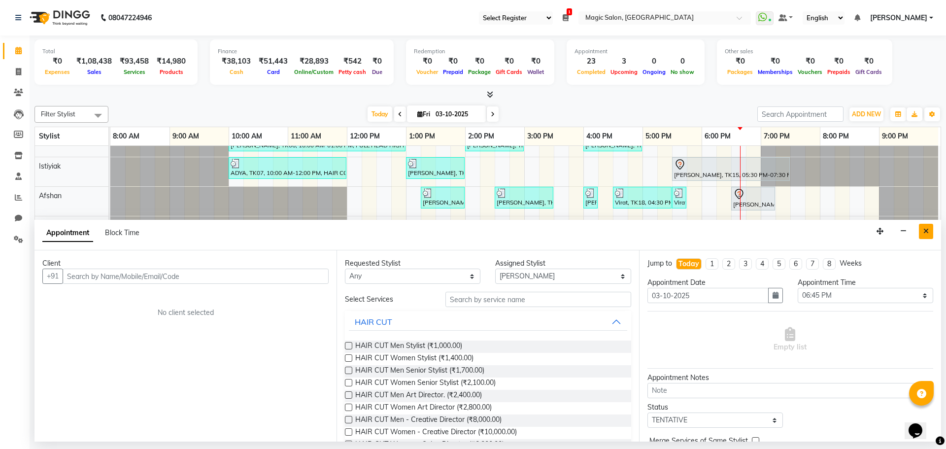
click at [928, 229] on icon "Close" at bounding box center [925, 231] width 5 height 7
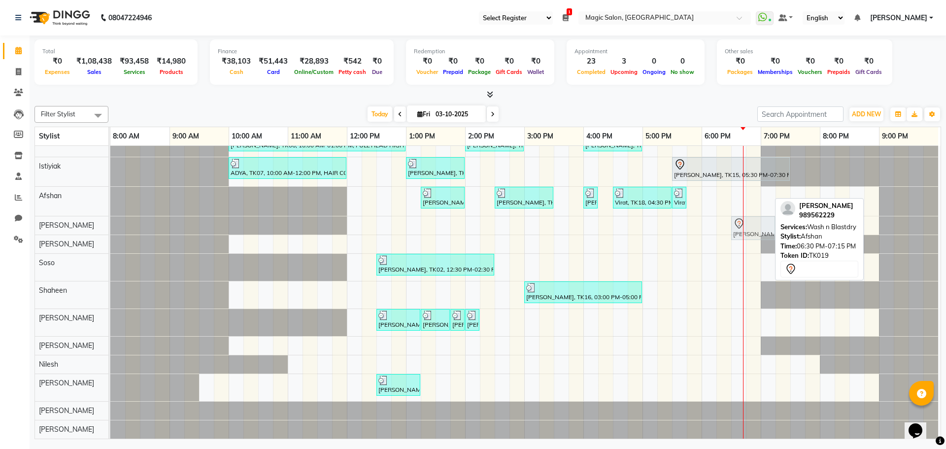
drag, startPoint x: 747, startPoint y: 183, endPoint x: 748, endPoint y: 219, distance: 36.0
click at [748, 214] on tbody "Shibhani Dandekar, TK03, 10:30 AM-12:30 PM, Lash Lift and Tint - Creative Direc…" at bounding box center [524, 233] width 828 height 410
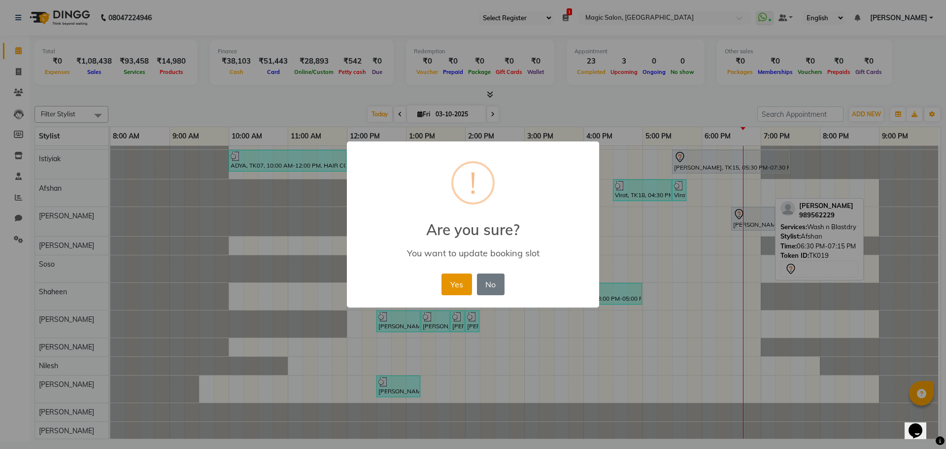
click at [468, 289] on button "Yes" at bounding box center [456, 284] width 30 height 22
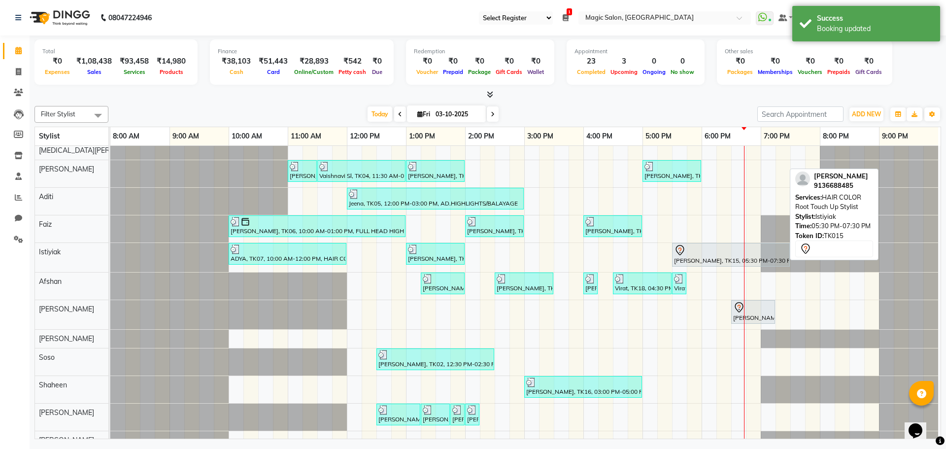
scroll to position [27, 0]
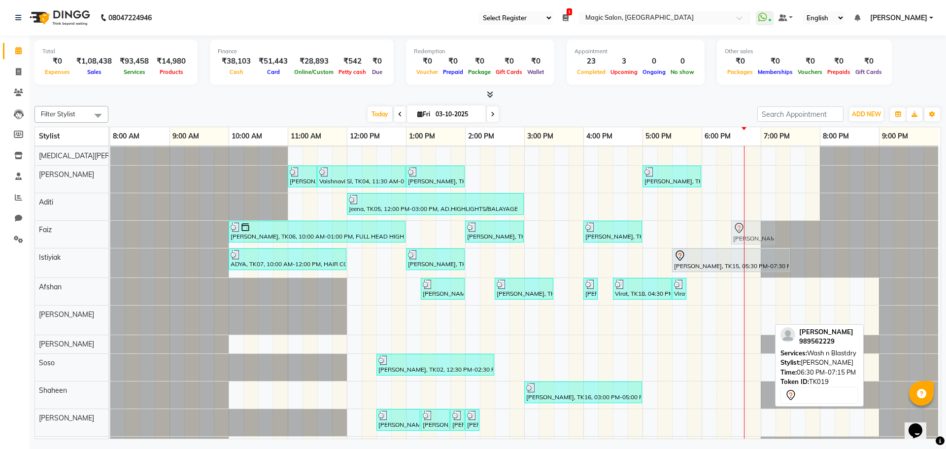
drag, startPoint x: 752, startPoint y: 309, endPoint x: 754, endPoint y: 234, distance: 75.9
click at [754, 234] on tbody "Shibhani Dandekar, TK03, 10:30 AM-12:30 PM, Lash Lift and Tint - Creative Direc…" at bounding box center [524, 328] width 828 height 419
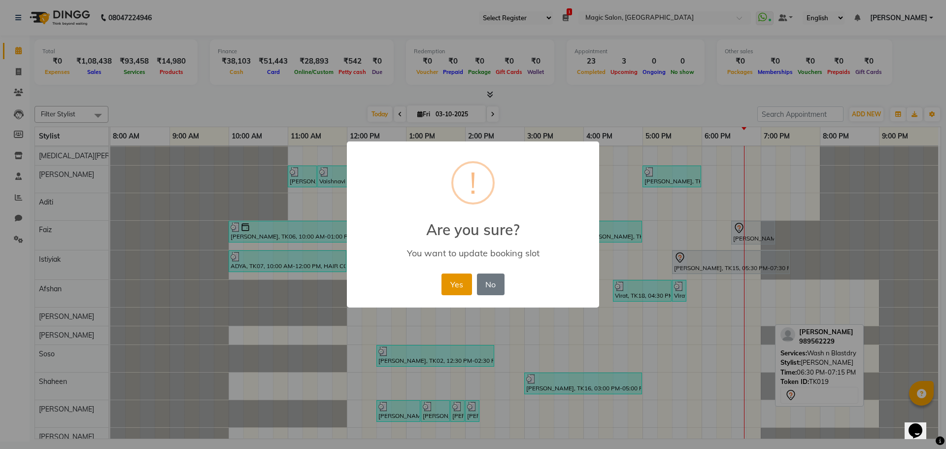
click at [450, 282] on button "Yes" at bounding box center [456, 284] width 30 height 22
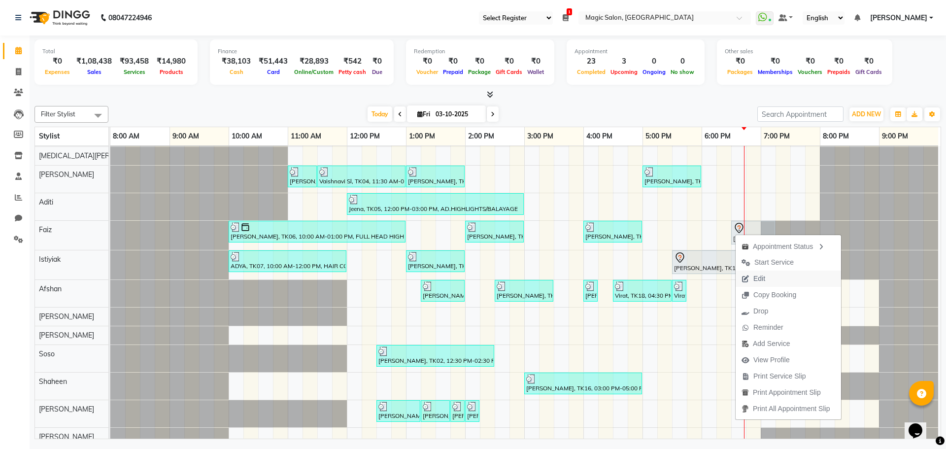
click at [759, 279] on span "Edit" at bounding box center [759, 278] width 12 height 10
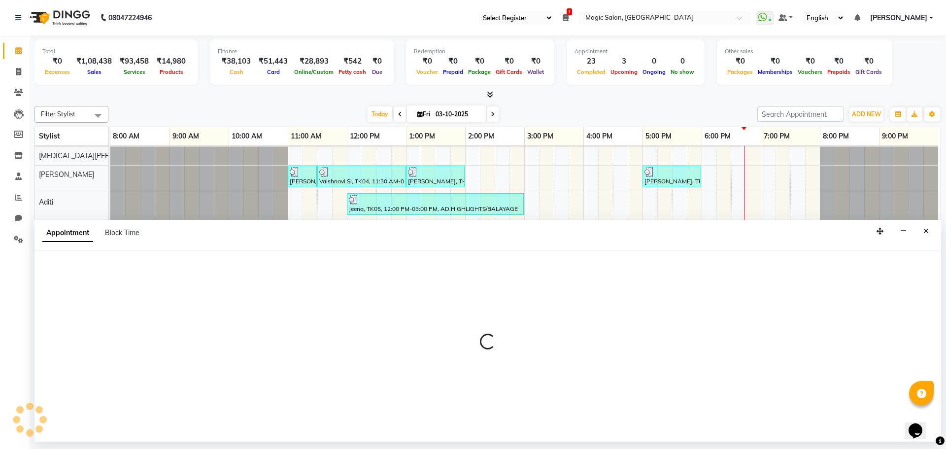
select select "tentative"
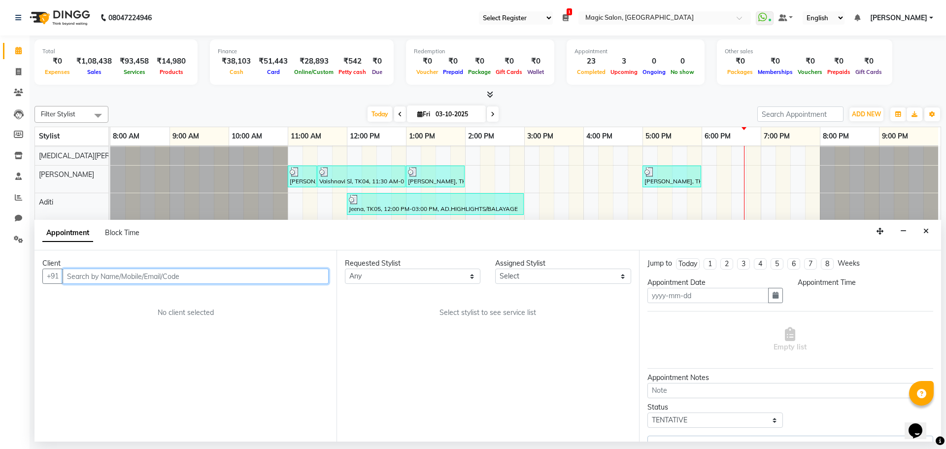
type input "03-10-2025"
select select "83382"
select select "1110"
select select "3632"
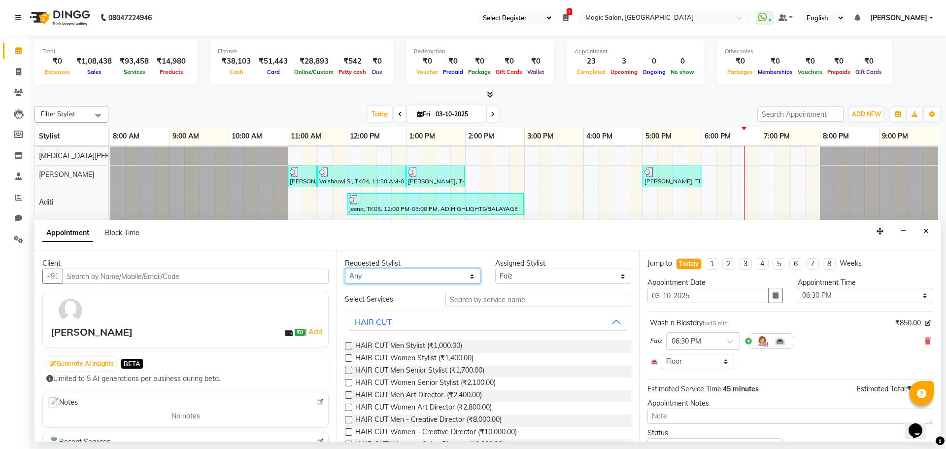
click at [436, 278] on select "Any Aditi Afshan Amanda Faiz Farhan Istiyiak Mayur Nikita Menon Nilesh Samir La…" at bounding box center [412, 275] width 135 height 15
select select "83382"
click at [345, 268] on select "Any Aditi Afshan Amanda Faiz Farhan Istiyiak Mayur Nikita Menon Nilesh Samir La…" at bounding box center [412, 275] width 135 height 15
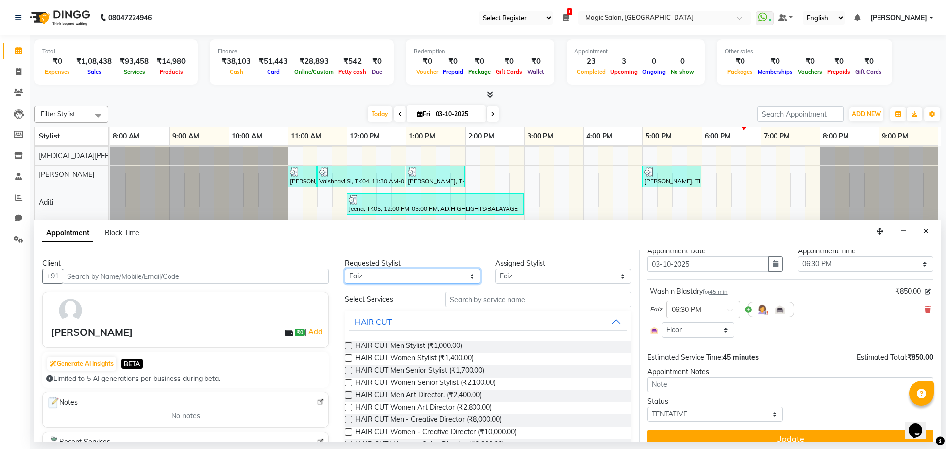
scroll to position [45, 0]
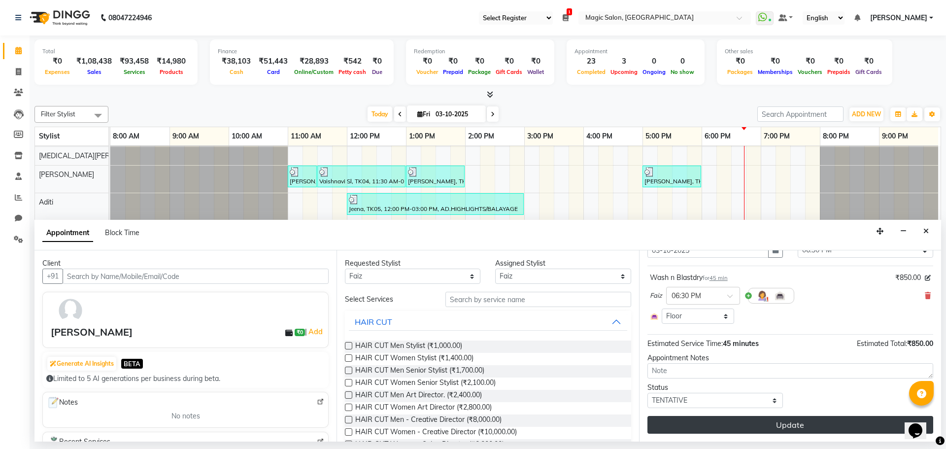
click at [788, 425] on button "Update" at bounding box center [790, 425] width 286 height 18
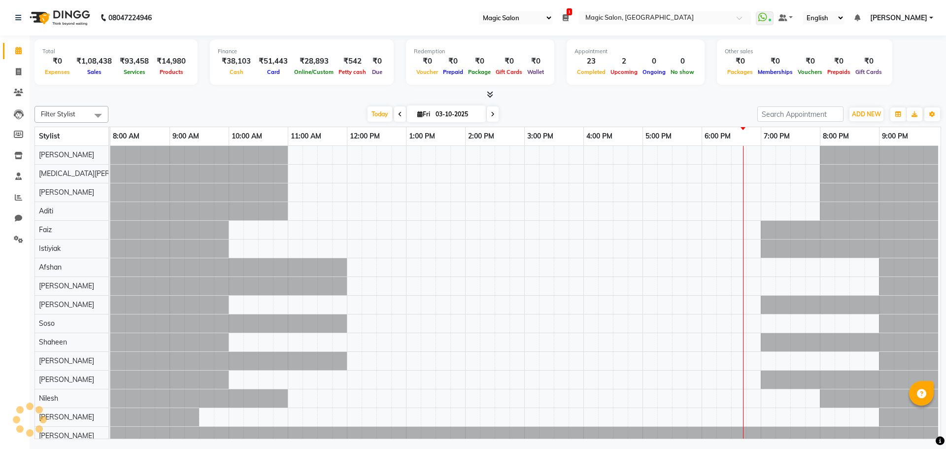
select select "55"
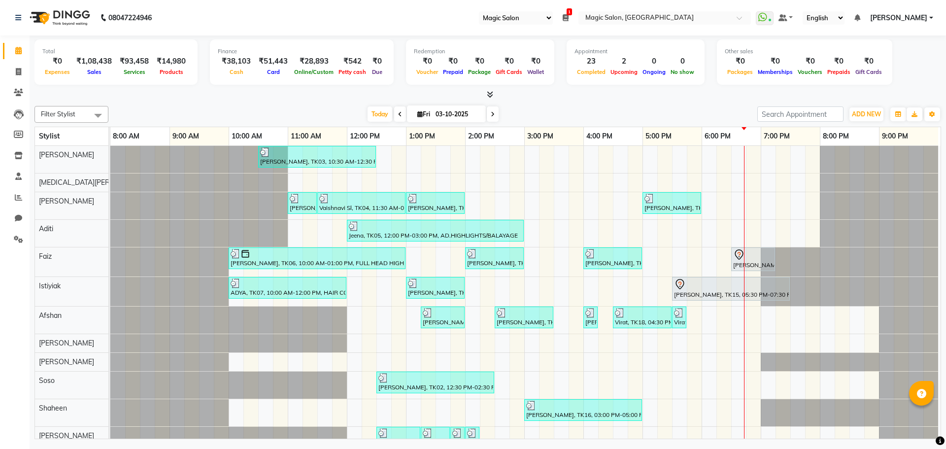
select select "55"
drag, startPoint x: 18, startPoint y: 155, endPoint x: 31, endPoint y: 155, distance: 12.8
click at [18, 155] on icon at bounding box center [18, 155] width 8 height 7
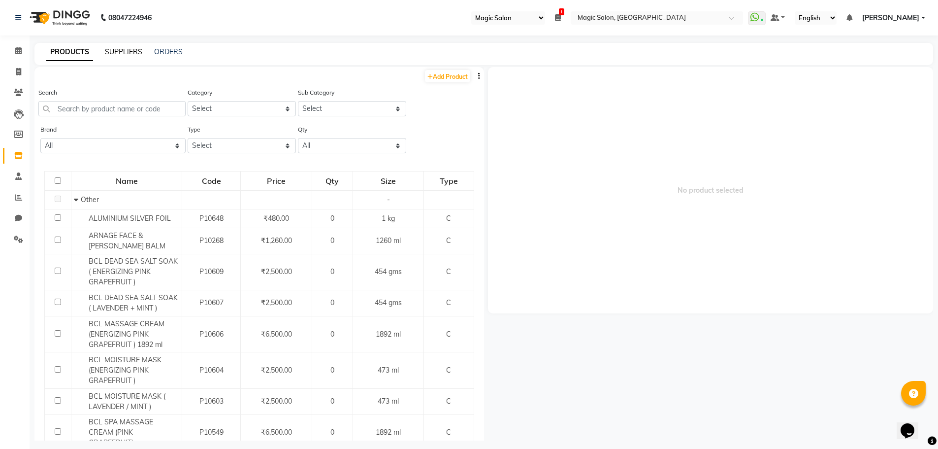
click at [141, 51] on link "SUPPLIERS" at bounding box center [123, 51] width 37 height 9
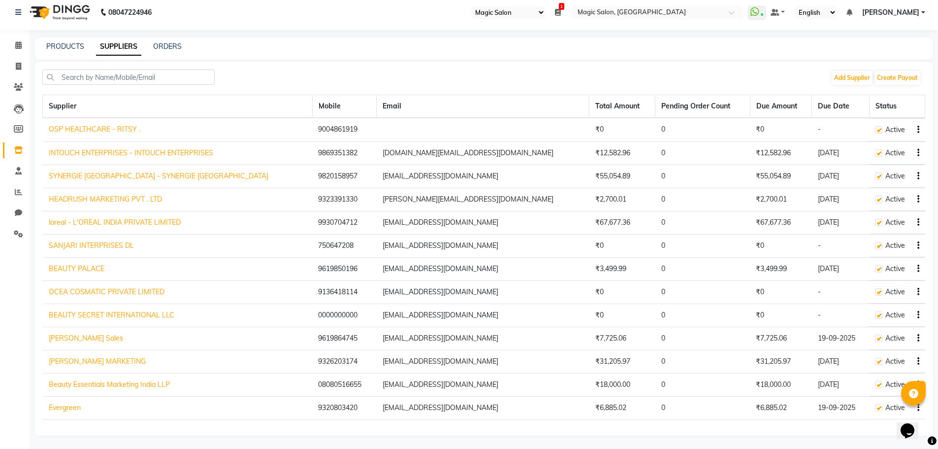
scroll to position [7, 0]
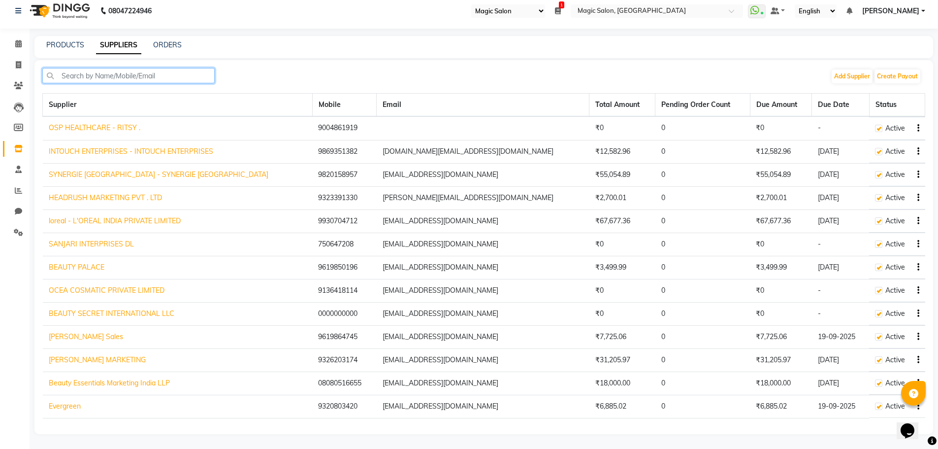
click at [126, 73] on input "text" at bounding box center [128, 75] width 172 height 15
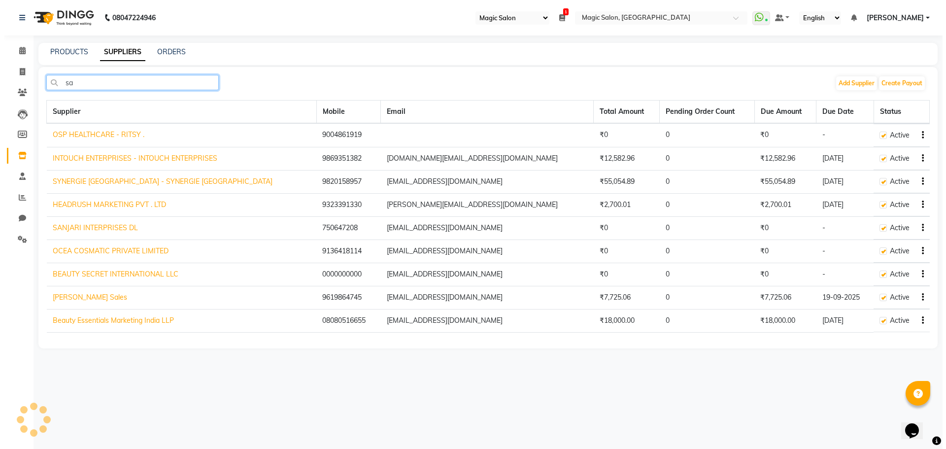
scroll to position [0, 0]
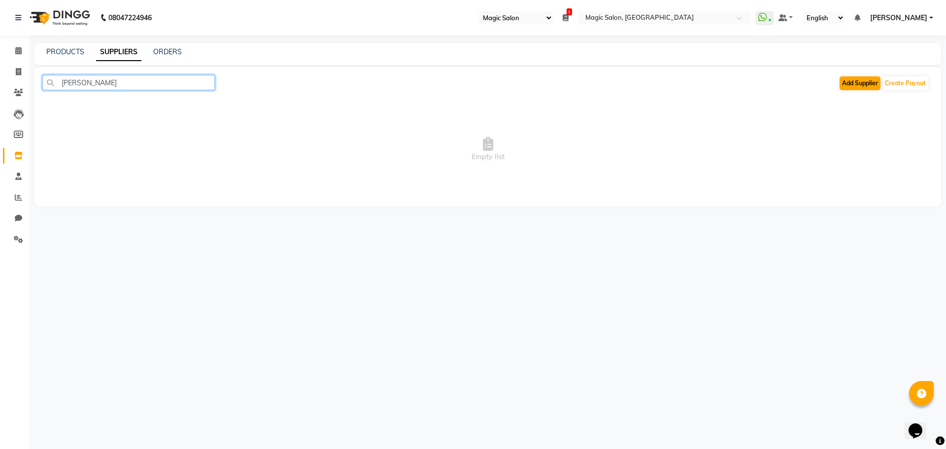
type input "[PERSON_NAME]"
click at [870, 81] on button "Add Supplier" at bounding box center [859, 83] width 41 height 14
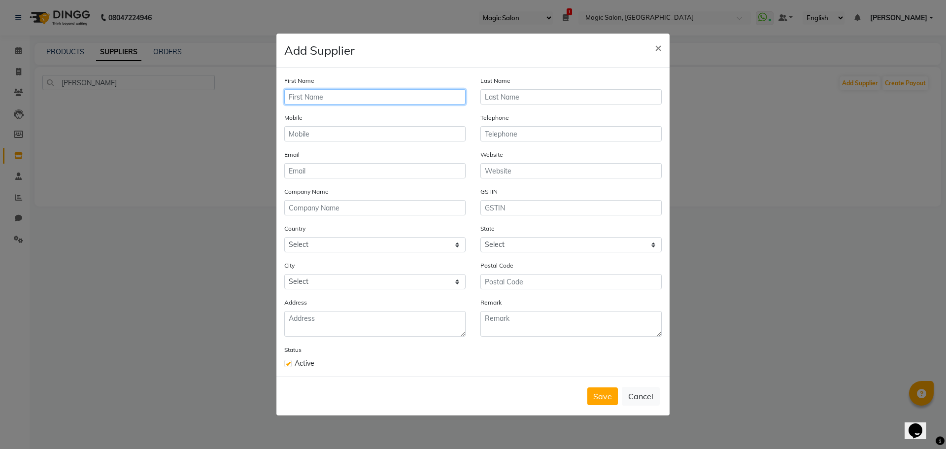
click at [308, 97] on input "text" at bounding box center [374, 96] width 181 height 15
type input "Saraf Enterprises"
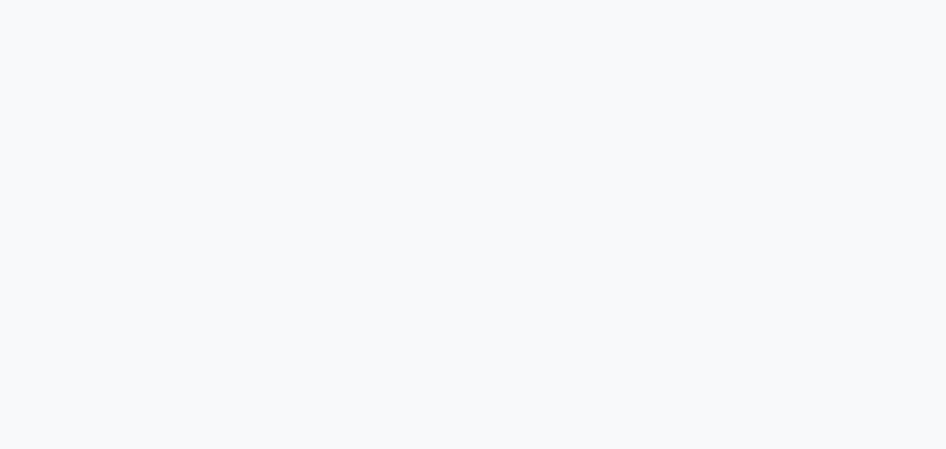
select select "55"
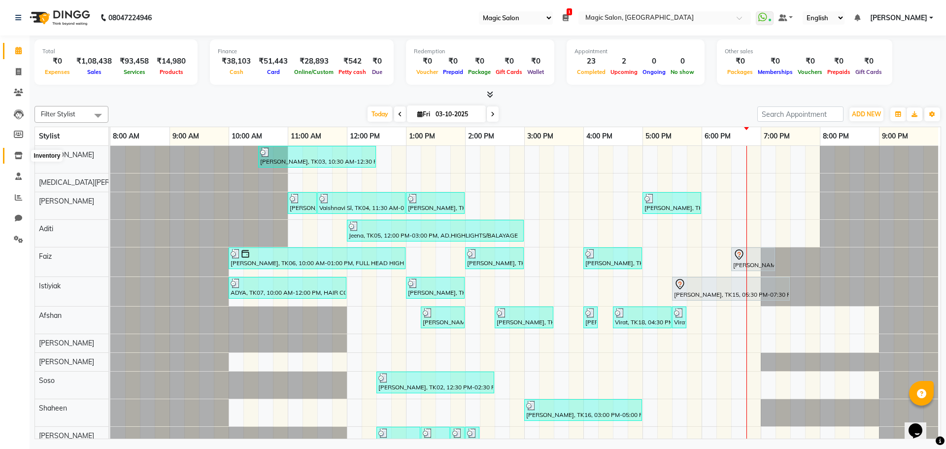
click at [19, 150] on span at bounding box center [18, 155] width 17 height 11
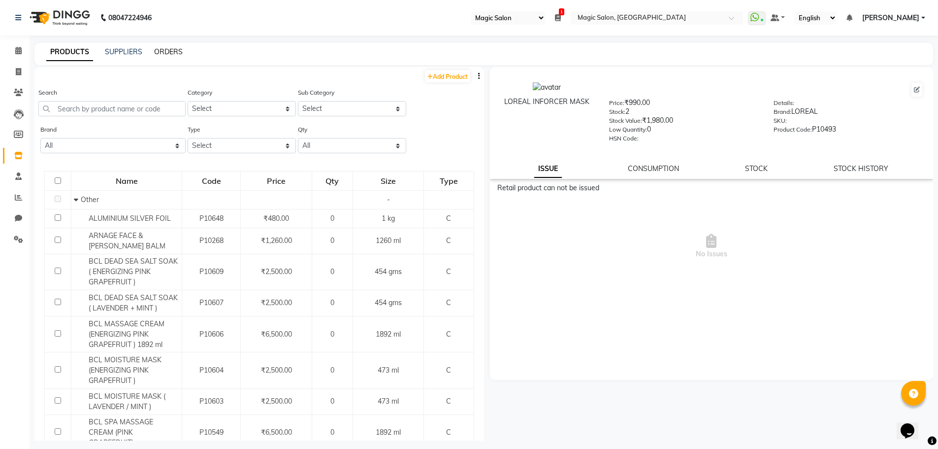
click at [175, 52] on link "ORDERS" at bounding box center [168, 51] width 29 height 9
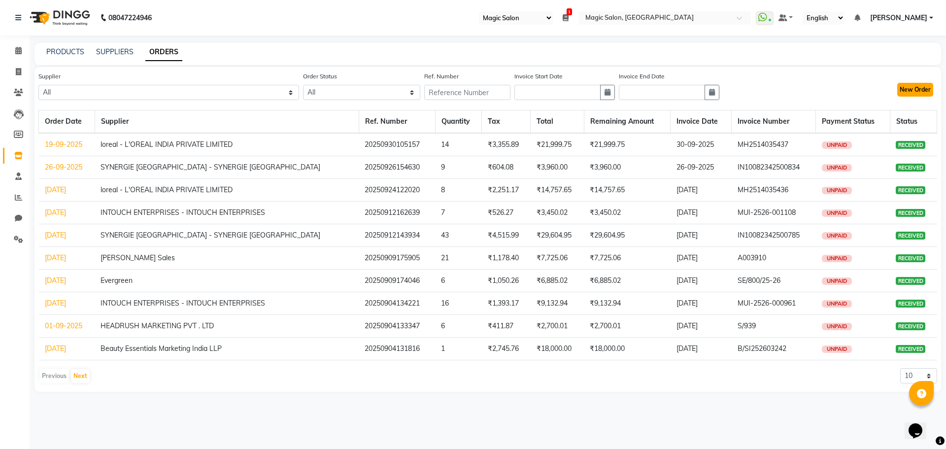
click at [924, 92] on button "New Order" at bounding box center [915, 90] width 36 height 14
select select "true"
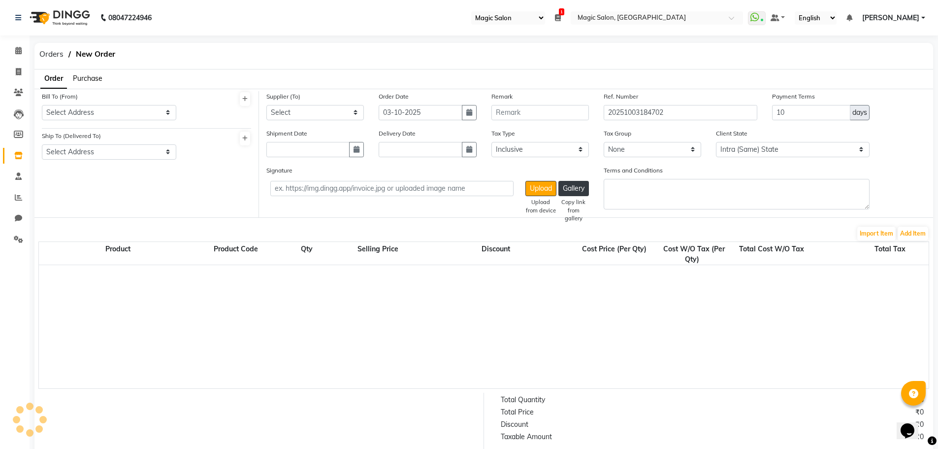
select select "3182"
click at [116, 113] on select "Select Address M/s SN HAIR BEAUTY PRIVATE LIMITED Floor 11th,B-1106 B tower, CT…" at bounding box center [109, 112] width 134 height 15
select select "1171"
click at [42, 105] on select "Select Address M/s SN HAIR BEAUTY PRIVATE LIMITED Floor 11th,B-1106 B tower, CT…" at bounding box center [109, 112] width 134 height 15
click at [157, 158] on select "Select Address M/s Magic Salon Hop No1, Ground and First Floor Auditorium, N.M …" at bounding box center [109, 151] width 134 height 15
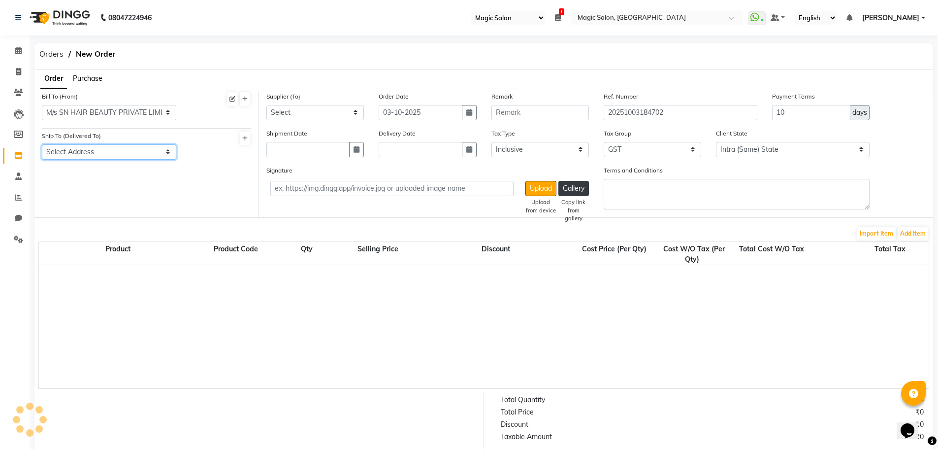
select select "1172"
click at [42, 144] on select "Select Address M/s Magic Salon Hop No1, Ground and First Floor Auditorium, N.M …" at bounding box center [109, 151] width 134 height 15
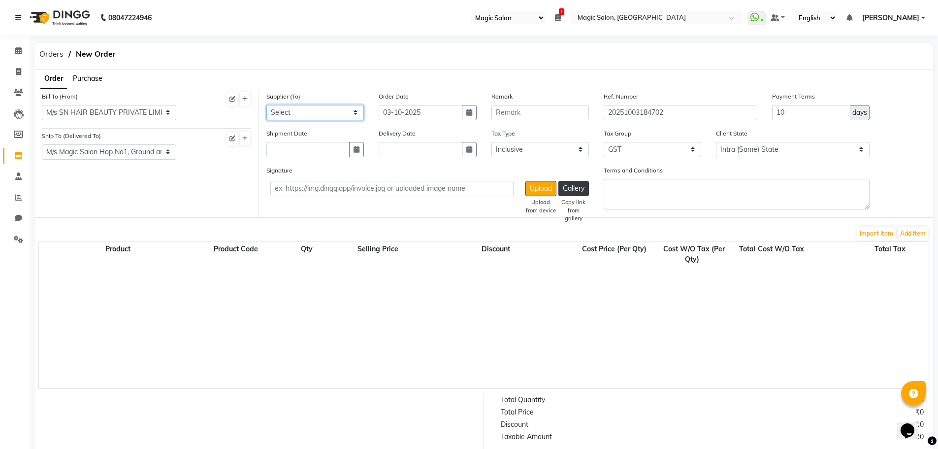
click at [297, 114] on select "Select OSP HEALTHCARE - RITSY . INTOUCH ENTERPRISES - INTOUCH ENTERPRISES SYNER…" at bounding box center [316, 112] width 98 height 15
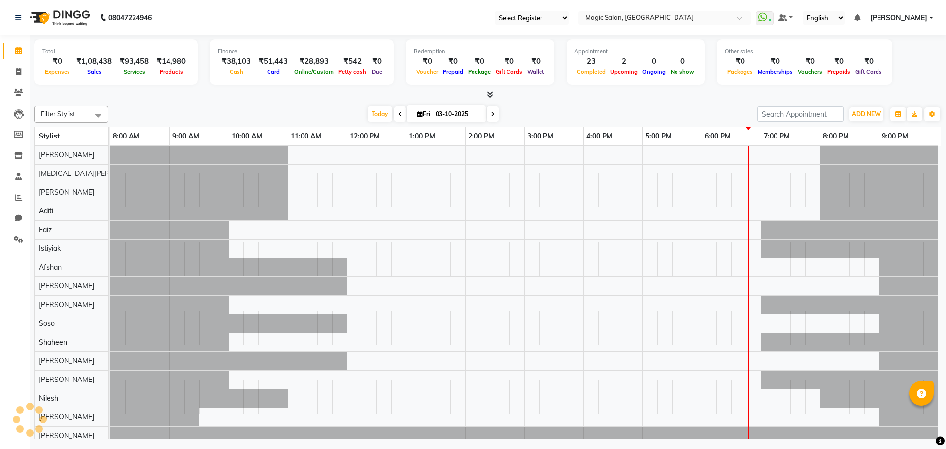
select select "55"
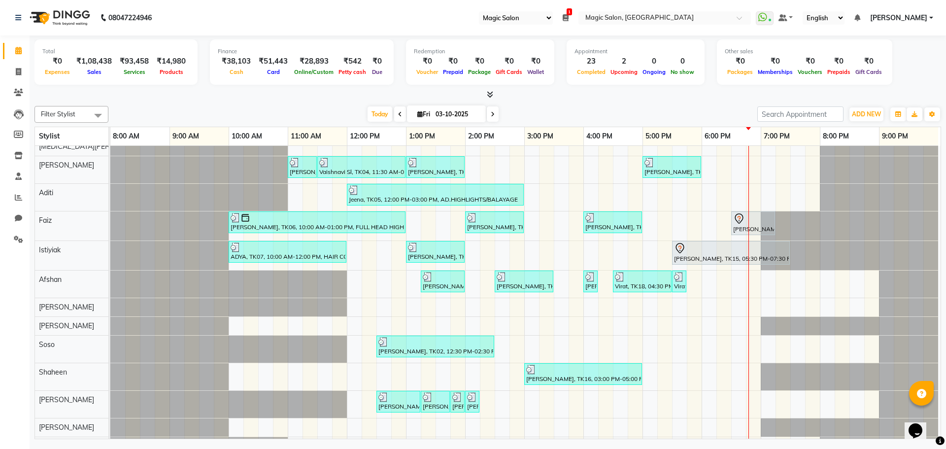
scroll to position [99, 0]
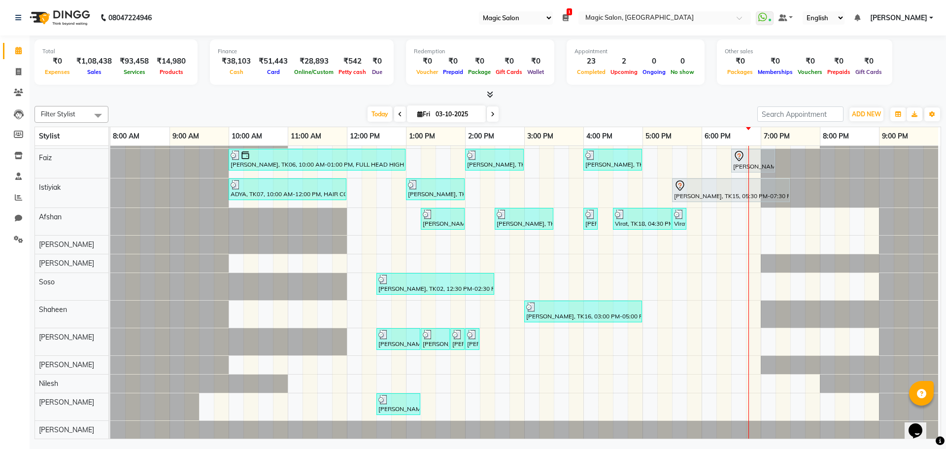
click at [492, 113] on icon at bounding box center [493, 114] width 4 height 6
type input "04-10-2025"
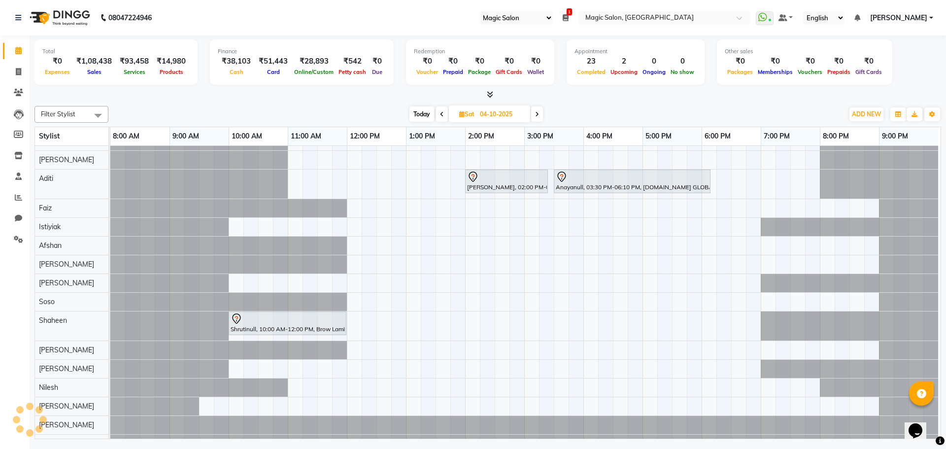
scroll to position [54, 5]
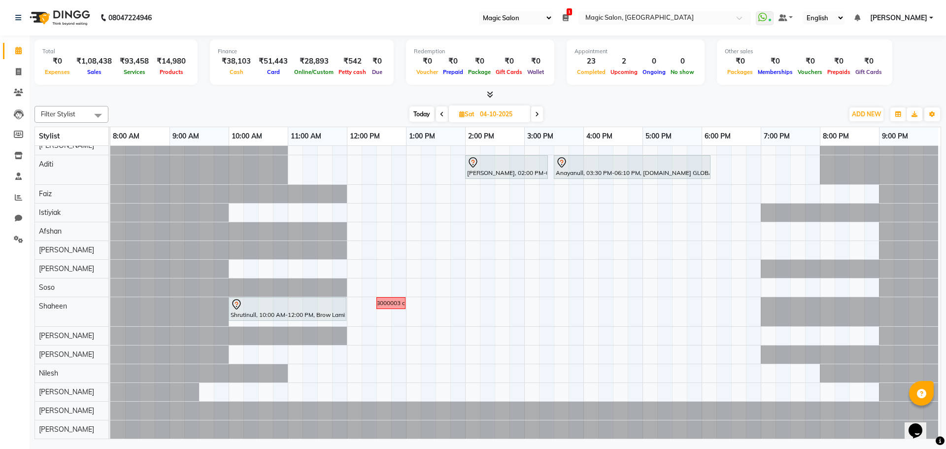
click at [582, 323] on div "[PERSON_NAME], 02:00 PM-03:25 PM, [DOMAIN_NAME] GLOBAL COLOR Anayanull, 03:30 P…" at bounding box center [525, 268] width 830 height 339
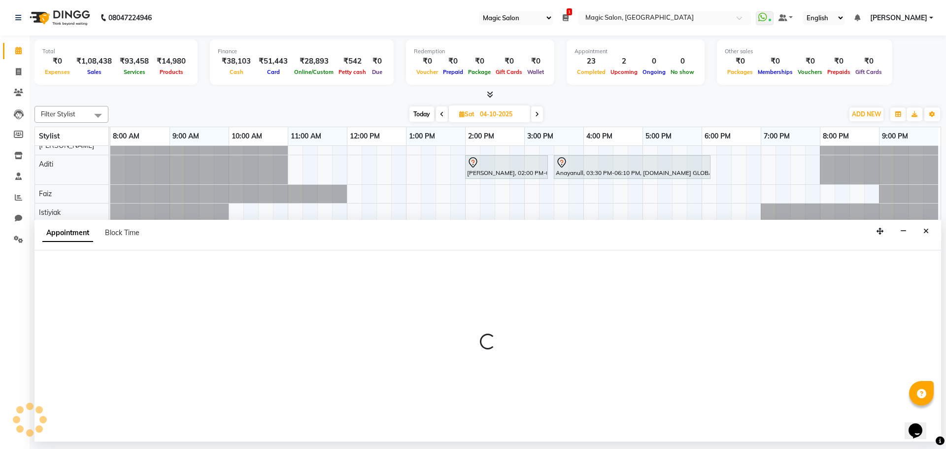
select select "89727"
select select "960"
select select "tentative"
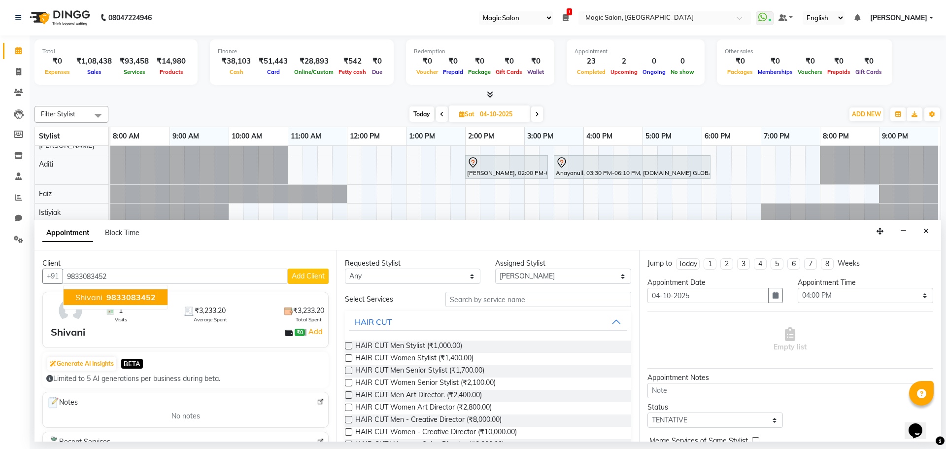
click at [154, 293] on button "[PERSON_NAME] 9833083452" at bounding box center [116, 297] width 104 height 16
type input "9833083452"
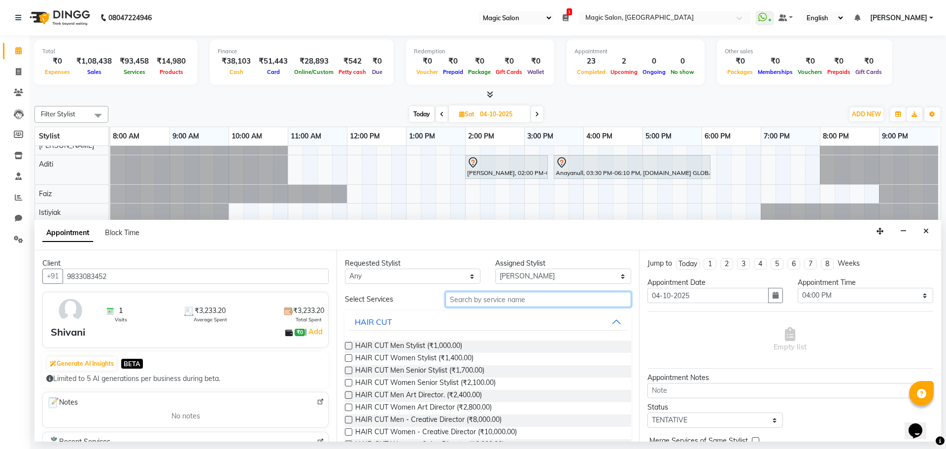
click at [483, 302] on input "text" at bounding box center [538, 299] width 186 height 15
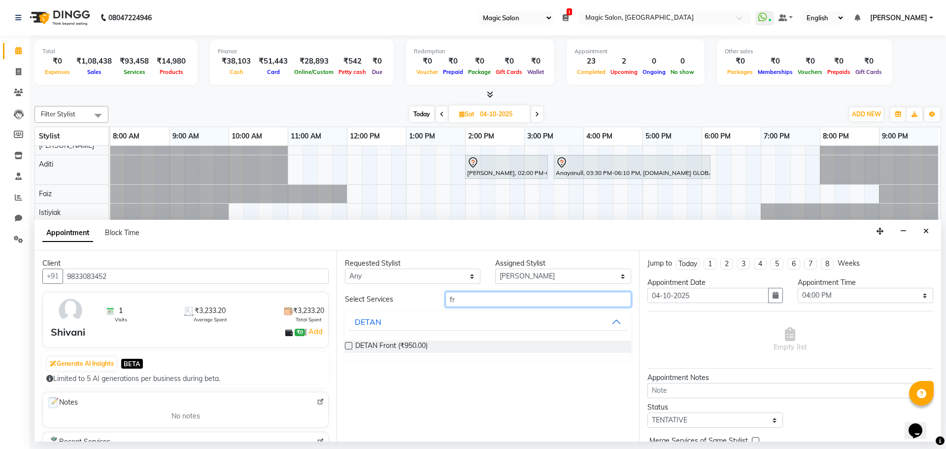
type input "f"
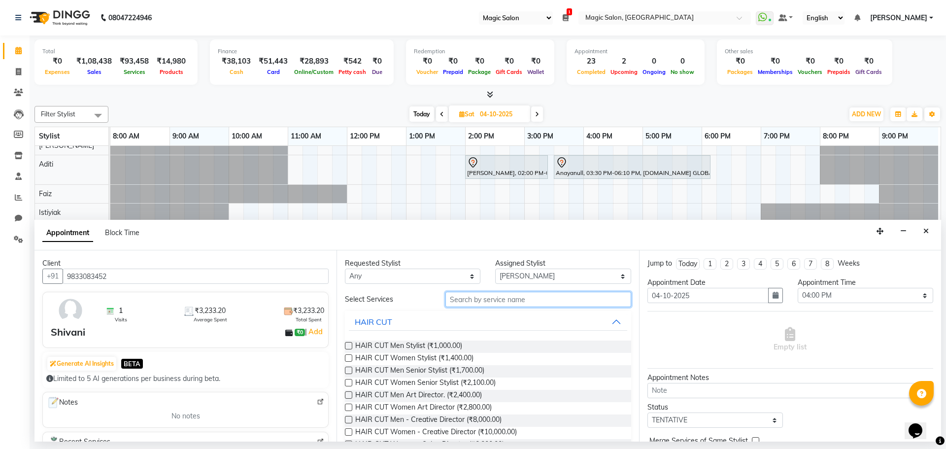
type input "w"
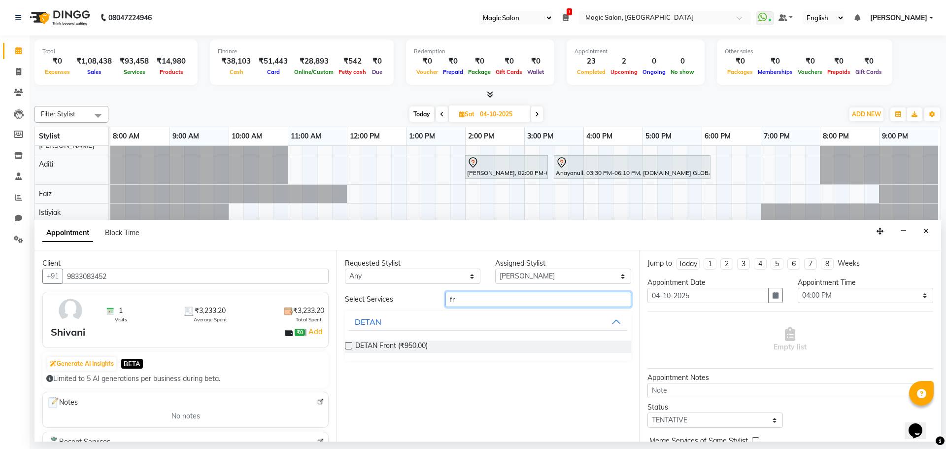
type input "f"
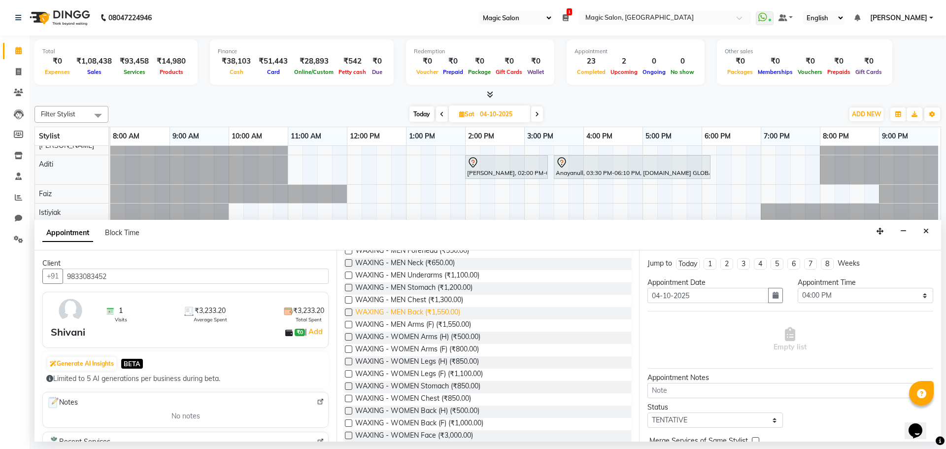
scroll to position [148, 0]
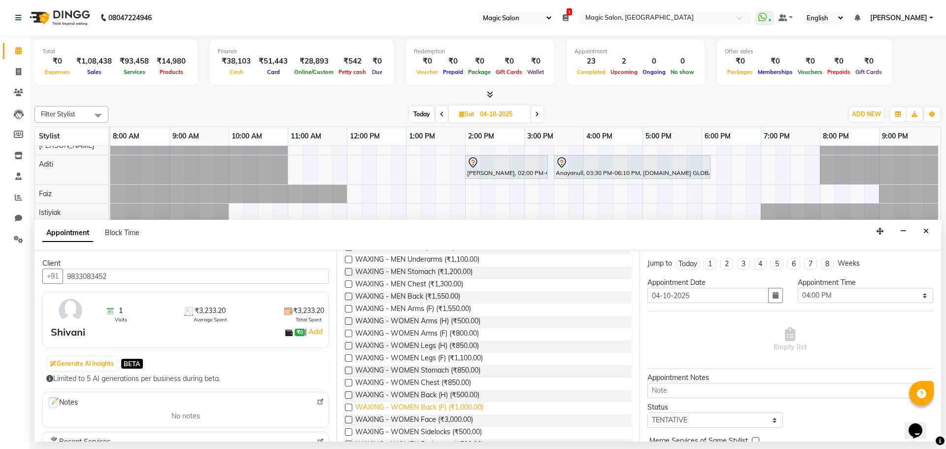
type input "waxing"
click at [452, 404] on span "WAXING - WOMEN Back (F) (₹1,000.00)" at bounding box center [419, 408] width 128 height 12
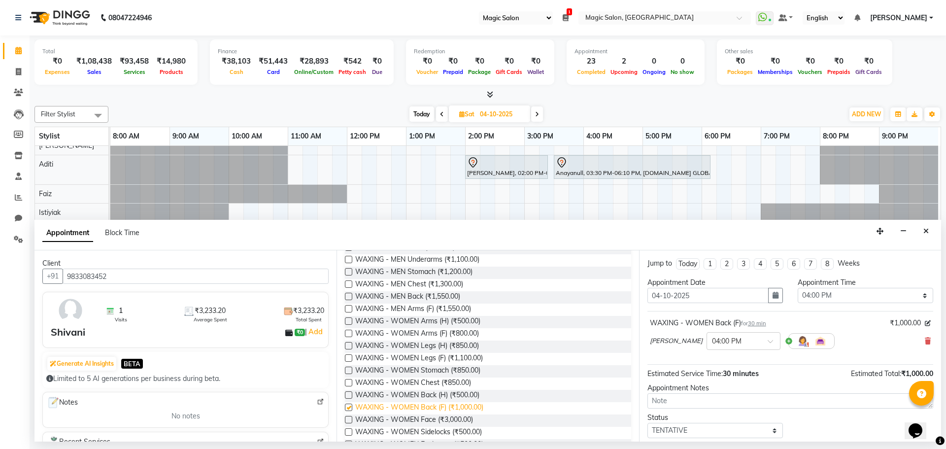
checkbox input "false"
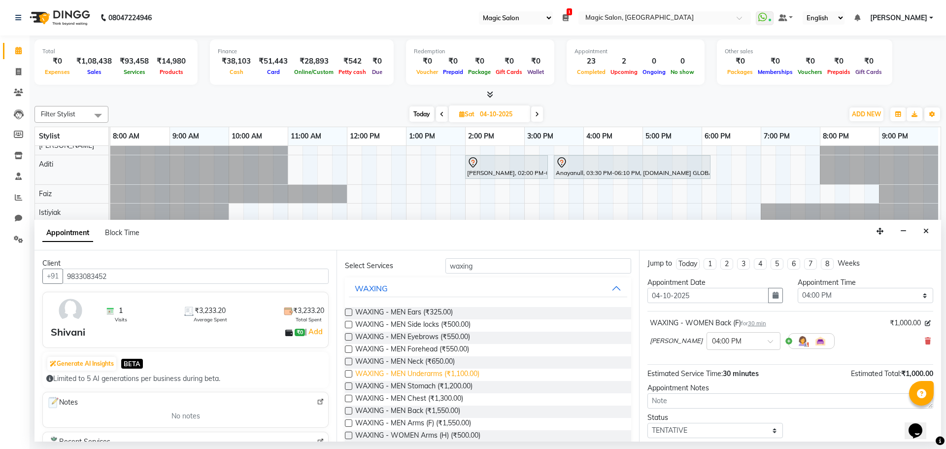
scroll to position [49, 0]
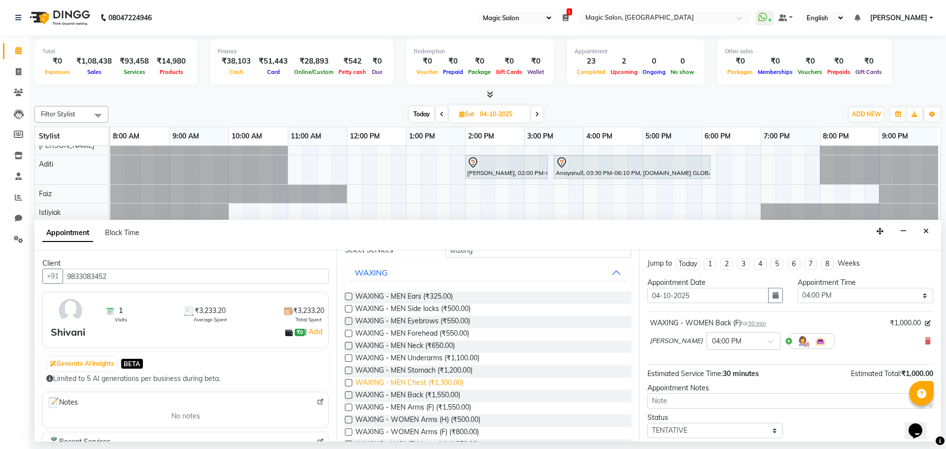
click at [449, 383] on span "WAXING - MEN Chest (₹1,300.00)" at bounding box center [409, 383] width 108 height 12
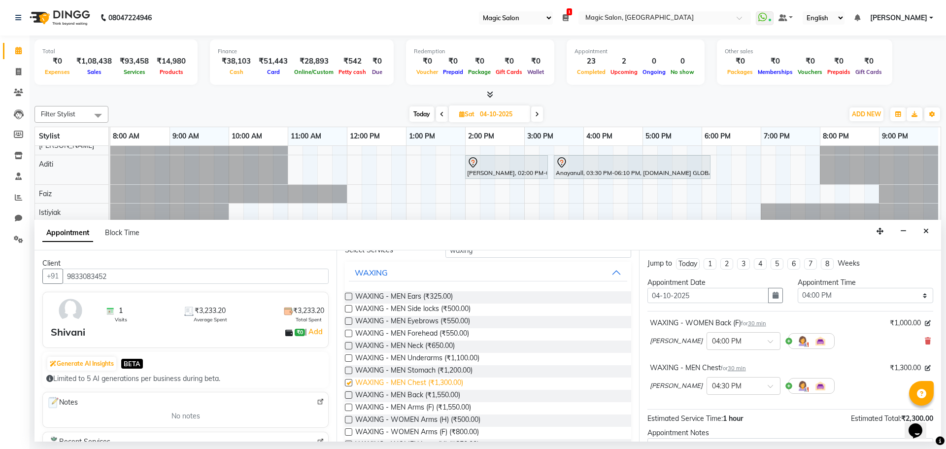
checkbox input "false"
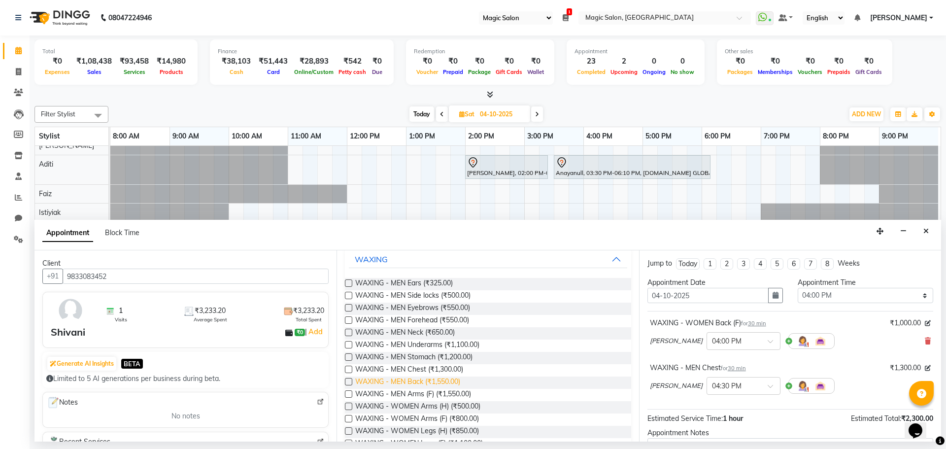
click at [446, 378] on span "WAXING - MEN Back (₹1,550.00)" at bounding box center [407, 382] width 105 height 12
checkbox input "false"
click at [925, 338] on icon at bounding box center [928, 340] width 6 height 7
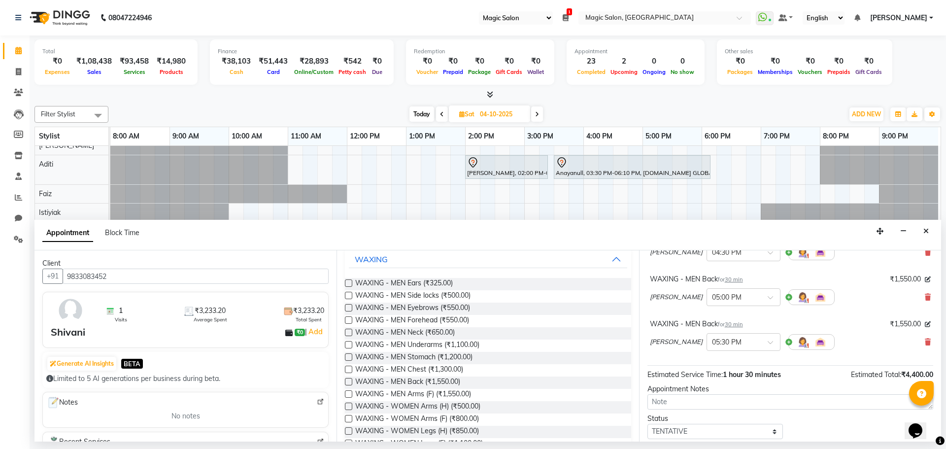
scroll to position [148, 0]
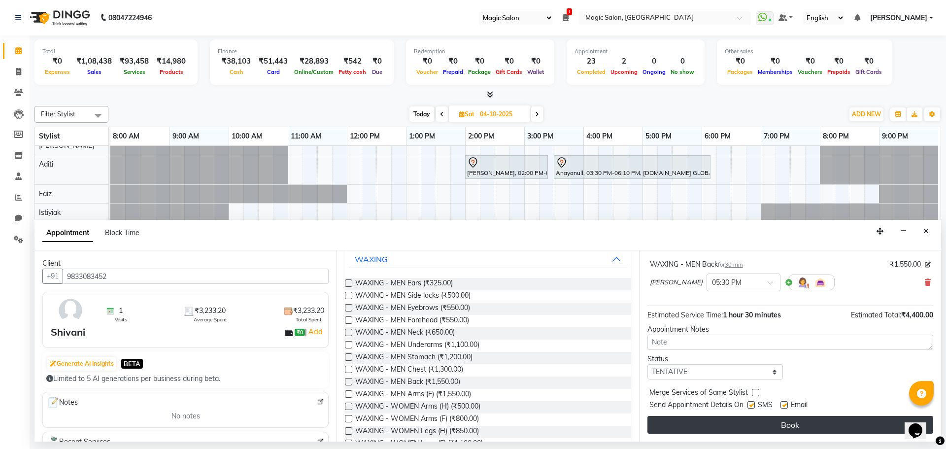
click at [773, 422] on button "Book" at bounding box center [790, 425] width 286 height 18
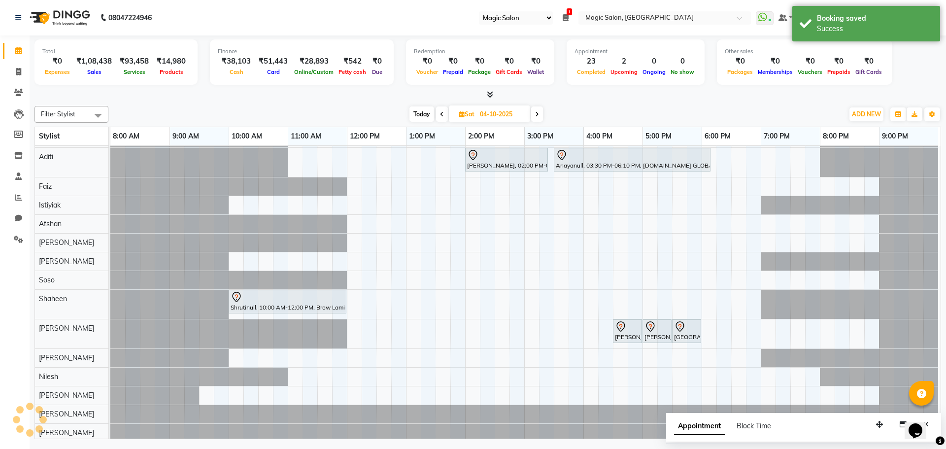
scroll to position [65, 5]
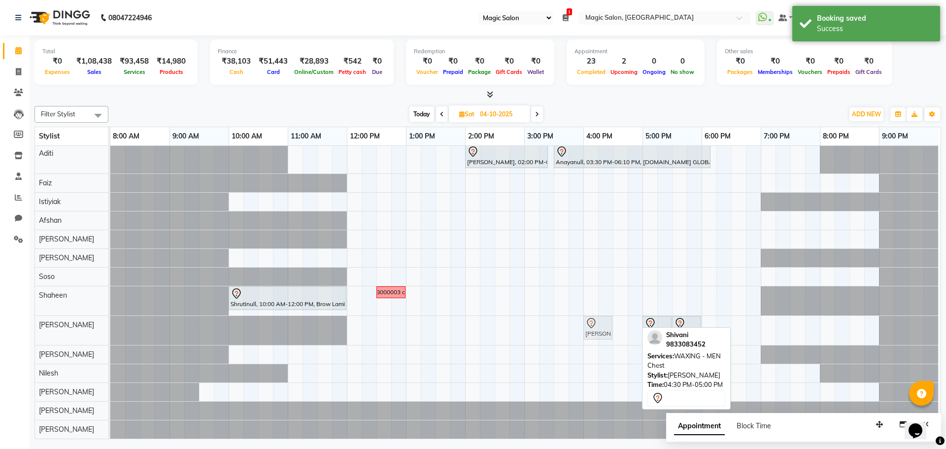
drag, startPoint x: 621, startPoint y: 319, endPoint x: 593, endPoint y: 320, distance: 28.1
click at [110, 320] on div "Shivaninull, 04:30 PM-05:00 PM, WAXING - MEN Chest Shivaninull, 05:00 PM-05:30 …" at bounding box center [110, 330] width 0 height 29
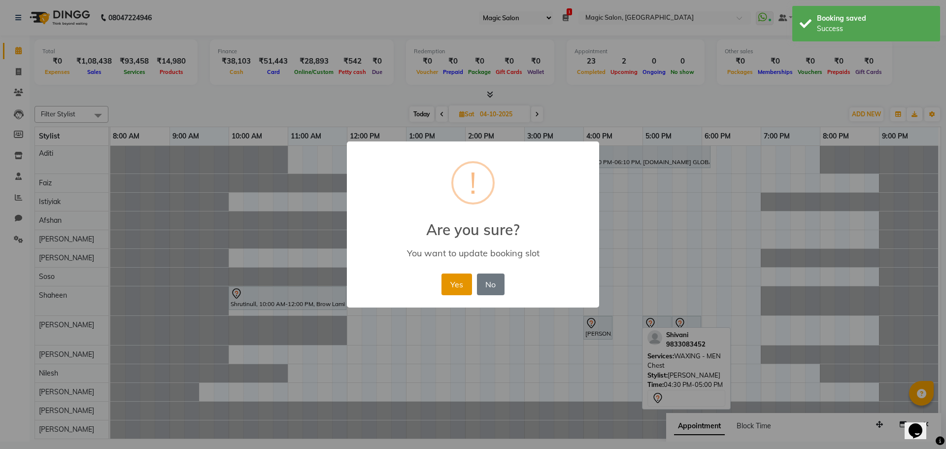
click at [445, 286] on button "Yes" at bounding box center [456, 284] width 30 height 22
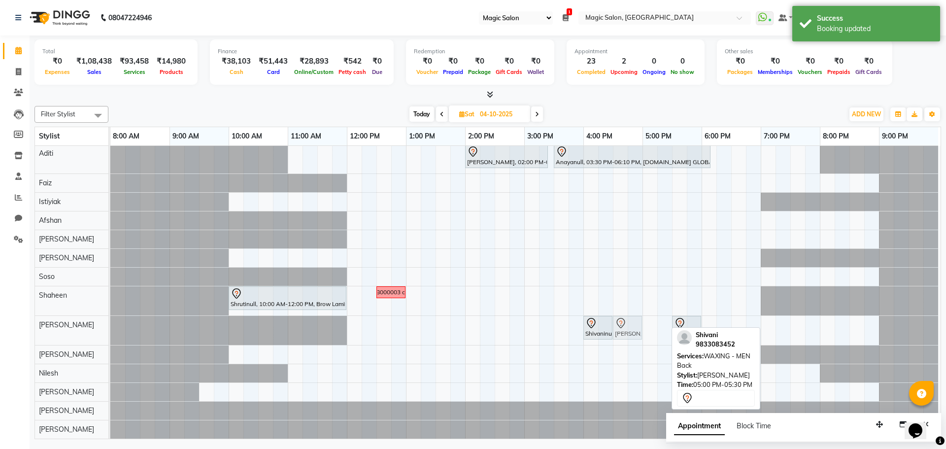
drag, startPoint x: 647, startPoint y: 317, endPoint x: 619, endPoint y: 323, distance: 29.1
click at [110, 323] on div "Shivaninull, 04:00 PM-04:30 PM, WAXING - MEN Chest Shivaninull, 05:00 PM-05:30 …" at bounding box center [110, 330] width 0 height 29
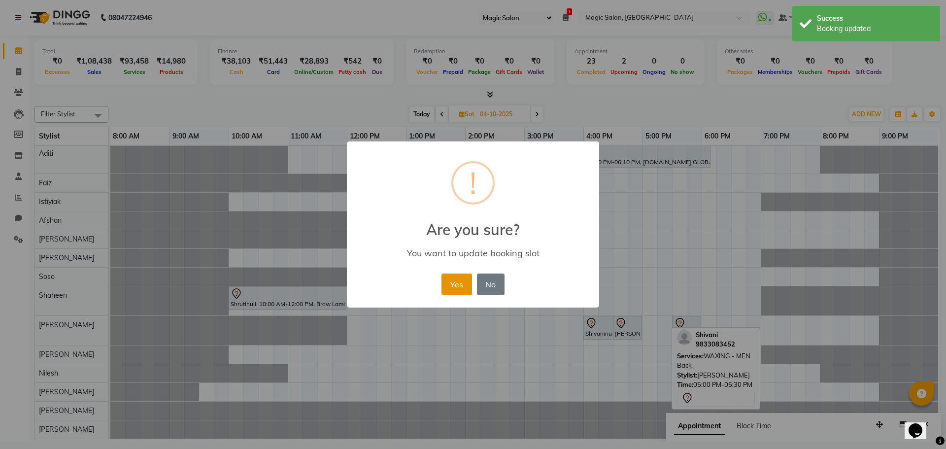
click at [462, 283] on button "Yes" at bounding box center [456, 284] width 30 height 22
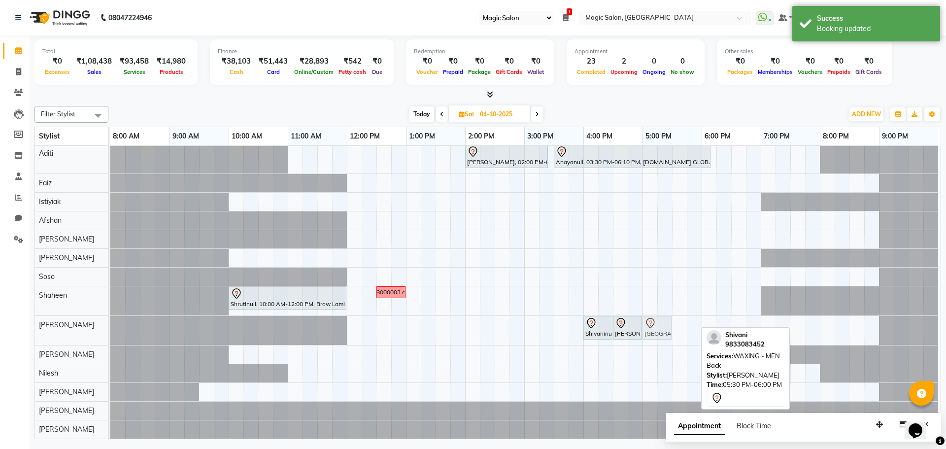
drag, startPoint x: 677, startPoint y: 310, endPoint x: 649, endPoint y: 322, distance: 31.1
click at [110, 322] on div "Shivaninull, 04:00 PM-04:30 PM, WAXING - MEN Chest Shivaninull, 04:30 PM-05:00 …" at bounding box center [110, 330] width 0 height 29
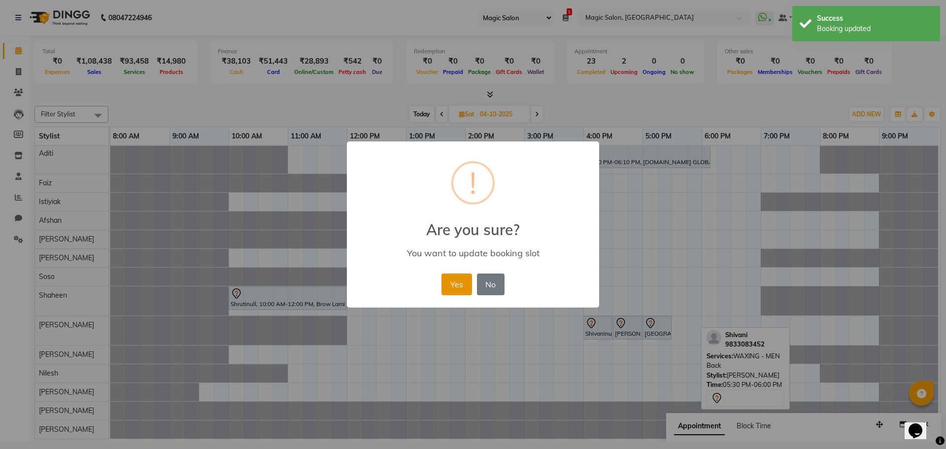
click at [464, 281] on button "Yes" at bounding box center [456, 284] width 30 height 22
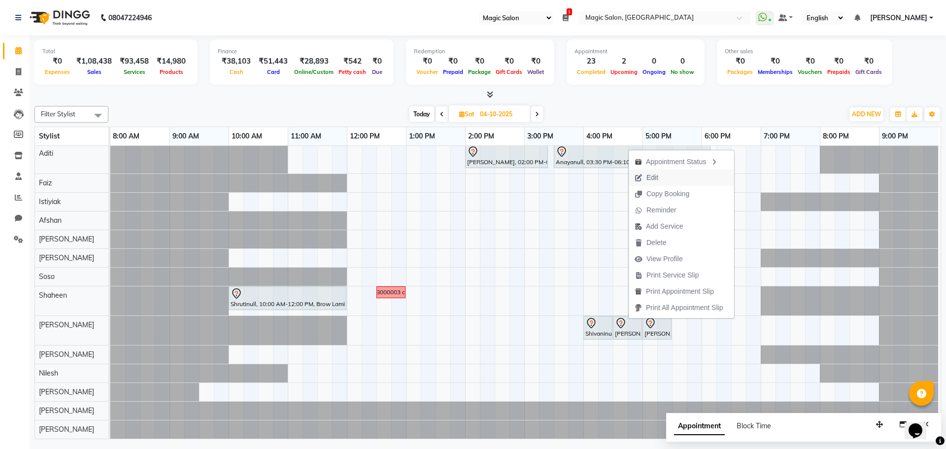
click at [642, 180] on span "Edit" at bounding box center [646, 177] width 35 height 16
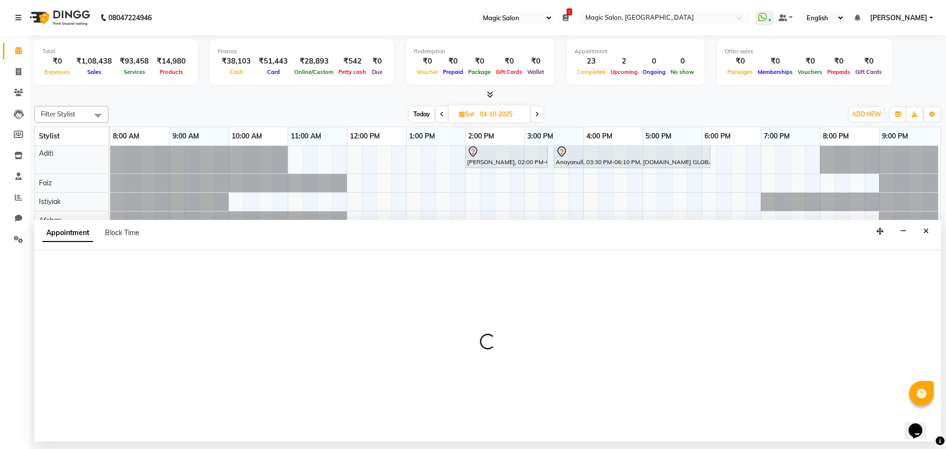
select select "tentative"
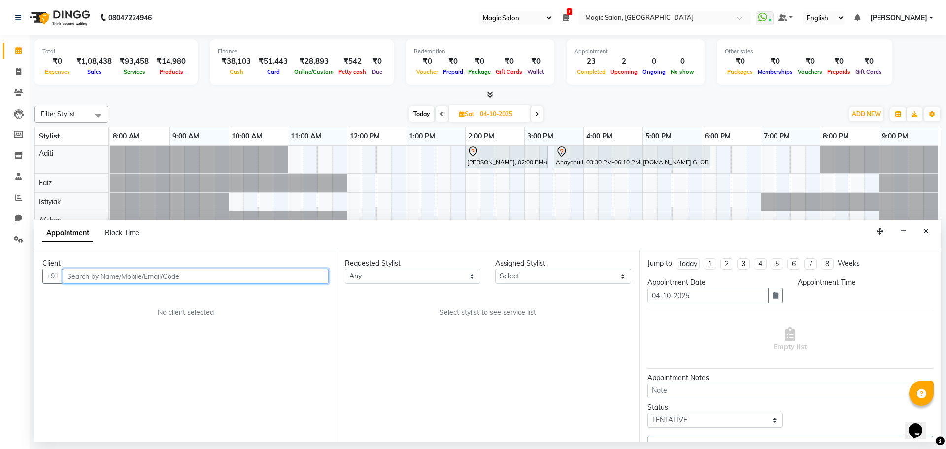
select select "89727"
select select "960"
select select "3632"
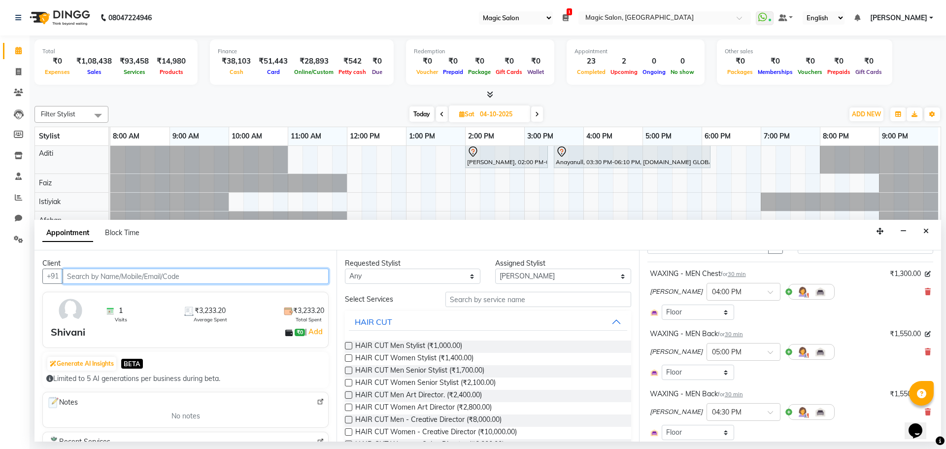
scroll to position [99, 0]
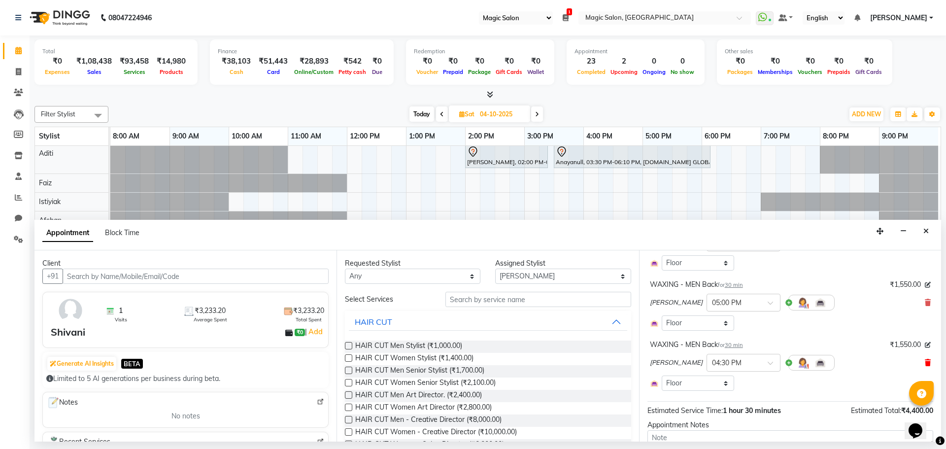
click at [925, 360] on icon at bounding box center [928, 362] width 6 height 7
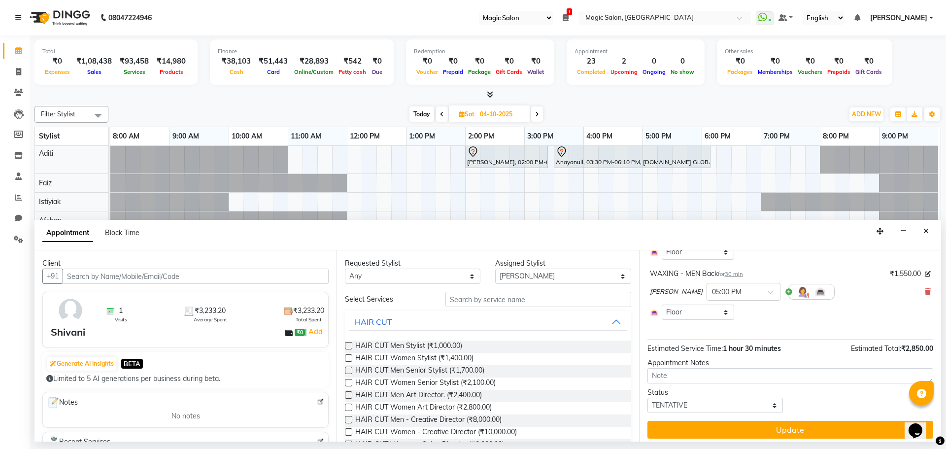
scroll to position [114, 0]
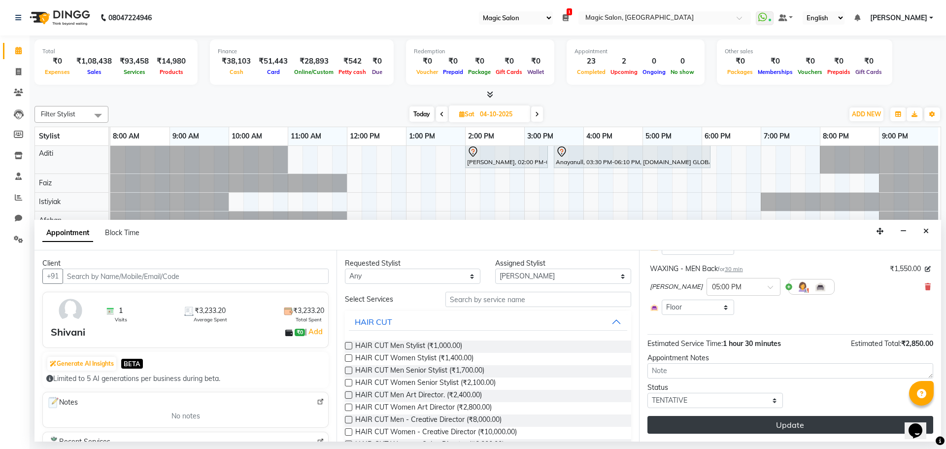
click at [866, 427] on button "Update" at bounding box center [790, 425] width 286 height 18
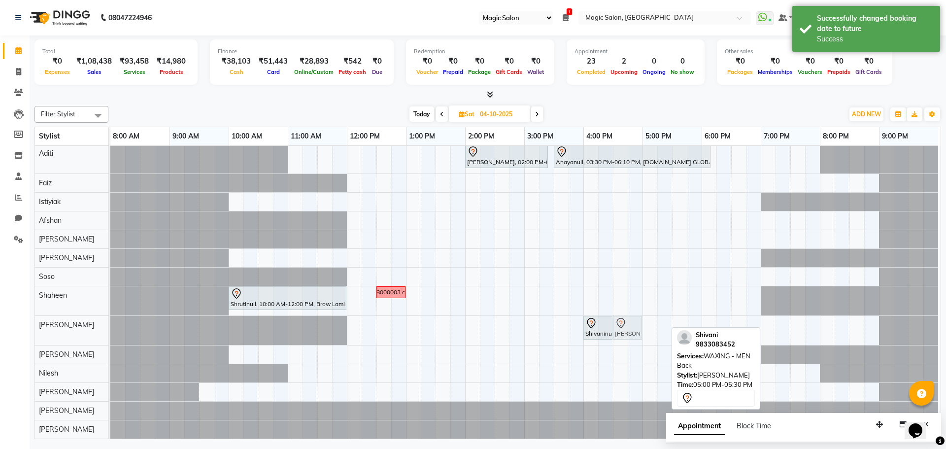
drag, startPoint x: 653, startPoint y: 323, endPoint x: 622, endPoint y: 324, distance: 31.1
click at [110, 324] on div "Shivaninull, 04:00 PM-04:30 PM, WAXING - MEN Chest Shivaninull, 05:00 PM-05:30 …" at bounding box center [110, 330] width 0 height 29
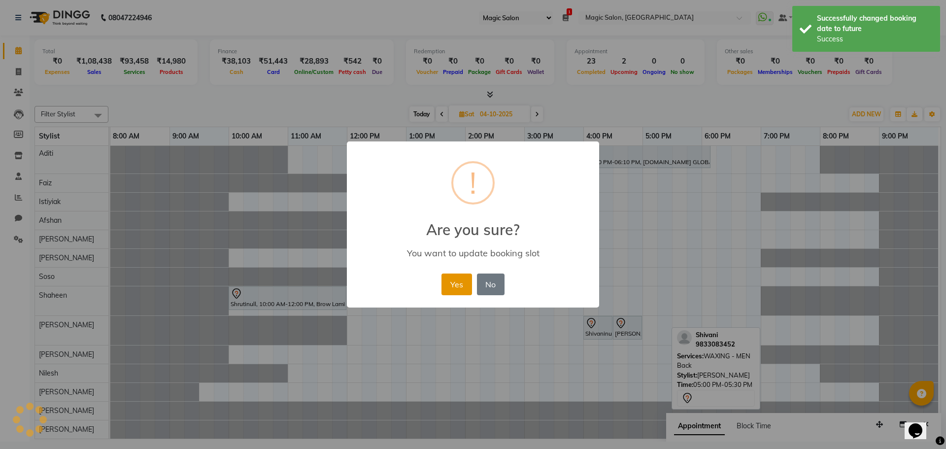
click at [466, 288] on button "Yes" at bounding box center [456, 284] width 30 height 22
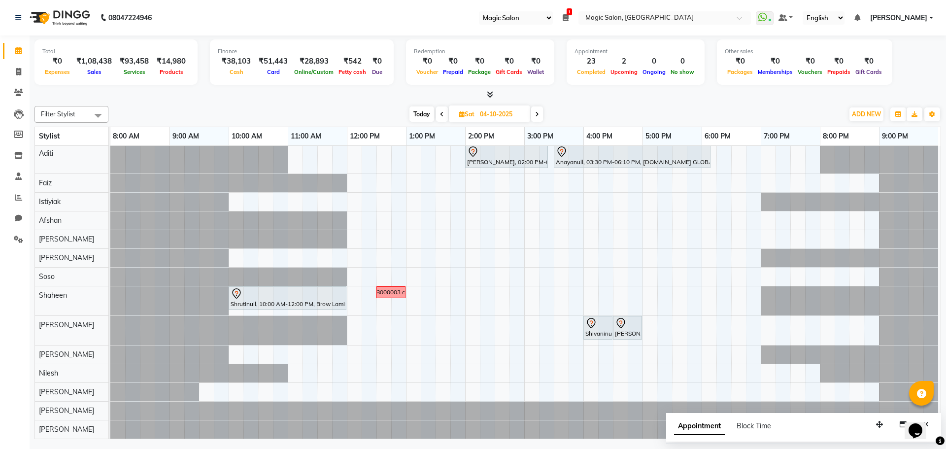
click at [412, 106] on span "Today" at bounding box center [421, 113] width 25 height 15
type input "03-10-2025"
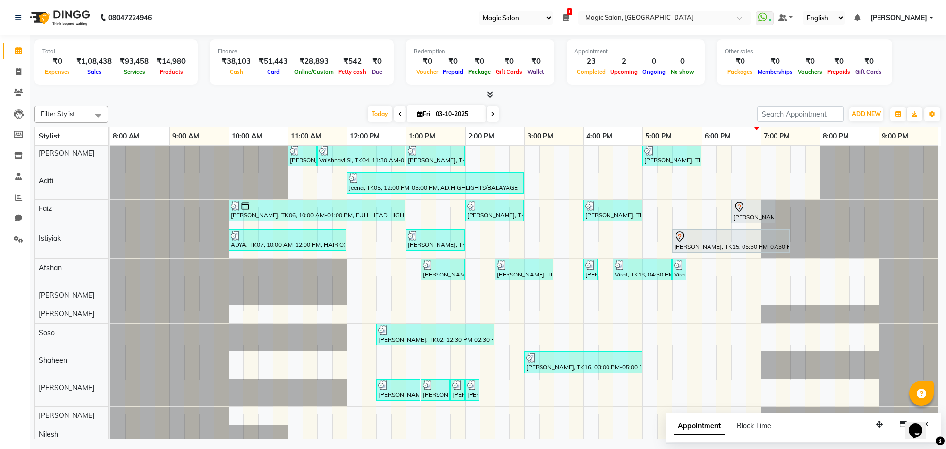
scroll to position [0, 0]
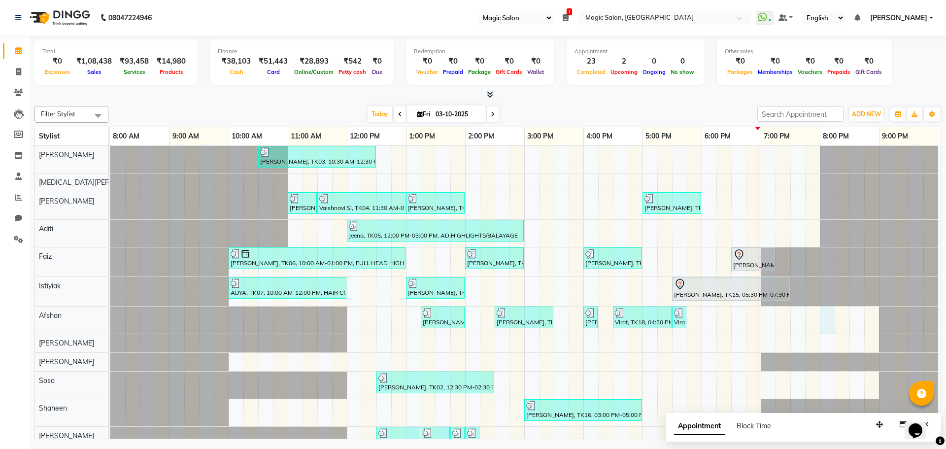
click at [816, 321] on div "Shibhani Dandekar, TK03, 10:30 AM-12:30 PM, Lash Lift and Tint - Creative Direc…" at bounding box center [525, 351] width 830 height 410
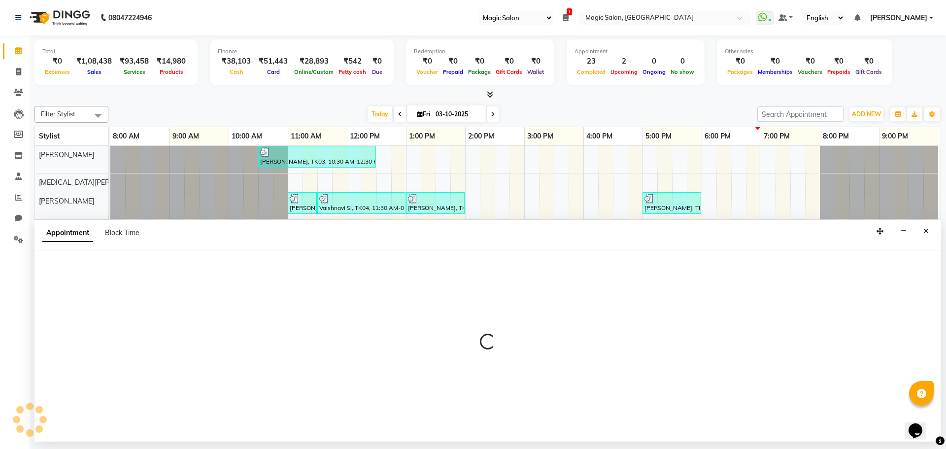
select select "91425"
select select "1200"
select select "tentative"
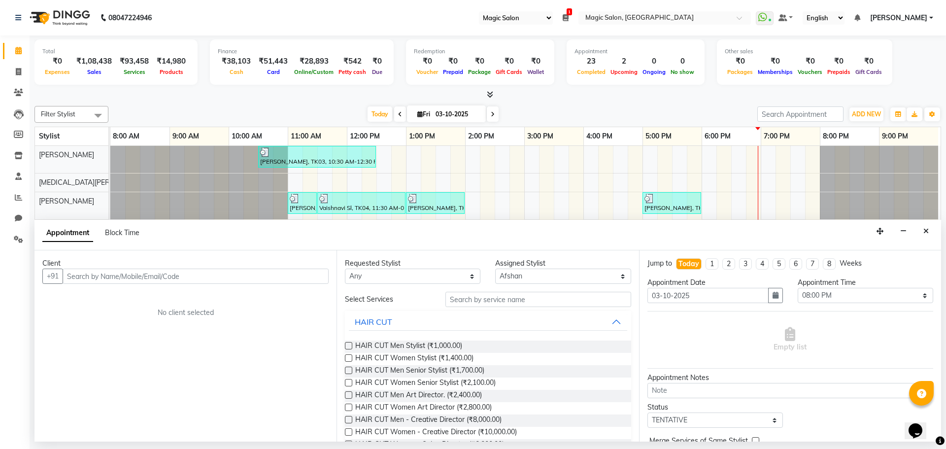
click at [164, 278] on input "text" at bounding box center [196, 275] width 266 height 15
click at [80, 281] on input "text" at bounding box center [196, 275] width 266 height 15
type input "98"
click at [925, 236] on button "Close" at bounding box center [926, 231] width 14 height 15
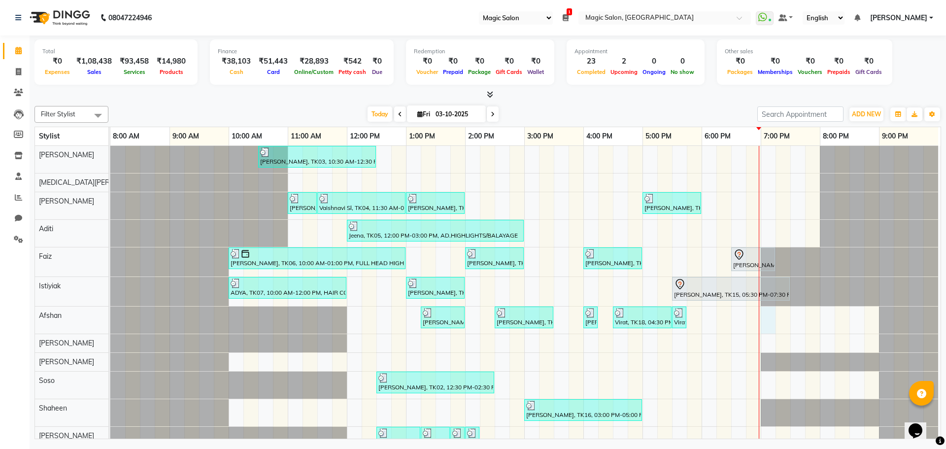
click at [765, 321] on div "Shibhani Dandekar, TK03, 10:30 AM-12:30 PM, Lash Lift and Tint - Creative Direc…" at bounding box center [525, 351] width 830 height 410
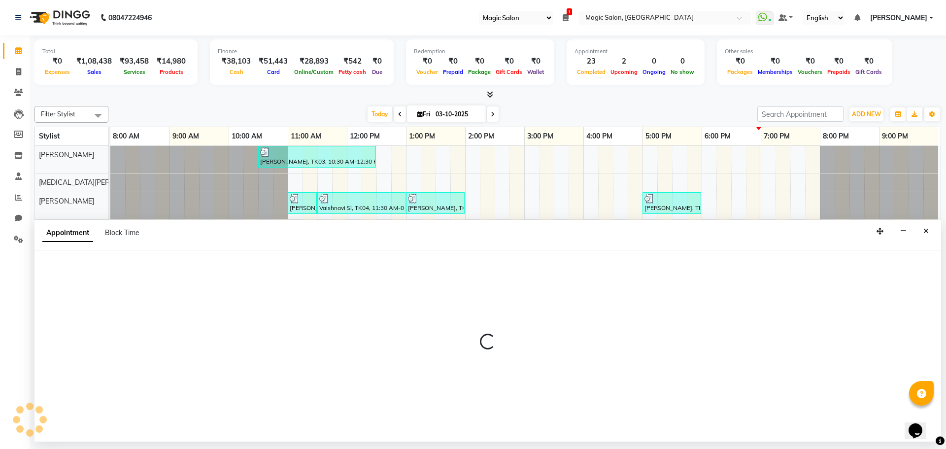
select select "91425"
select select "1140"
select select "tentative"
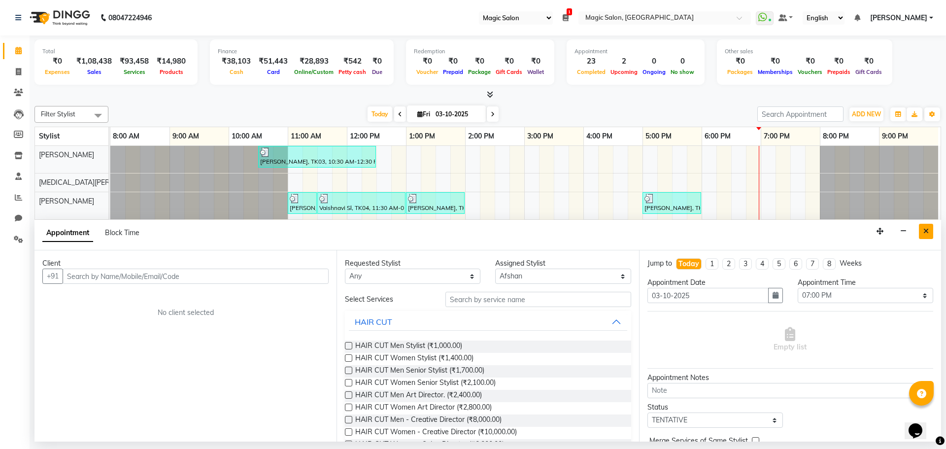
click at [929, 232] on button "Close" at bounding box center [926, 231] width 14 height 15
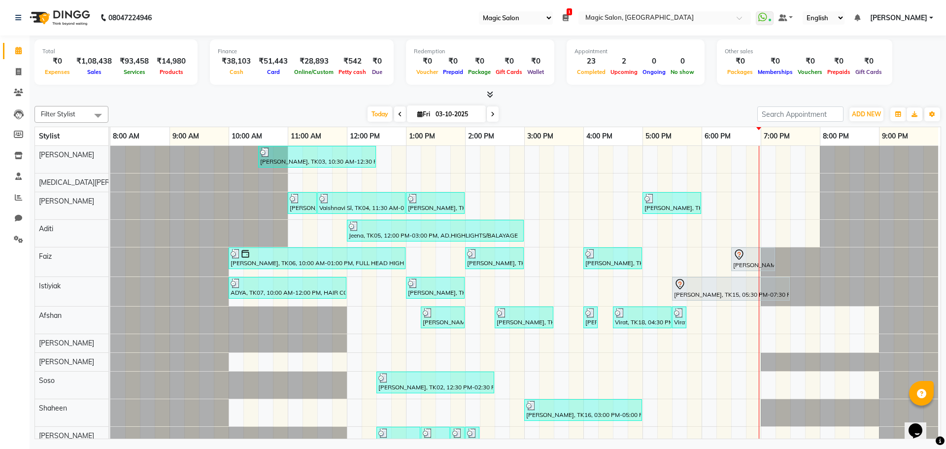
click at [761, 327] on div "Shibhani Dandekar, TK03, 10:30 AM-12:30 PM, Lash Lift and Tint - Creative Direc…" at bounding box center [525, 351] width 830 height 410
select select "91425"
select select "tentative"
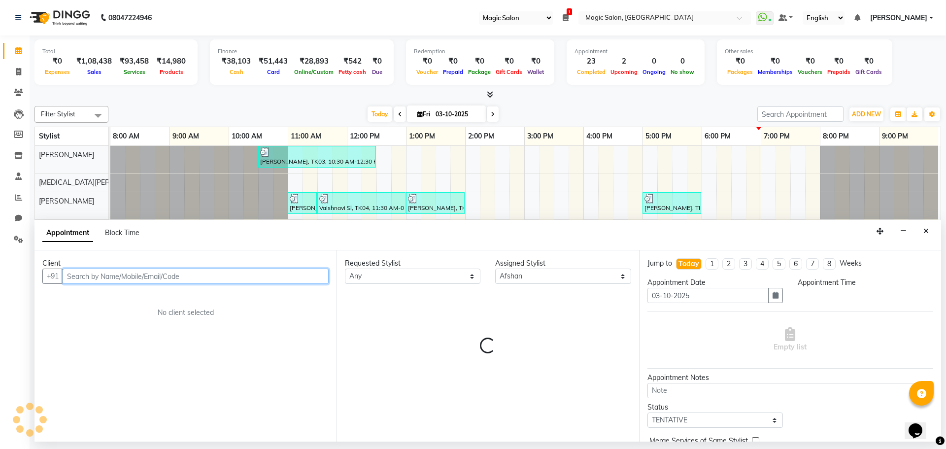
select select "1140"
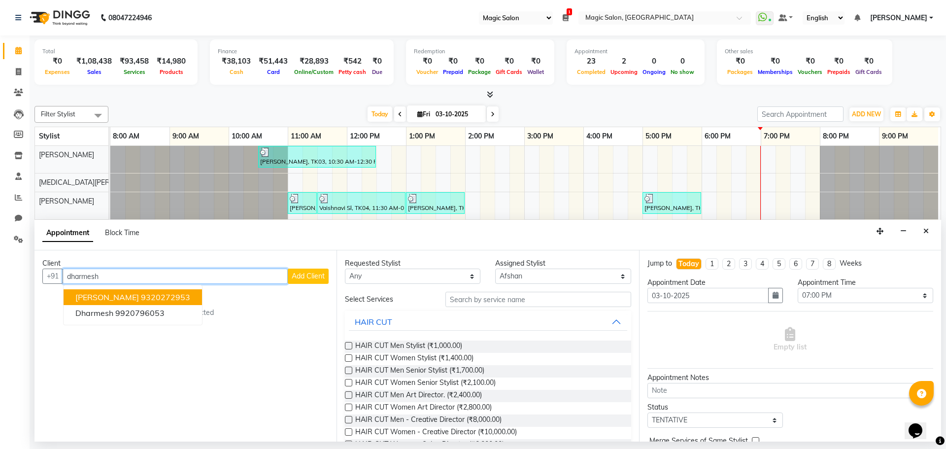
click at [166, 297] on ngb-highlight "9320272953" at bounding box center [165, 297] width 49 height 10
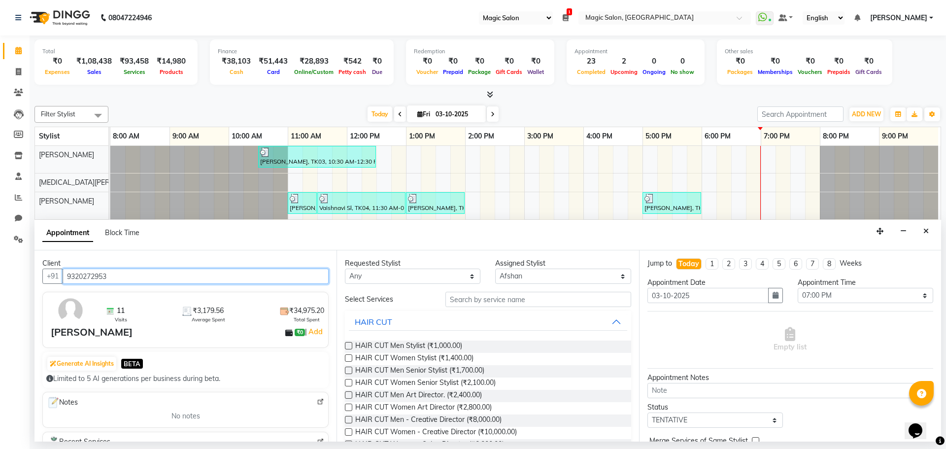
type input "9320272953"
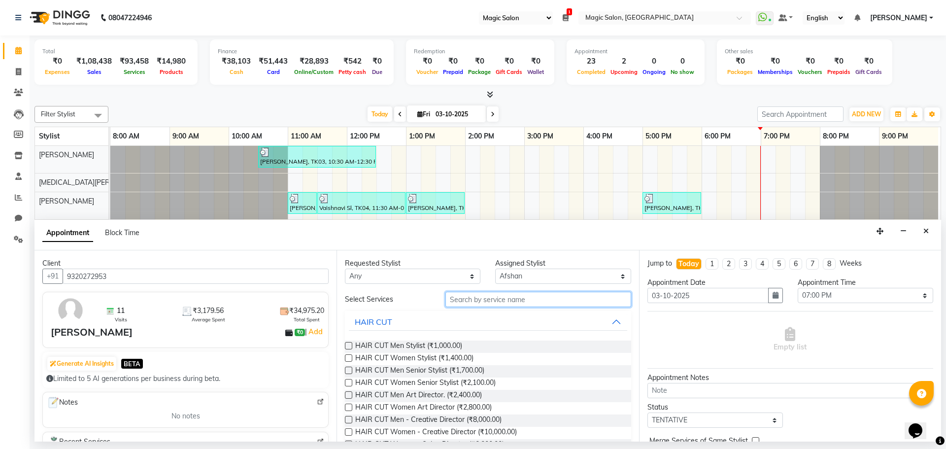
click at [473, 301] on input "text" at bounding box center [538, 299] width 186 height 15
click at [442, 345] on span "HAIR CUT Men Stylist (₹1,000.00)" at bounding box center [408, 346] width 107 height 12
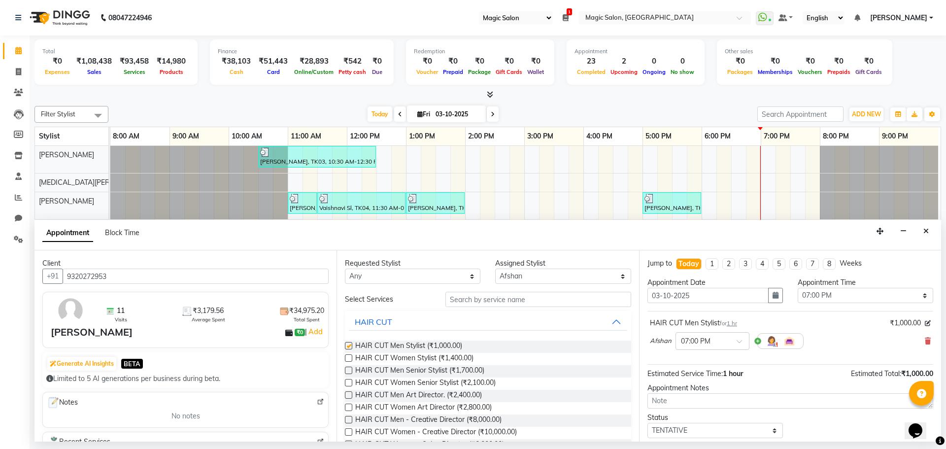
checkbox input "false"
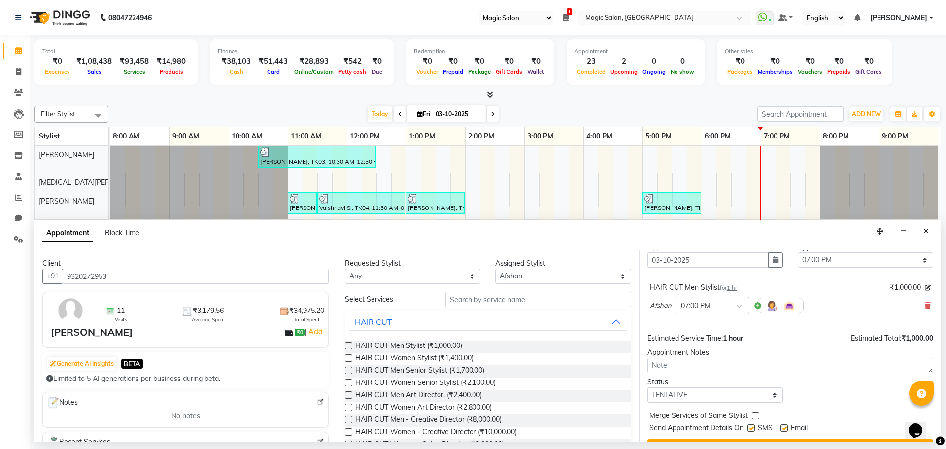
scroll to position [59, 0]
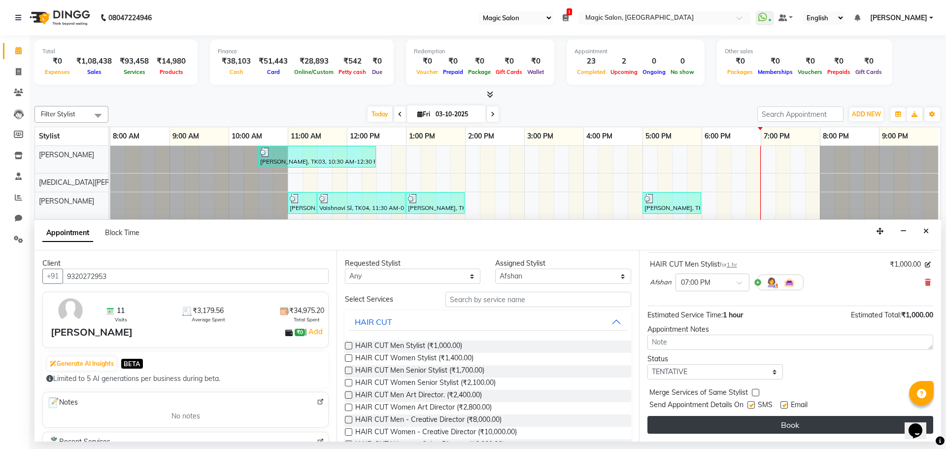
click at [743, 418] on button "Book" at bounding box center [790, 425] width 286 height 18
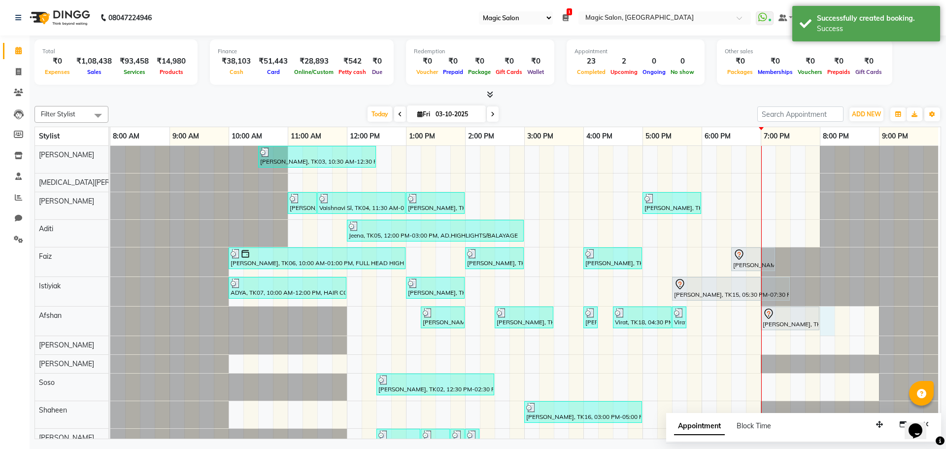
click at [822, 316] on div "Shibhani Dandekar, TK03, 10:30 AM-12:30 PM, Lash Lift and Tint - Creative Direc…" at bounding box center [525, 352] width 830 height 412
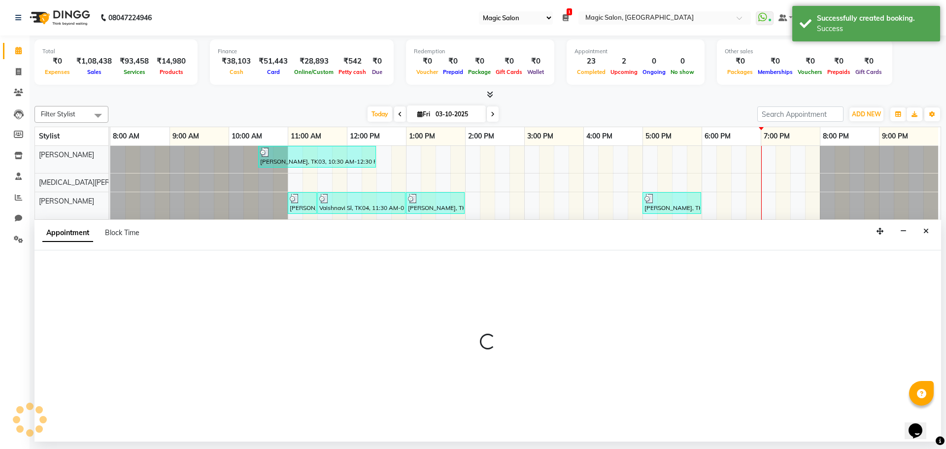
select select "91425"
select select "1200"
select select "tentative"
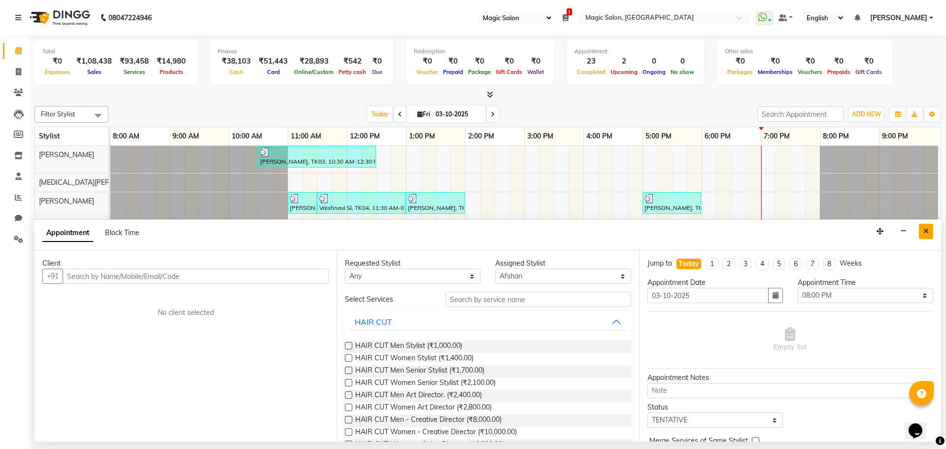
click at [927, 231] on icon "Close" at bounding box center [925, 231] width 5 height 7
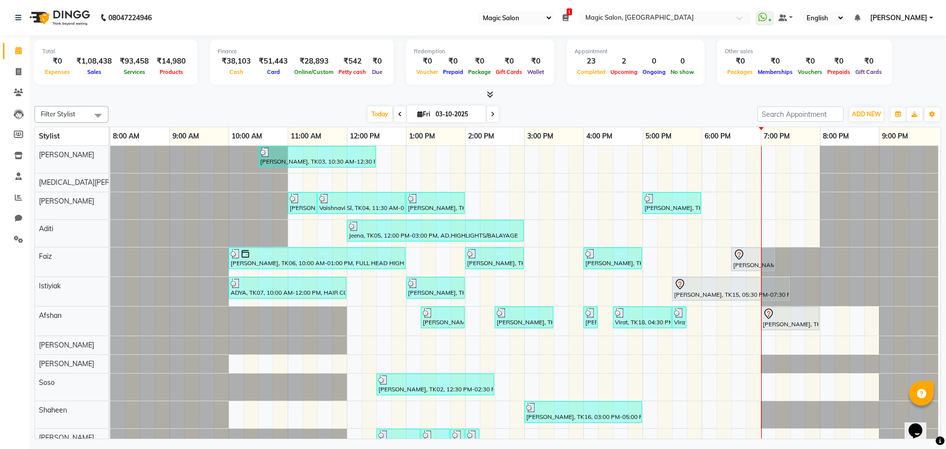
click at [487, 114] on span at bounding box center [493, 113] width 12 height 15
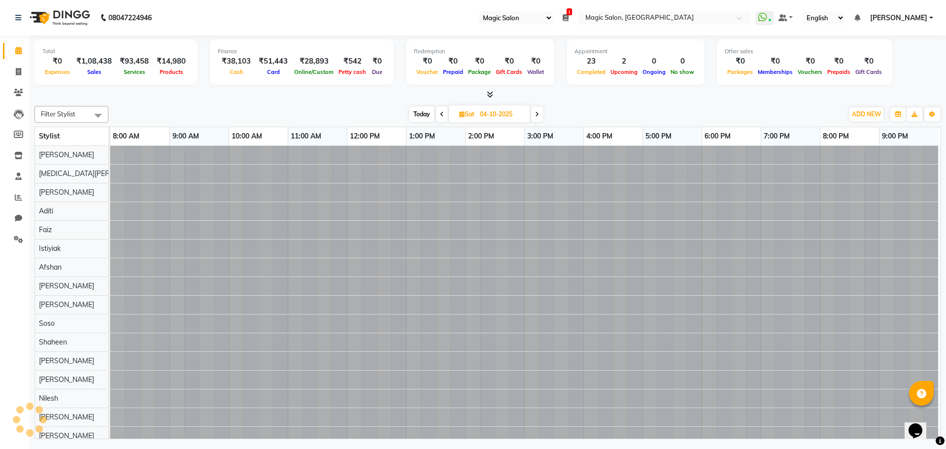
scroll to position [0, 5]
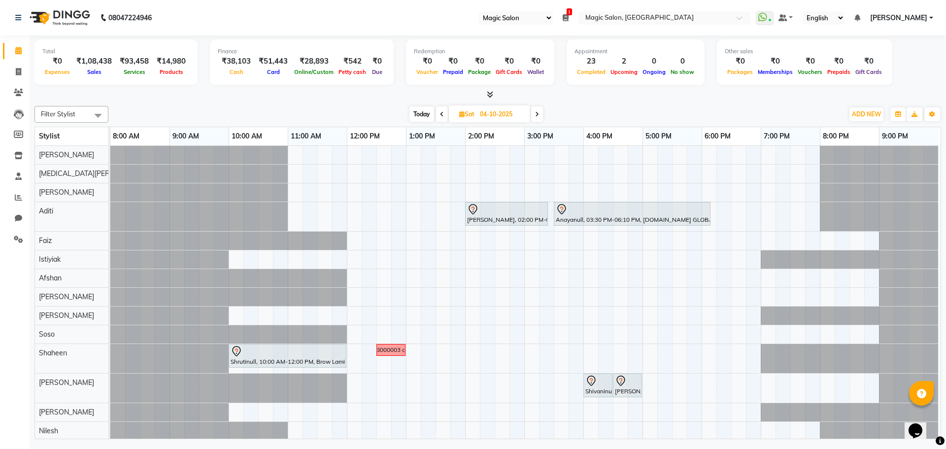
click at [425, 111] on span "Today" at bounding box center [421, 113] width 25 height 15
type input "03-10-2025"
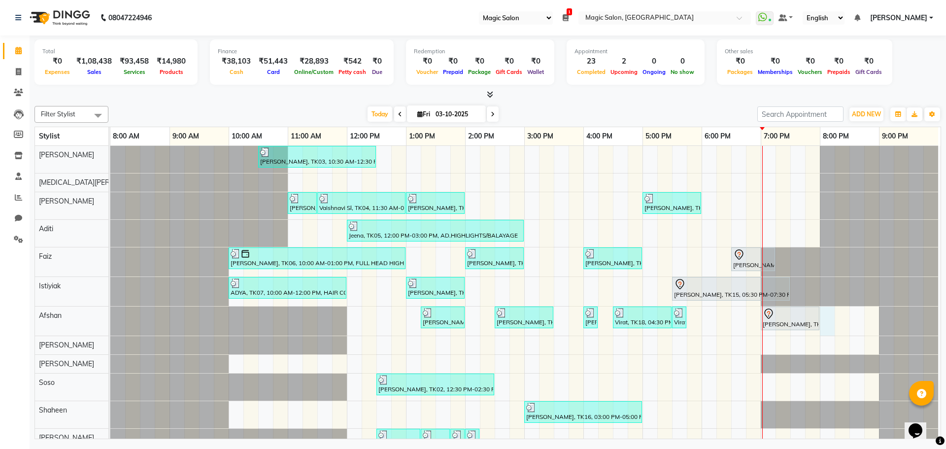
click at [822, 315] on div "Shibhani Dandekar, TK03, 10:30 AM-12:30 PM, Lash Lift and Tint - Creative Direc…" at bounding box center [525, 352] width 830 height 412
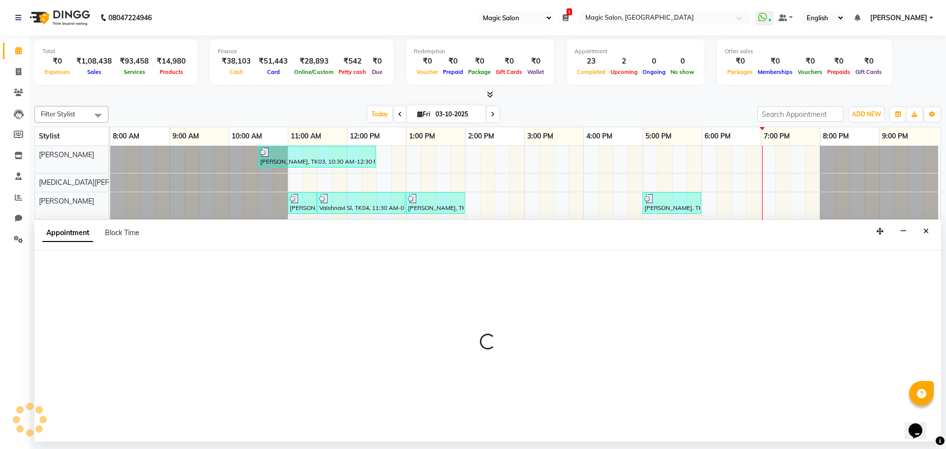
select select "91425"
select select "1200"
select select "tentative"
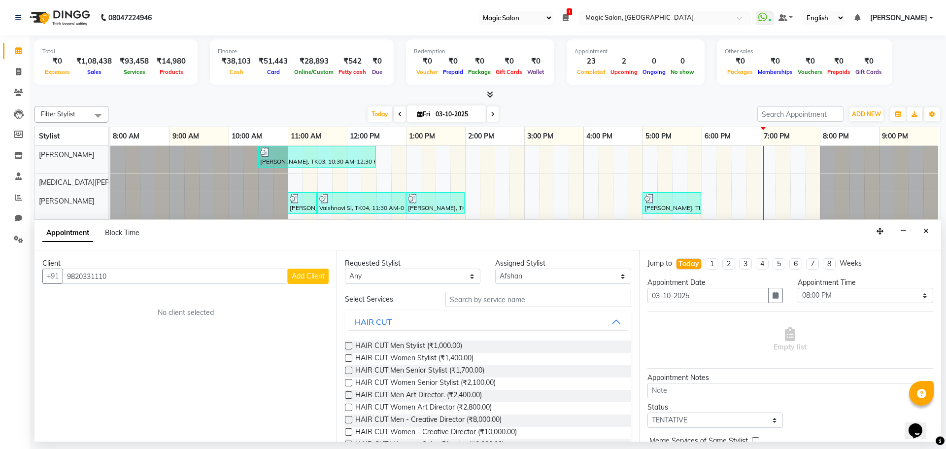
type input "9820331110"
click at [311, 277] on span "Add Client" at bounding box center [308, 275] width 33 height 9
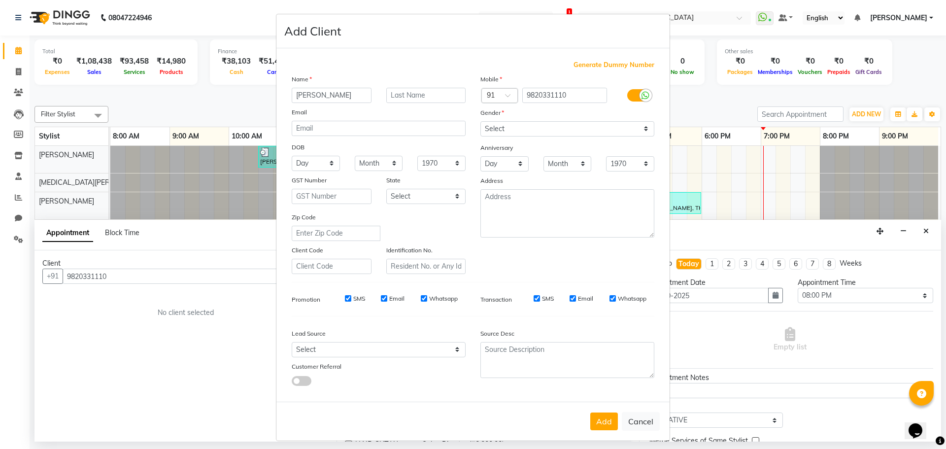
type input "Madhav Sharma"
click at [490, 119] on div "Gender" at bounding box center [489, 114] width 32 height 14
click at [491, 122] on select "Select Male Female Other Prefer Not To Say" at bounding box center [567, 128] width 174 height 15
select select "male"
click at [480, 121] on select "Select Male Female Other Prefer Not To Say" at bounding box center [567, 128] width 174 height 15
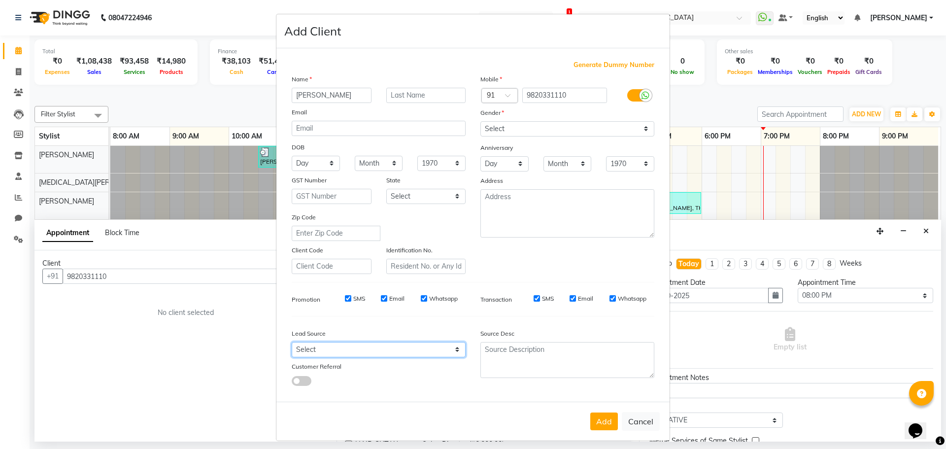
click at [326, 353] on select "Select Walk-in Referral Internet Friend Word of Mouth Advertisement Facebook Ju…" at bounding box center [379, 349] width 174 height 15
select select "49755"
click at [292, 342] on select "Select Walk-in Referral Internet Friend Word of Mouth Advertisement Facebook Ju…" at bounding box center [379, 349] width 174 height 15
click at [602, 425] on button "Add" at bounding box center [604, 421] width 28 height 18
select select
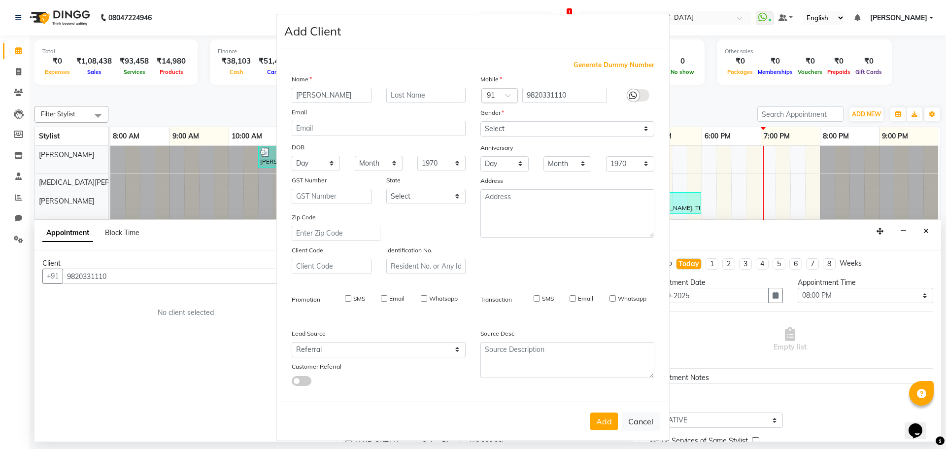
select select
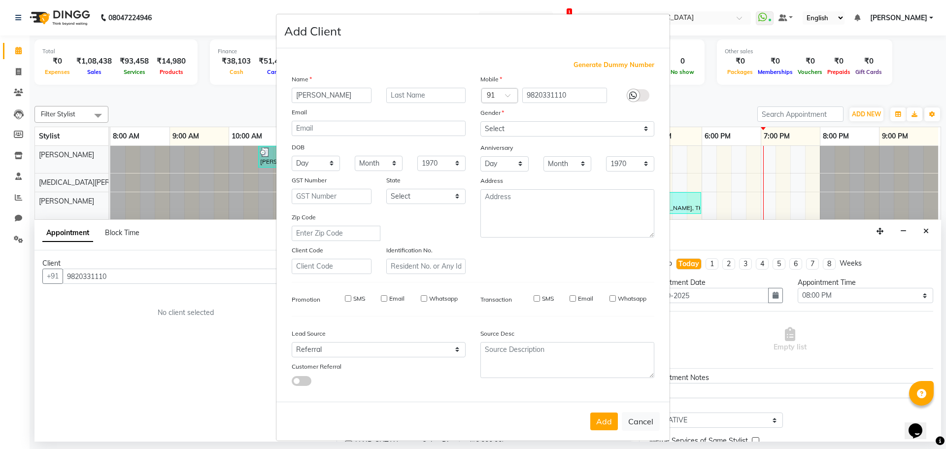
select select
checkbox input "false"
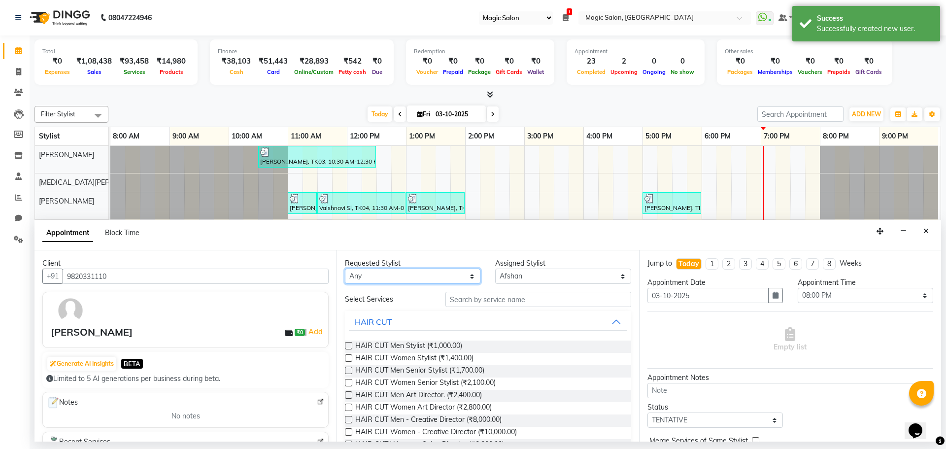
click at [420, 274] on select "Any Aditi Afshan Amanda Faiz Farhan Istiyiak Mayur Nikita Menon Nilesh Samir La…" at bounding box center [412, 275] width 135 height 15
select select "91425"
click at [345, 268] on select "Any Aditi Afshan Amanda Faiz Farhan Istiyiak Mayur Nikita Menon Nilesh Samir La…" at bounding box center [412, 275] width 135 height 15
click at [452, 342] on span "HAIR CUT Men Stylist (₹1,000.00)" at bounding box center [408, 346] width 107 height 12
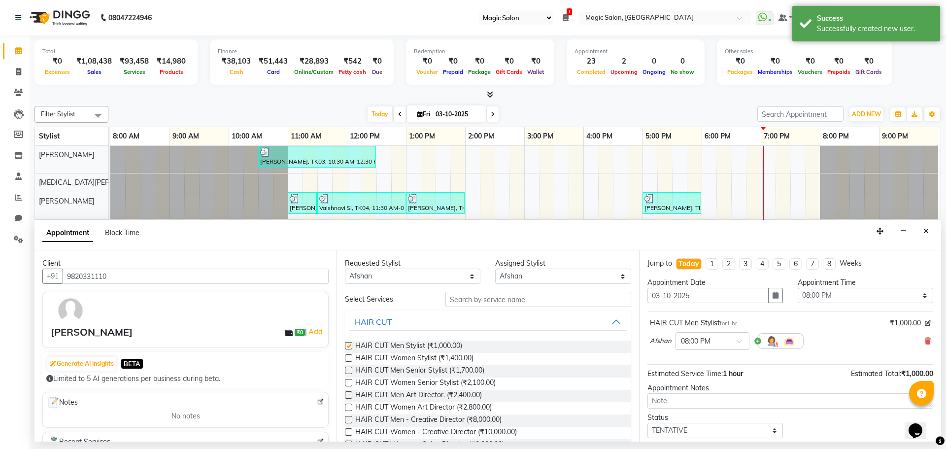
checkbox input "false"
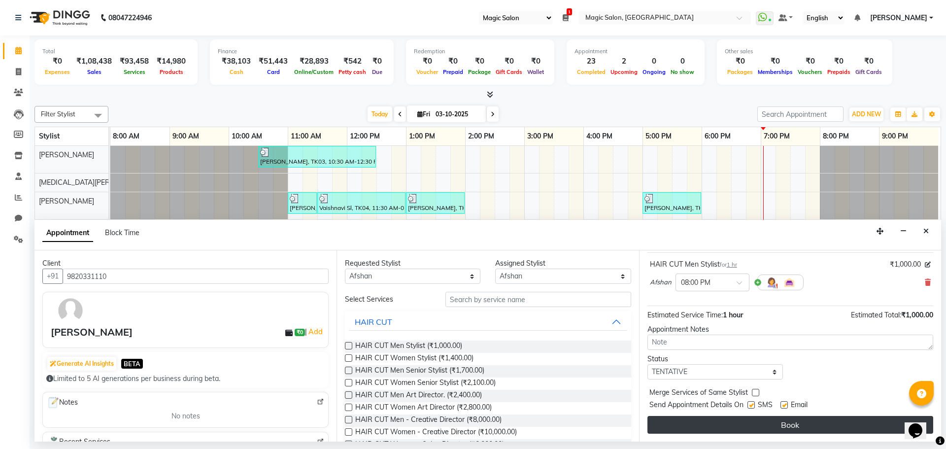
click at [765, 430] on button "Book" at bounding box center [790, 425] width 286 height 18
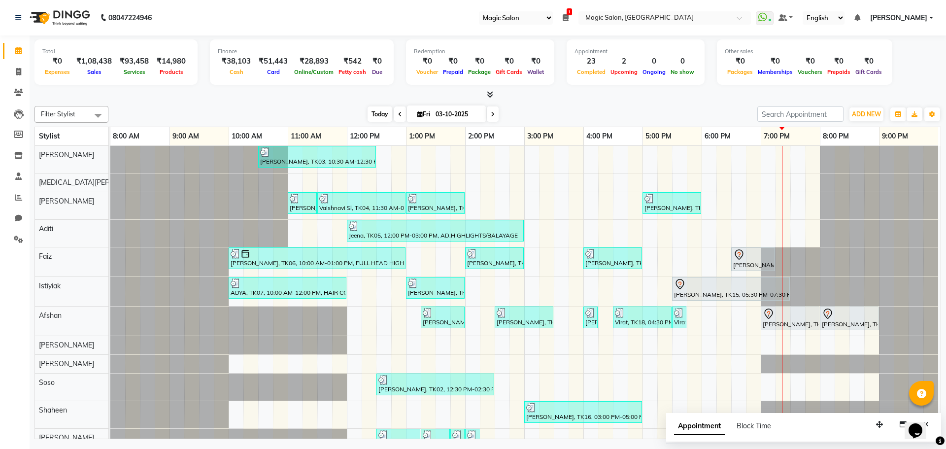
click at [368, 118] on span "Today" at bounding box center [380, 113] width 25 height 15
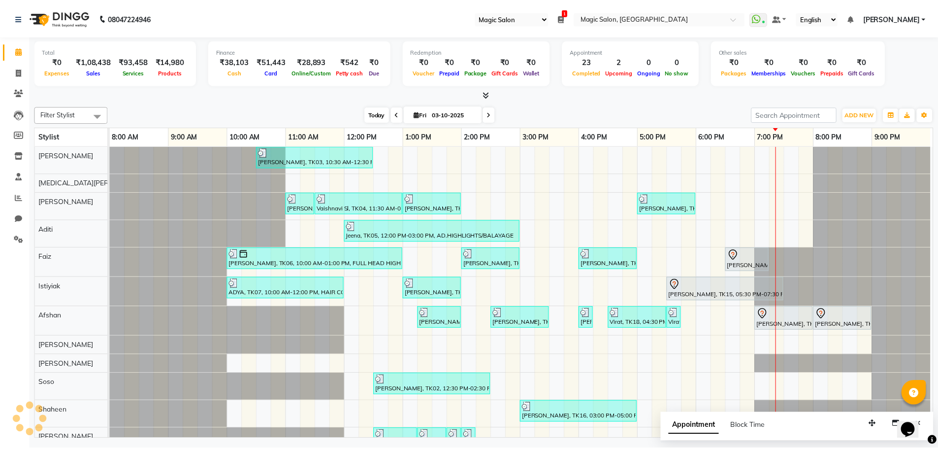
scroll to position [0, 5]
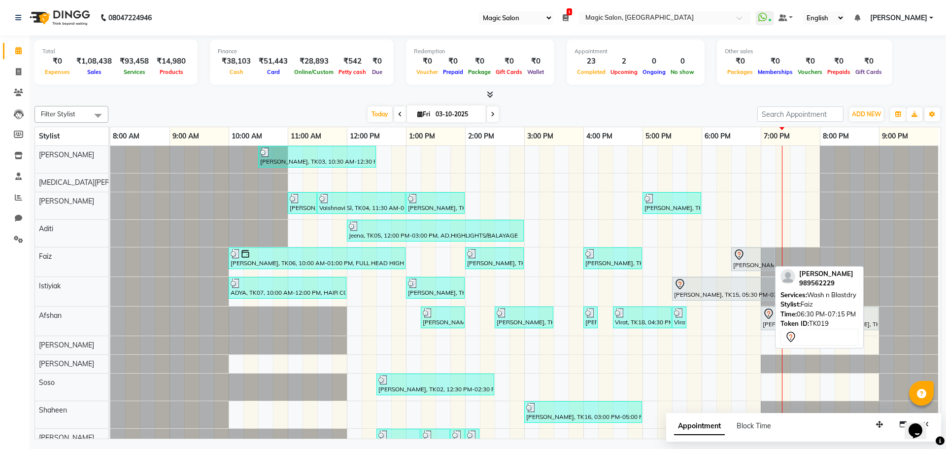
click at [745, 258] on div at bounding box center [753, 255] width 40 height 12
click at [742, 254] on div at bounding box center [753, 255] width 40 height 12
select select "7"
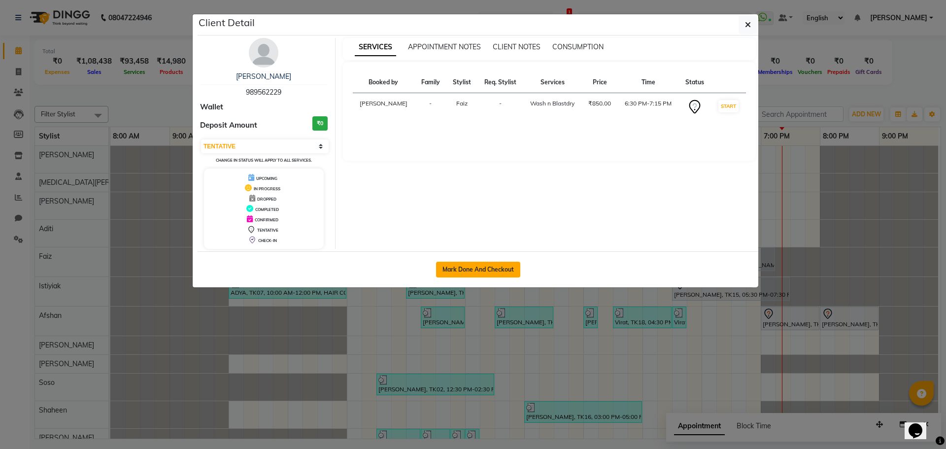
click at [486, 266] on button "Mark Done And Checkout" at bounding box center [478, 270] width 84 height 16
select select "7276"
select select "service"
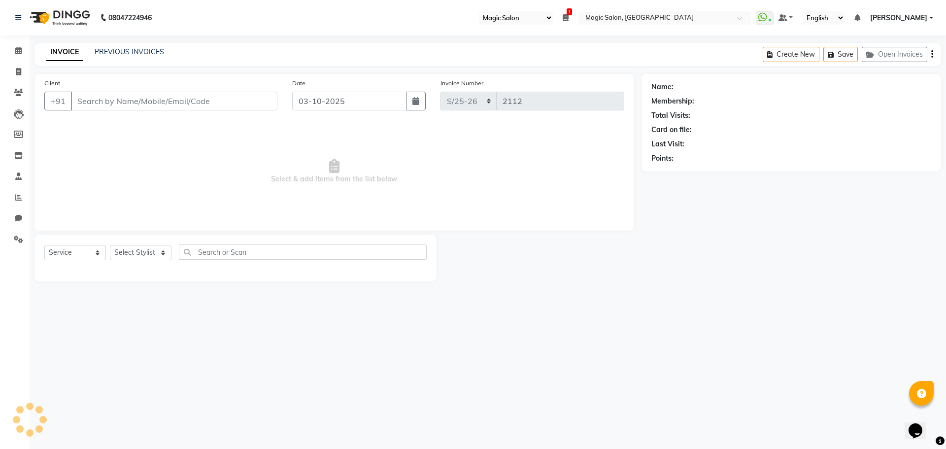
type input "989562229"
select select "83382"
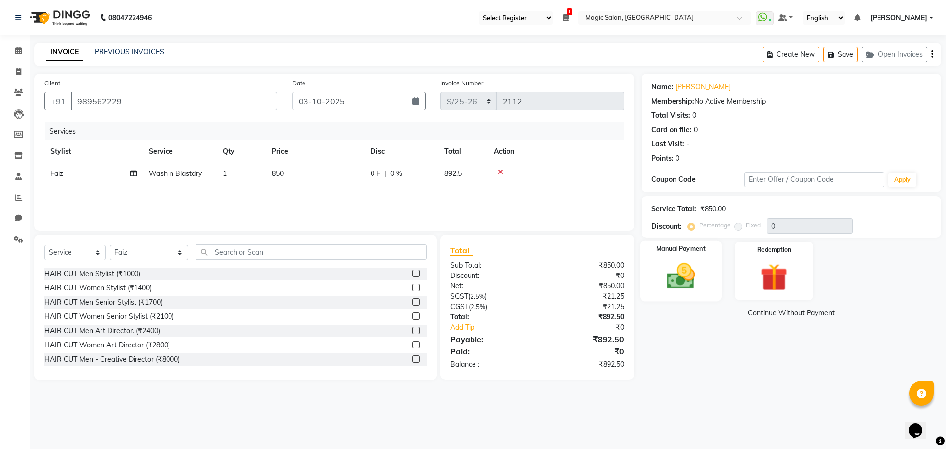
click at [694, 289] on img at bounding box center [681, 276] width 46 height 33
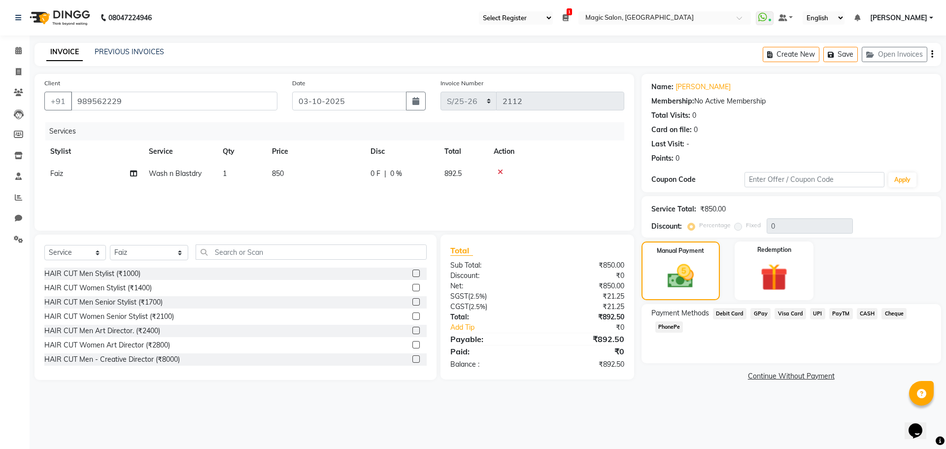
click at [765, 314] on span "GPay" at bounding box center [760, 313] width 20 height 11
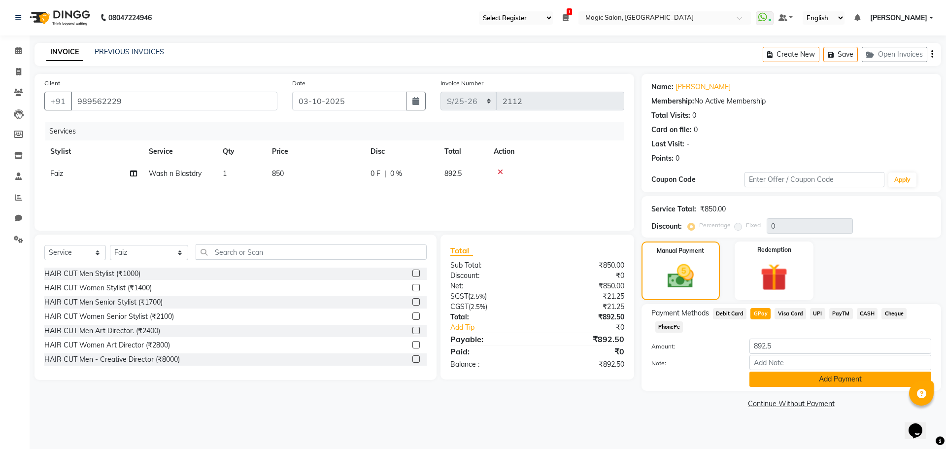
click at [803, 383] on button "Add Payment" at bounding box center [840, 378] width 182 height 15
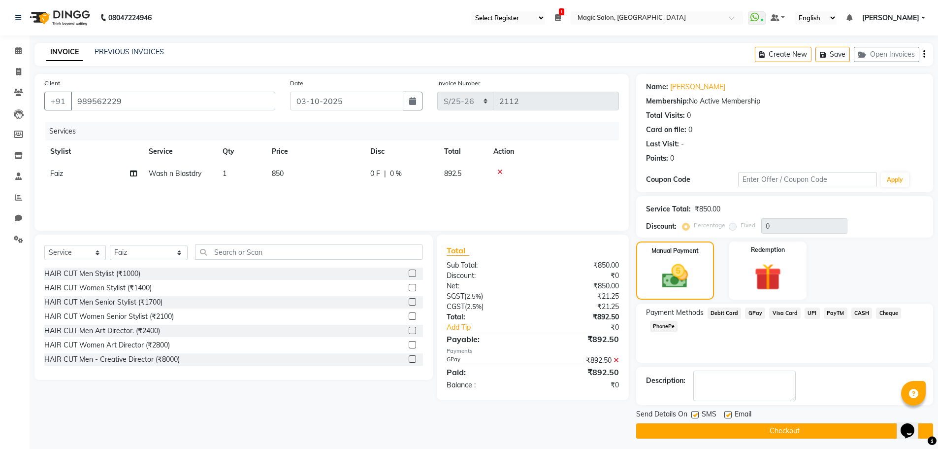
click at [764, 430] on button "Checkout" at bounding box center [784, 430] width 297 height 15
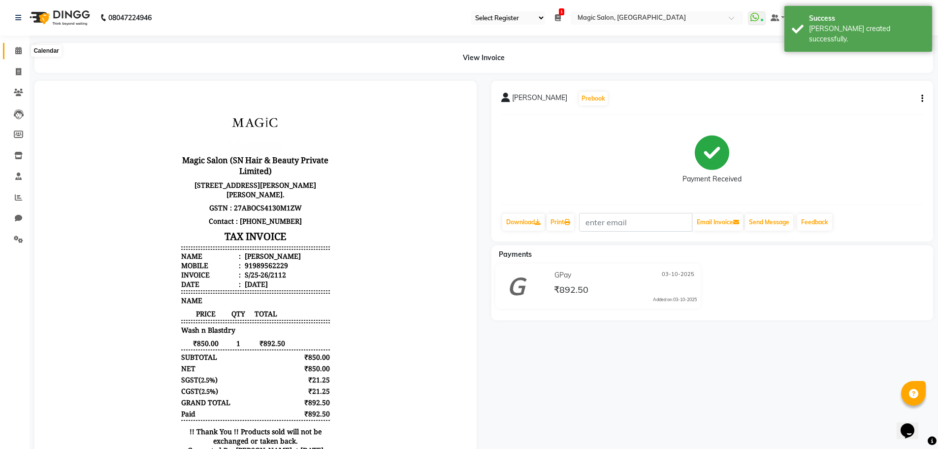
click at [16, 53] on icon at bounding box center [18, 50] width 6 height 7
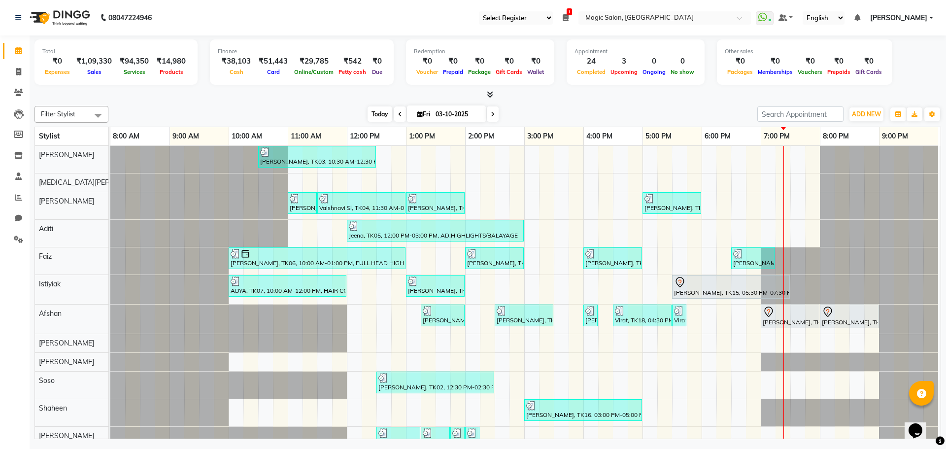
click at [371, 117] on span "Today" at bounding box center [380, 113] width 25 height 15
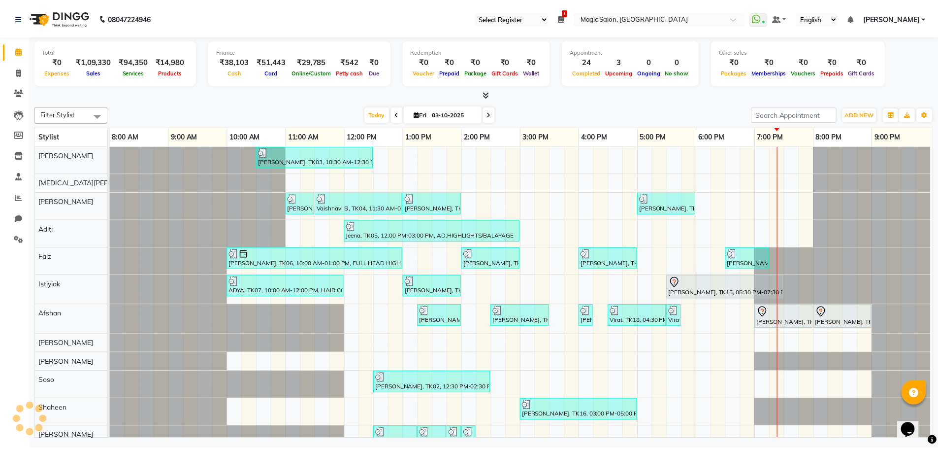
scroll to position [0, 5]
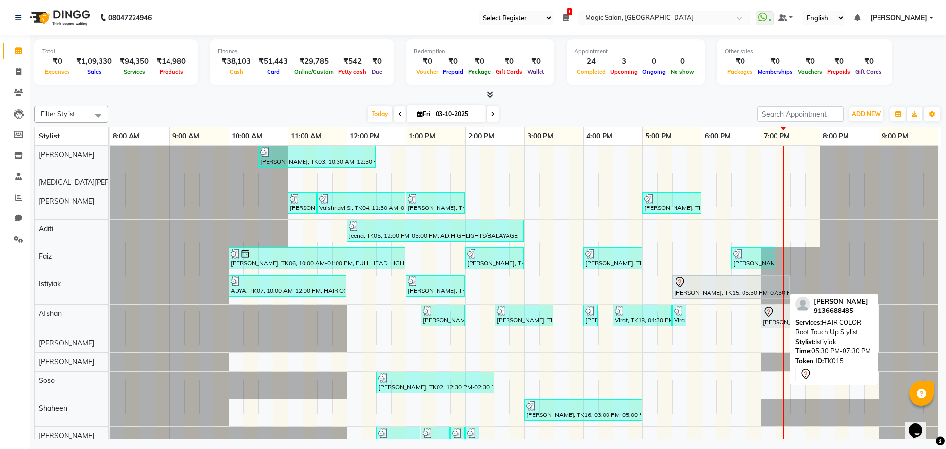
click at [727, 281] on div at bounding box center [731, 282] width 114 height 12
select select "7"
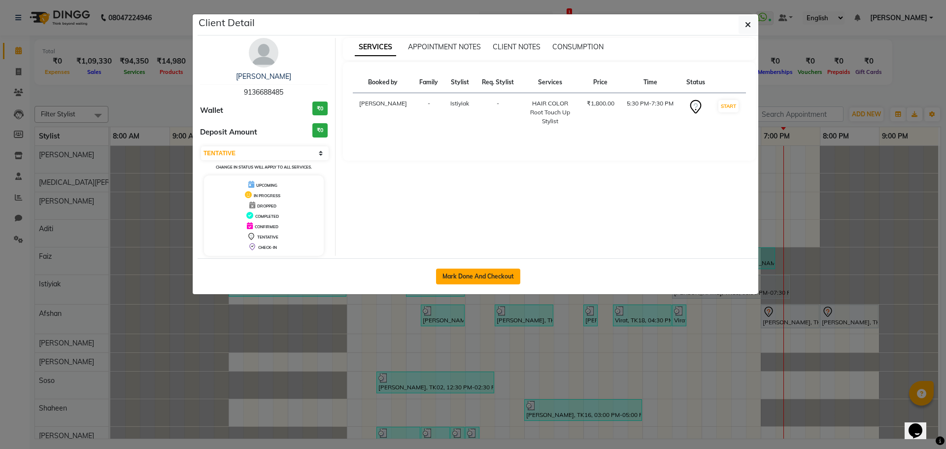
click at [515, 272] on button "Mark Done And Checkout" at bounding box center [478, 276] width 84 height 16
select select "7276"
select select "service"
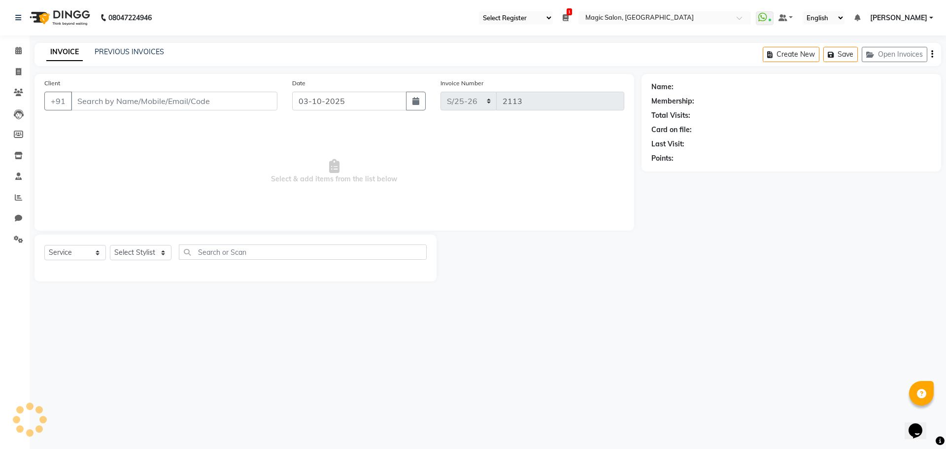
type input "9136688485"
select select "83814"
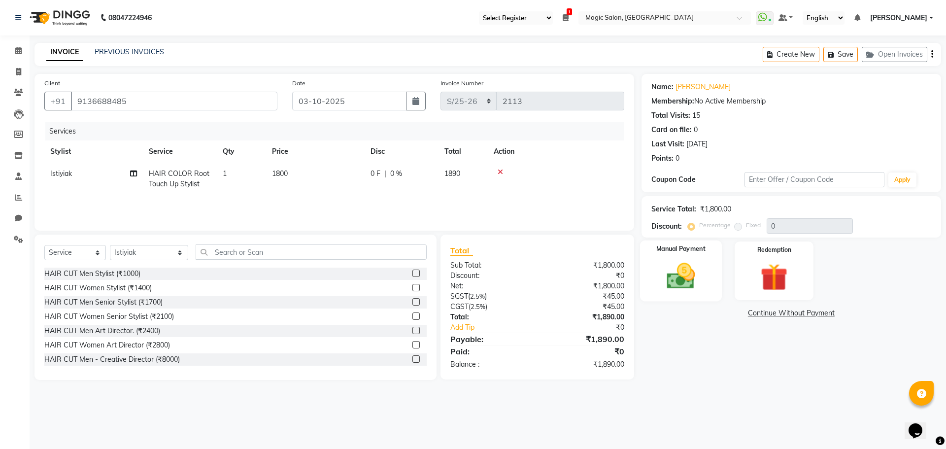
click at [680, 267] on img at bounding box center [681, 276] width 46 height 33
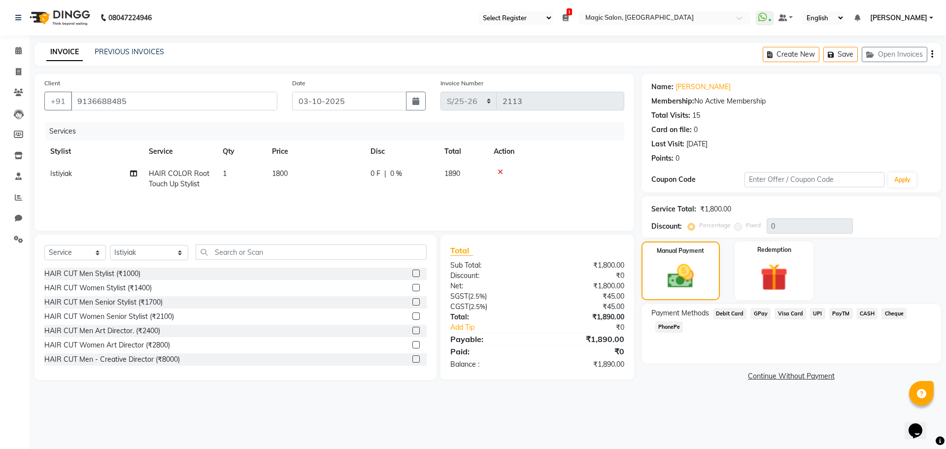
click at [861, 311] on span "CASH" at bounding box center [867, 313] width 21 height 11
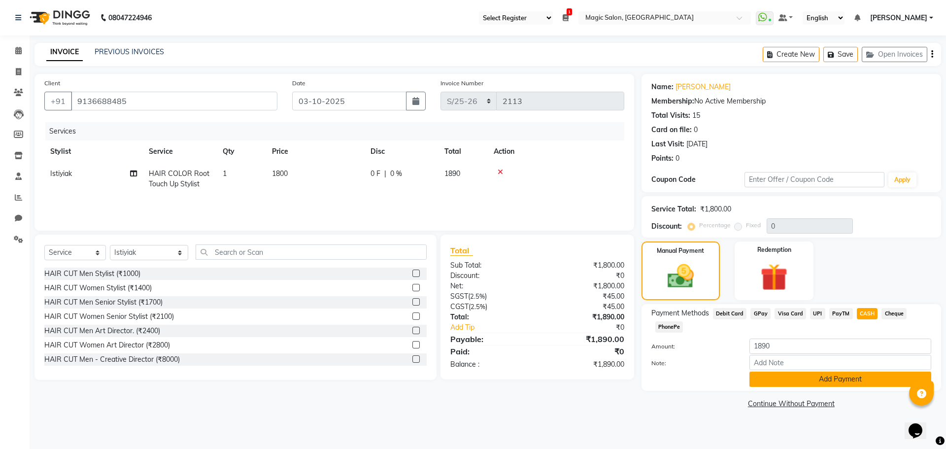
click at [857, 379] on button "Add Payment" at bounding box center [840, 378] width 182 height 15
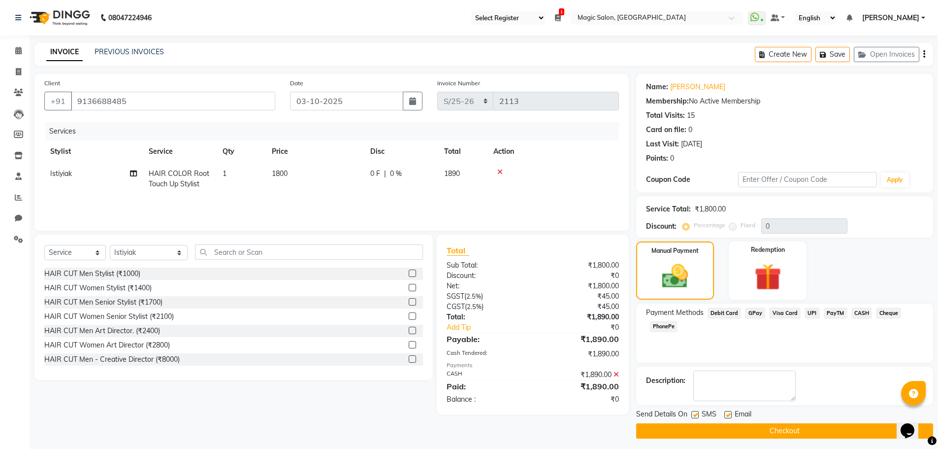
click at [794, 430] on button "Checkout" at bounding box center [784, 430] width 297 height 15
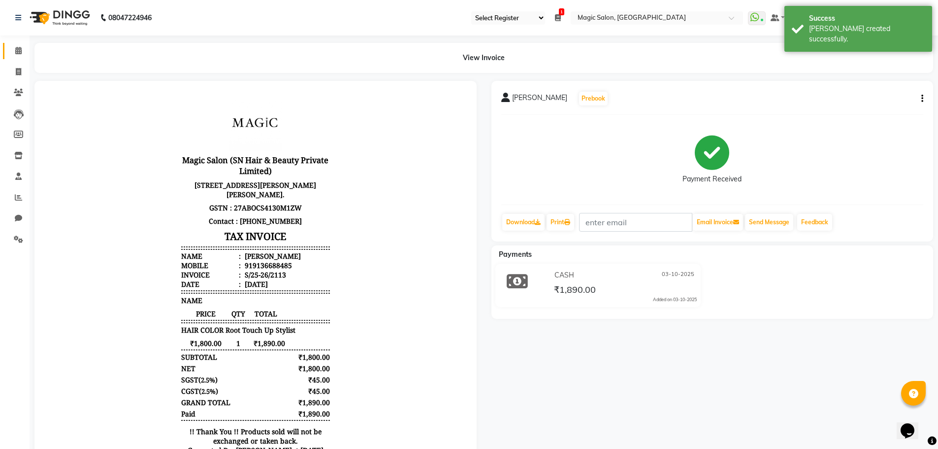
click at [22, 45] on link "Calendar" at bounding box center [15, 51] width 24 height 16
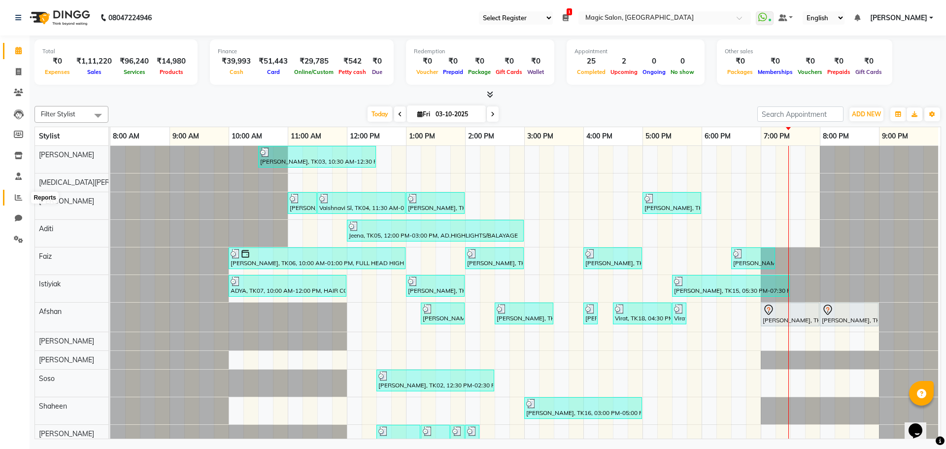
click at [15, 197] on icon at bounding box center [18, 197] width 7 height 7
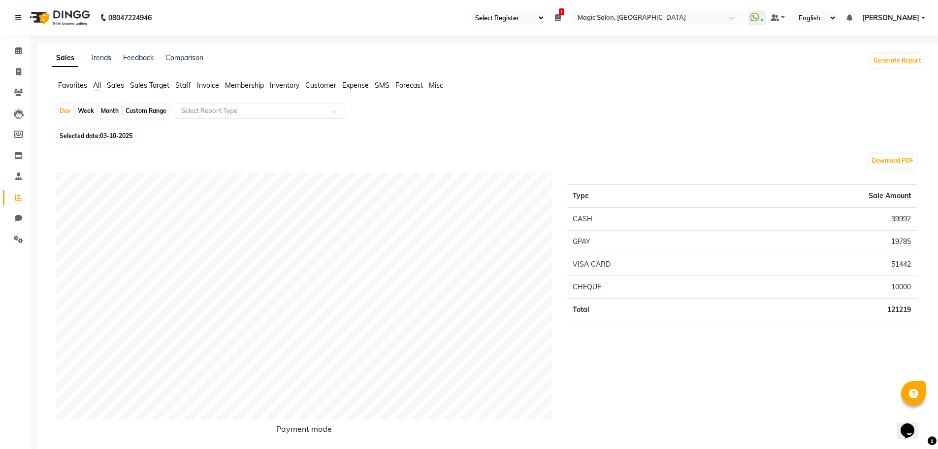
click at [113, 136] on span "03-10-2025" at bounding box center [116, 135] width 33 height 7
select select "10"
select select "2025"
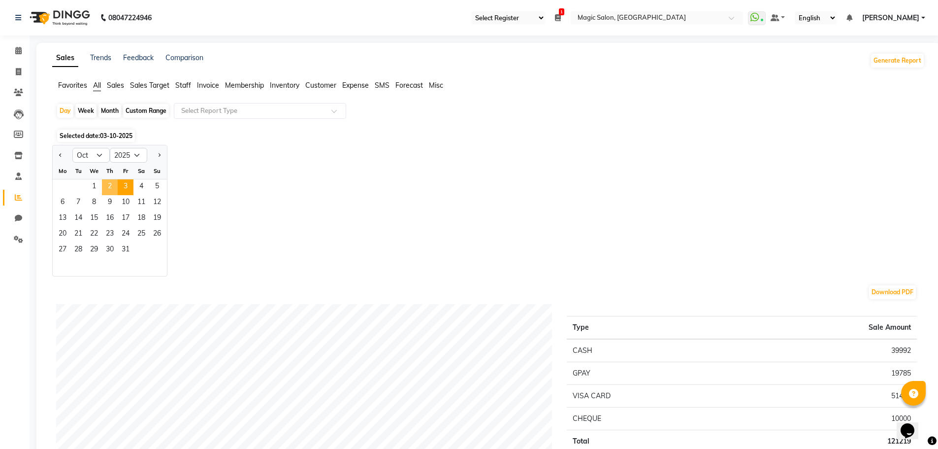
click at [115, 182] on span "2" at bounding box center [110, 187] width 16 height 16
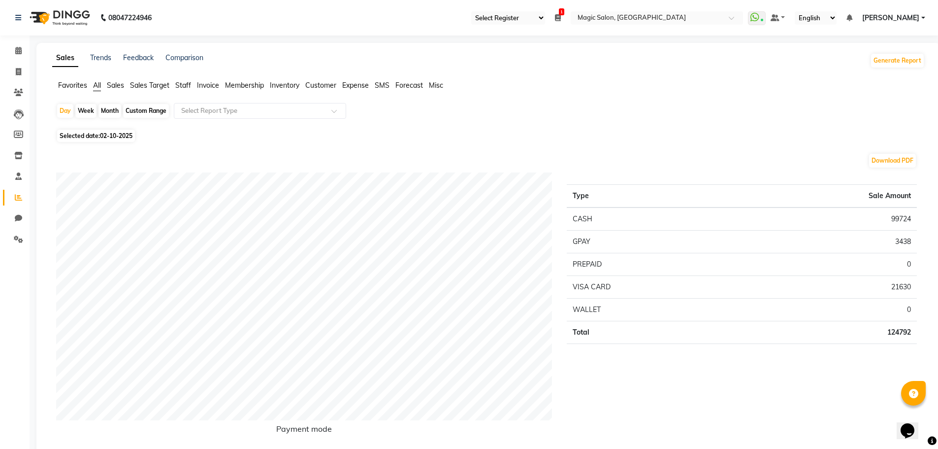
click at [901, 221] on td "99724" at bounding box center [826, 218] width 183 height 23
copy td "99724"
click at [902, 241] on td "3438" at bounding box center [826, 242] width 183 height 23
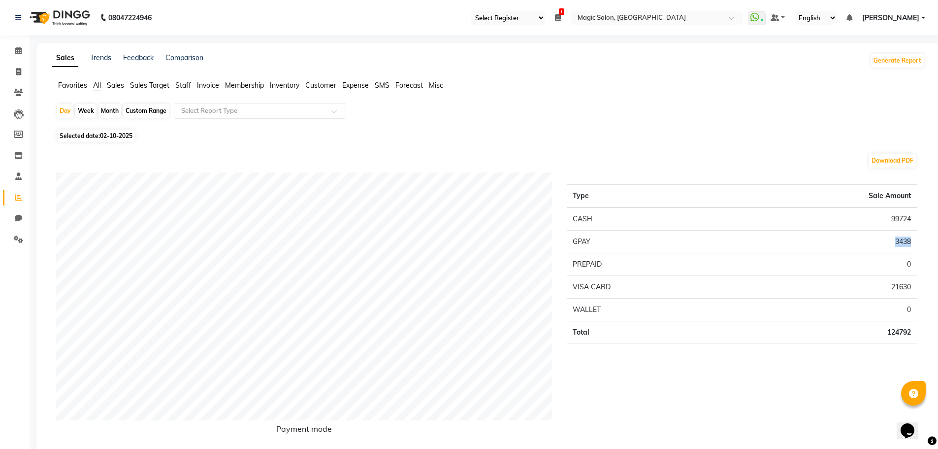
copy td "3438"
click at [893, 286] on td "21630" at bounding box center [826, 287] width 183 height 23
copy td "21630"
click at [96, 131] on span "Selected date: 02-10-2025" at bounding box center [96, 136] width 78 height 12
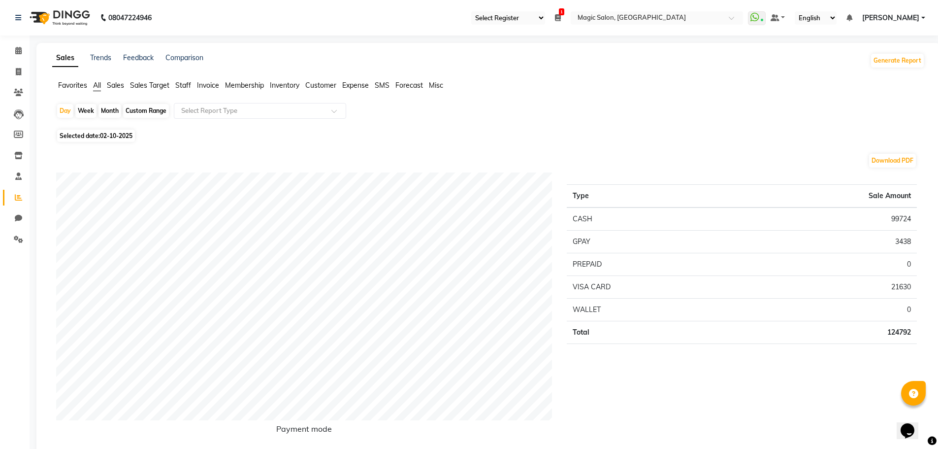
select select "10"
select select "2025"
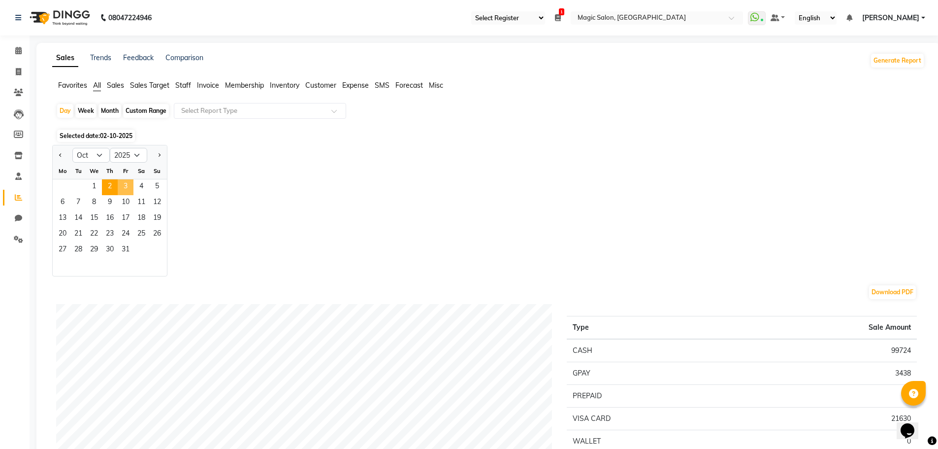
click at [123, 186] on span "3" at bounding box center [126, 187] width 16 height 16
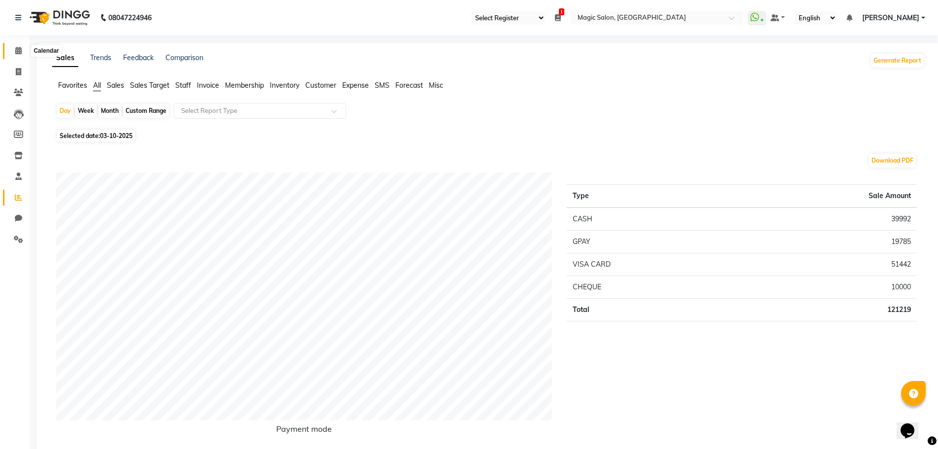
click at [17, 49] on icon at bounding box center [18, 50] width 6 height 7
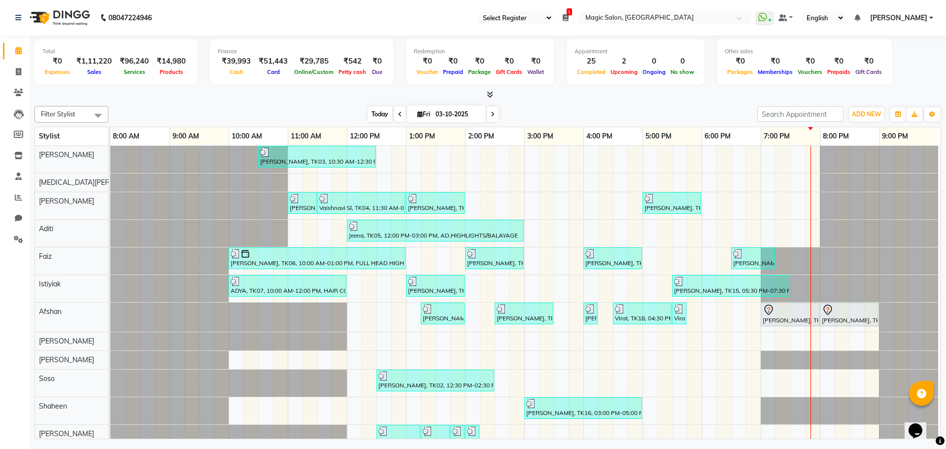
click at [376, 118] on span "Today" at bounding box center [380, 113] width 25 height 15
click at [374, 118] on span "Today" at bounding box center [380, 113] width 25 height 15
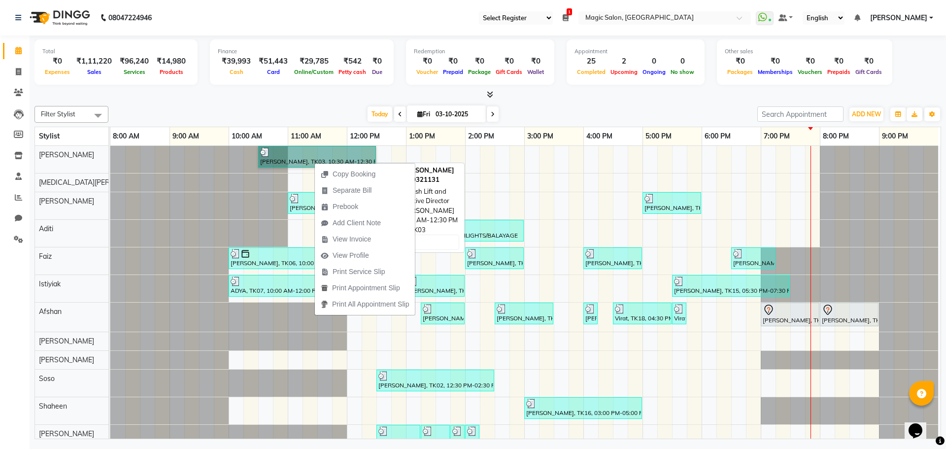
click at [300, 149] on link "[PERSON_NAME], TK03, 10:30 AM-12:30 PM, Lash Lift and Tint - Creative Director" at bounding box center [317, 157] width 118 height 22
select select "3"
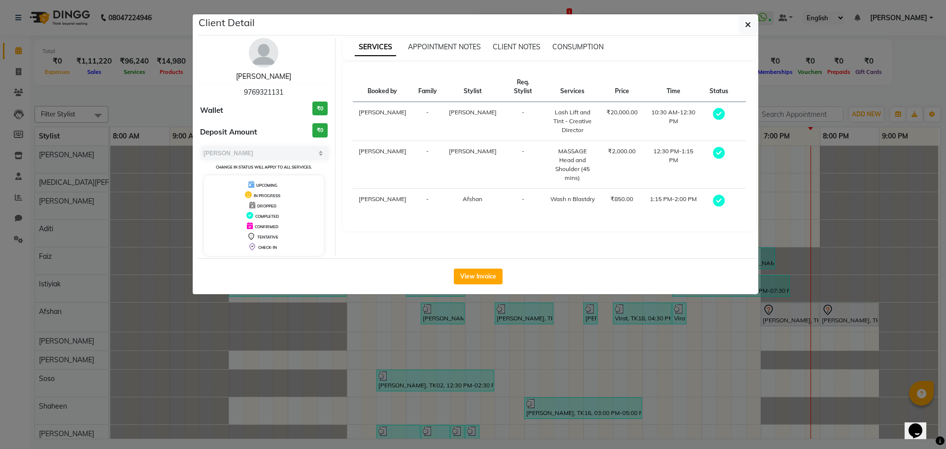
click at [262, 76] on link "Shibhani Dandekar" at bounding box center [263, 76] width 55 height 9
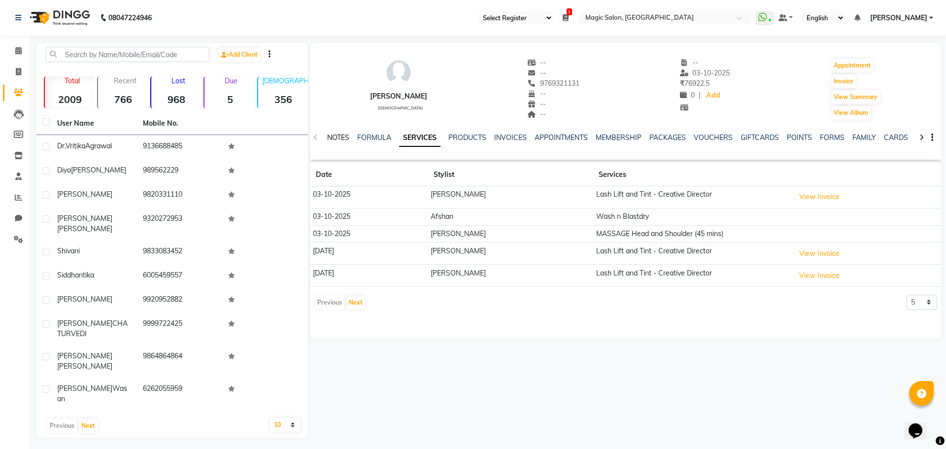
click at [340, 138] on link "NOTES" at bounding box center [338, 137] width 22 height 9
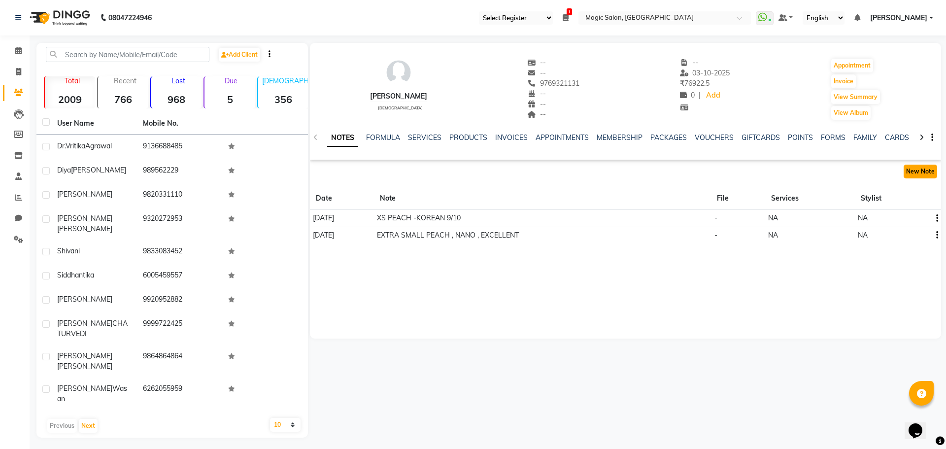
click at [914, 171] on button "New Note" at bounding box center [919, 172] width 33 height 14
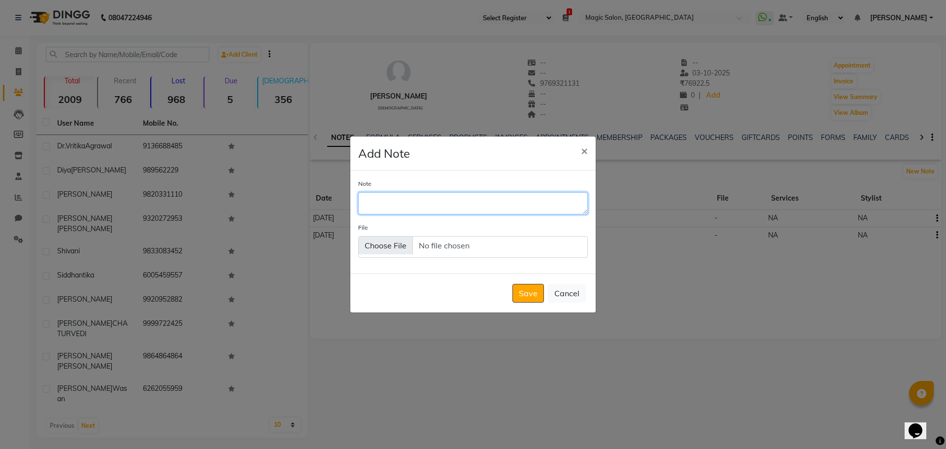
click at [472, 203] on textarea "Note" at bounding box center [473, 203] width 230 height 22
type textarea "XS Peach -10/10 Korean"
click at [528, 296] on button "Save" at bounding box center [528, 293] width 32 height 19
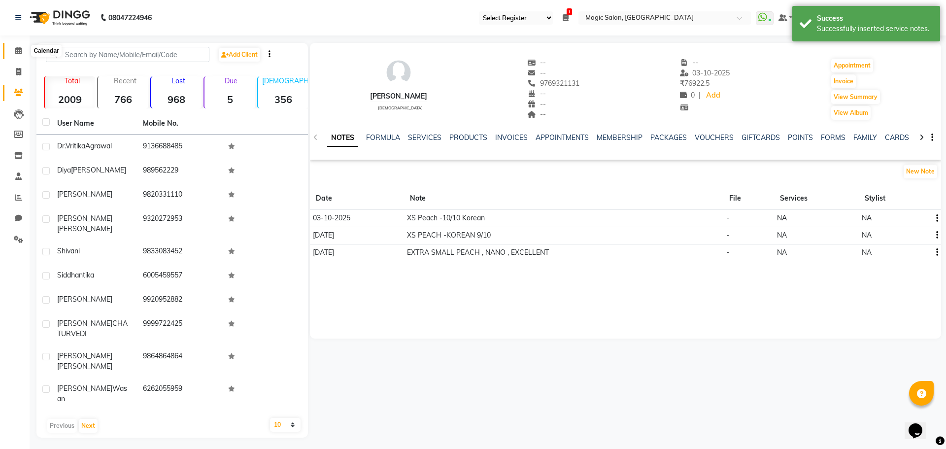
click at [17, 50] on icon at bounding box center [18, 50] width 6 height 7
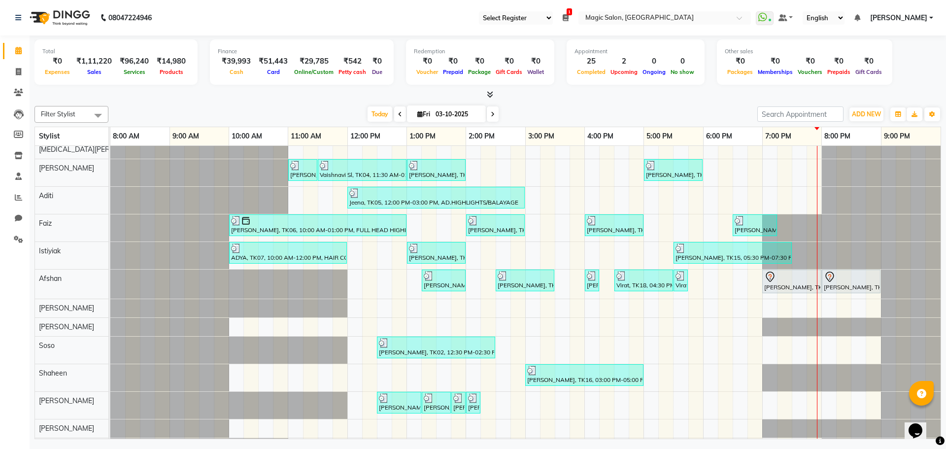
scroll to position [49, 0]
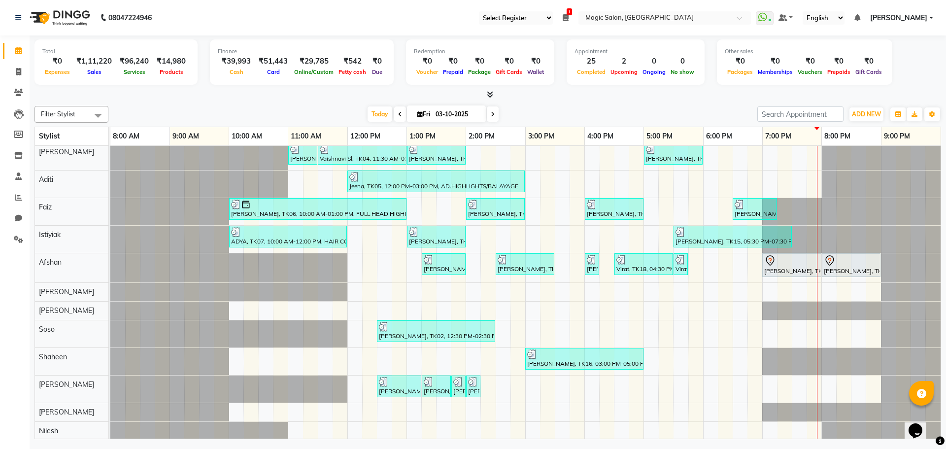
click at [395, 115] on span at bounding box center [400, 113] width 12 height 15
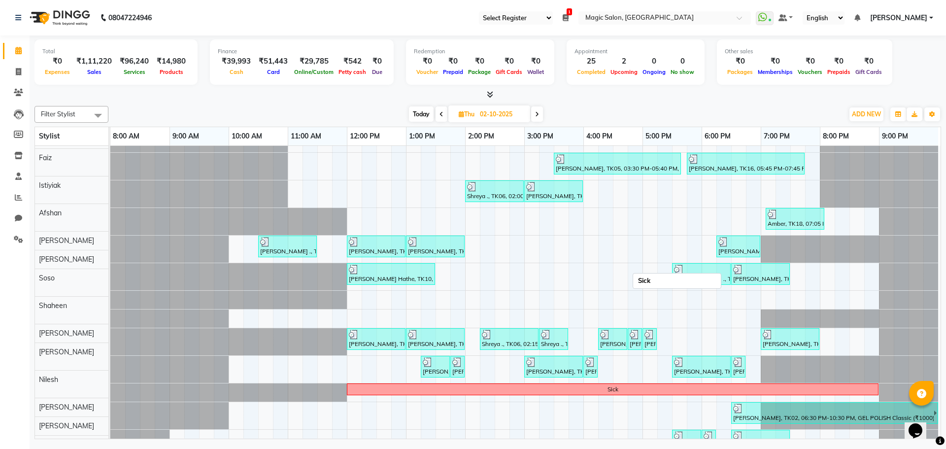
scroll to position [0, 0]
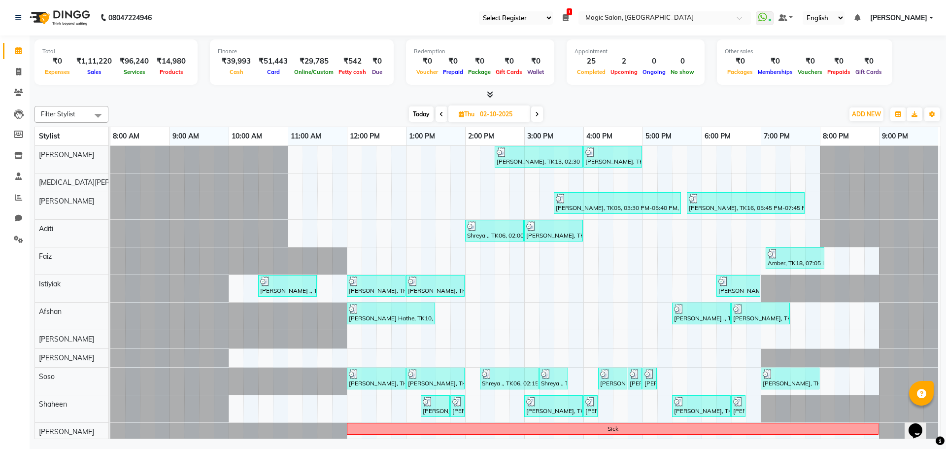
click at [410, 111] on span "Today" at bounding box center [421, 113] width 25 height 15
type input "03-10-2025"
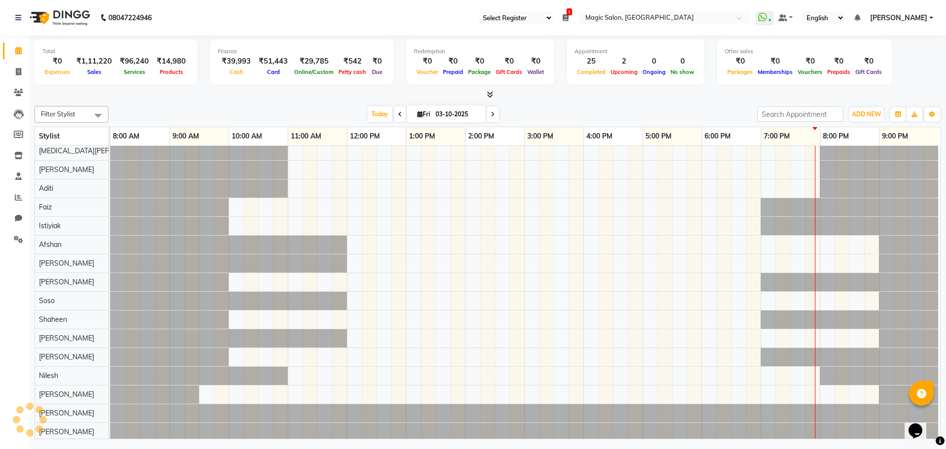
scroll to position [33, 0]
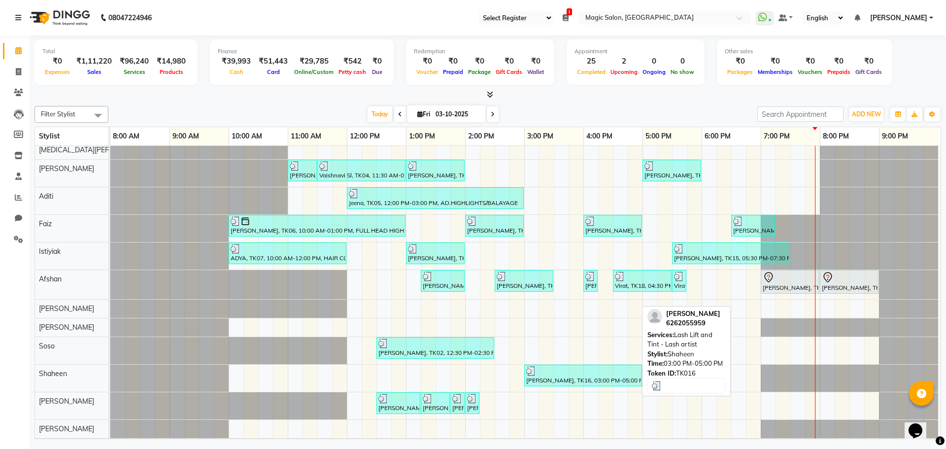
click at [560, 369] on div at bounding box center [583, 371] width 114 height 10
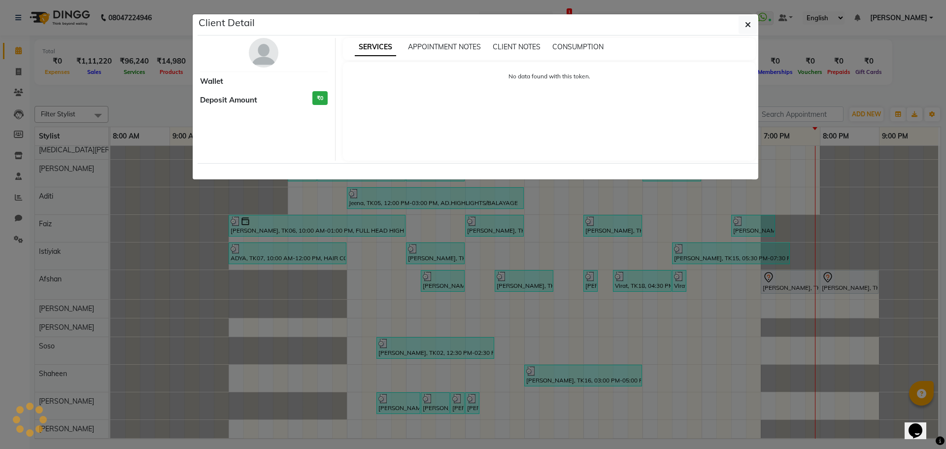
select select "3"
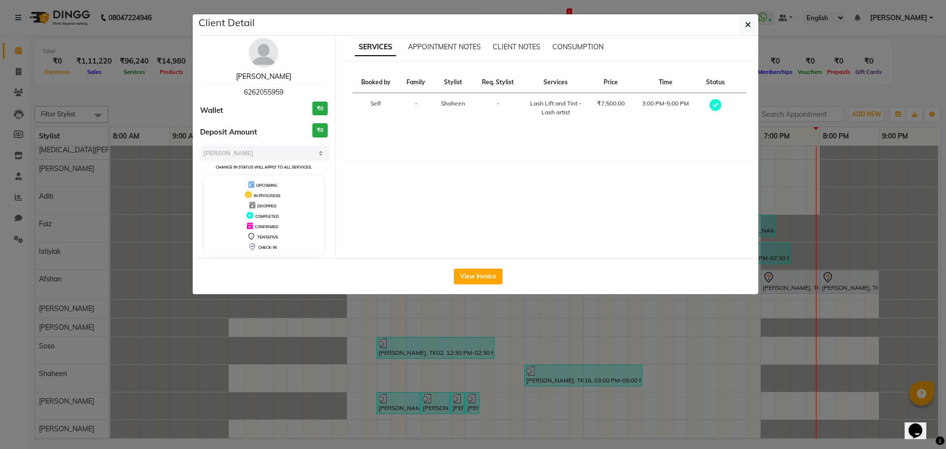
click at [264, 76] on link "Shalini Wasan" at bounding box center [263, 76] width 55 height 9
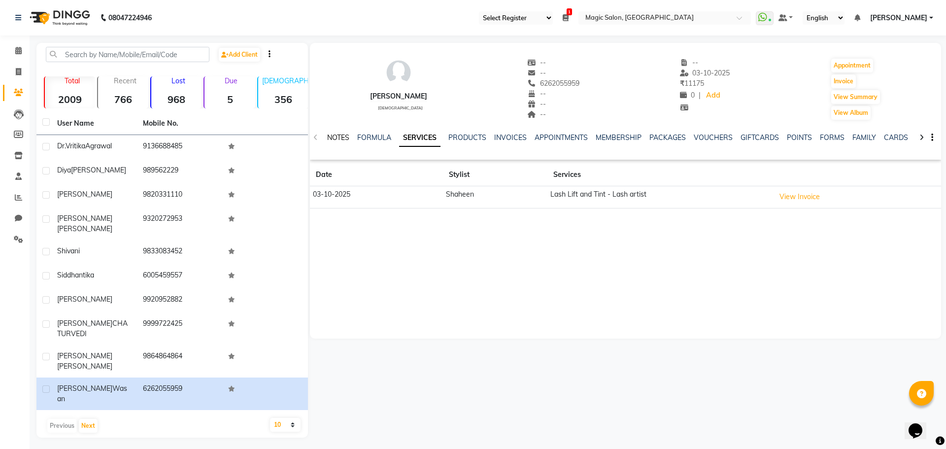
click at [330, 140] on link "NOTES" at bounding box center [338, 137] width 22 height 9
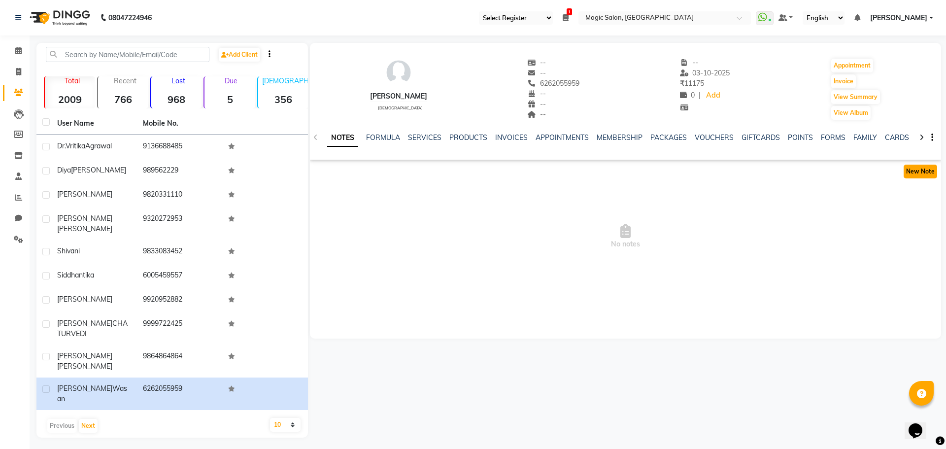
click at [908, 169] on button "New Note" at bounding box center [919, 172] width 33 height 14
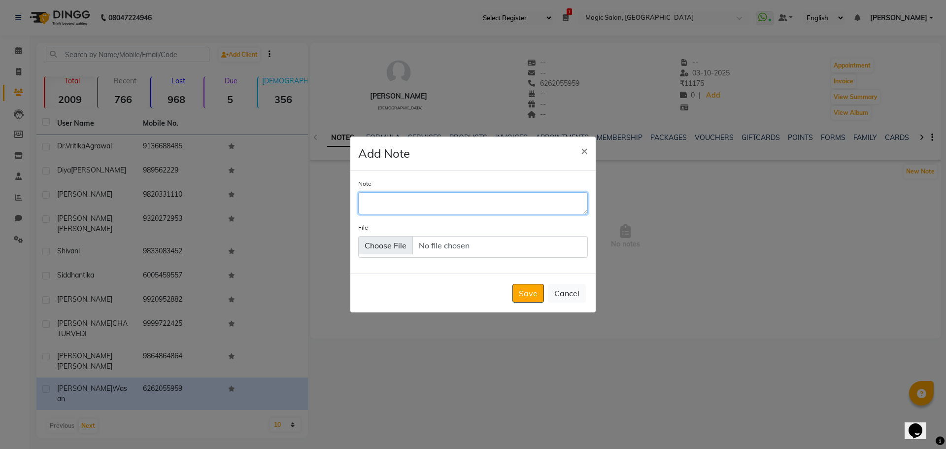
click at [450, 199] on textarea "Note" at bounding box center [473, 203] width 230 height 22
click at [455, 204] on textarea "Express Sillicone Size (S0 T" at bounding box center [473, 203] width 230 height 22
type textarea "Express Sillicone Size (S) T"
click at [516, 291] on button "Save" at bounding box center [528, 293] width 32 height 19
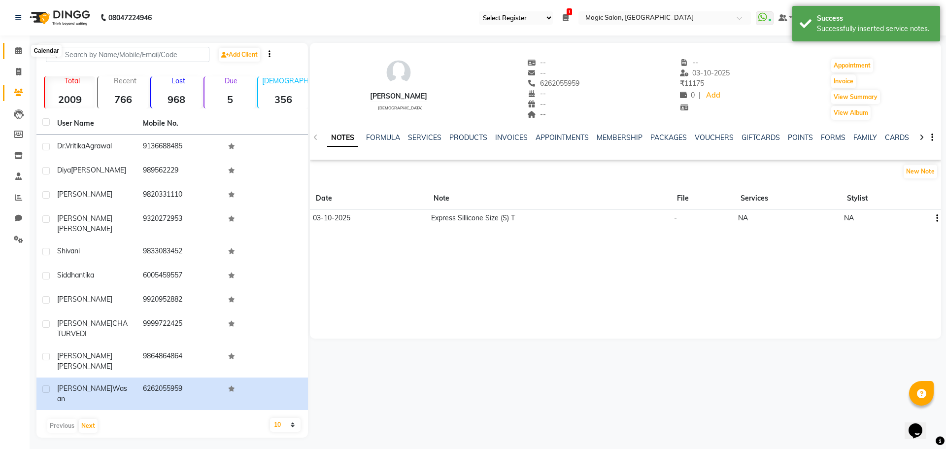
click at [21, 49] on icon at bounding box center [18, 50] width 6 height 7
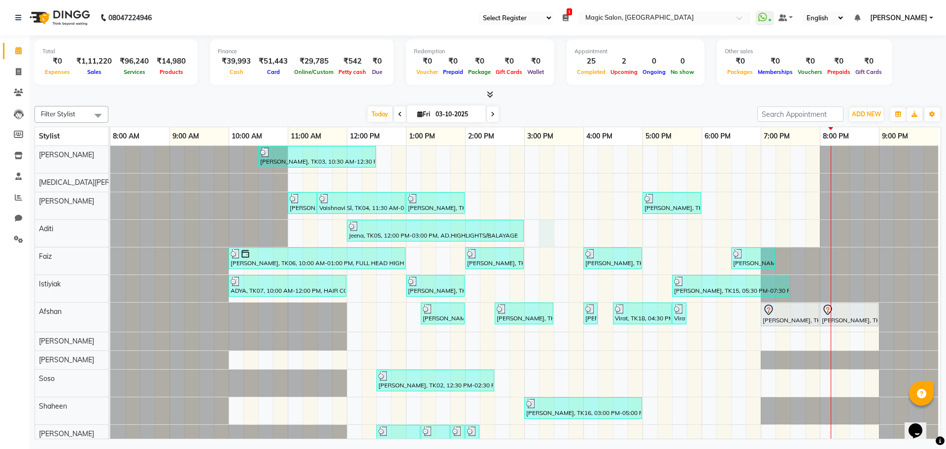
click at [545, 223] on div "[PERSON_NAME], TK03, 10:30 AM-12:30 PM, Lash Lift and Tint - Creative Director …" at bounding box center [525, 350] width 830 height 408
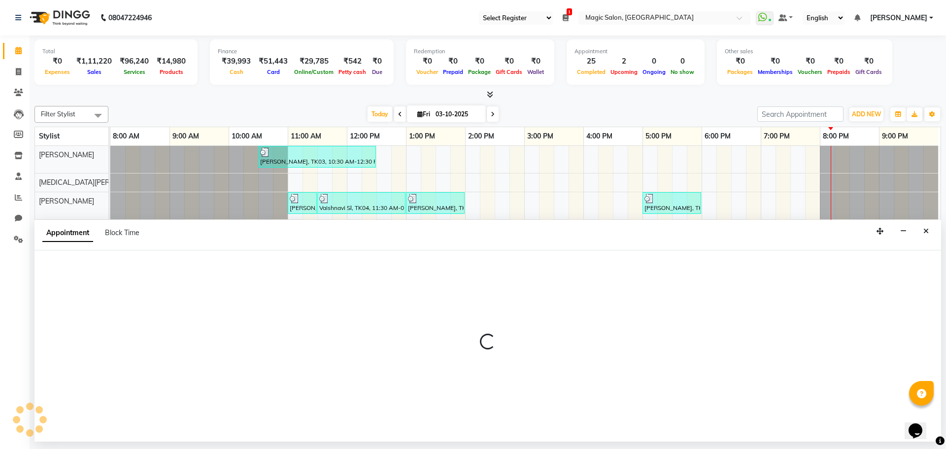
select select "77865"
select select "tentative"
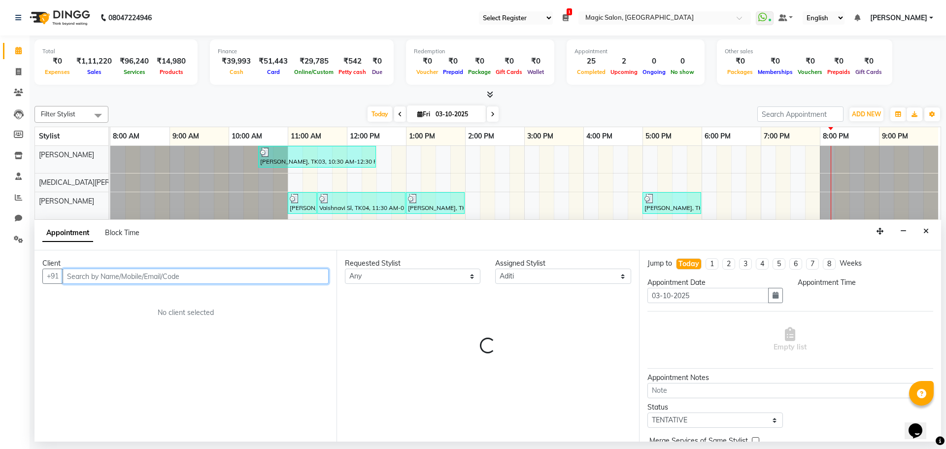
select select "915"
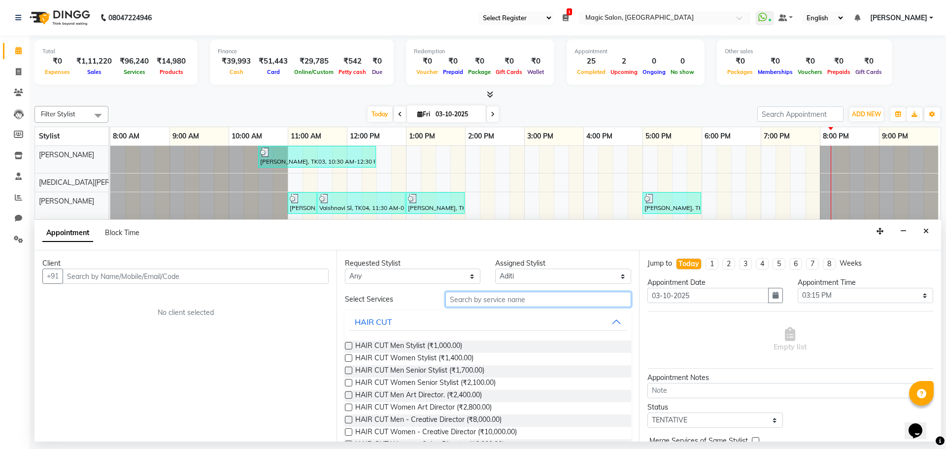
click at [468, 300] on input "text" at bounding box center [538, 299] width 186 height 15
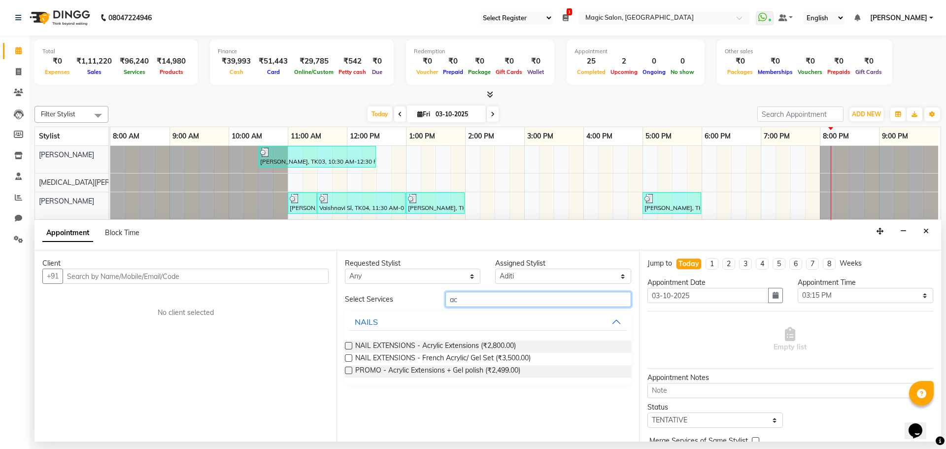
type input "a"
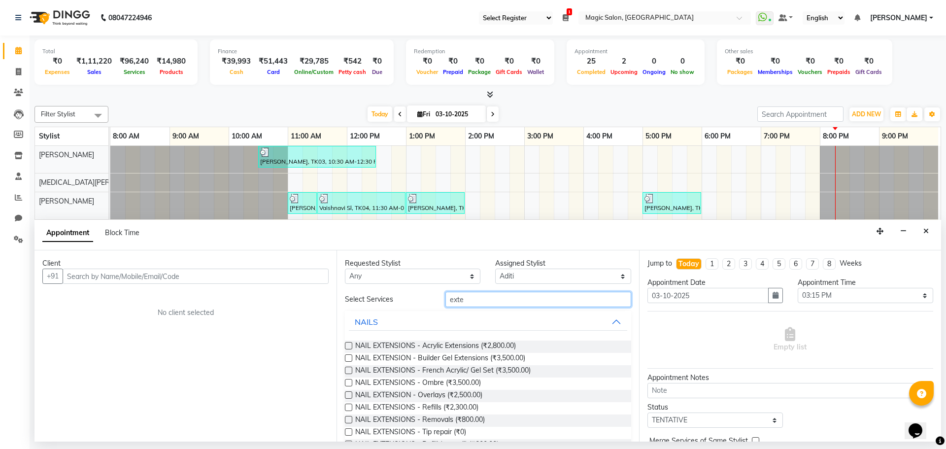
type input "exte"
click at [928, 229] on icon "Close" at bounding box center [925, 231] width 5 height 7
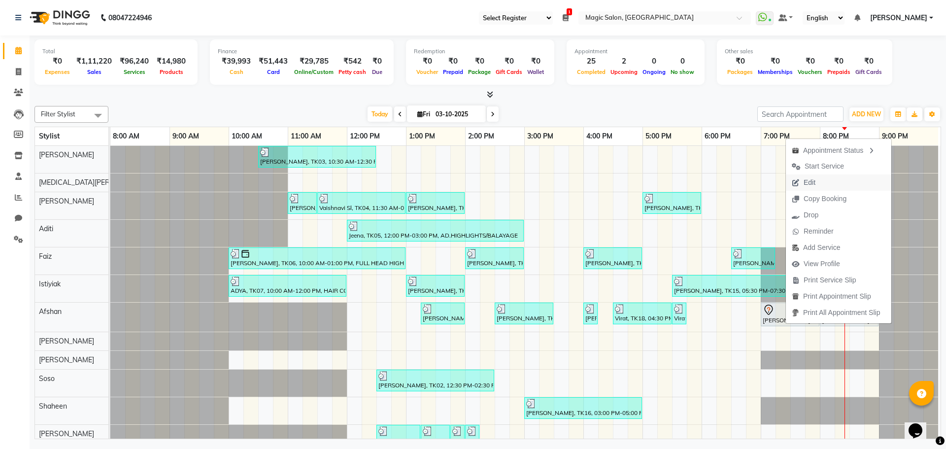
click at [814, 182] on span "Edit" at bounding box center [809, 182] width 12 height 10
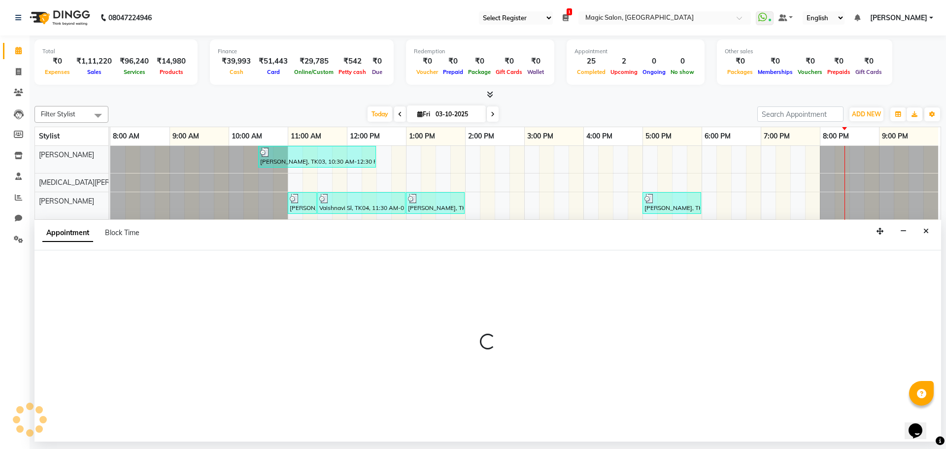
select select "91425"
select select "1140"
select select "tentative"
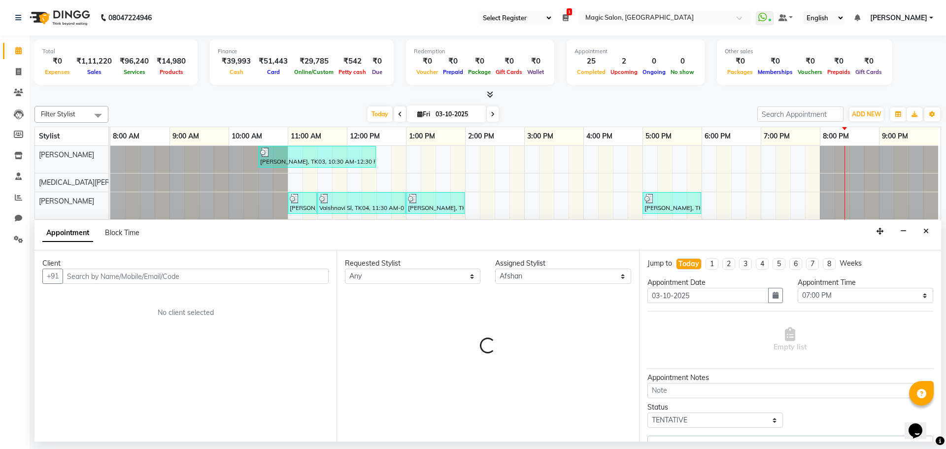
select select "3632"
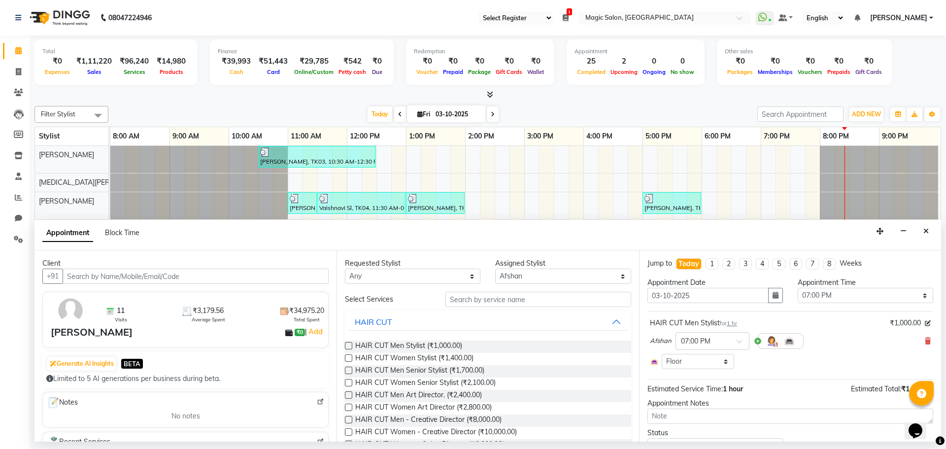
scroll to position [0, 5]
click at [497, 301] on input "text" at bounding box center [538, 299] width 186 height 15
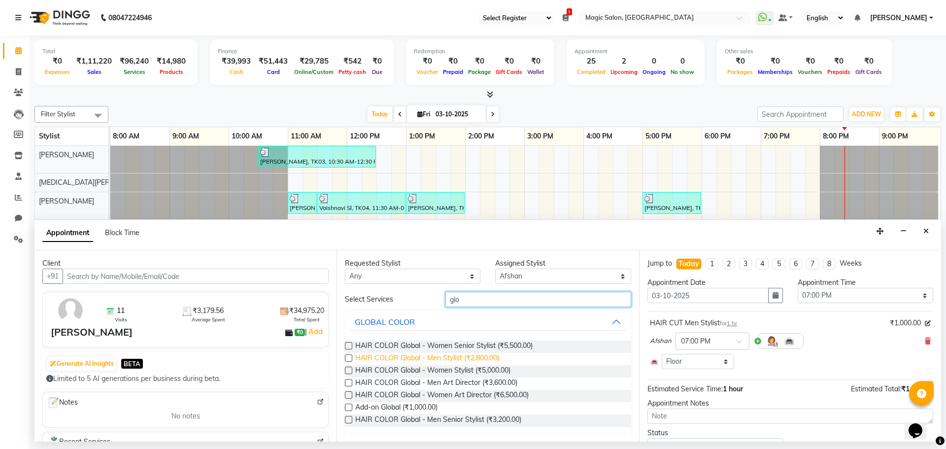
type input "glo"
click at [484, 355] on span "HAIR COLOR Global - Men Stylist (₹2,800.00)" at bounding box center [427, 359] width 144 height 12
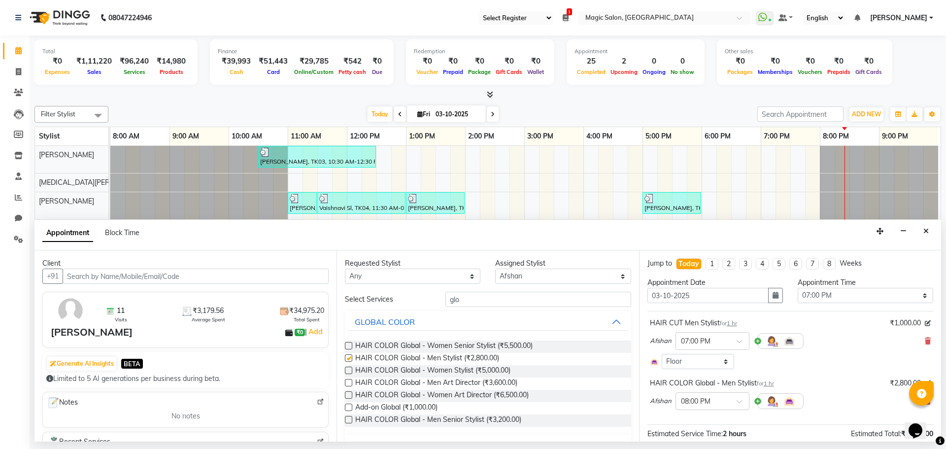
checkbox input "false"
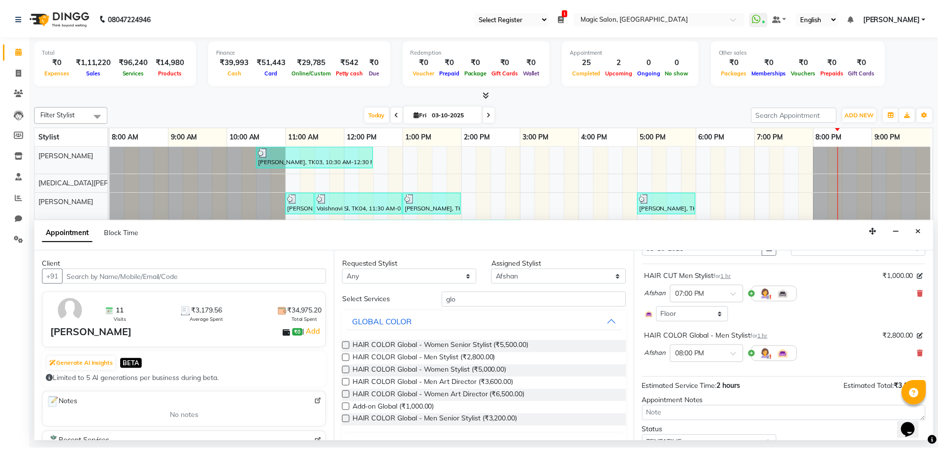
scroll to position [90, 0]
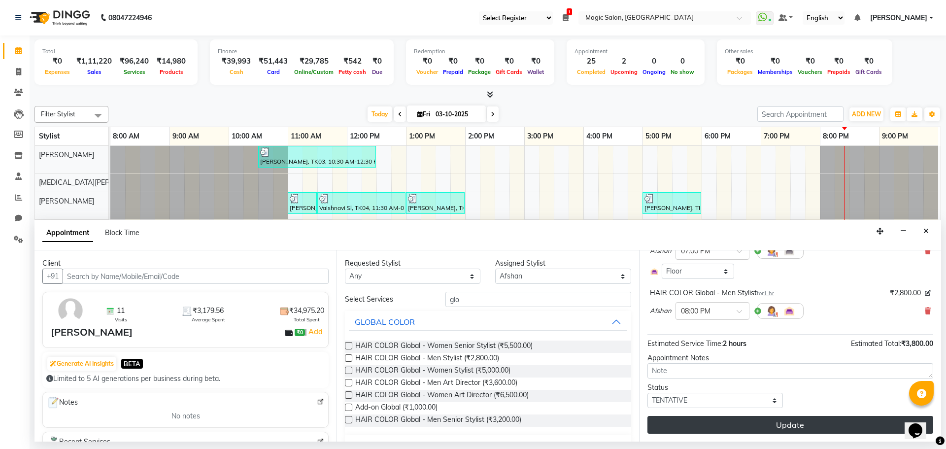
click at [787, 420] on button "Update" at bounding box center [790, 425] width 286 height 18
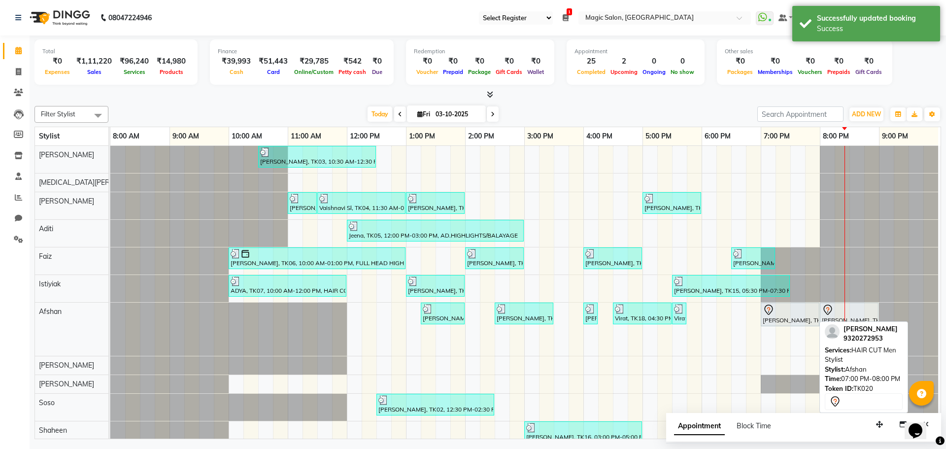
drag, startPoint x: 873, startPoint y: 308, endPoint x: 810, endPoint y: 318, distance: 64.3
click at [110, 318] on div "Shibhani Dandekar, TK03, 01:15 PM-02:00 PM, Wash n Blastdry Hinal Verma, TK02, …" at bounding box center [110, 328] width 0 height 53
drag, startPoint x: 813, startPoint y: 311, endPoint x: 779, endPoint y: 311, distance: 33.5
click at [110, 311] on div "Shibhani Dandekar, TK03, 01:15 PM-02:00 PM, Wash n Blastdry Hinal Verma, TK02, …" at bounding box center [110, 328] width 0 height 53
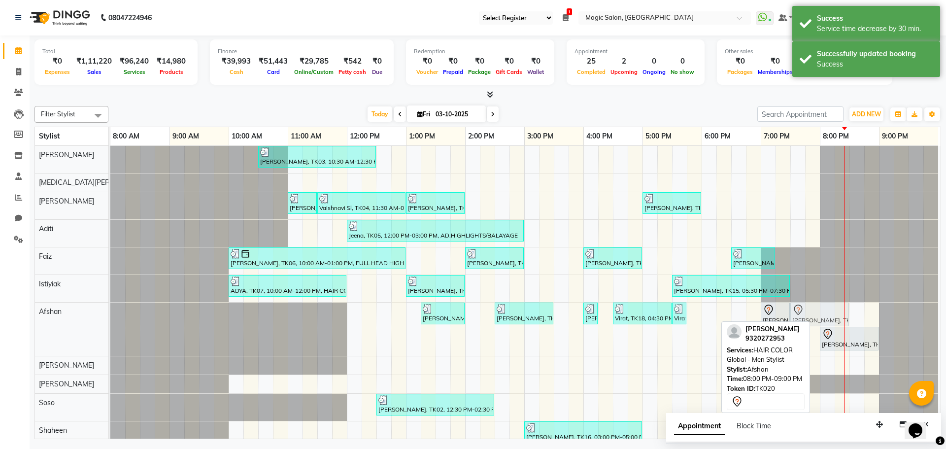
drag, startPoint x: 841, startPoint y: 308, endPoint x: 809, endPoint y: 310, distance: 32.1
click at [110, 310] on div "Shibhani Dandekar, TK03, 01:15 PM-02:00 PM, Wash n Blastdry Hinal Verma, TK02, …" at bounding box center [110, 328] width 0 height 53
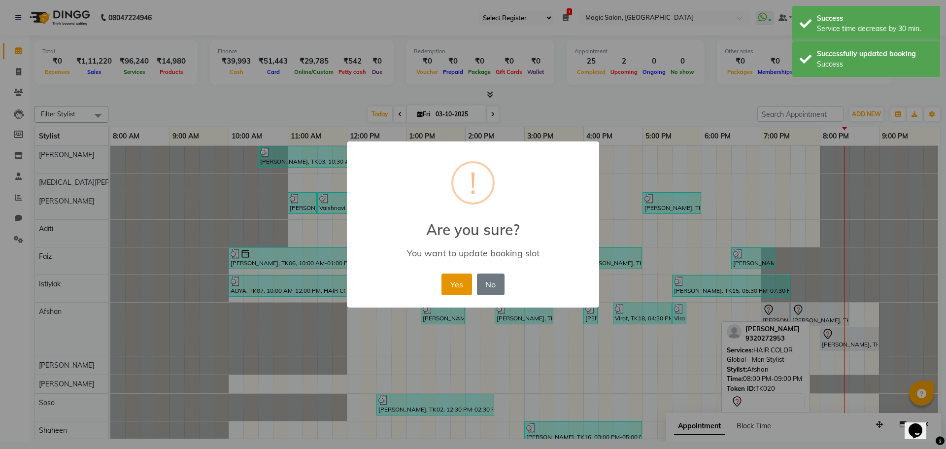
click at [463, 291] on button "Yes" at bounding box center [456, 284] width 30 height 22
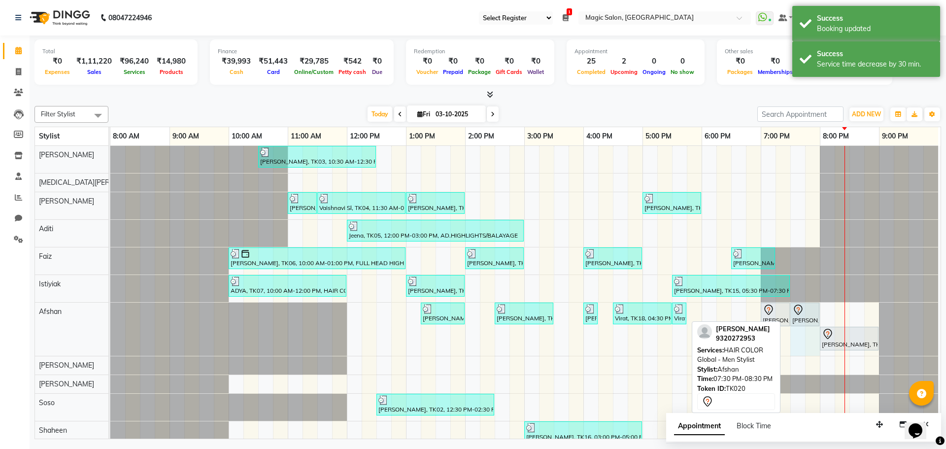
drag, startPoint x: 843, startPoint y: 306, endPoint x: 814, endPoint y: 313, distance: 29.9
click at [110, 313] on div "Shibhani Dandekar, TK03, 01:15 PM-02:00 PM, Wash n Blastdry Hinal Verma, TK02, …" at bounding box center [110, 328] width 0 height 53
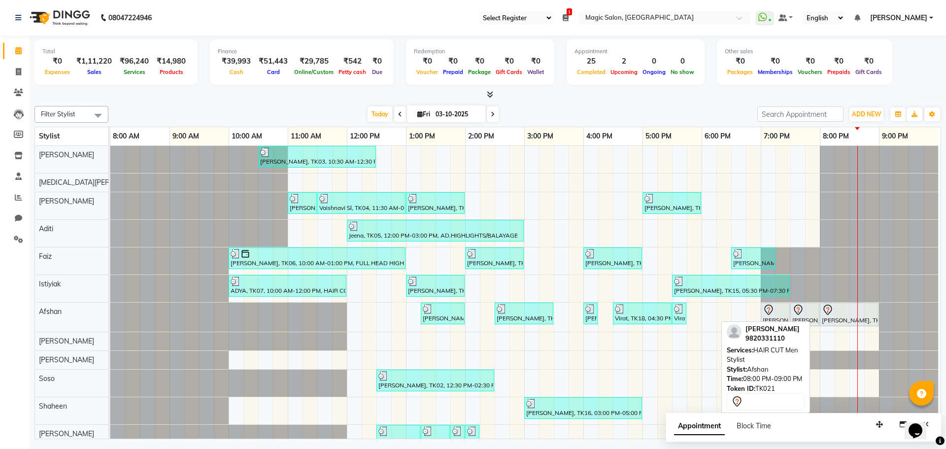
click at [844, 315] on div at bounding box center [849, 310] width 55 height 12
click at [850, 312] on div at bounding box center [849, 310] width 55 height 12
select select "7"
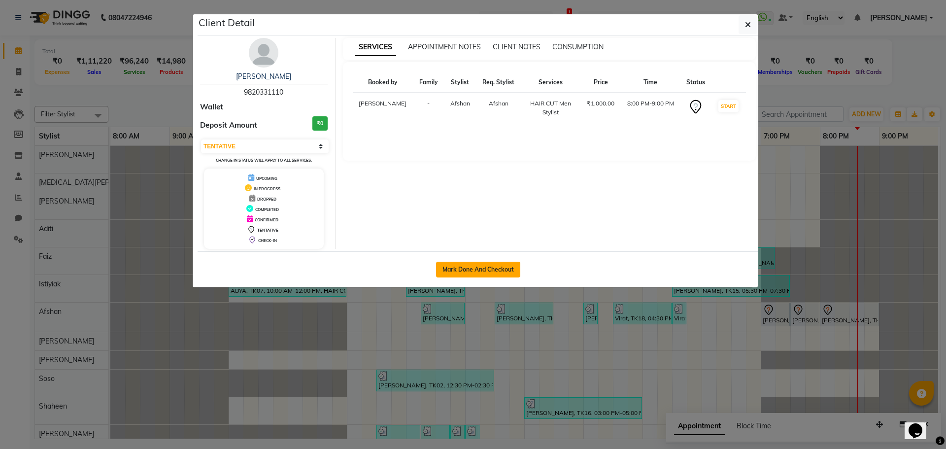
click at [495, 274] on button "Mark Done And Checkout" at bounding box center [478, 270] width 84 height 16
select select "7276"
select select "service"
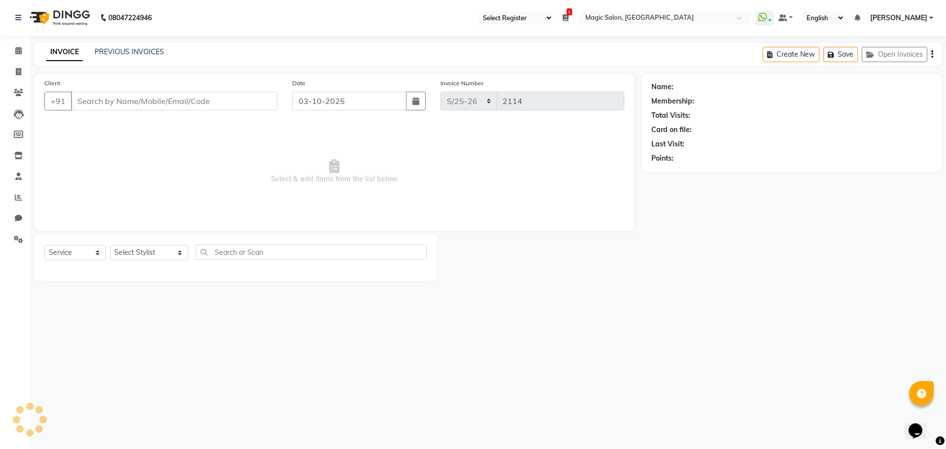
type input "9820331110"
select select "91425"
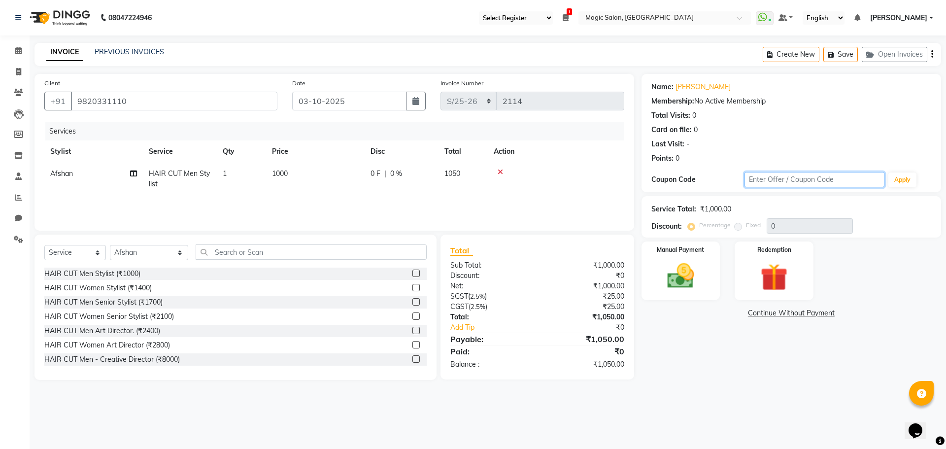
click at [777, 183] on input "text" at bounding box center [814, 179] width 140 height 15
type input "Ashf30"
click at [899, 176] on button "Apply" at bounding box center [902, 179] width 28 height 15
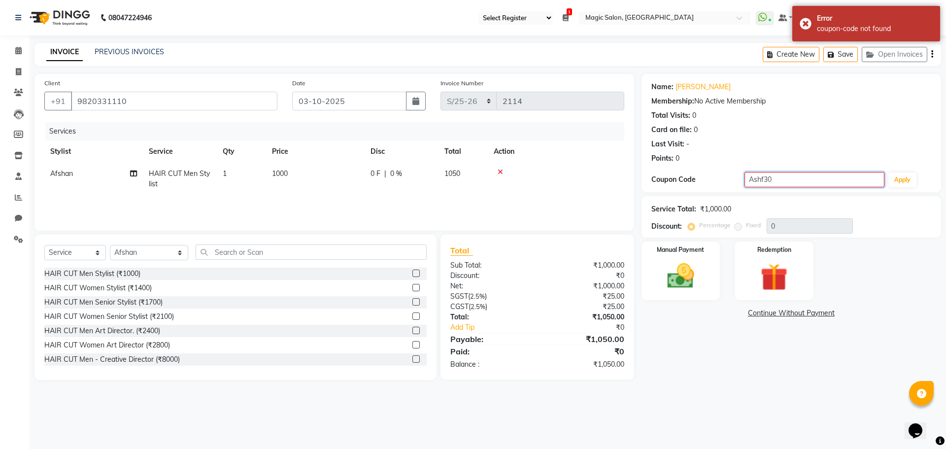
drag, startPoint x: 824, startPoint y: 181, endPoint x: 689, endPoint y: 180, distance: 134.5
click at [690, 181] on div "Coupon Code Ashf30 Apply" at bounding box center [791, 179] width 280 height 17
type input "swap30%"
click at [904, 181] on button "Apply" at bounding box center [902, 179] width 28 height 15
type input "30"
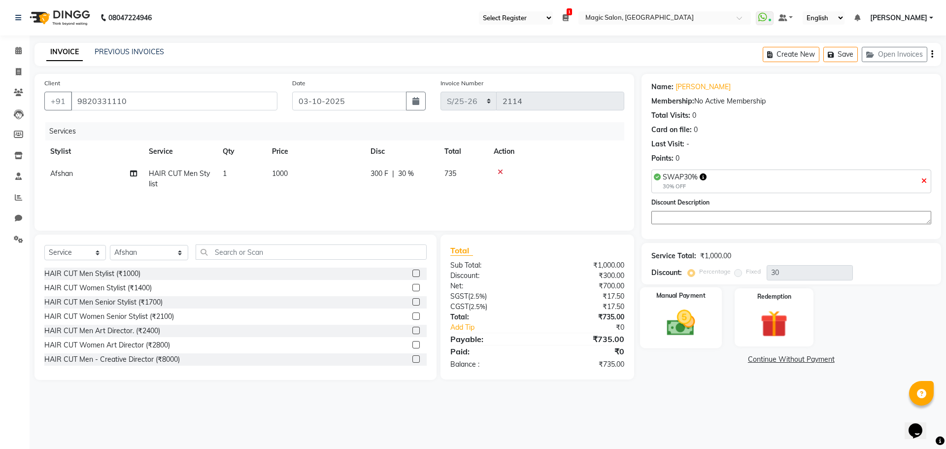
click at [688, 316] on img at bounding box center [681, 322] width 46 height 33
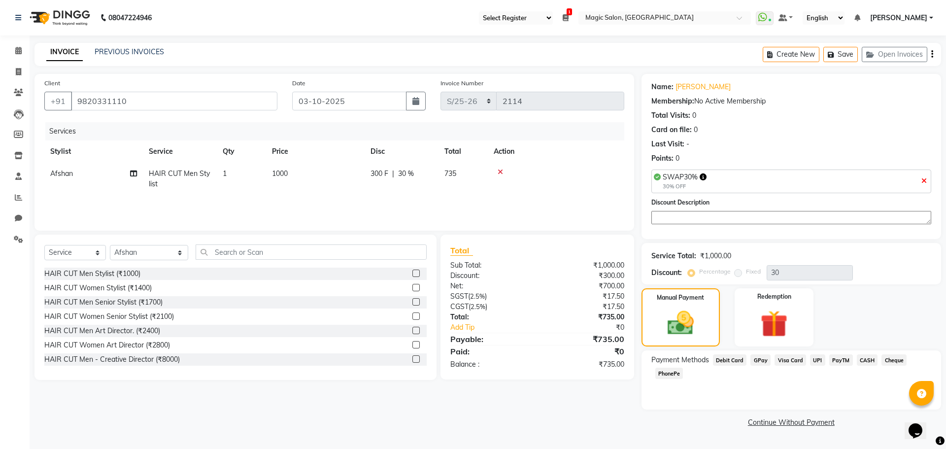
click at [866, 359] on span "CASH" at bounding box center [867, 359] width 21 height 11
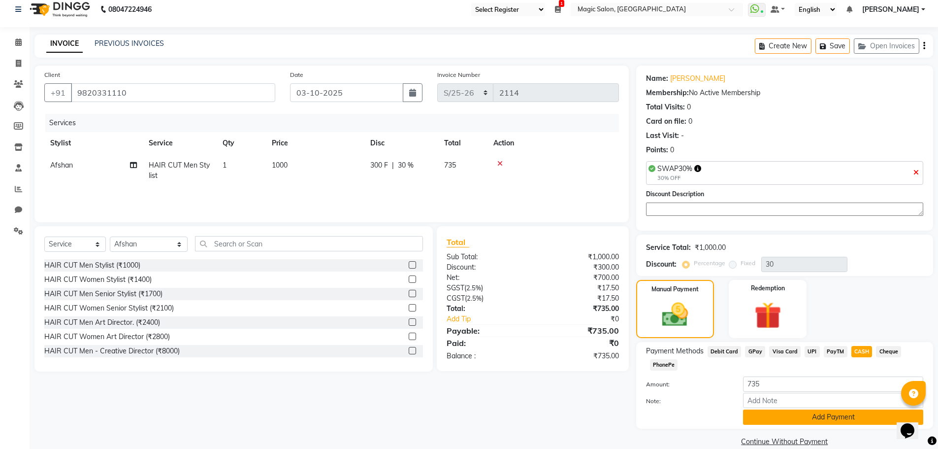
scroll to position [23, 0]
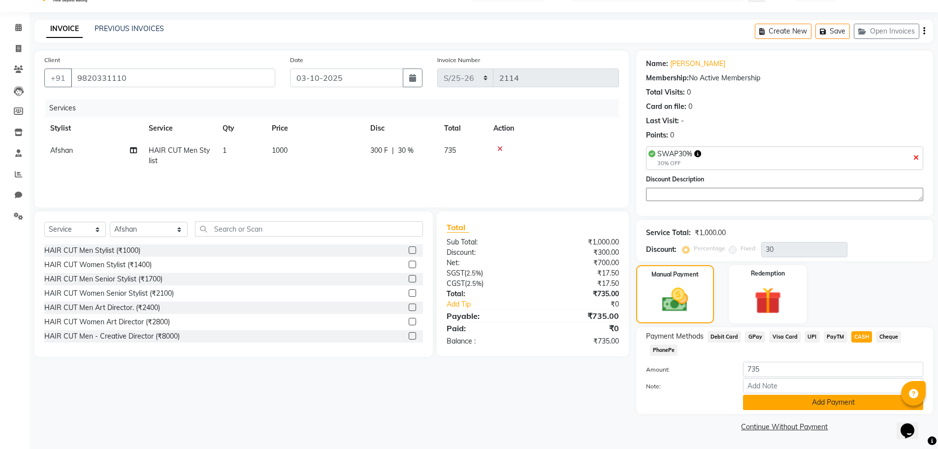
click at [811, 406] on button "Add Payment" at bounding box center [833, 402] width 180 height 15
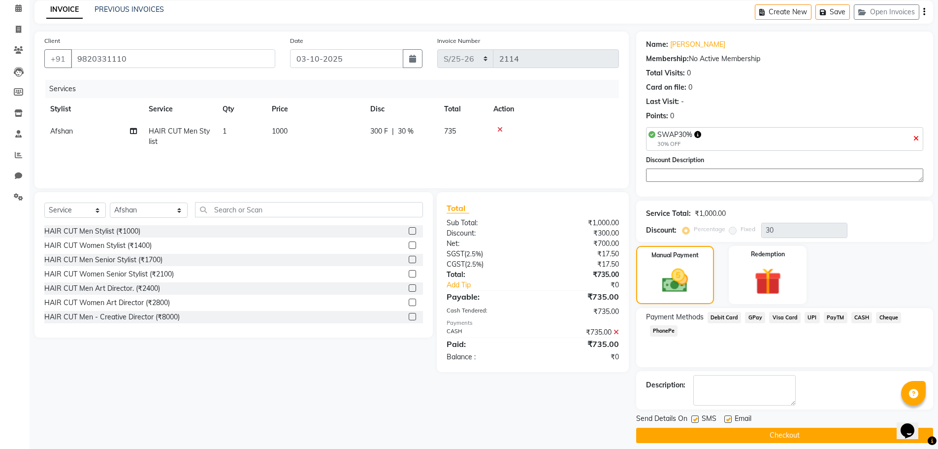
scroll to position [51, 0]
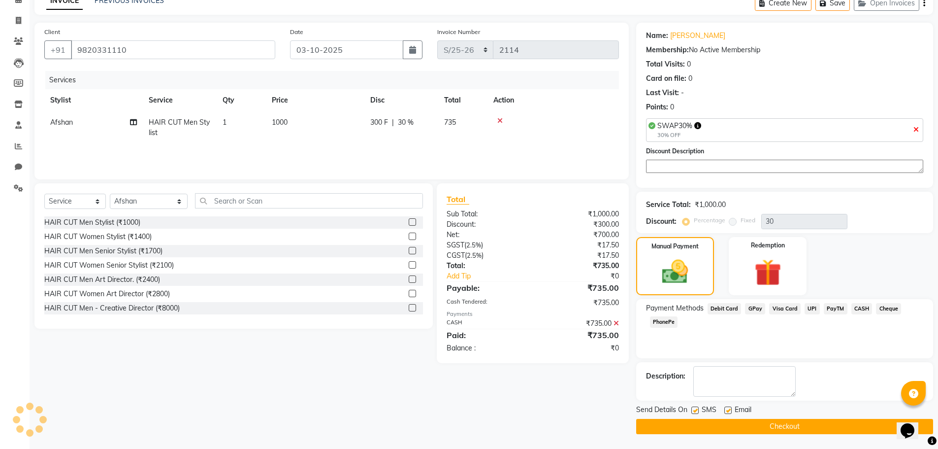
click at [776, 424] on button "Checkout" at bounding box center [784, 426] width 297 height 15
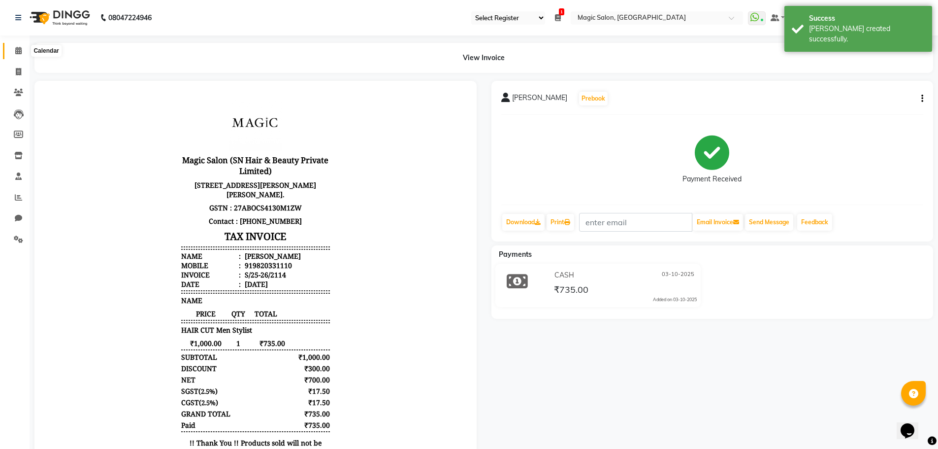
click at [11, 50] on span at bounding box center [18, 50] width 17 height 11
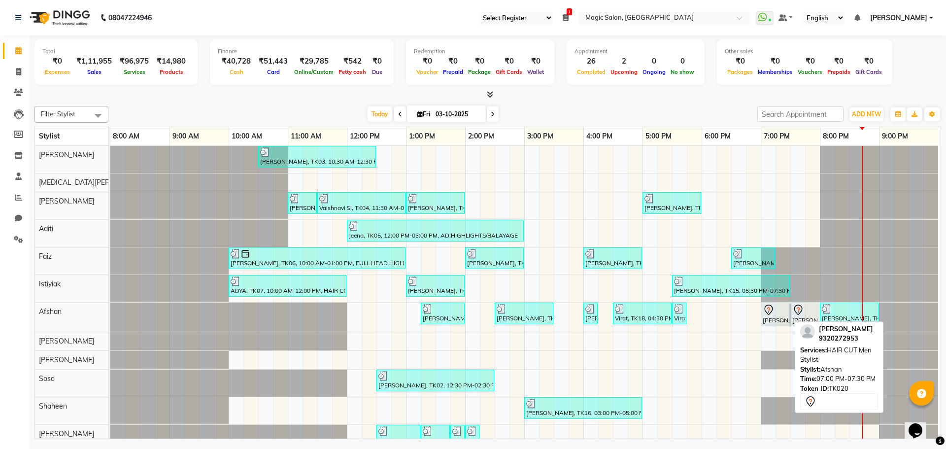
click at [785, 316] on div "[PERSON_NAME], TK20, 07:00 PM-07:30 PM, HAIR CUT Men Stylist" at bounding box center [775, 314] width 27 height 21
select select "7"
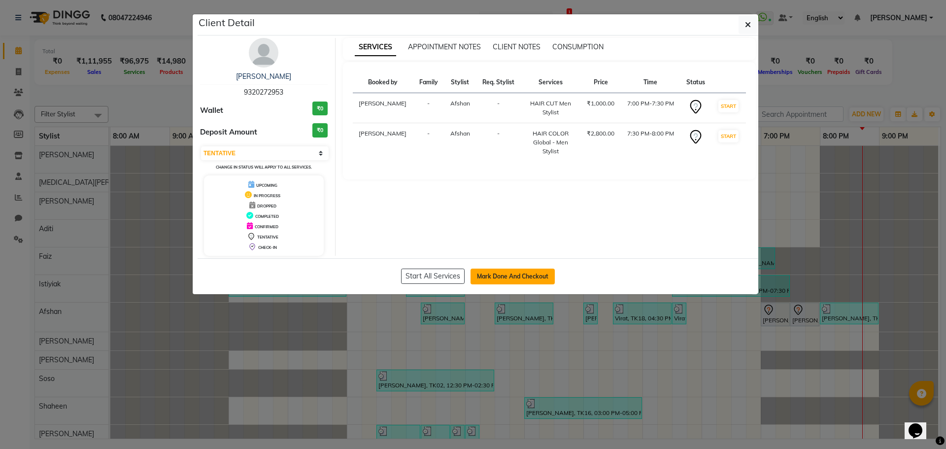
click at [546, 272] on button "Mark Done And Checkout" at bounding box center [512, 276] width 84 height 16
select select "7276"
select select "service"
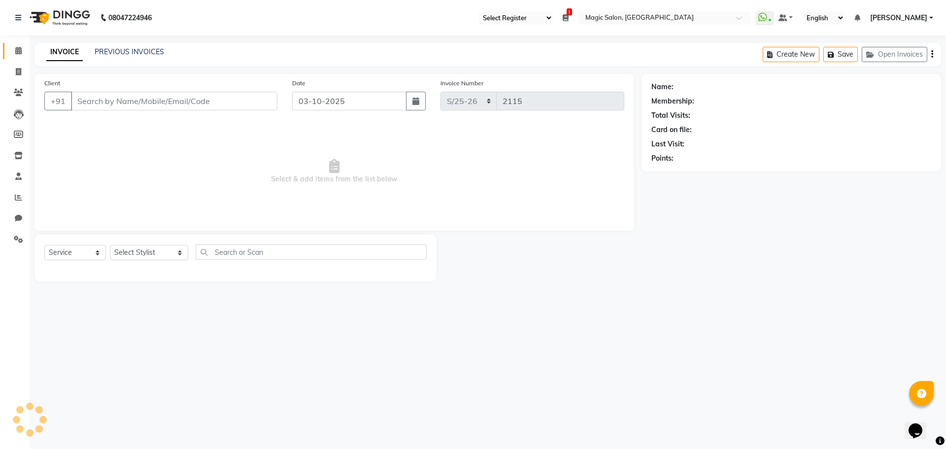
type input "9320272953"
select select "91425"
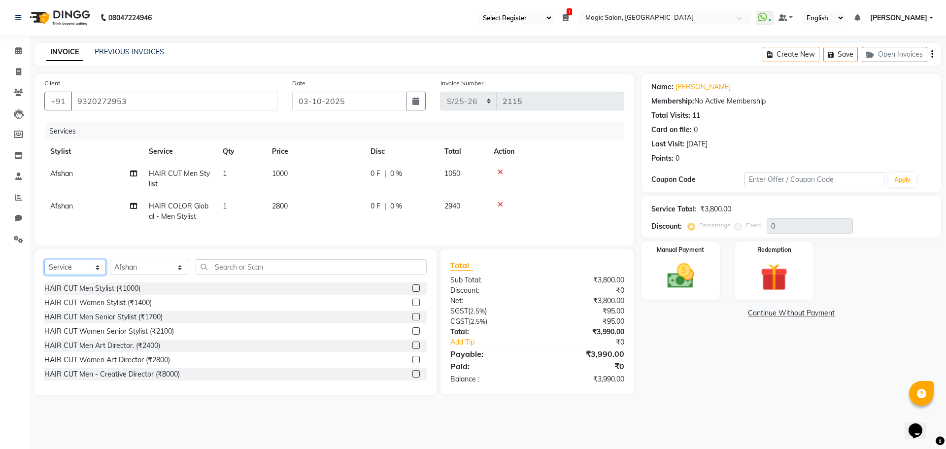
click at [67, 273] on select "Select Service Product Membership Package Voucher Prepaid Gift Card" at bounding box center [75, 267] width 62 height 15
select select "product"
click at [44, 267] on select "Select Service Product Membership Package Voucher Prepaid Gift Card" at bounding box center [75, 267] width 62 height 15
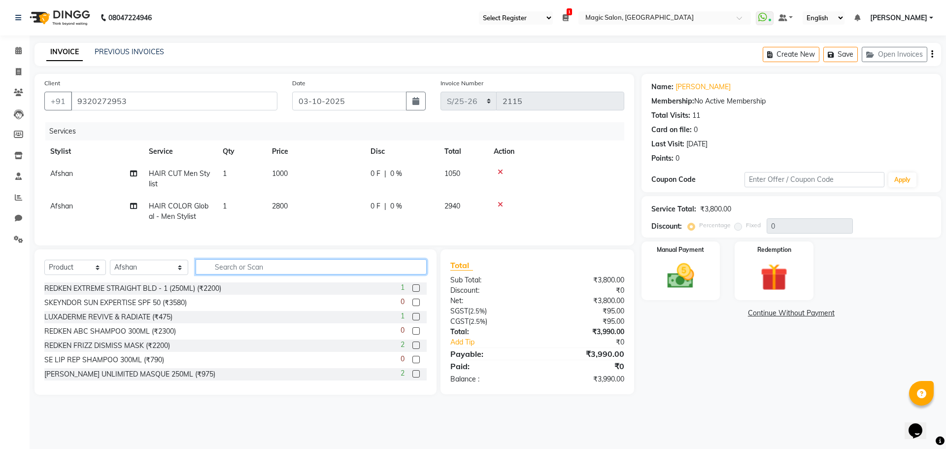
click at [212, 274] on input "text" at bounding box center [311, 266] width 231 height 15
type input "repai"
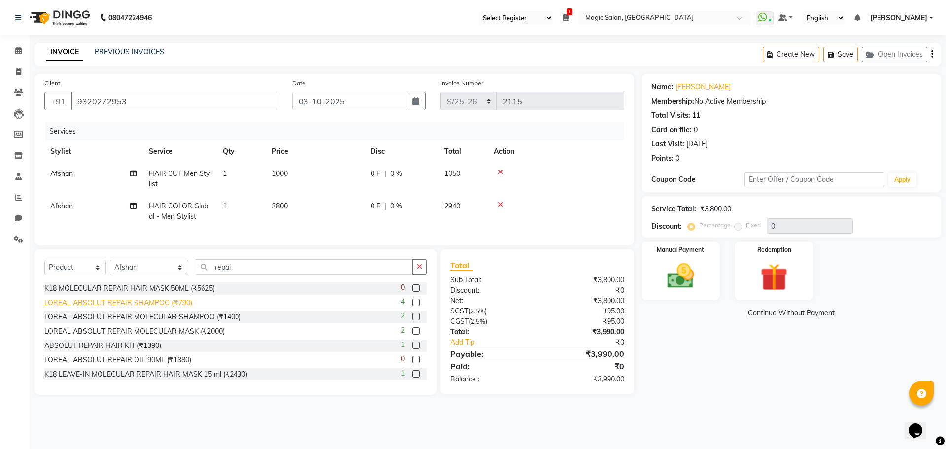
click at [162, 308] on div "LOREAL ABSOLUT REPAIR SHAMPOO (₹790)" at bounding box center [118, 303] width 148 height 10
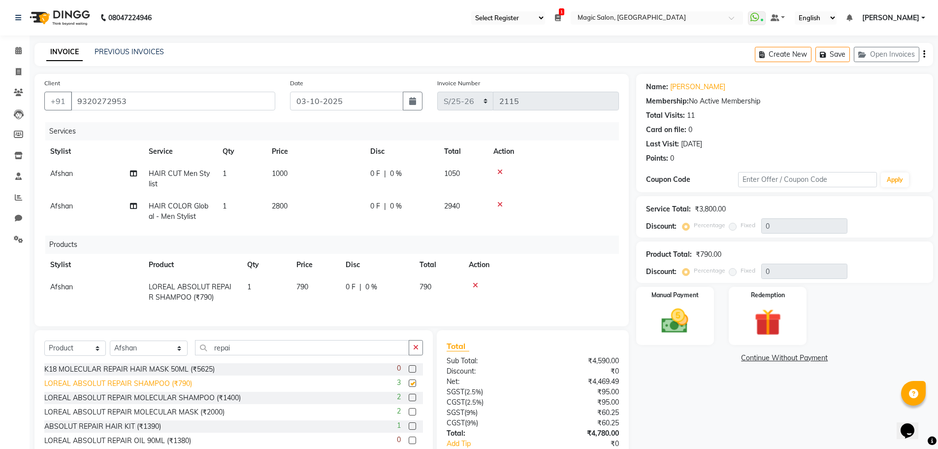
checkbox input "false"
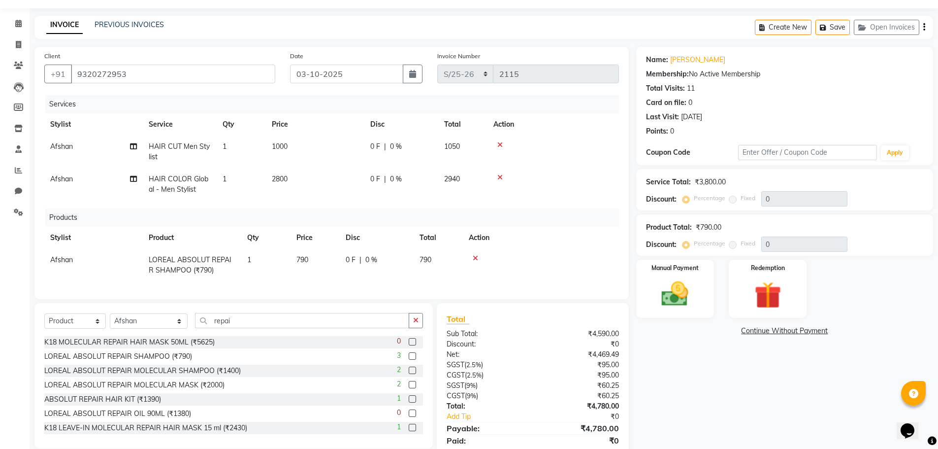
scroll to position [49, 0]
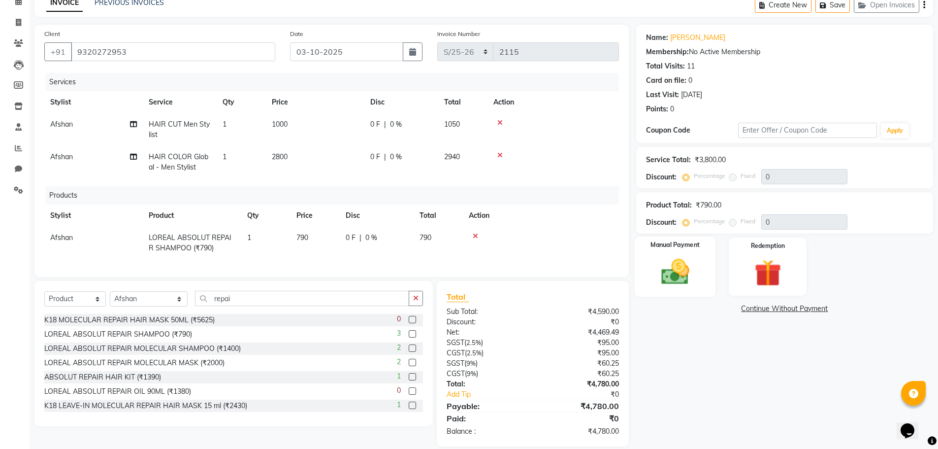
click at [674, 262] on img at bounding box center [675, 272] width 45 height 32
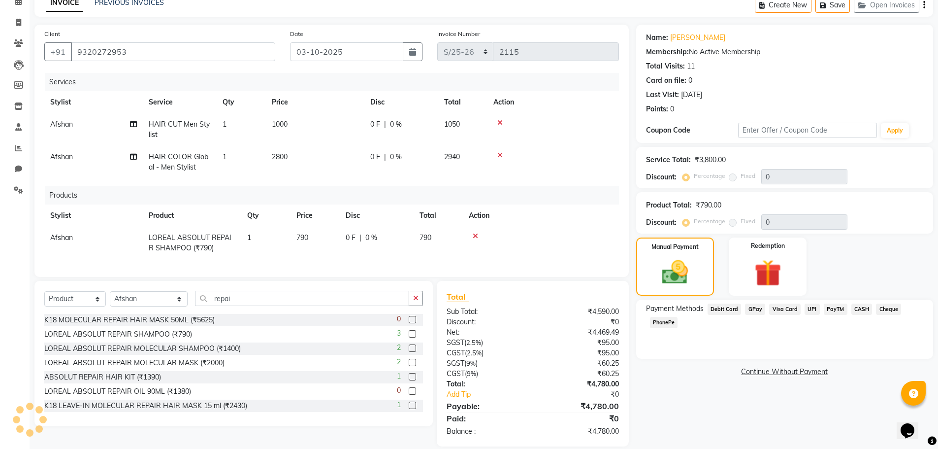
click at [789, 311] on span "Visa Card" at bounding box center [785, 308] width 32 height 11
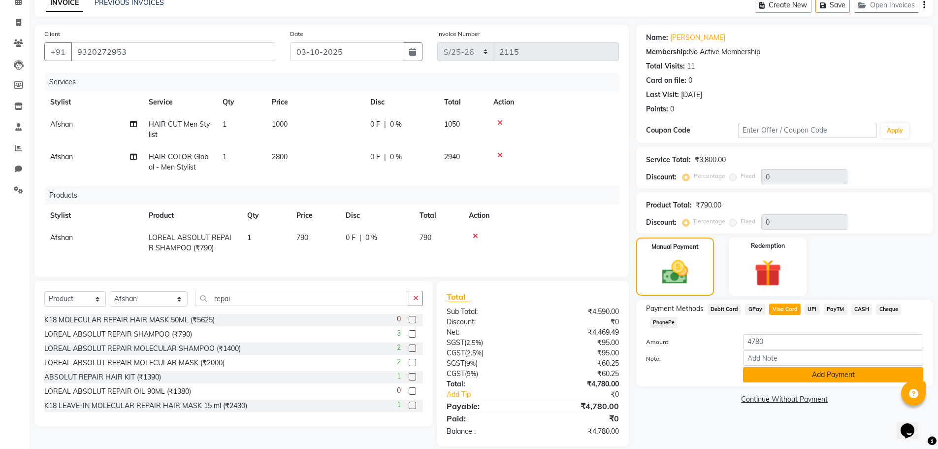
click at [809, 376] on button "Add Payment" at bounding box center [833, 374] width 180 height 15
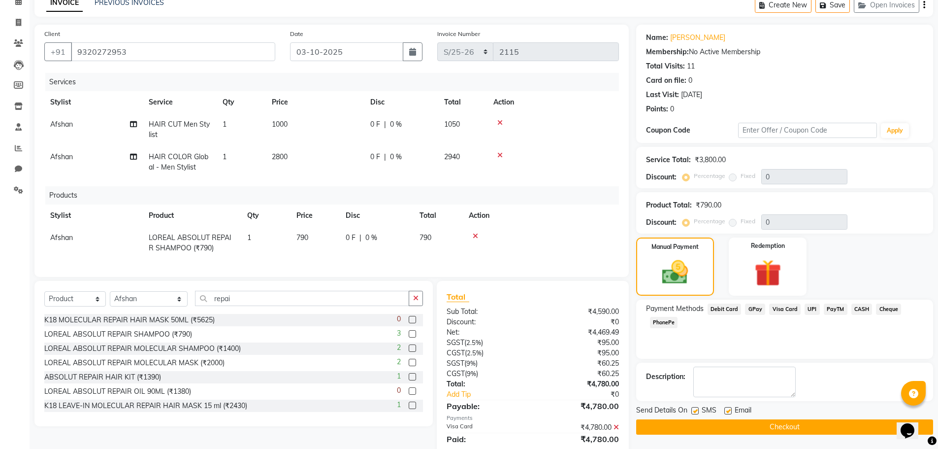
scroll to position [90, 0]
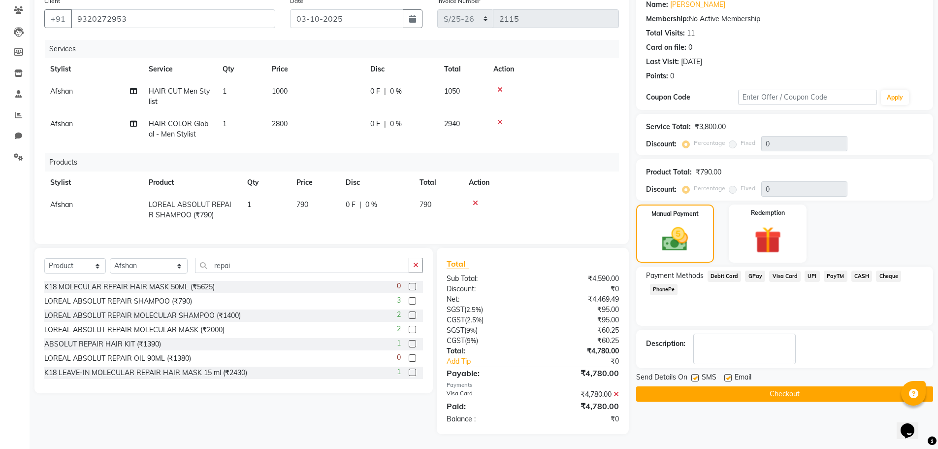
click at [812, 390] on button "Checkout" at bounding box center [784, 393] width 297 height 15
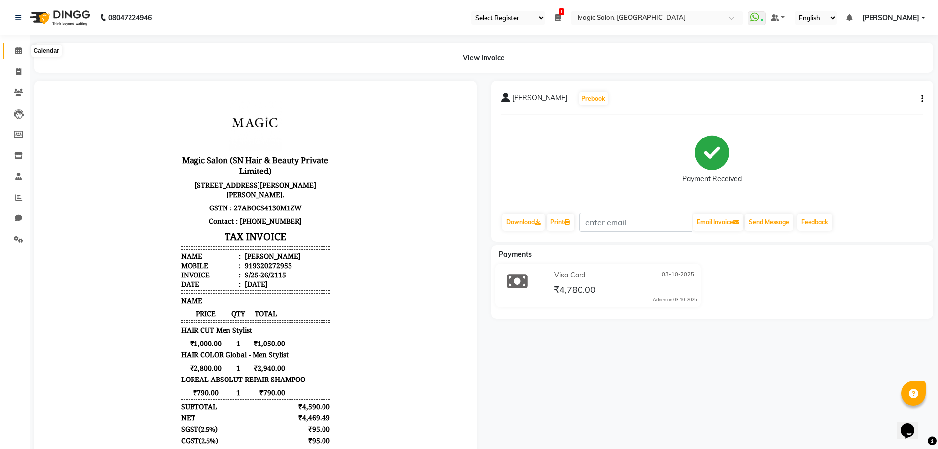
click at [16, 46] on span at bounding box center [18, 50] width 17 height 11
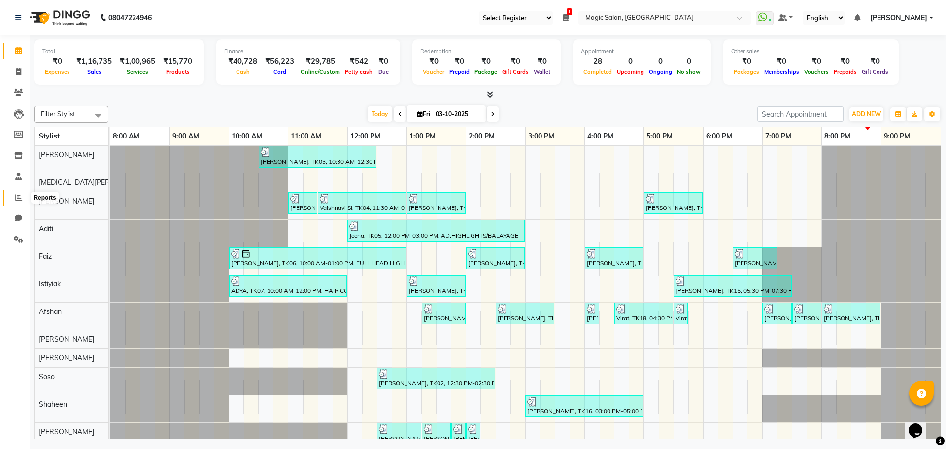
click at [17, 194] on icon at bounding box center [18, 197] width 7 height 7
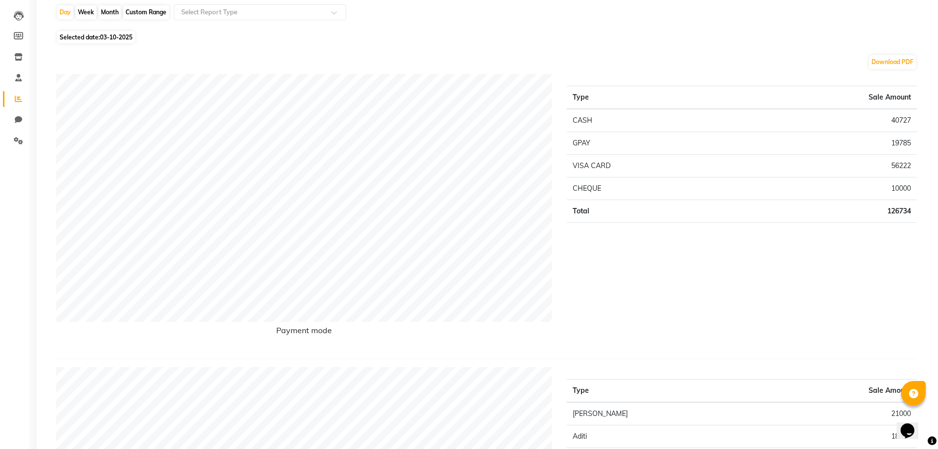
scroll to position [49, 0]
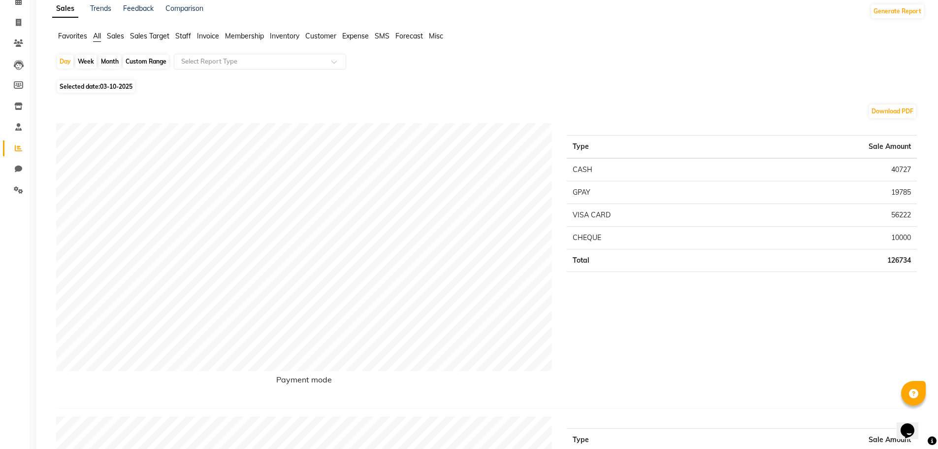
click at [185, 33] on span "Staff" at bounding box center [183, 36] width 16 height 9
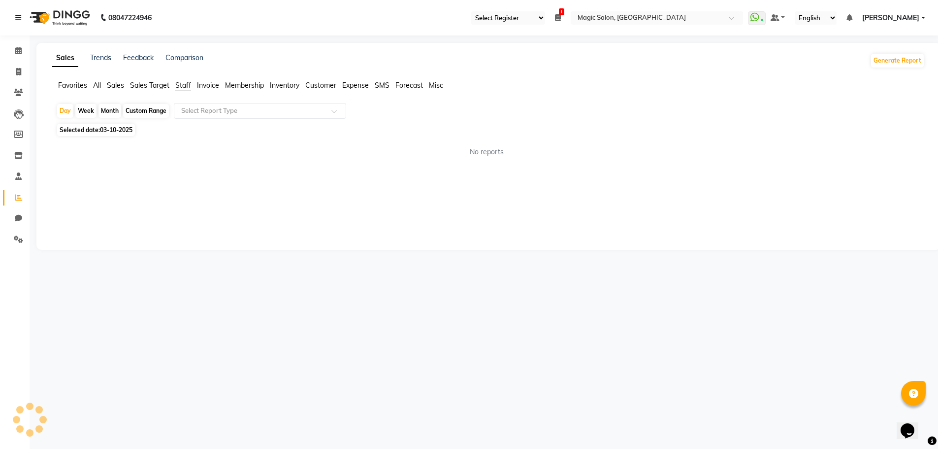
scroll to position [0, 0]
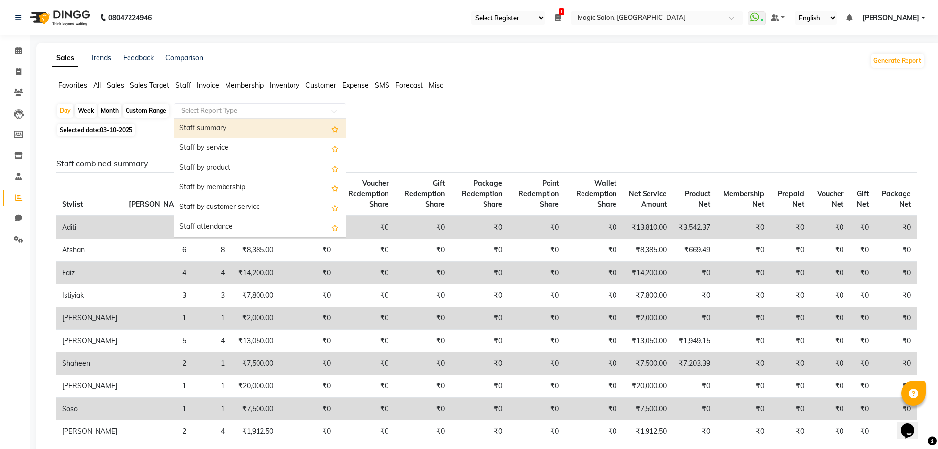
click at [311, 107] on input "text" at bounding box center [250, 111] width 142 height 10
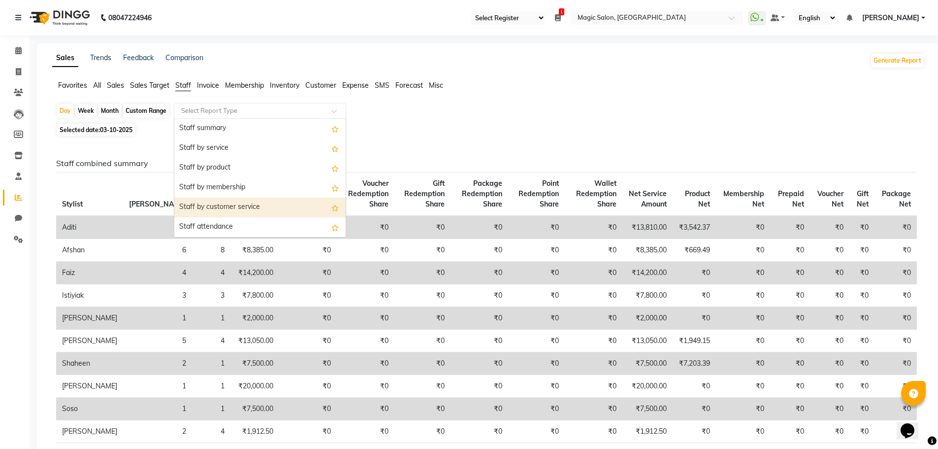
click at [260, 203] on div "Staff by customer service" at bounding box center [259, 208] width 171 height 20
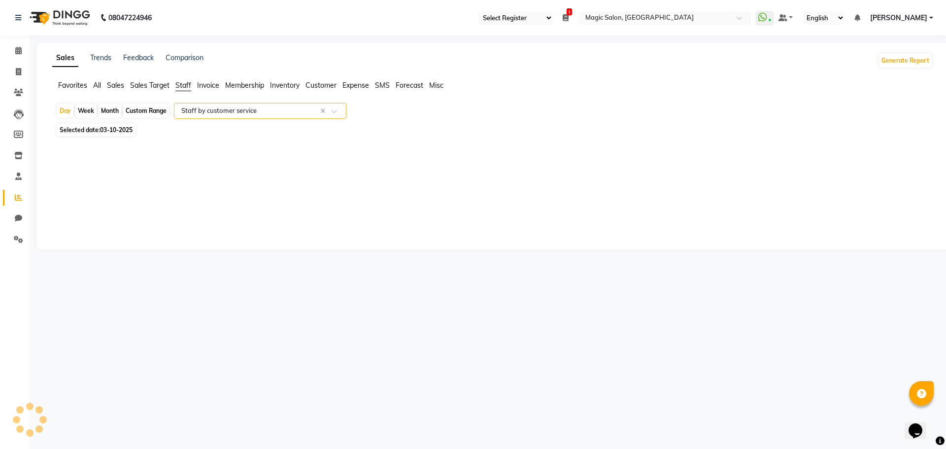
select select "full_report"
select select "csv"
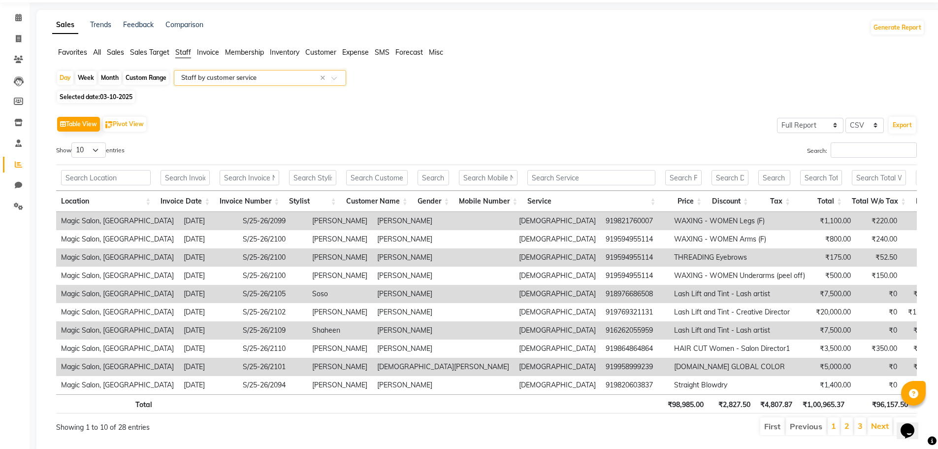
scroll to position [67, 0]
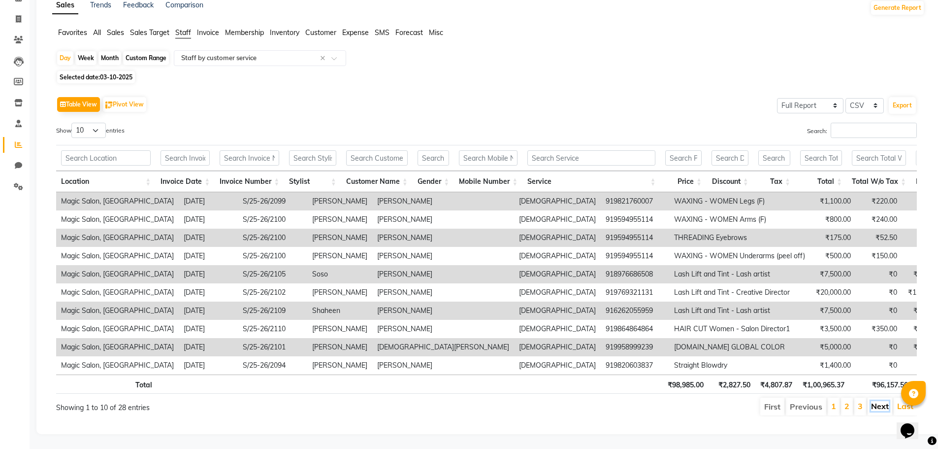
click at [880, 401] on link "Next" at bounding box center [880, 406] width 18 height 10
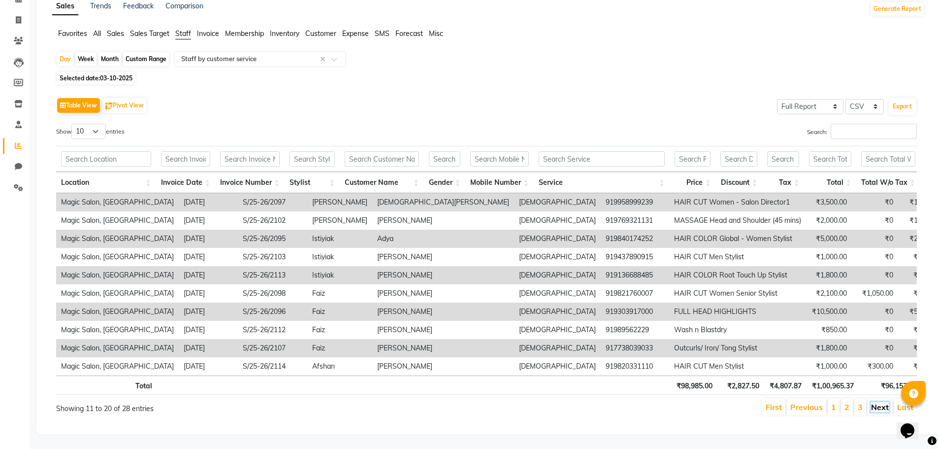
click at [880, 402] on link "Next" at bounding box center [880, 407] width 18 height 10
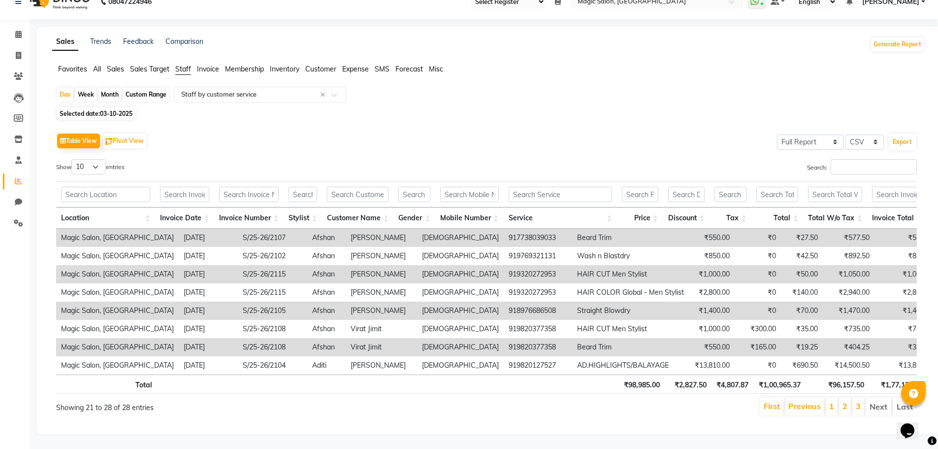
click at [880, 398] on li "Next" at bounding box center [879, 407] width 26 height 18
click at [287, 90] on input "text" at bounding box center [250, 95] width 142 height 10
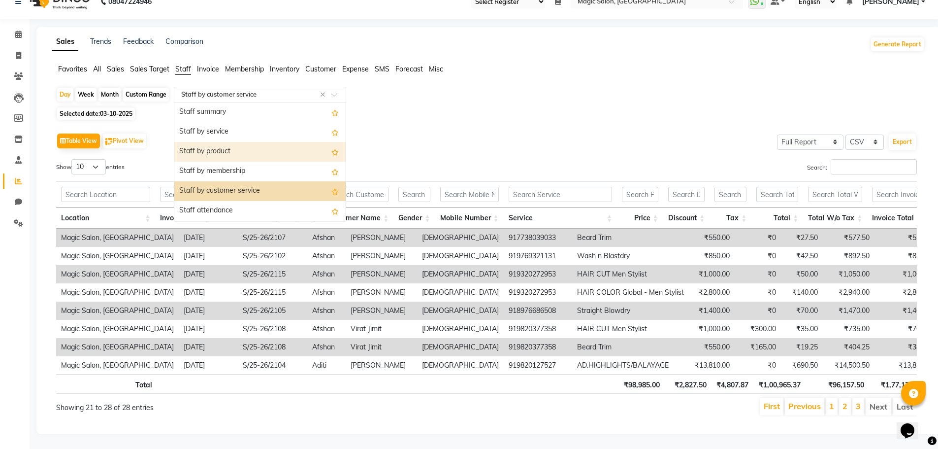
click at [246, 142] on div "Staff by product" at bounding box center [259, 152] width 171 height 20
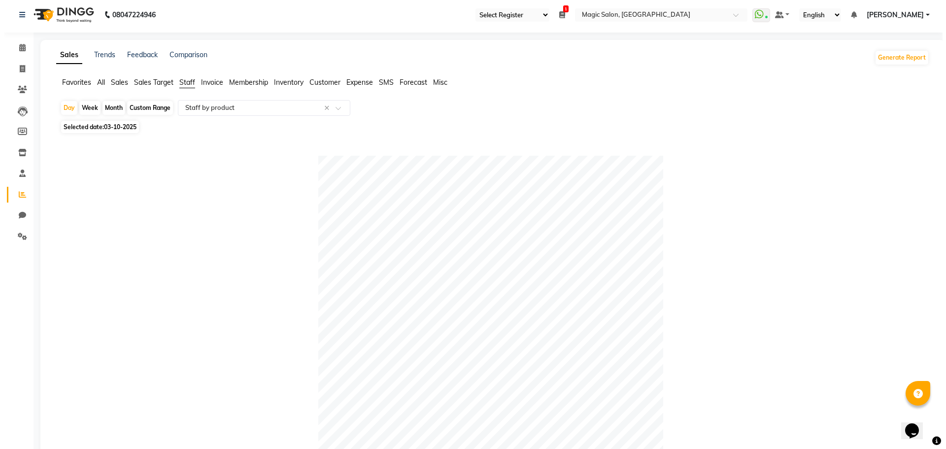
scroll to position [0, 0]
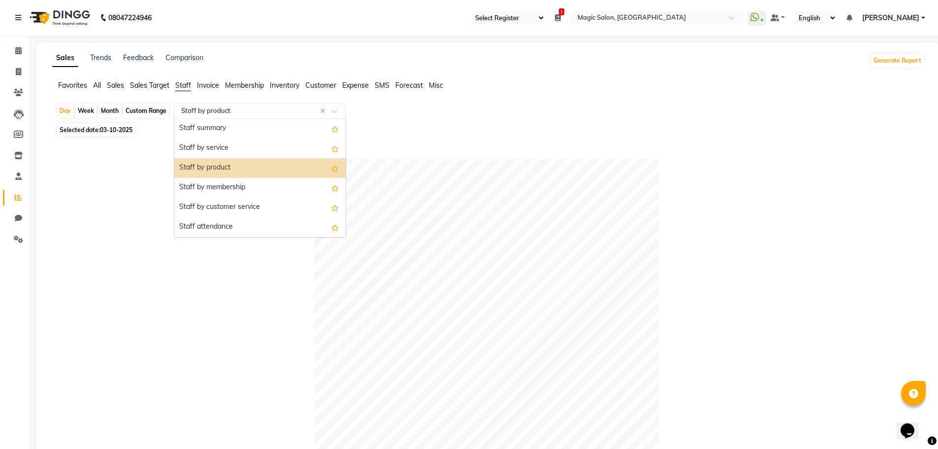
click at [258, 111] on input "text" at bounding box center [250, 111] width 142 height 10
click at [251, 189] on div "Staff by membership" at bounding box center [259, 188] width 171 height 20
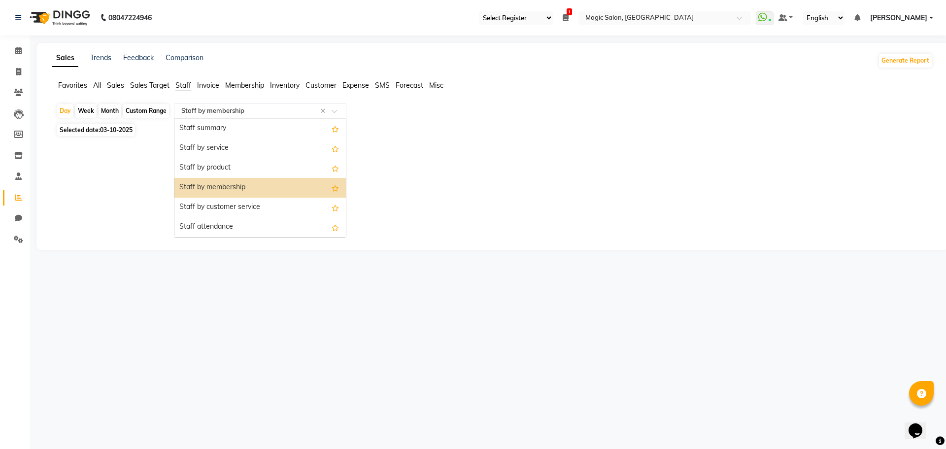
click at [253, 113] on input "text" at bounding box center [250, 111] width 142 height 10
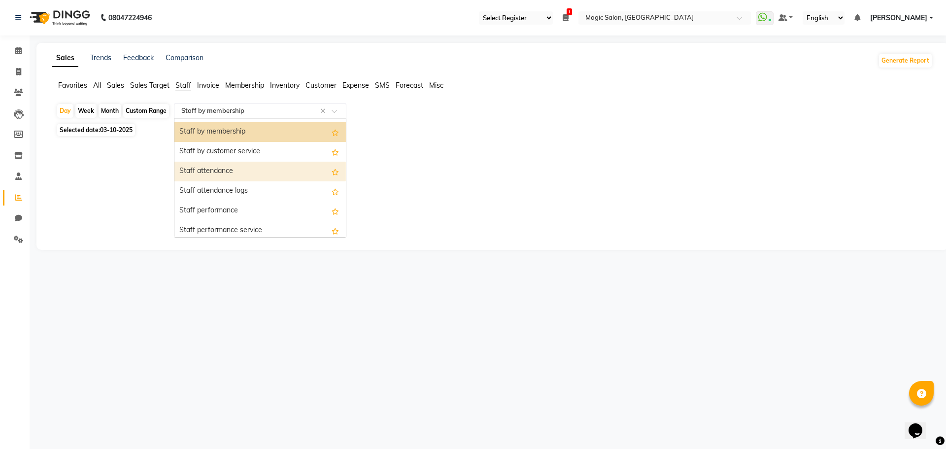
scroll to position [197, 0]
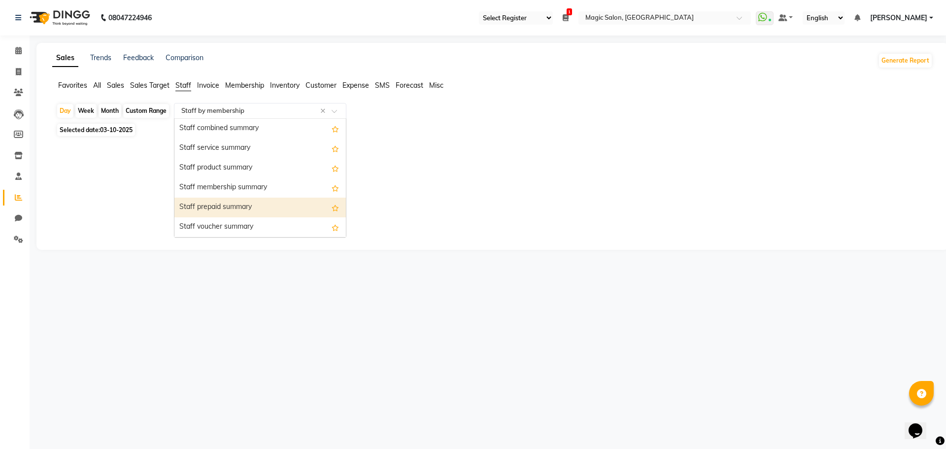
click at [246, 198] on div "Staff prepaid summary" at bounding box center [259, 208] width 171 height 20
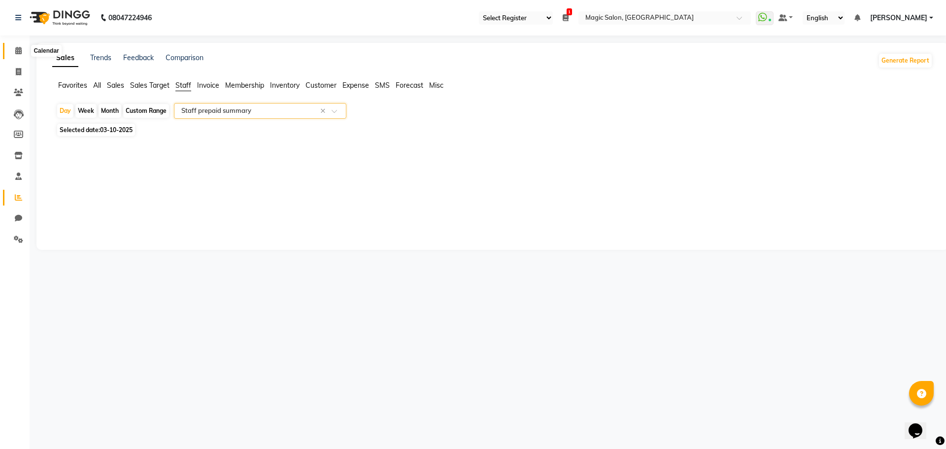
click at [21, 50] on icon at bounding box center [18, 50] width 6 height 7
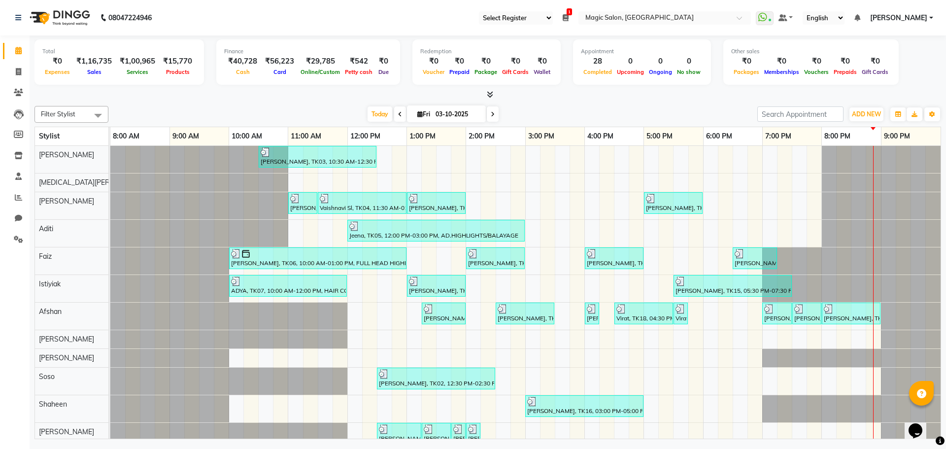
click at [491, 114] on icon at bounding box center [493, 114] width 4 height 6
type input "04-10-2025"
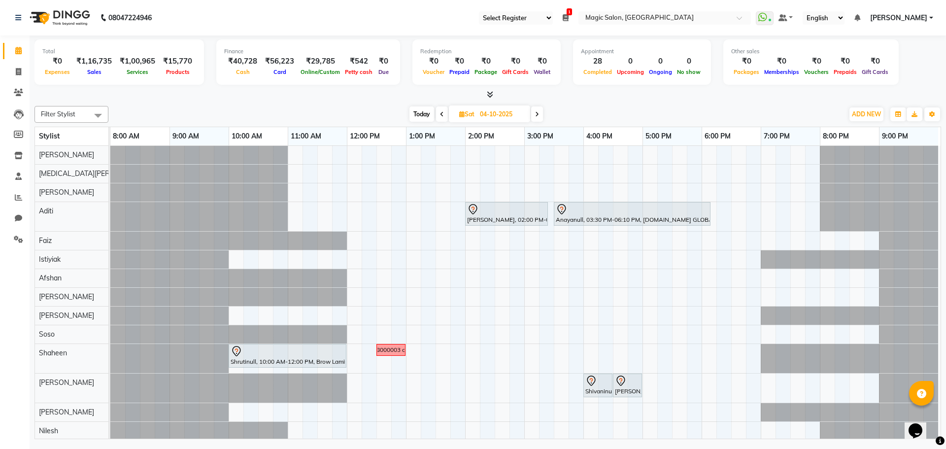
scroll to position [33, 0]
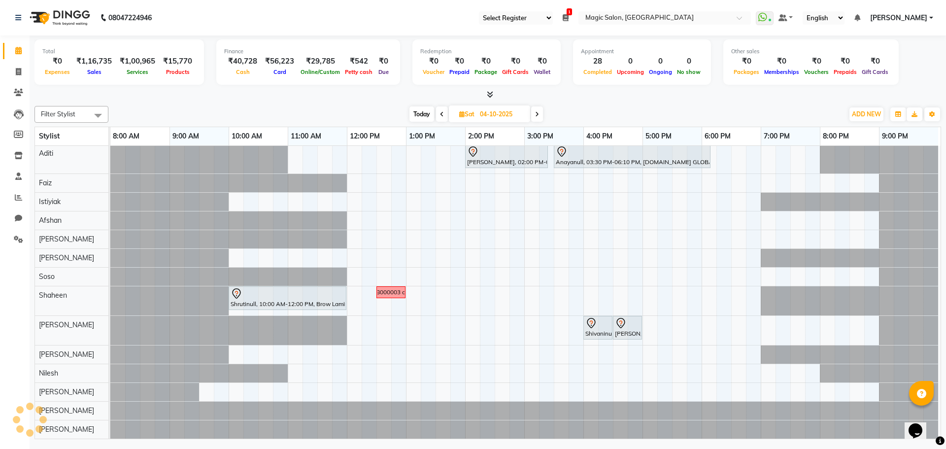
click at [446, 251] on div "kanika patil, 02:00 PM-03:25 PM, AD.HAIR GLOBAL COLOR Anayanull, 03:30 PM-06:10…" at bounding box center [525, 263] width 830 height 350
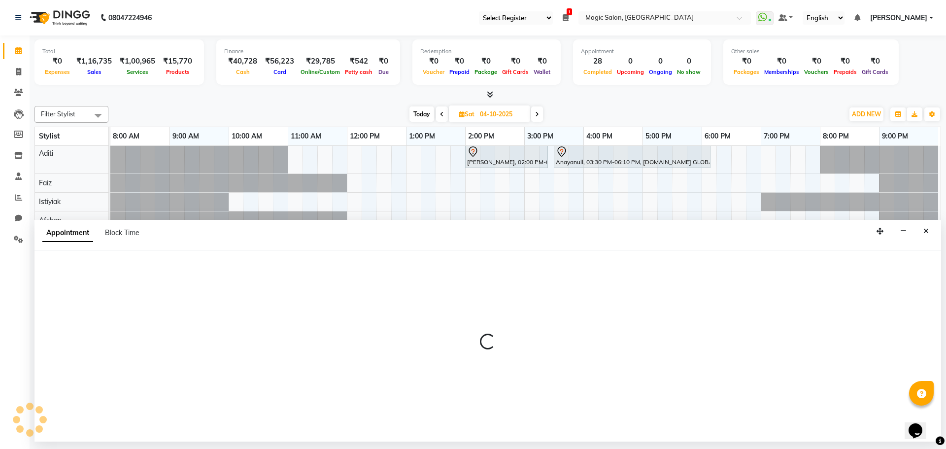
select select "90784"
select select "825"
select select "tentative"
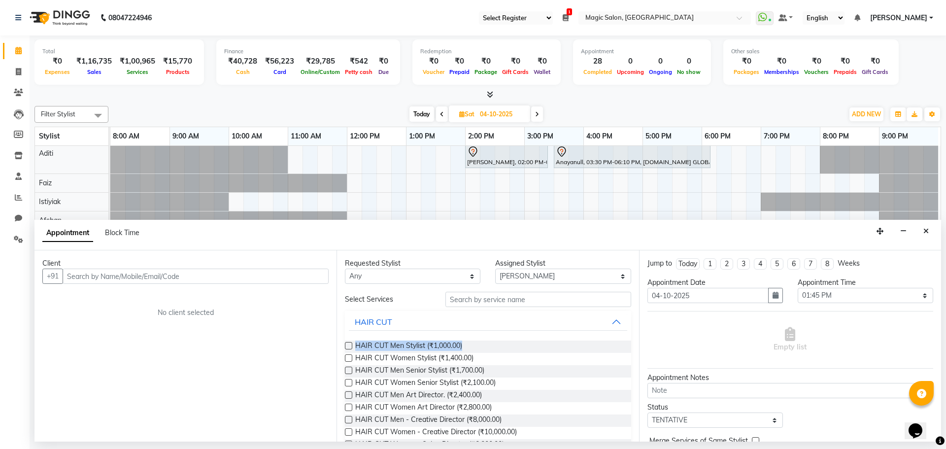
drag, startPoint x: 357, startPoint y: 343, endPoint x: 478, endPoint y: 343, distance: 121.2
click at [478, 343] on div "HAIR CUT Men Stylist (₹1,000.00)" at bounding box center [488, 346] width 286 height 12
copy span "HAIR CUT Men Stylist (₹1,000.00)"
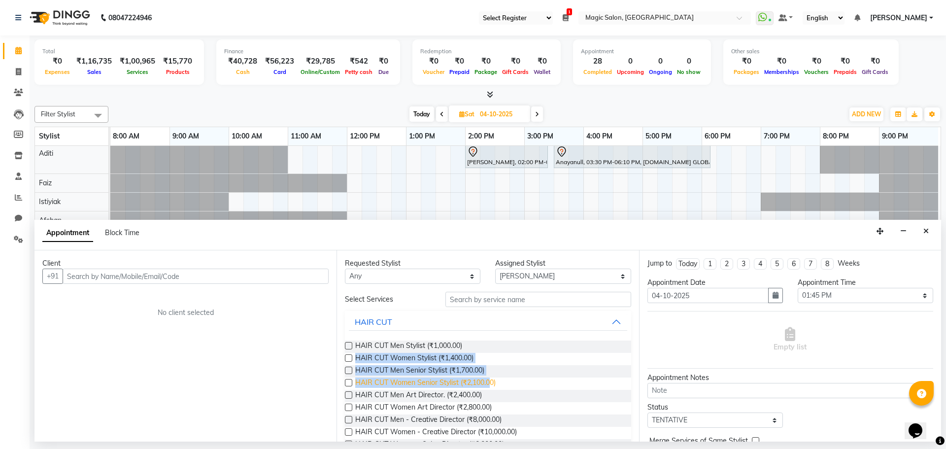
drag, startPoint x: 357, startPoint y: 355, endPoint x: 491, endPoint y: 381, distance: 136.5
click at [491, 381] on div "HAIR CUT Men Stylist (₹1,000.00) HAIR CUT Women Stylist (₹1,400.00) HAIR CUT Me…" at bounding box center [488, 408] width 286 height 151
copy div "HAIR CUT Women Stylist (₹1,400.00) HAIR CUT Men Senior Stylist (₹1,700.00) HAIR…"
click at [569, 16] on icon at bounding box center [566, 17] width 6 height 7
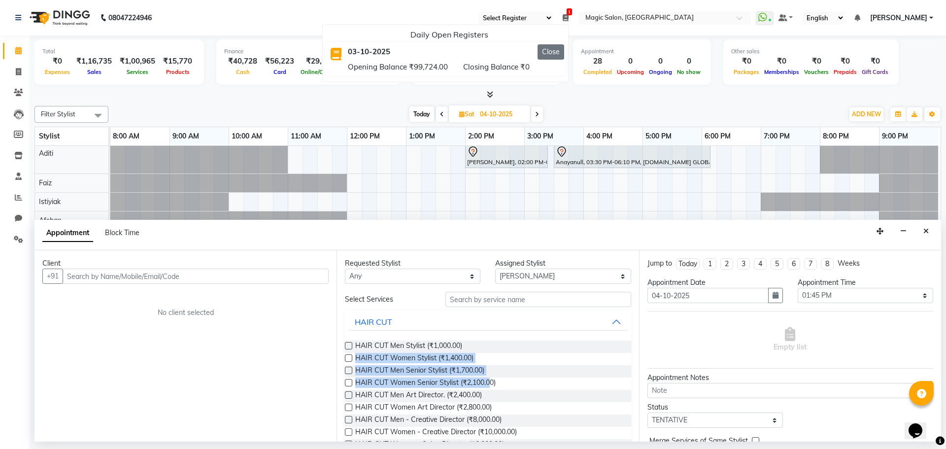
click at [564, 51] on button "Close" at bounding box center [550, 51] width 27 height 15
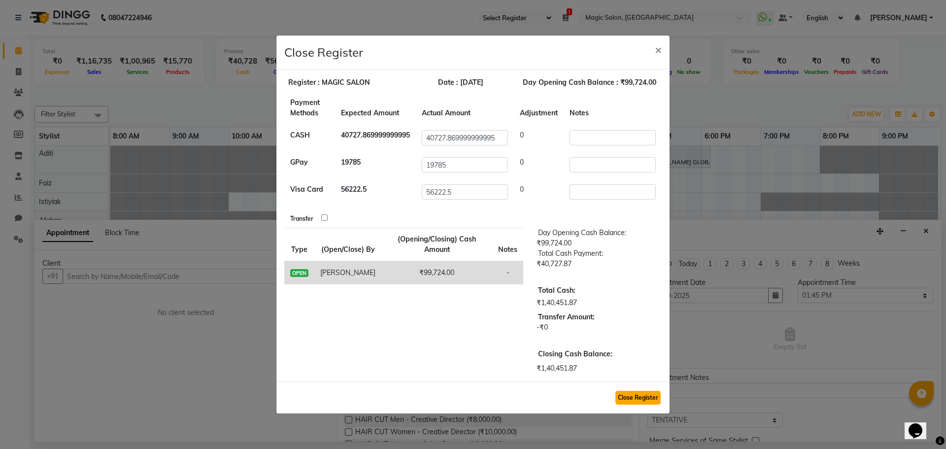
click at [630, 397] on button "Close Register" at bounding box center [637, 398] width 45 height 14
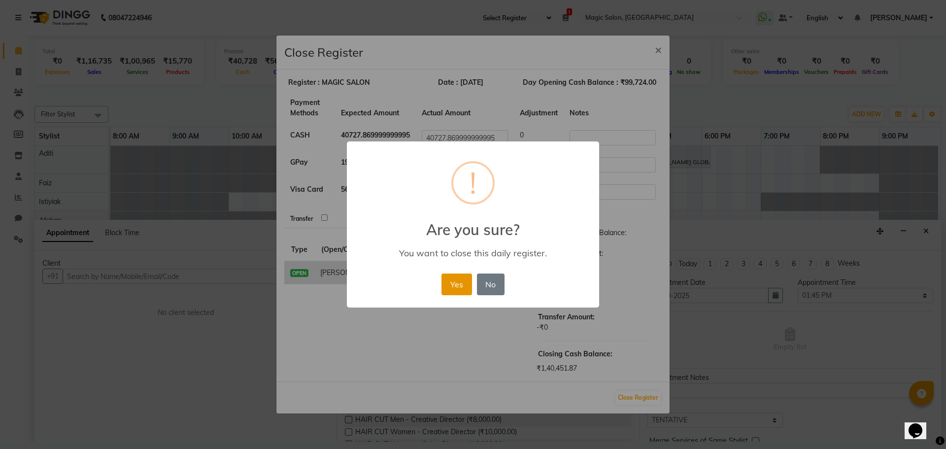
click at [451, 283] on button "Yes" at bounding box center [456, 284] width 30 height 22
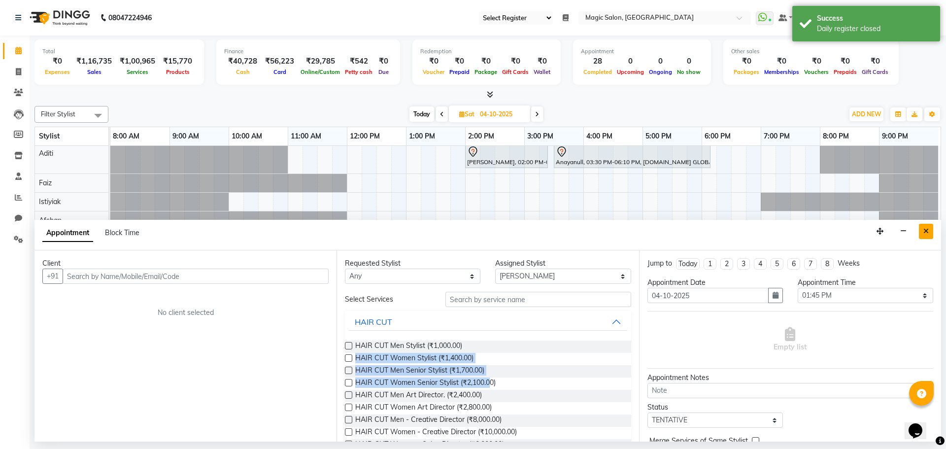
click at [926, 232] on icon "Close" at bounding box center [925, 231] width 5 height 7
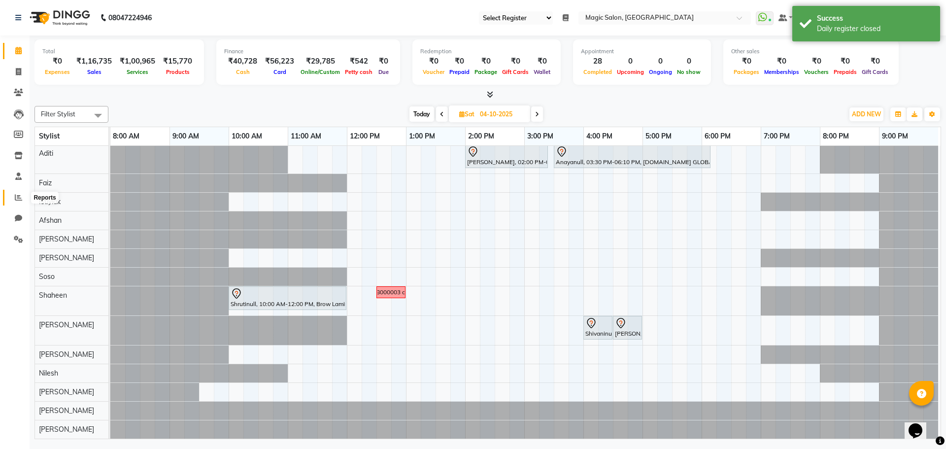
click at [17, 198] on icon at bounding box center [18, 197] width 7 height 7
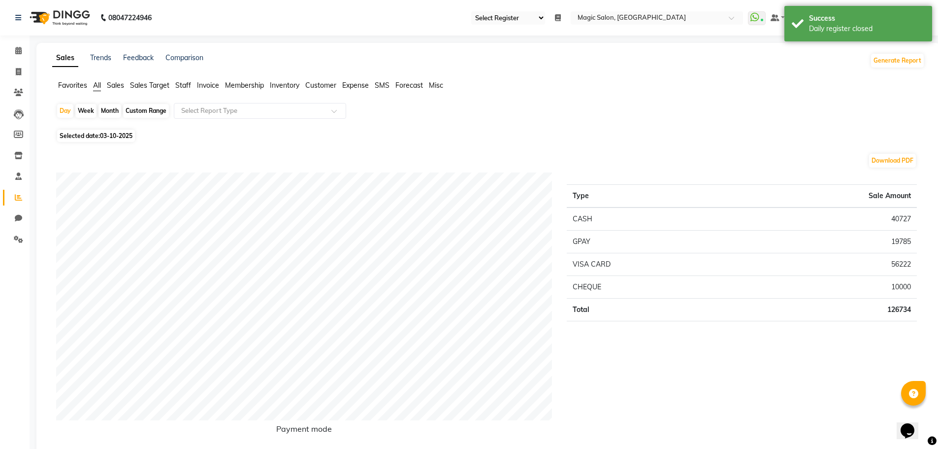
click at [894, 213] on td "40727" at bounding box center [826, 218] width 183 height 23
copy td "40727"
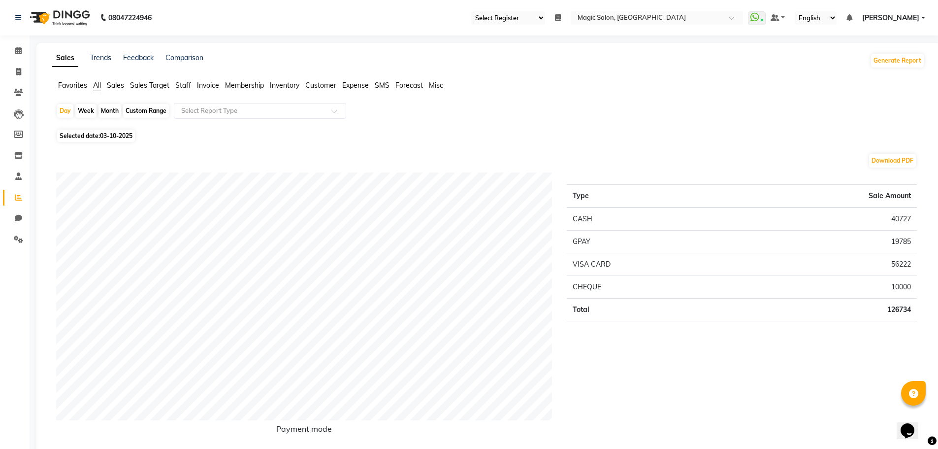
click at [903, 236] on td "19785" at bounding box center [826, 242] width 183 height 23
copy td "19785"
drag, startPoint x: 893, startPoint y: 262, endPoint x: 922, endPoint y: 262, distance: 29.1
click at [922, 262] on div "Type Sale Amount CASH 40727 GPAY 19785 VISA CARD 56222 CHEQUE 10000 Total 126734" at bounding box center [742, 310] width 365 height 277
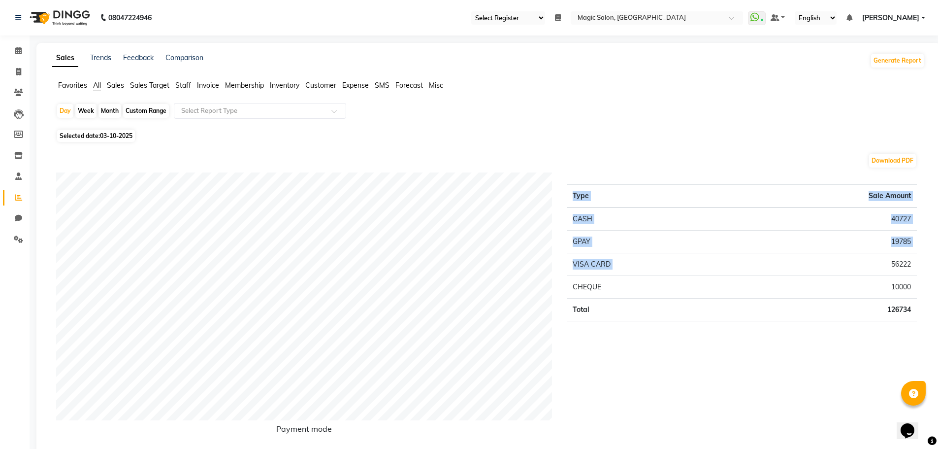
click at [921, 267] on div "Type Sale Amount CASH 40727 GPAY 19785 VISA CARD 56222 CHEQUE 10000 Total 126734" at bounding box center [742, 310] width 365 height 277
click at [895, 266] on td "56222" at bounding box center [826, 264] width 183 height 23
copy td "56222"
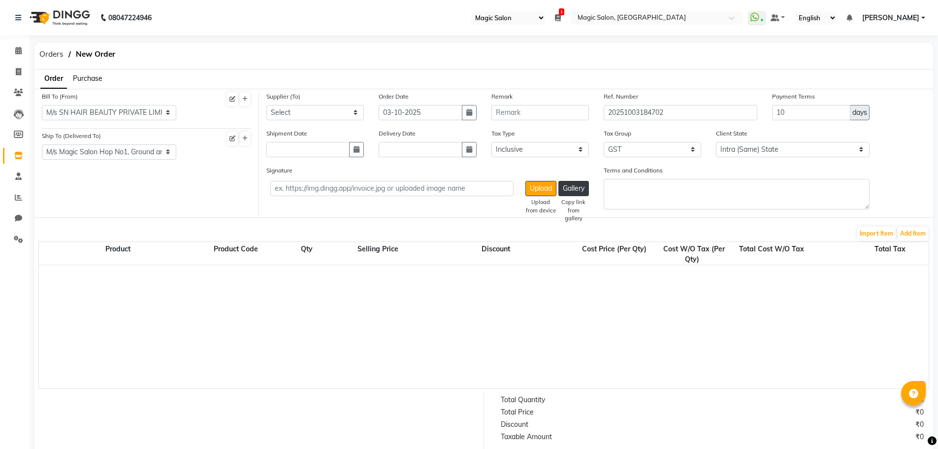
select select "55"
select select "1171"
select select "1172"
select select "true"
select select "3182"
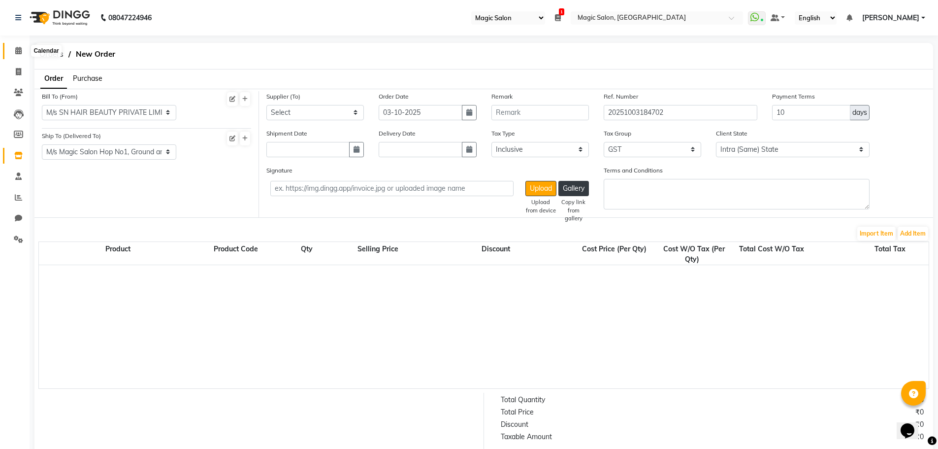
click at [23, 54] on span at bounding box center [18, 50] width 17 height 11
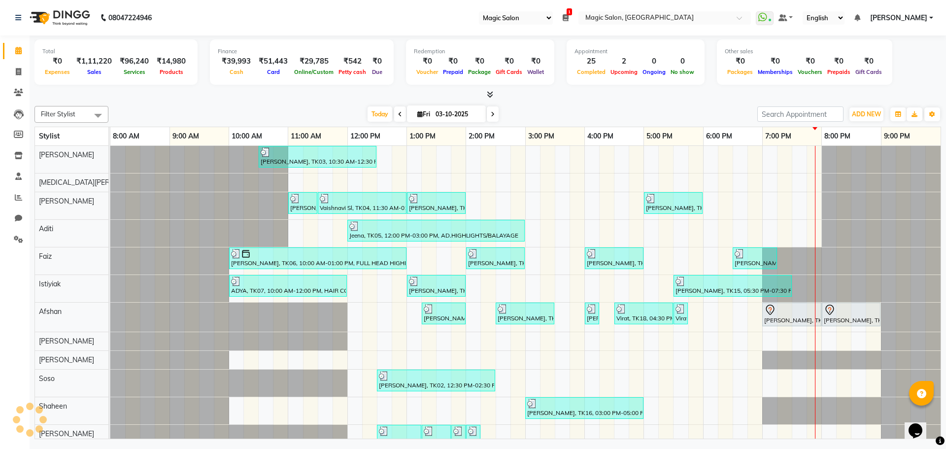
scroll to position [0, 5]
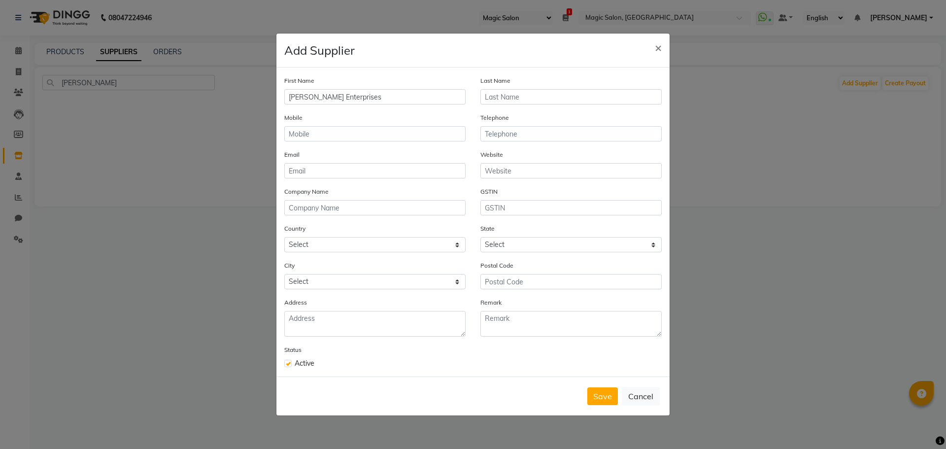
select select "55"
click at [523, 93] on input "text" at bounding box center [570, 96] width 181 height 15
drag, startPoint x: 308, startPoint y: 96, endPoint x: 359, endPoint y: 94, distance: 50.8
click at [359, 94] on input "[PERSON_NAME] Enterprises" at bounding box center [374, 96] width 181 height 15
type input "[PERSON_NAME]"
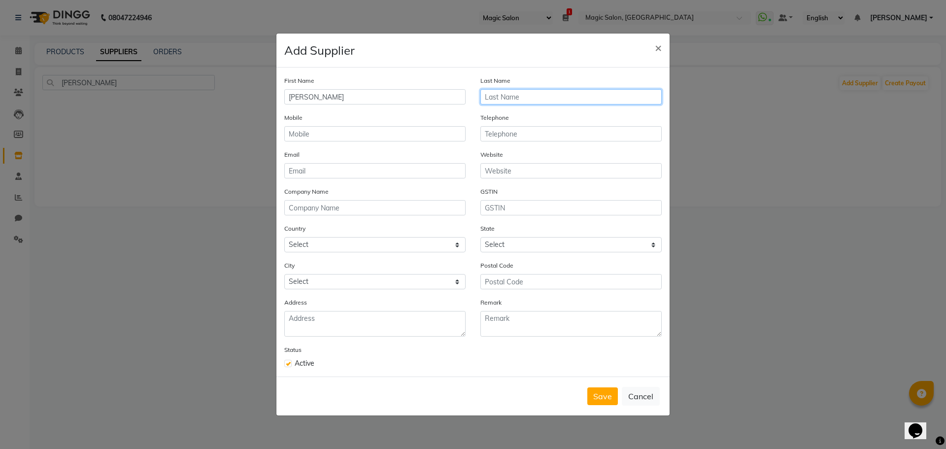
click at [535, 94] on input "text" at bounding box center [570, 96] width 181 height 15
paste input "Enterprises"
type input "Enterprises"
click at [535, 133] on input "text" at bounding box center [570, 133] width 181 height 15
click at [409, 132] on input "text" at bounding box center [374, 133] width 181 height 15
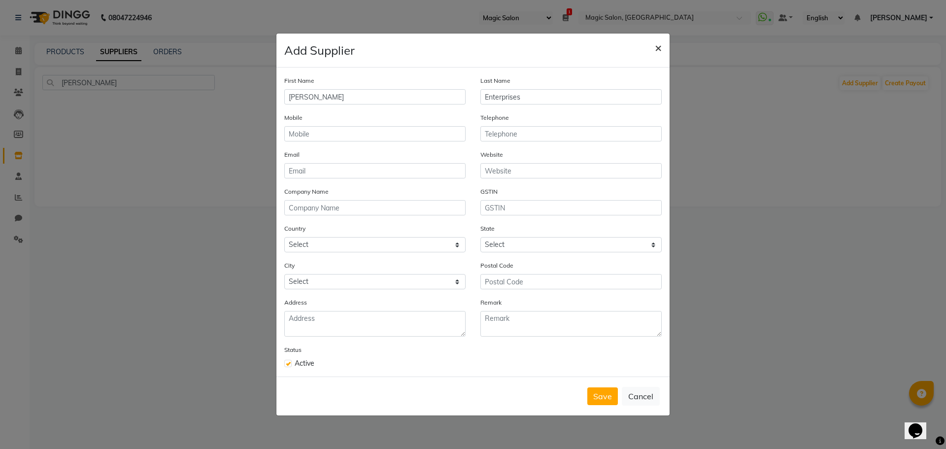
click at [657, 45] on span "×" at bounding box center [658, 47] width 7 height 15
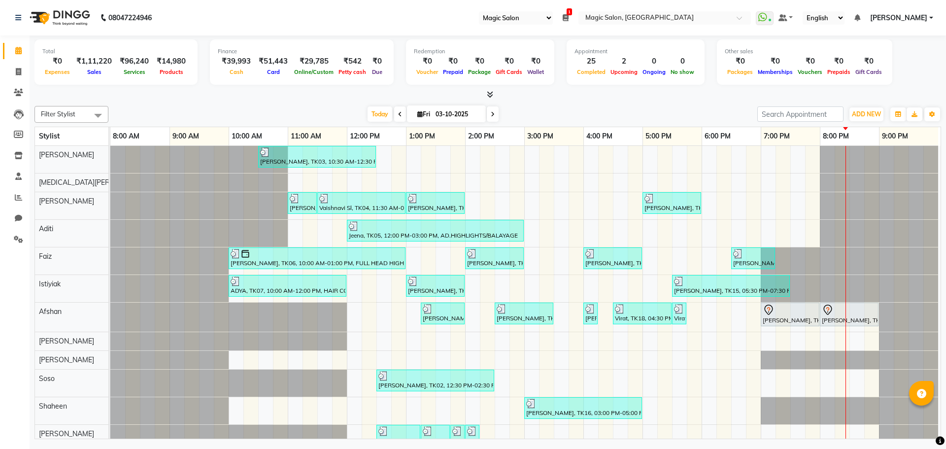
select select "55"
click at [379, 114] on span "Today" at bounding box center [380, 113] width 25 height 15
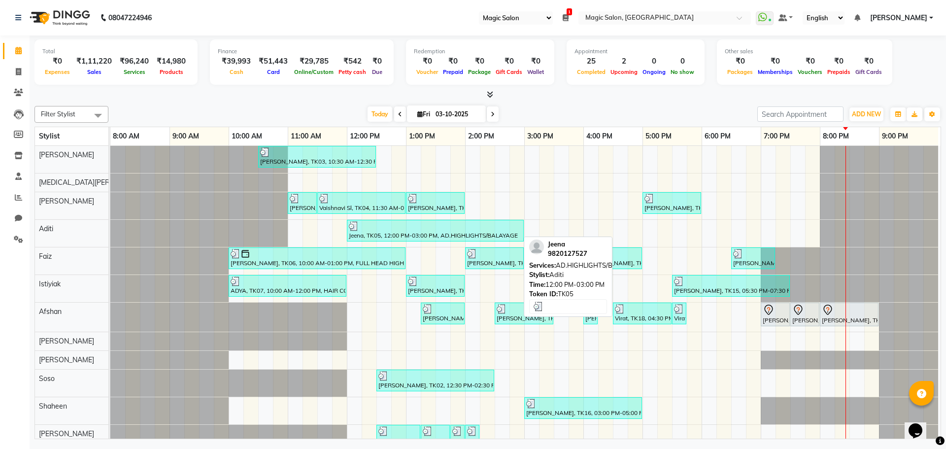
click at [478, 233] on div "Jeena, TK05, 12:00 PM-03:00 PM, AD.HIGHLIGHTS/BALAYAGE" at bounding box center [435, 230] width 175 height 19
select select "3"
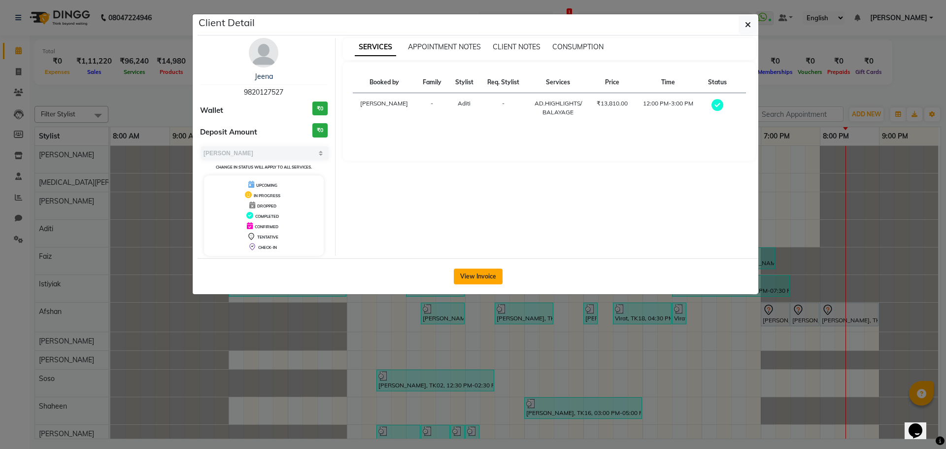
click at [485, 274] on button "View Invoice" at bounding box center [478, 276] width 49 height 16
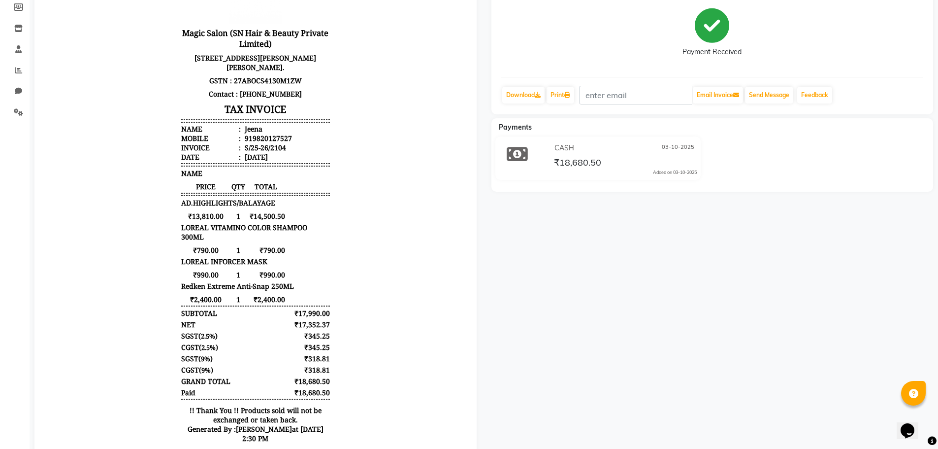
scroll to position [148, 0]
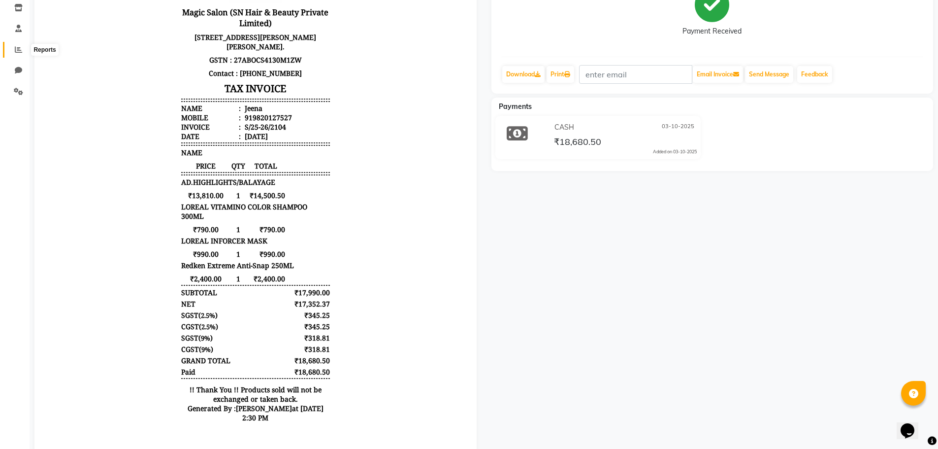
click at [12, 48] on span at bounding box center [18, 49] width 17 height 11
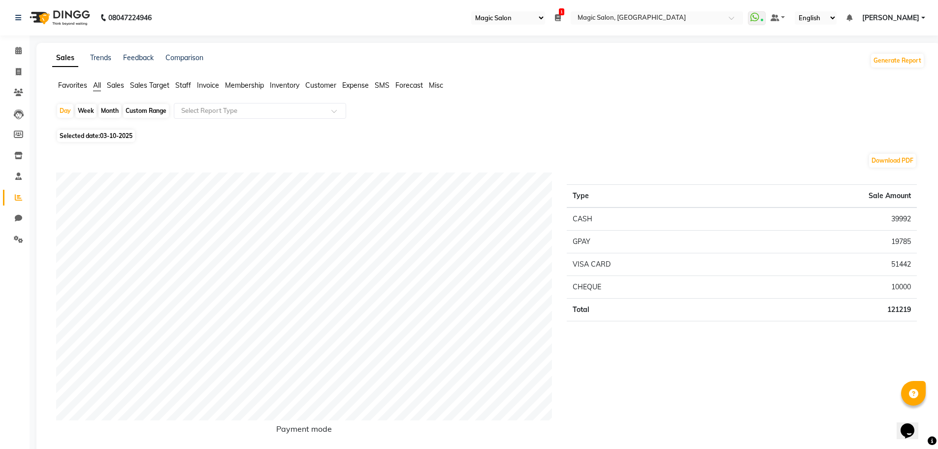
click at [183, 82] on span "Staff" at bounding box center [183, 85] width 16 height 9
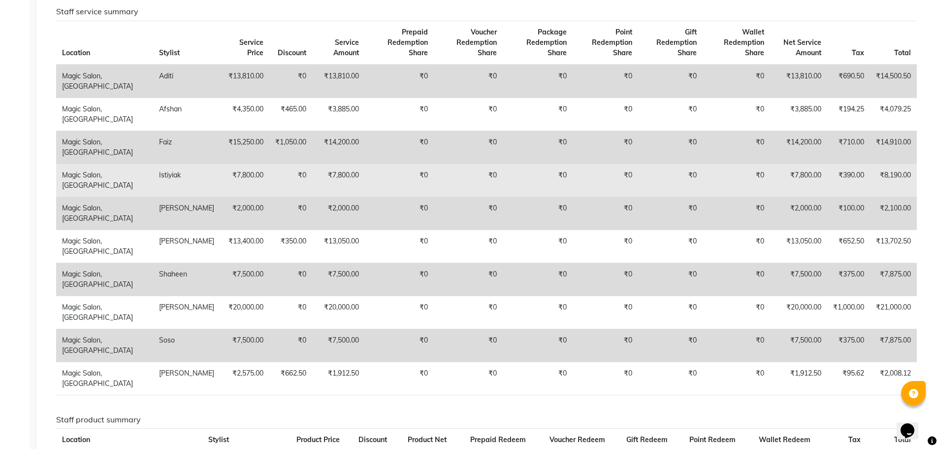
scroll to position [461, 0]
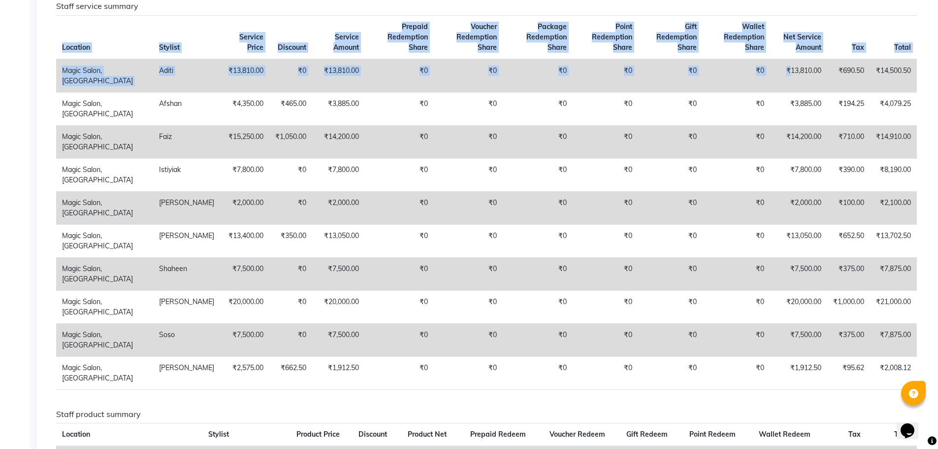
drag, startPoint x: 786, startPoint y: 90, endPoint x: 923, endPoint y: 89, distance: 137.0
click at [923, 89] on div "Staff service summary Location Stylist Service Price Discount Service Amount Pr…" at bounding box center [487, 199] width 876 height 396
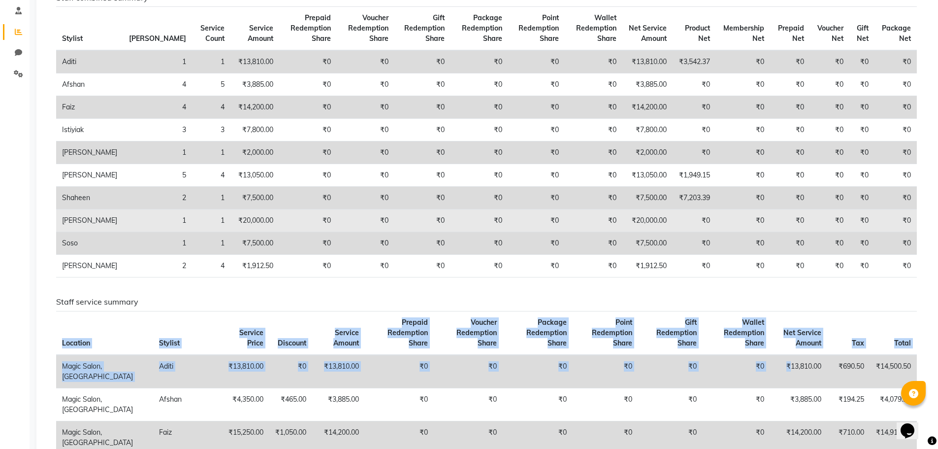
scroll to position [0, 0]
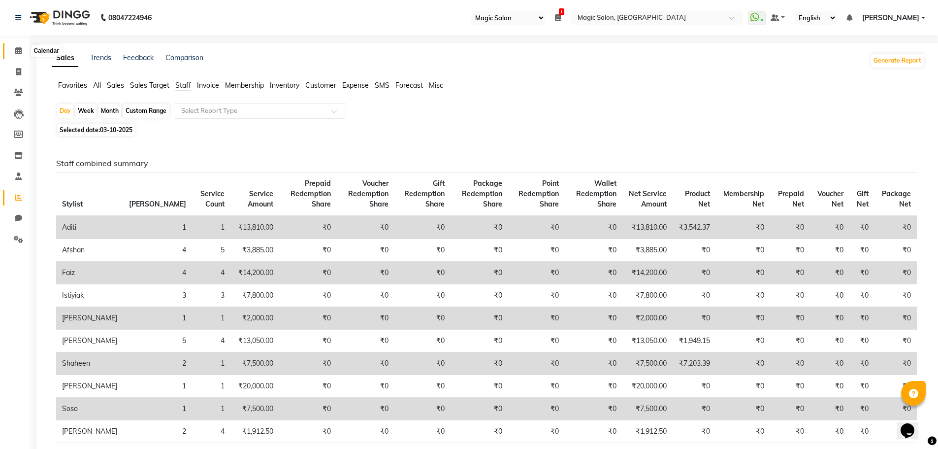
click at [15, 49] on icon at bounding box center [18, 50] width 6 height 7
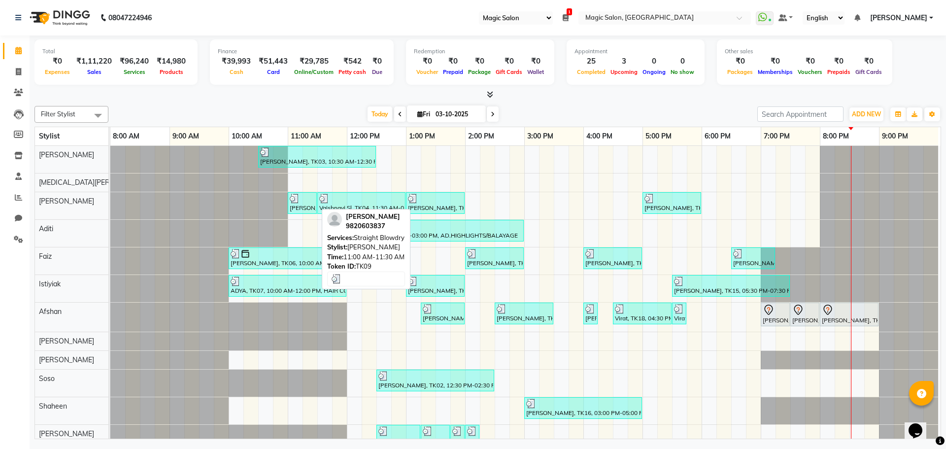
click at [303, 204] on div "[PERSON_NAME], TK09, 11:00 AM-11:30 AM, Straight Blowdry" at bounding box center [302, 203] width 27 height 19
select select "3"
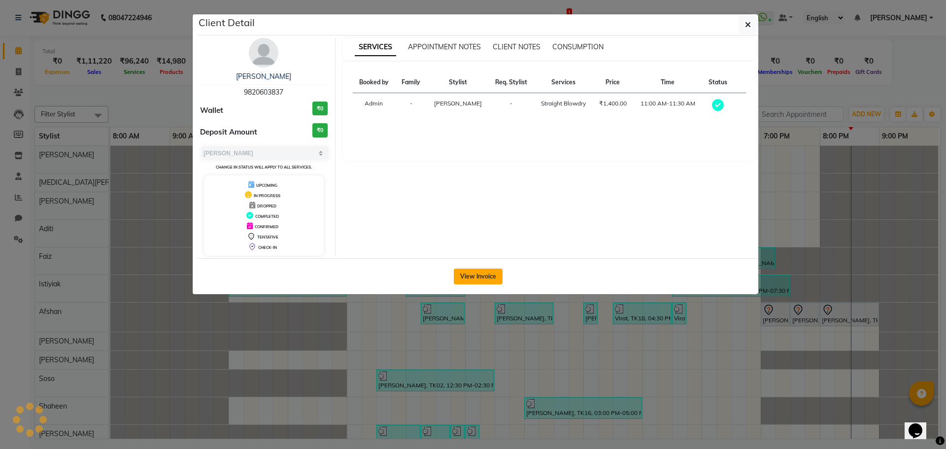
click at [468, 273] on button "View Invoice" at bounding box center [478, 276] width 49 height 16
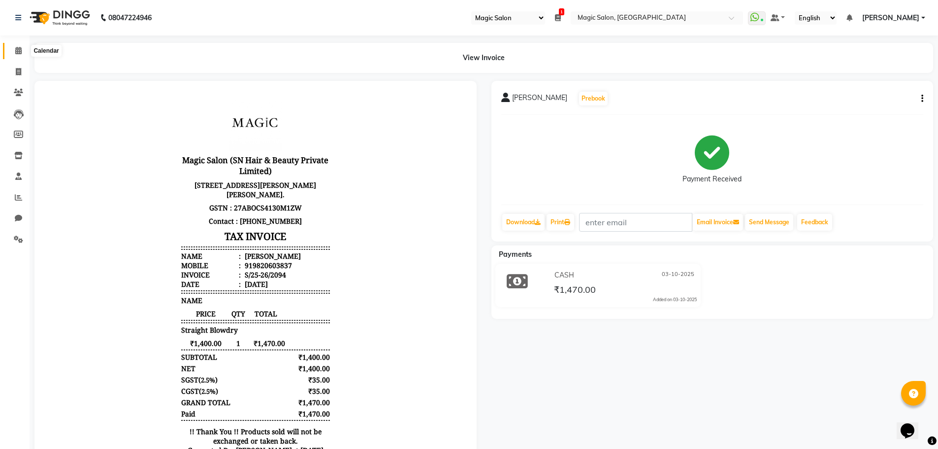
click at [24, 53] on span at bounding box center [18, 50] width 17 height 11
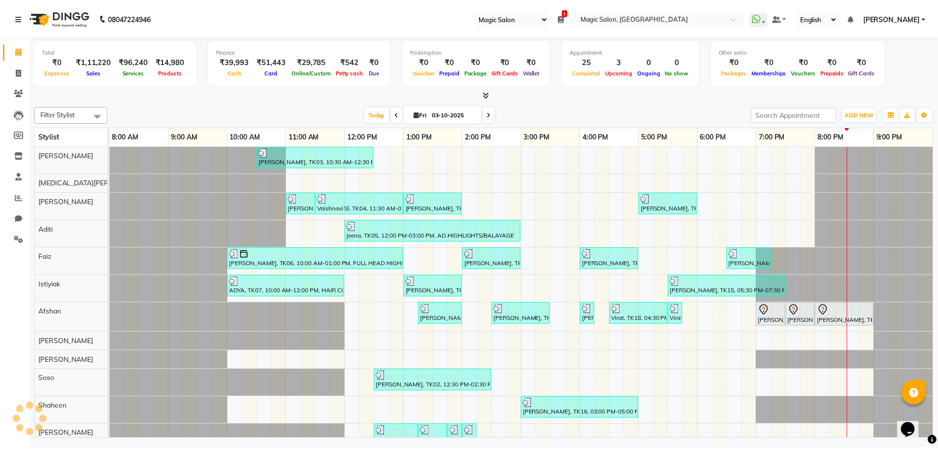
scroll to position [0, 7]
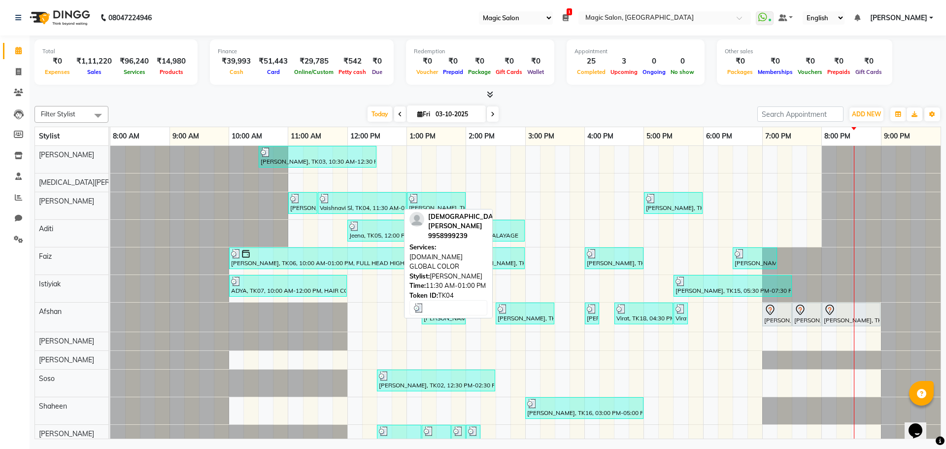
click at [338, 199] on div at bounding box center [362, 199] width 85 height 10
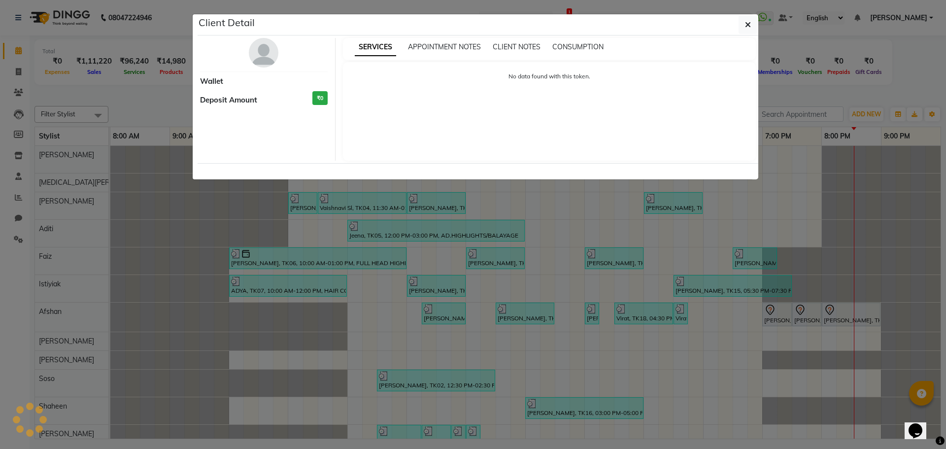
select select "3"
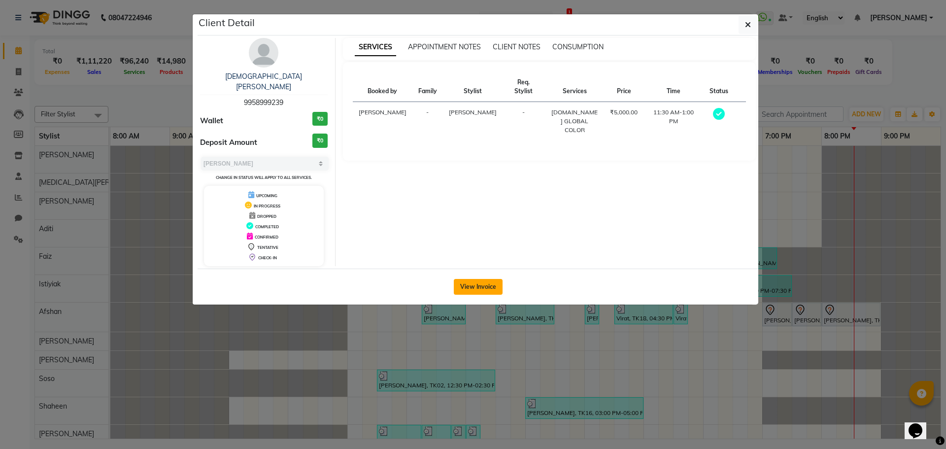
click at [477, 279] on button "View Invoice" at bounding box center [478, 287] width 49 height 16
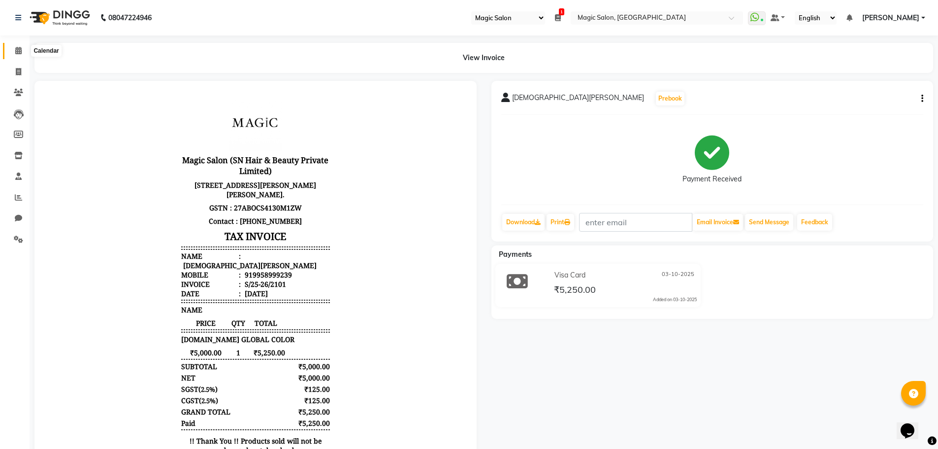
click at [16, 53] on icon at bounding box center [18, 50] width 6 height 7
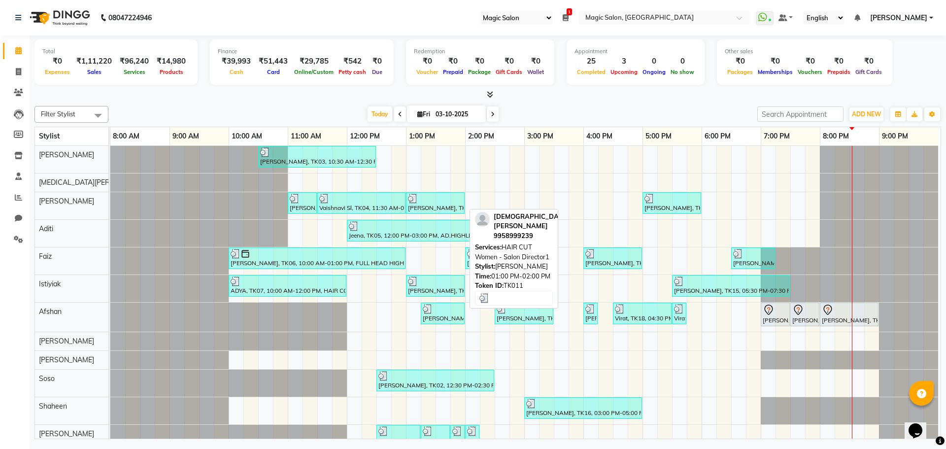
click at [442, 206] on div "[PERSON_NAME], TK11, 01:00 PM-02:00 PM, HAIR CUT Women - Salon Director1" at bounding box center [435, 203] width 57 height 19
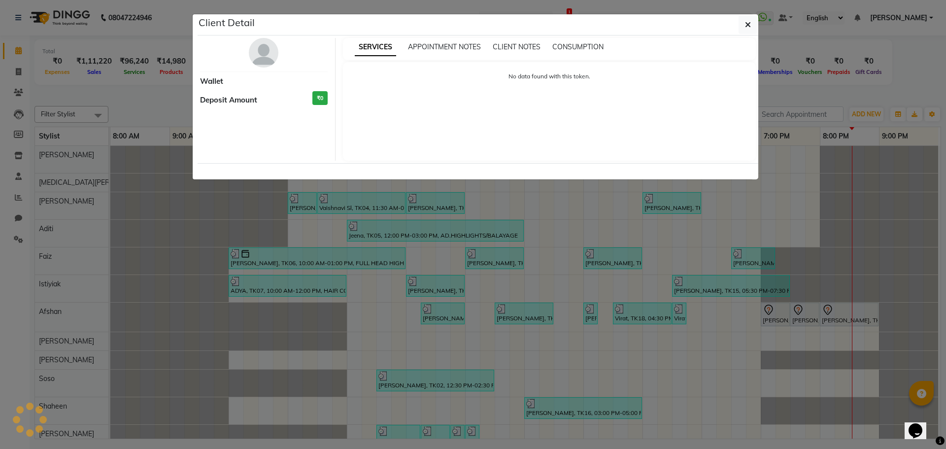
select select "3"
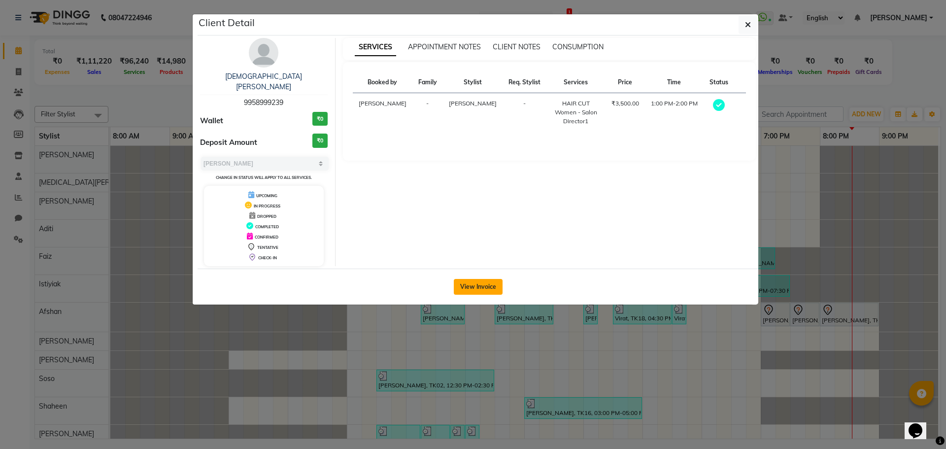
click at [471, 279] on button "View Invoice" at bounding box center [478, 287] width 49 height 16
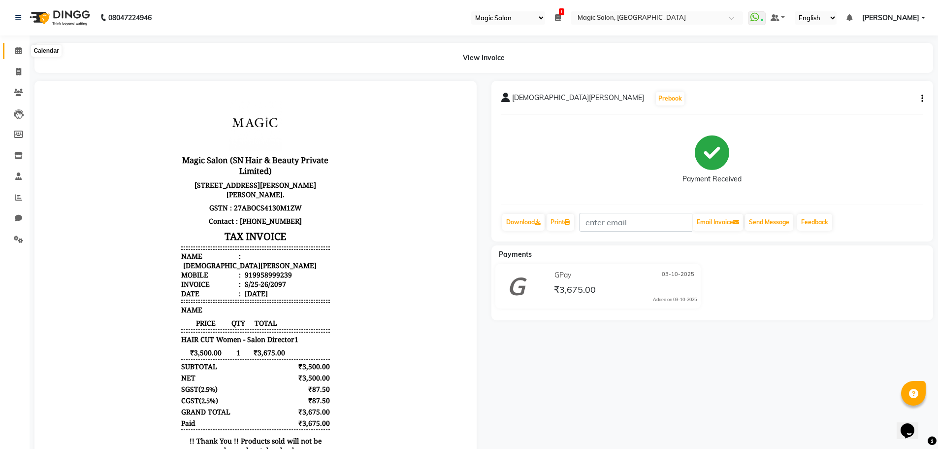
click at [18, 51] on icon at bounding box center [18, 50] width 6 height 7
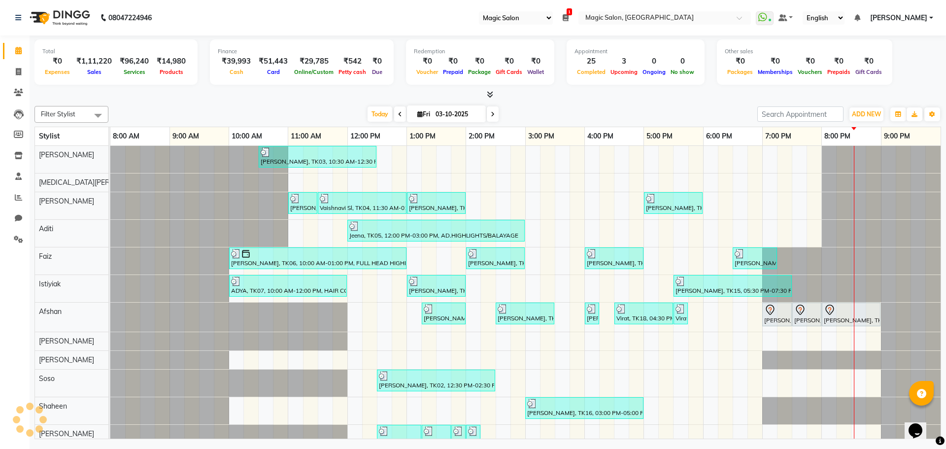
scroll to position [0, 7]
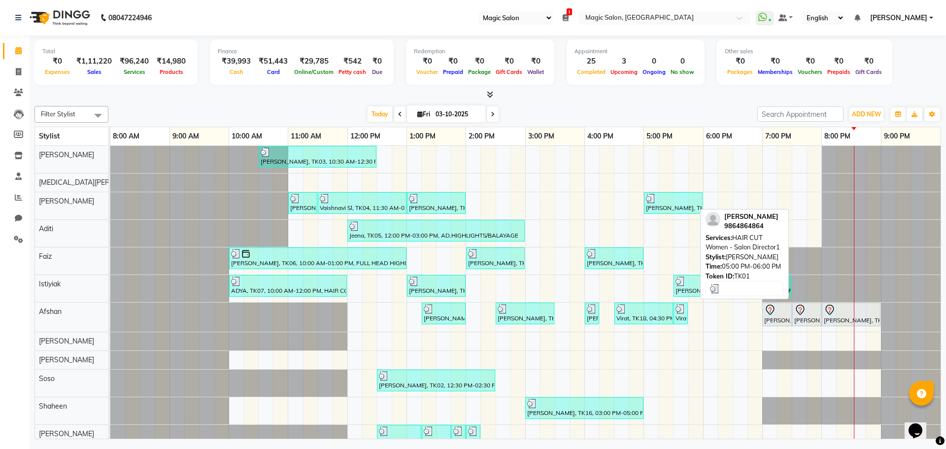
click at [660, 200] on div at bounding box center [673, 199] width 55 height 10
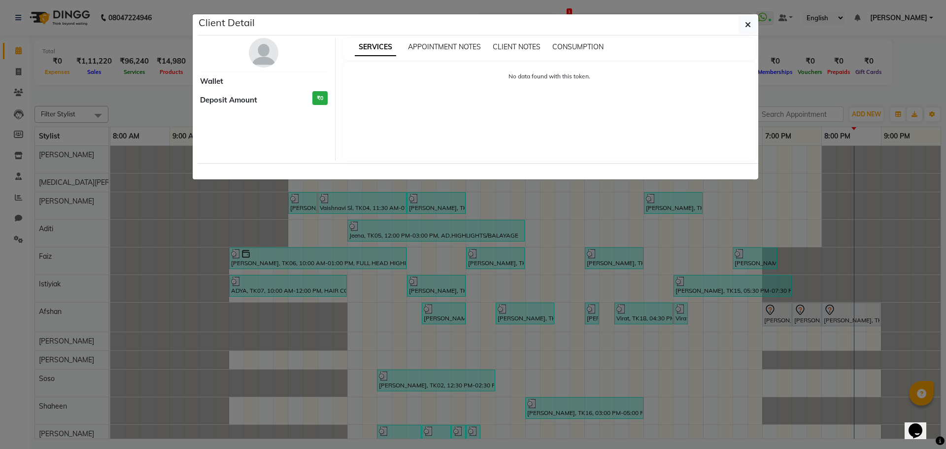
select select "3"
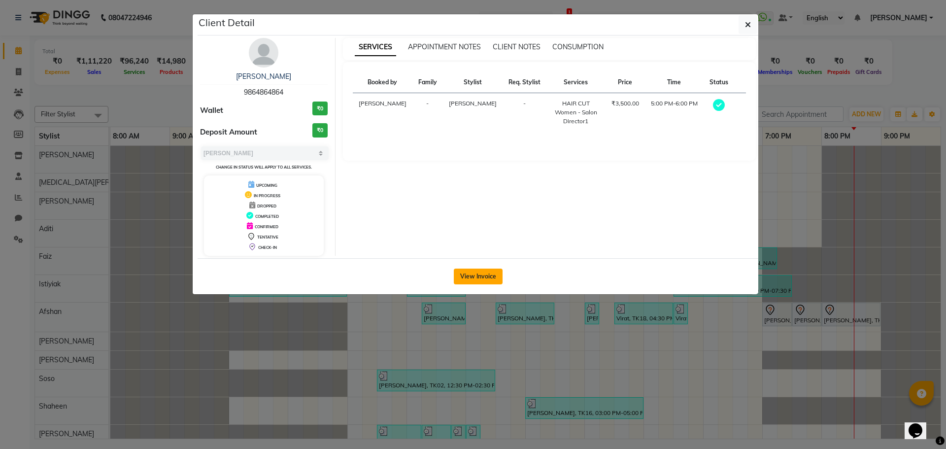
click at [489, 273] on button "View Invoice" at bounding box center [478, 276] width 49 height 16
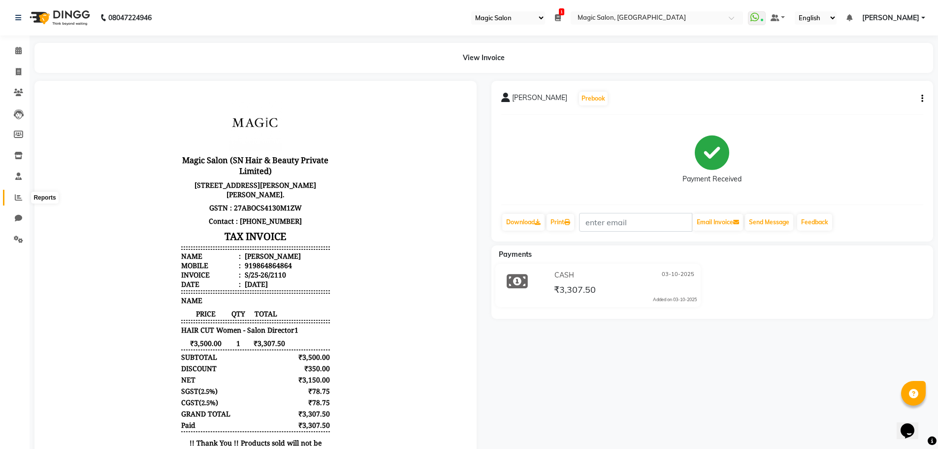
click at [17, 201] on span at bounding box center [18, 197] width 17 height 11
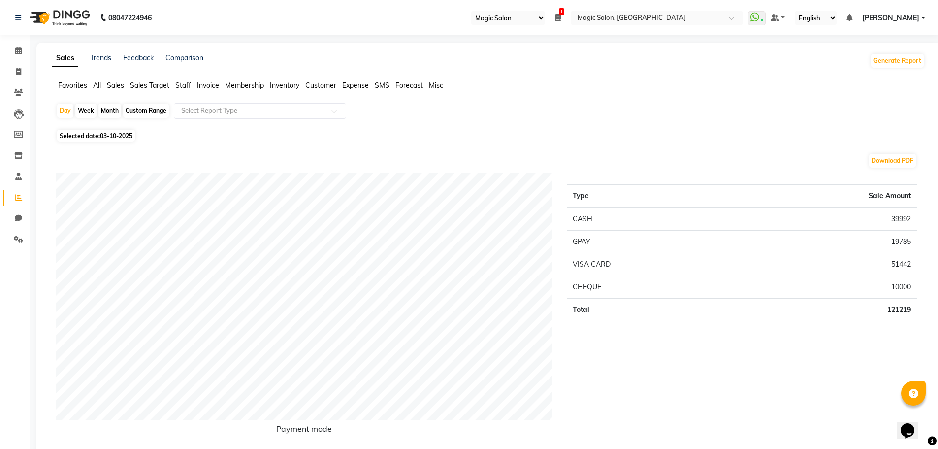
click at [191, 84] on span "Staff" at bounding box center [183, 85] width 16 height 9
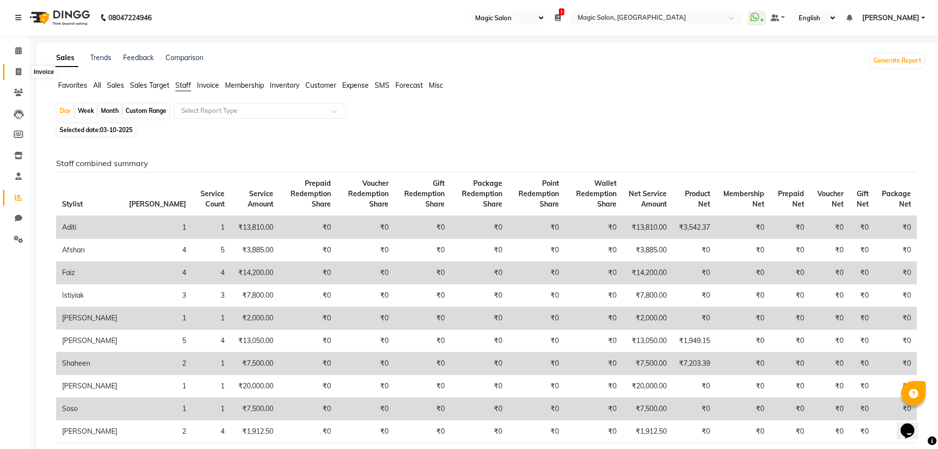
click at [18, 70] on icon at bounding box center [18, 71] width 5 height 7
select select "service"
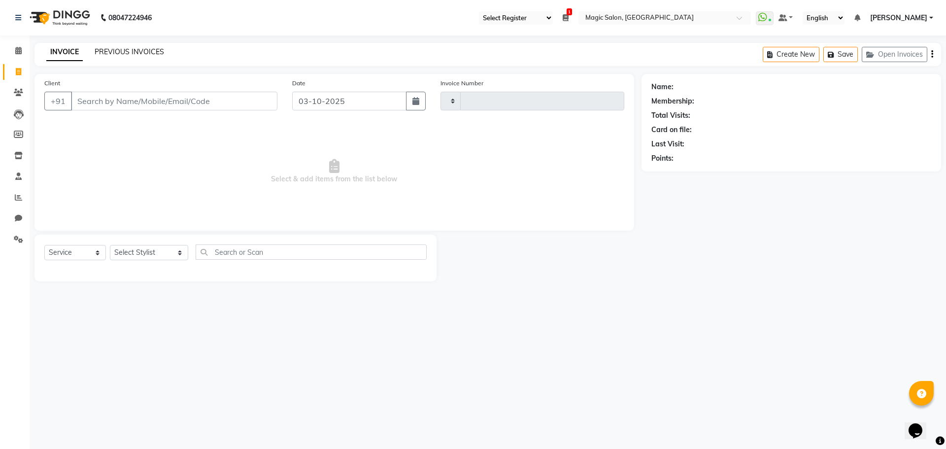
click link "PREVIOUS INVOICES"
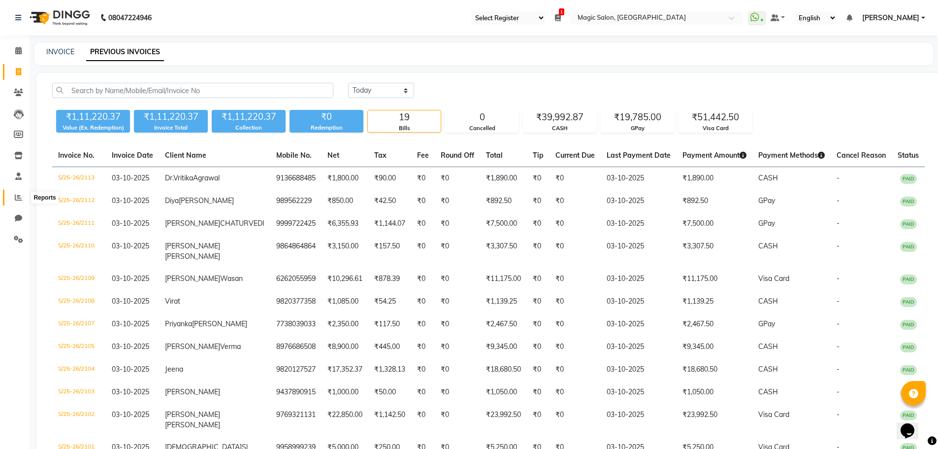
click icon
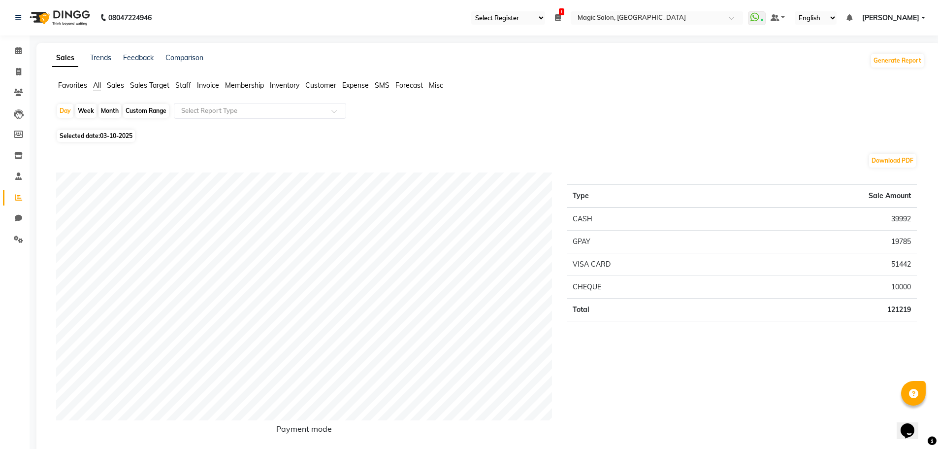
click span "Staff"
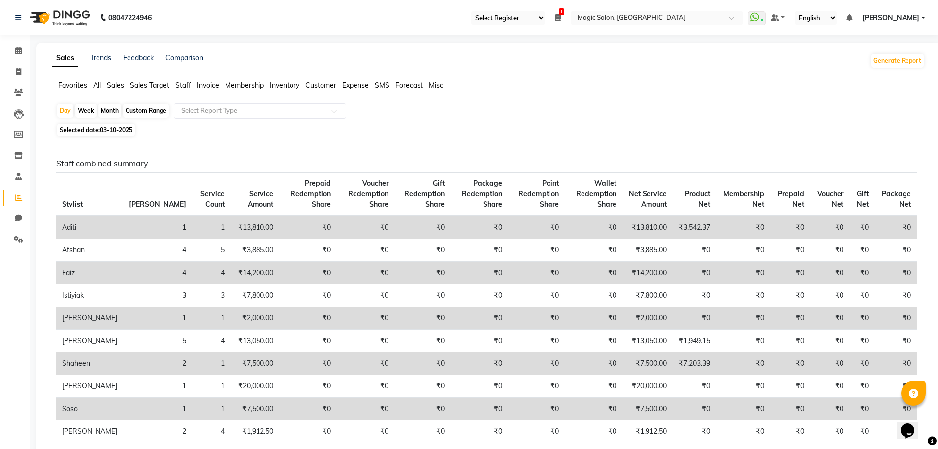
click app-reports "Favorites All Sales Sales Target Staff Invoice Membership Inventory Customer Ex…"
click input "text"
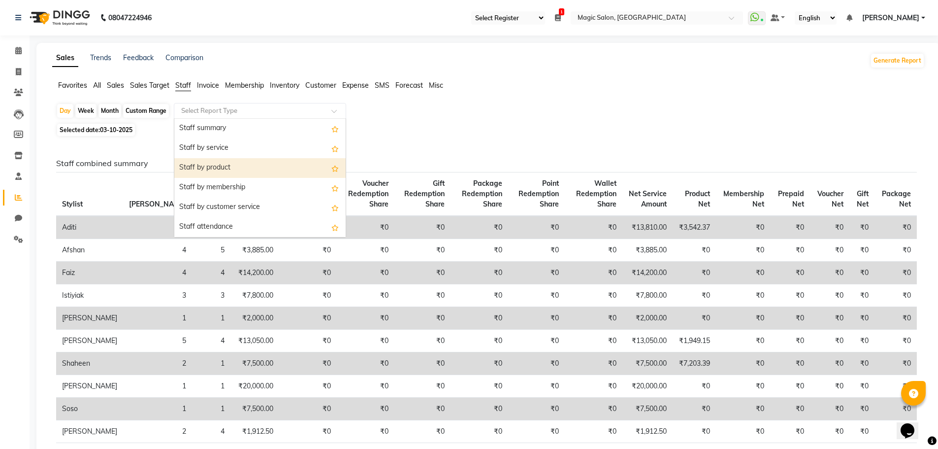
click div "Staff by product"
select select "full_report"
select select "csv"
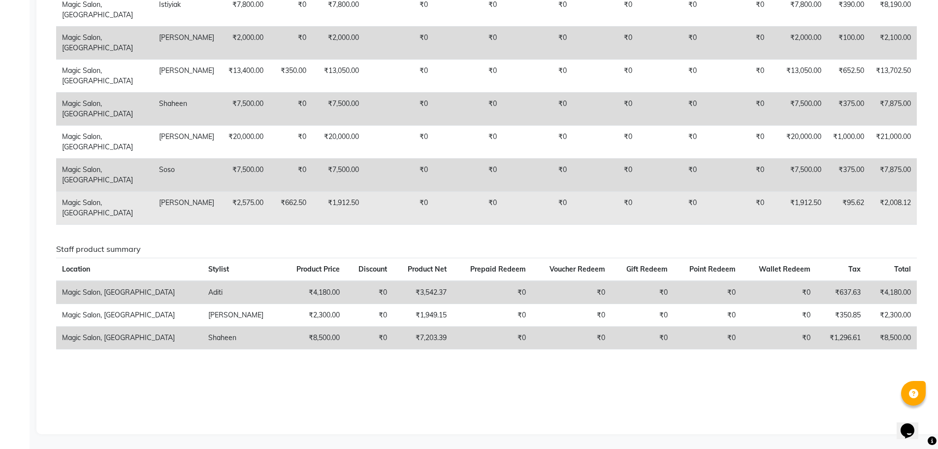
scroll to position [639, 0]
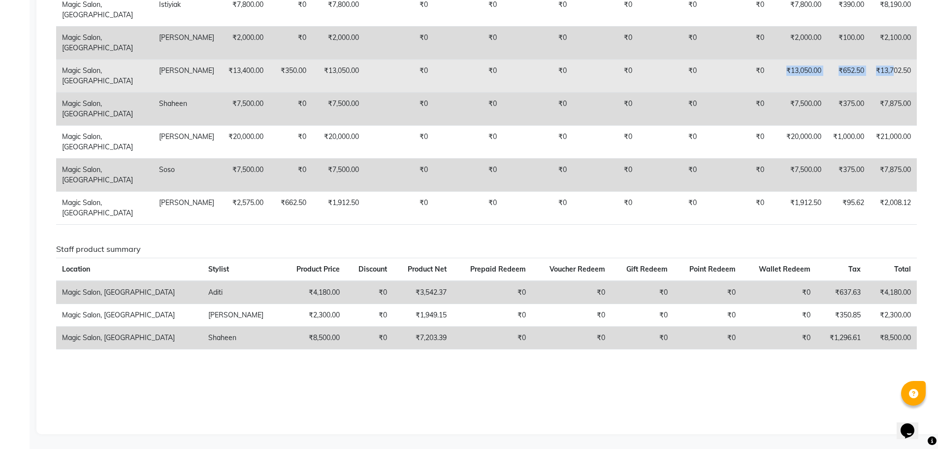
drag, startPoint x: 783, startPoint y: 77, endPoint x: 893, endPoint y: 72, distance: 109.5
click tr "Magic Salon, Vile Parle West [PERSON_NAME] ₹13,400.00 ₹350.00 ₹13,050.00 ₹0 ₹0 …"
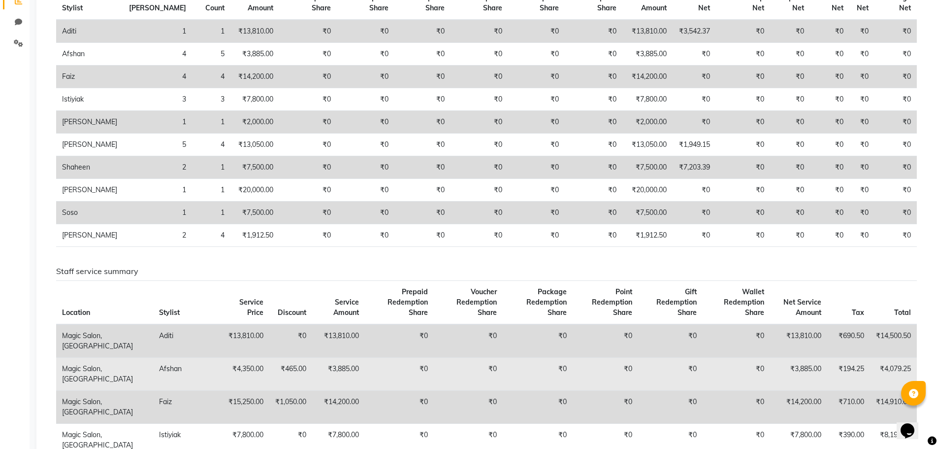
scroll to position [0, 0]
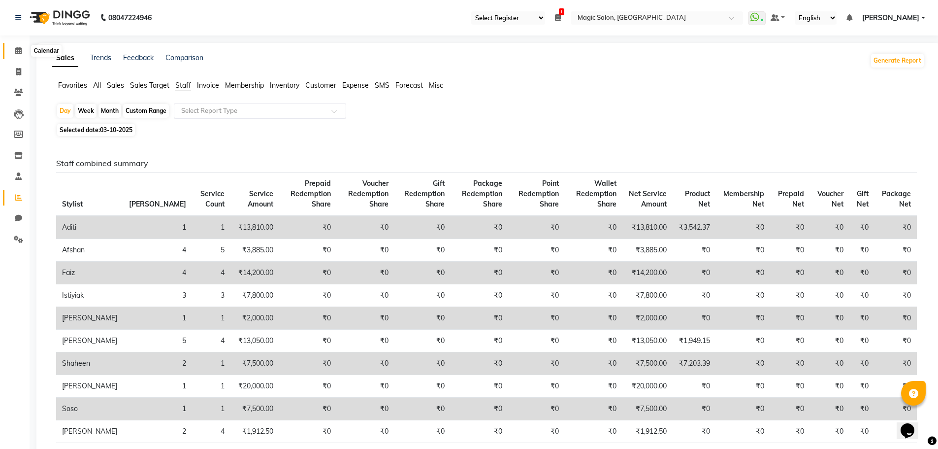
drag, startPoint x: 15, startPoint y: 48, endPoint x: 33, endPoint y: 55, distance: 19.0
click icon
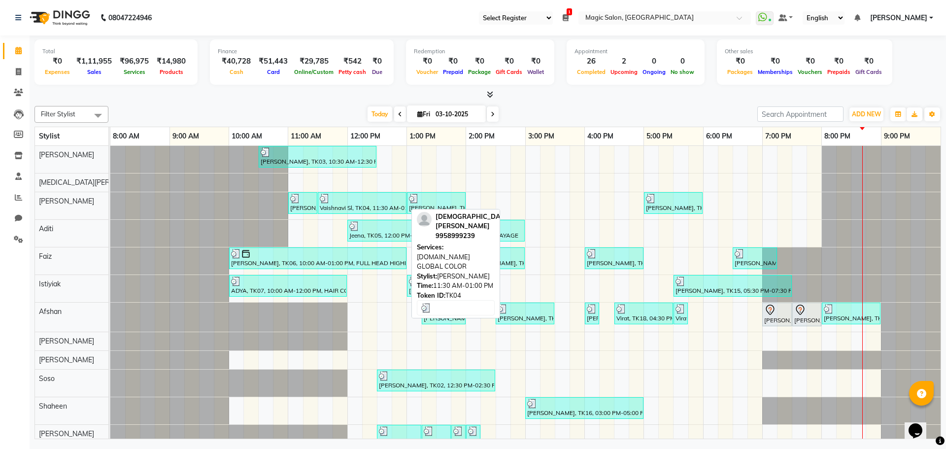
click div
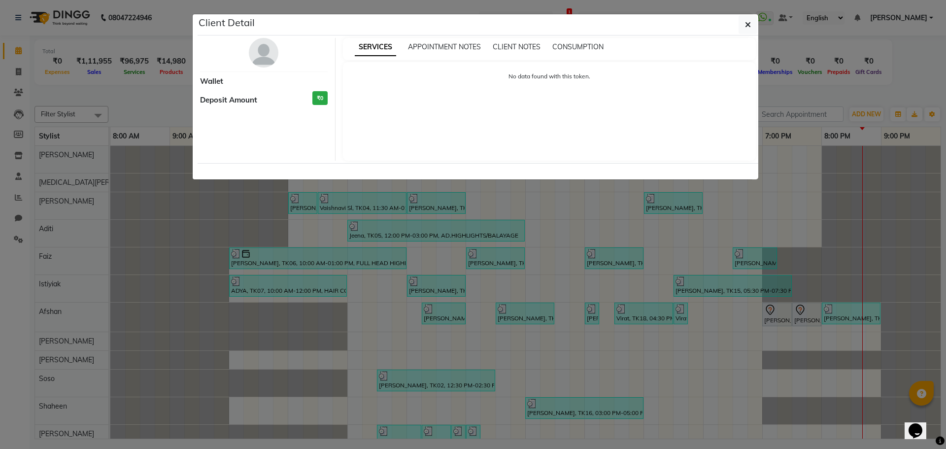
select select "3"
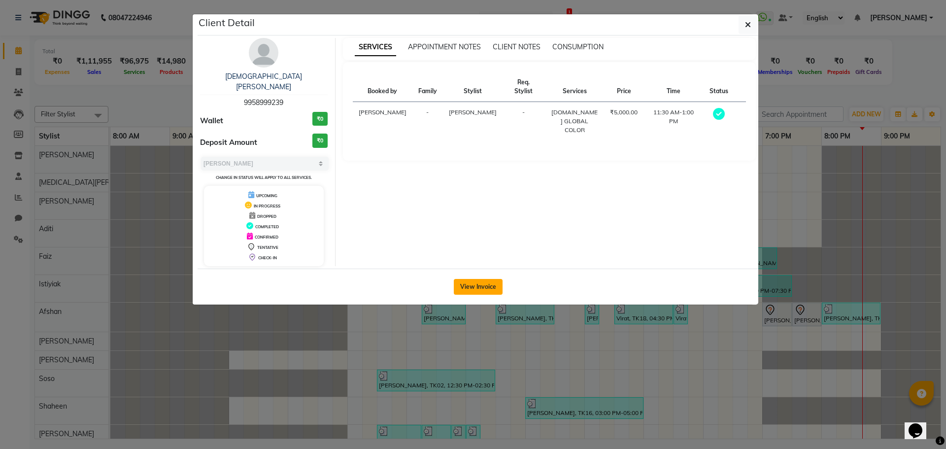
click button "View Invoice"
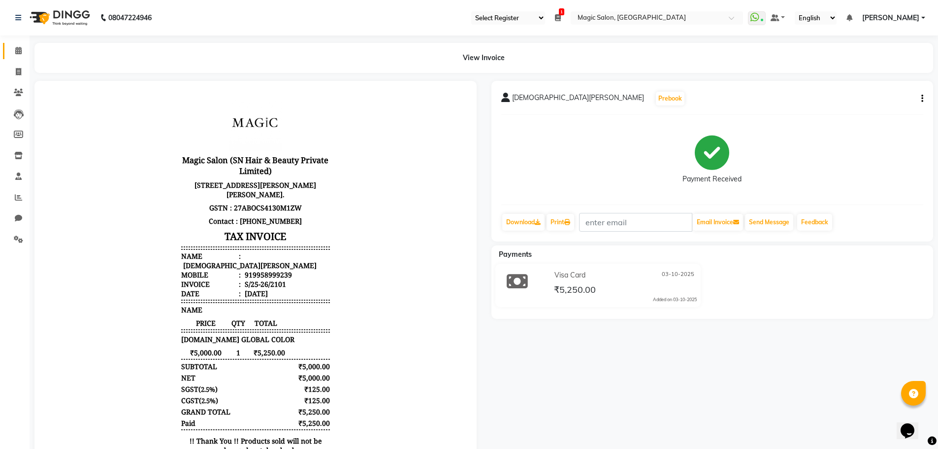
scroll to position [8, 0]
click icon
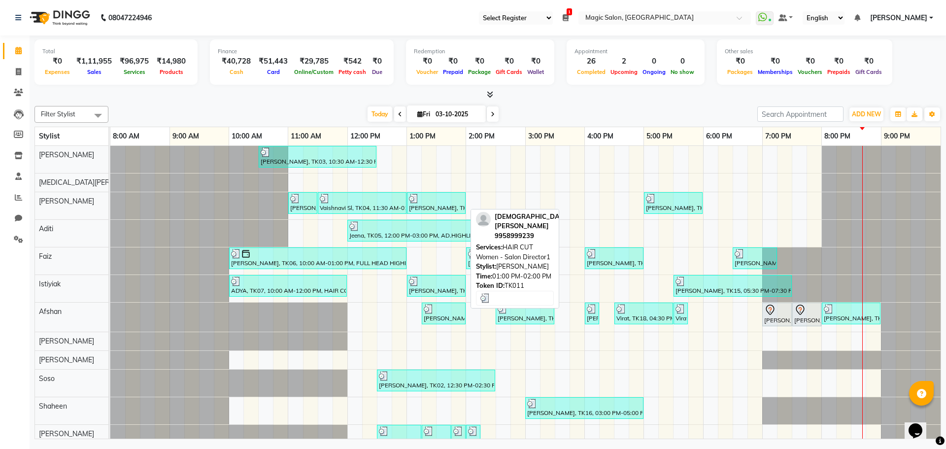
click div "[PERSON_NAME], TK11, 01:00 PM-02:00 PM, HAIR CUT Women - Salon Director1"
select select "3"
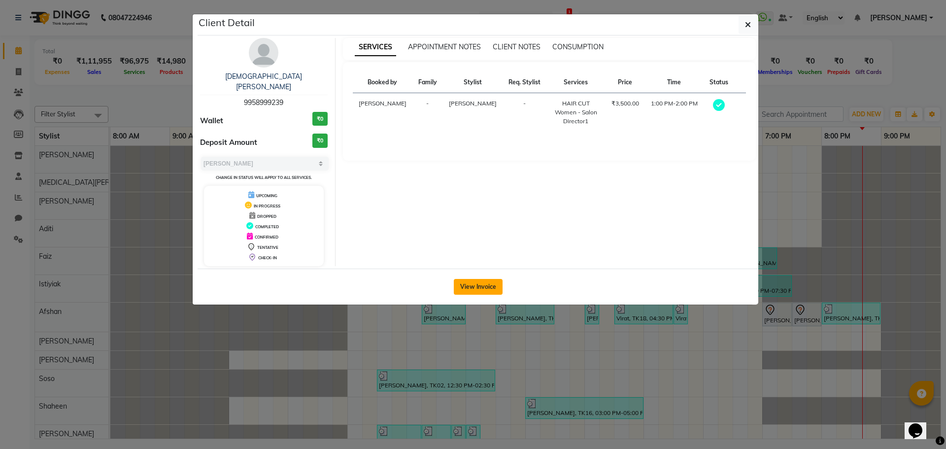
click button "View Invoice"
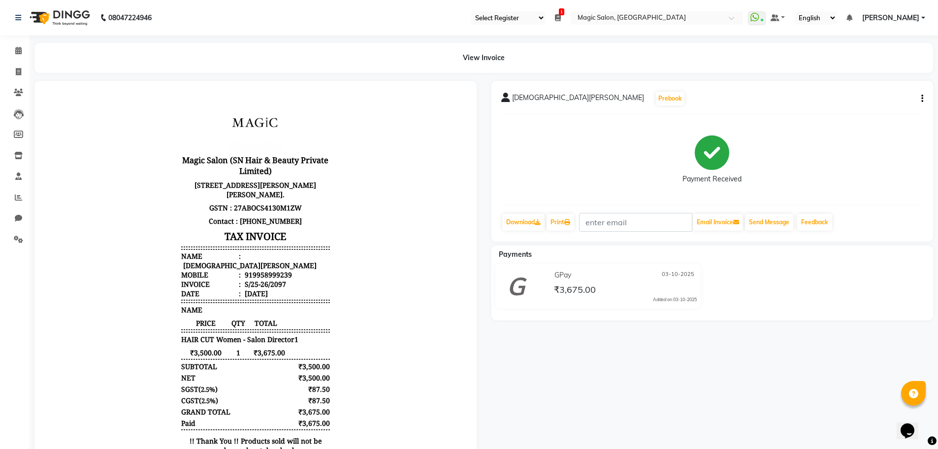
click div "Payment Received"
click icon
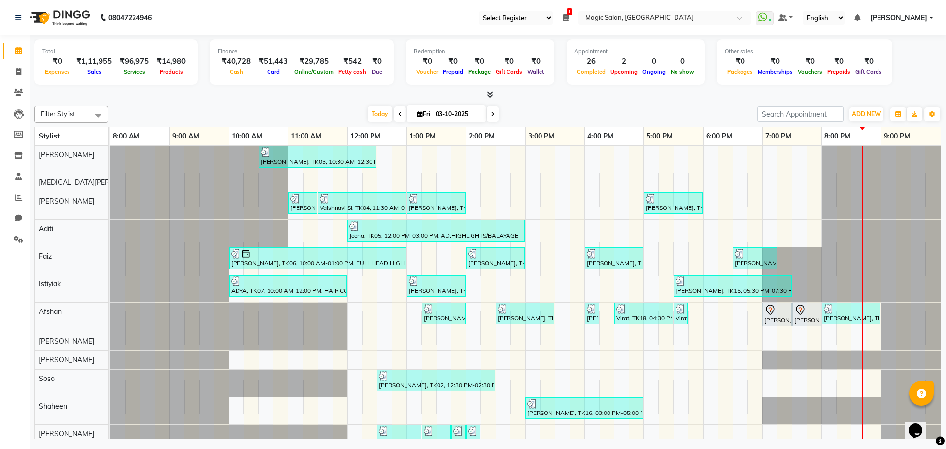
click div "[PERSON_NAME], TK03, 10:30 AM-12:30 PM, Lash Lift and Tint - Creative Director …"
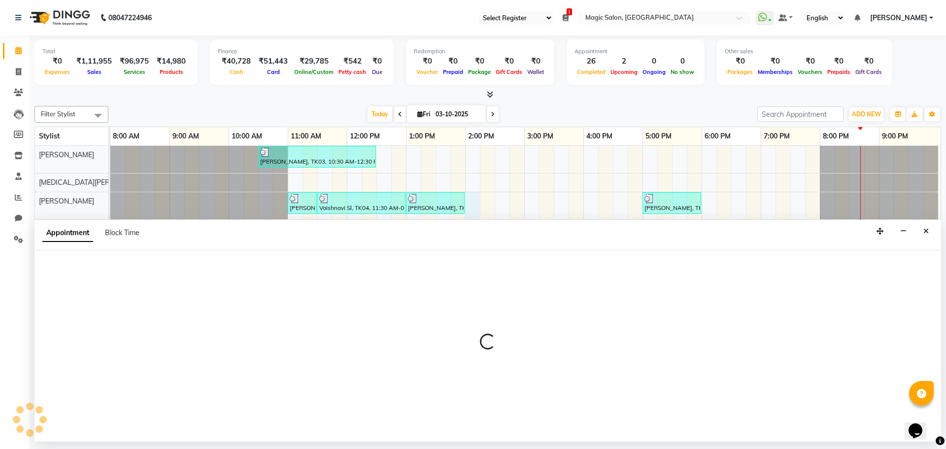
select select "65345"
select select "tentative"
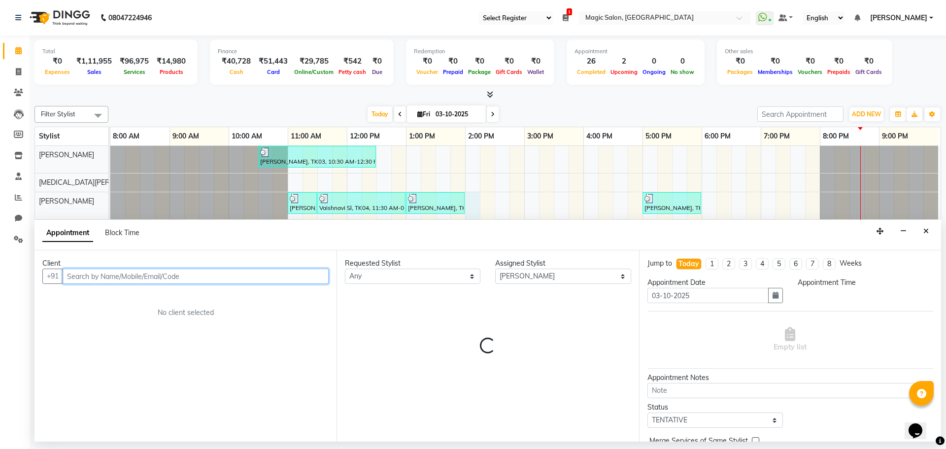
select select "840"
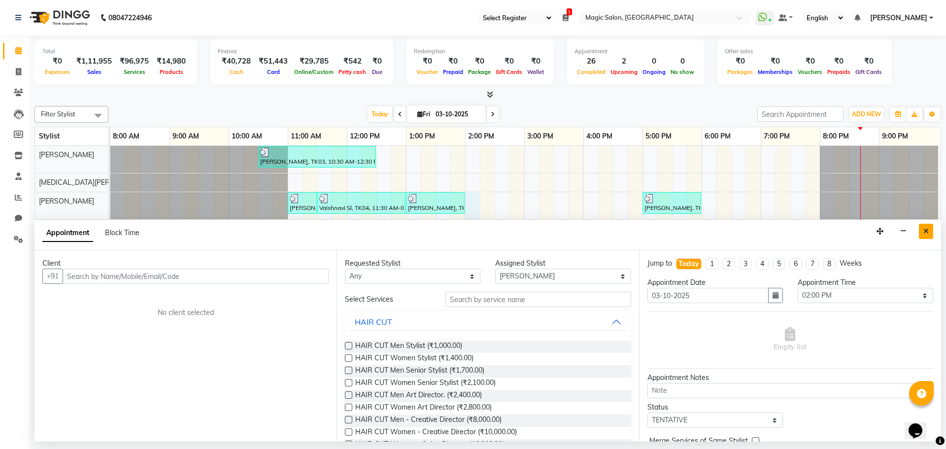
click icon "Close"
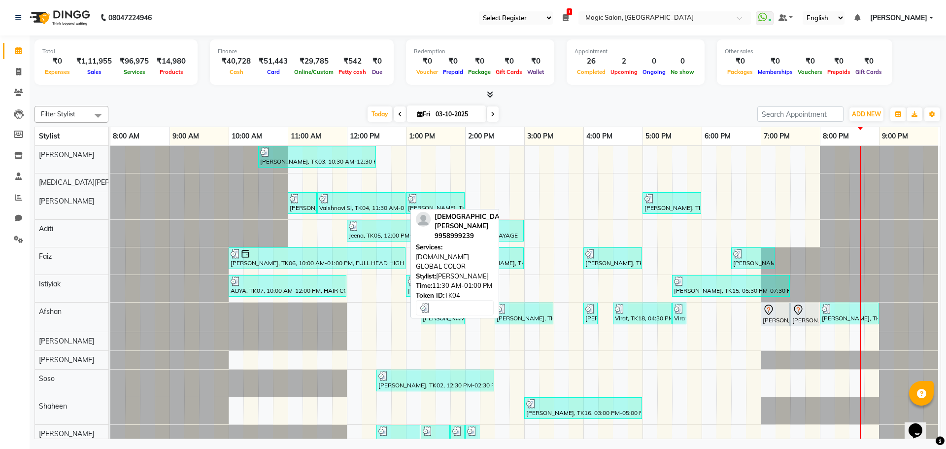
click div
select select "3"
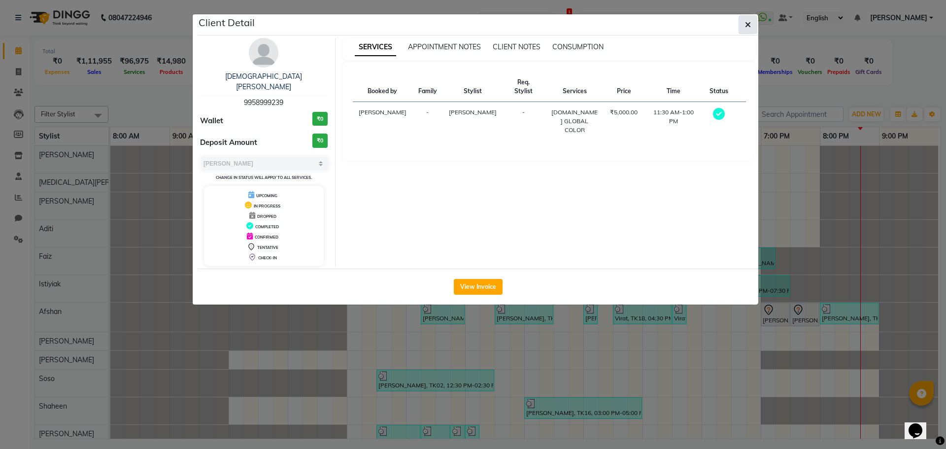
click icon "button"
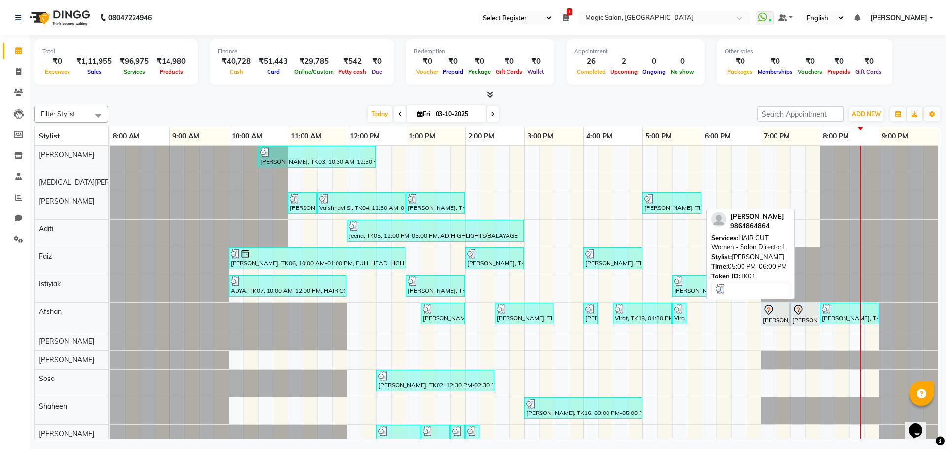
click div
select select "3"
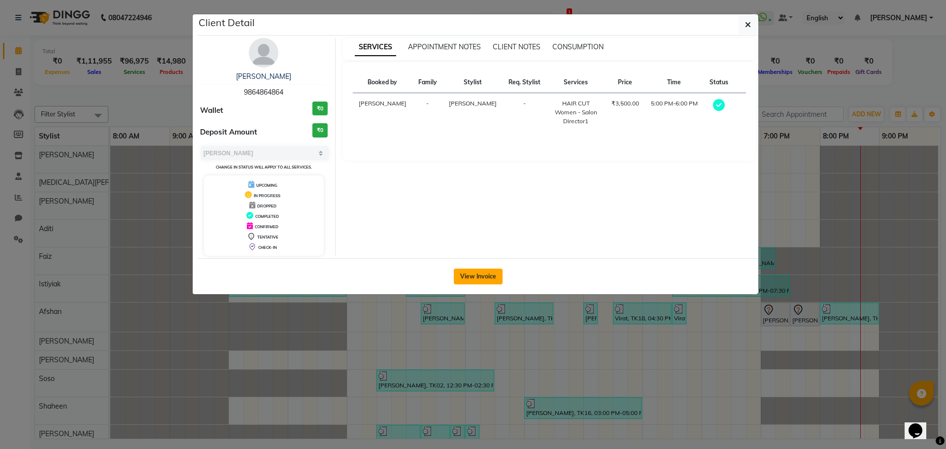
click button "View Invoice"
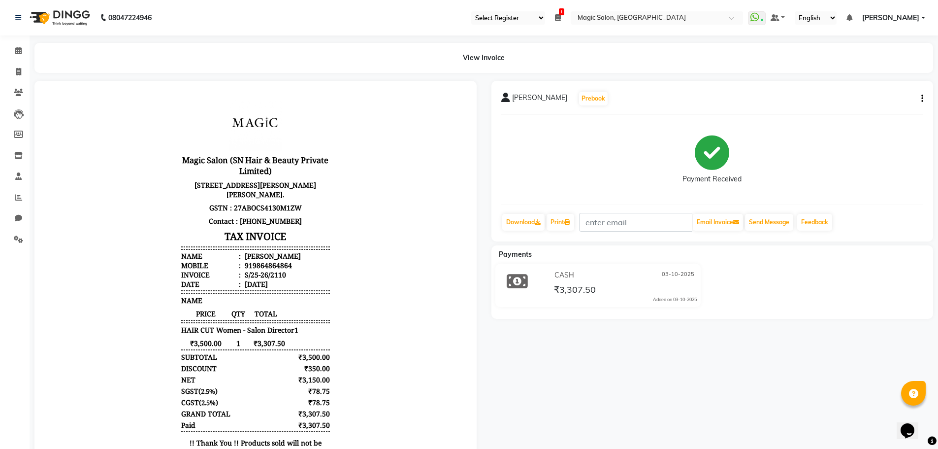
scroll to position [8, 0]
